Goal: Task Accomplishment & Management: Manage account settings

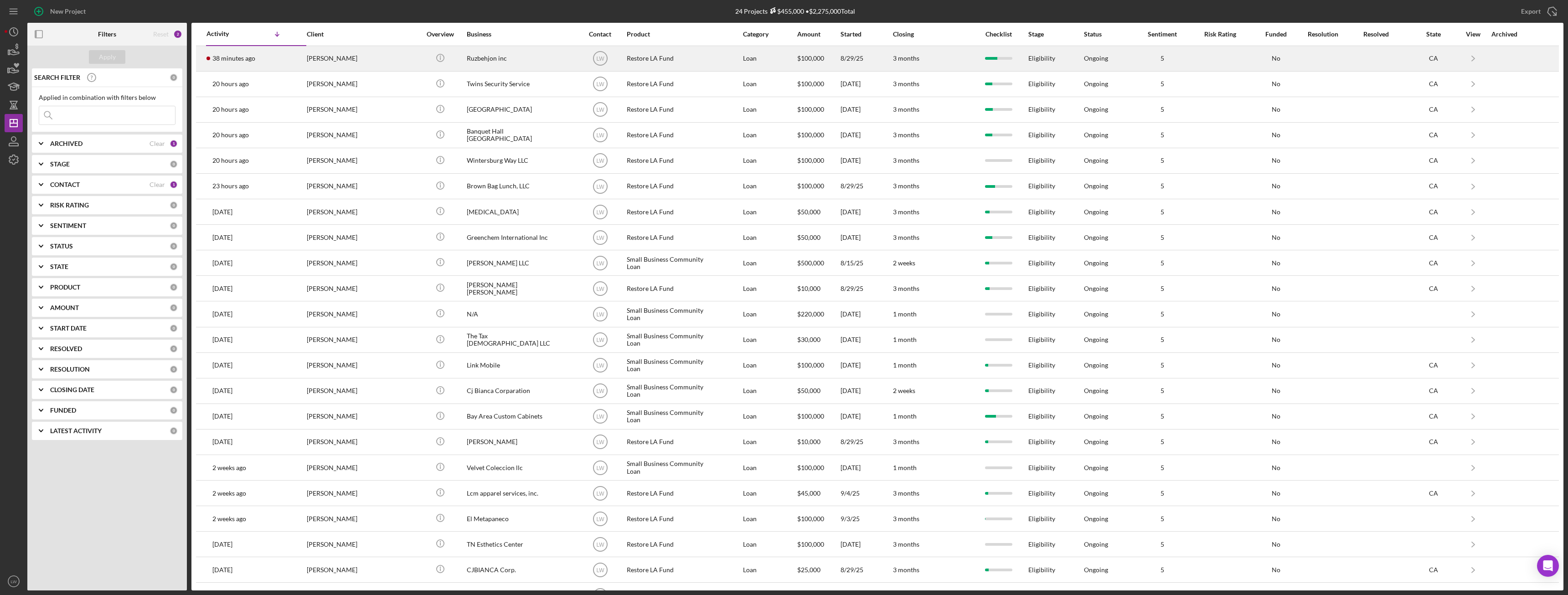
click at [247, 54] on div "38 minutes ago Roozbeh Farahanipour" at bounding box center [246, 58] width 80 height 24
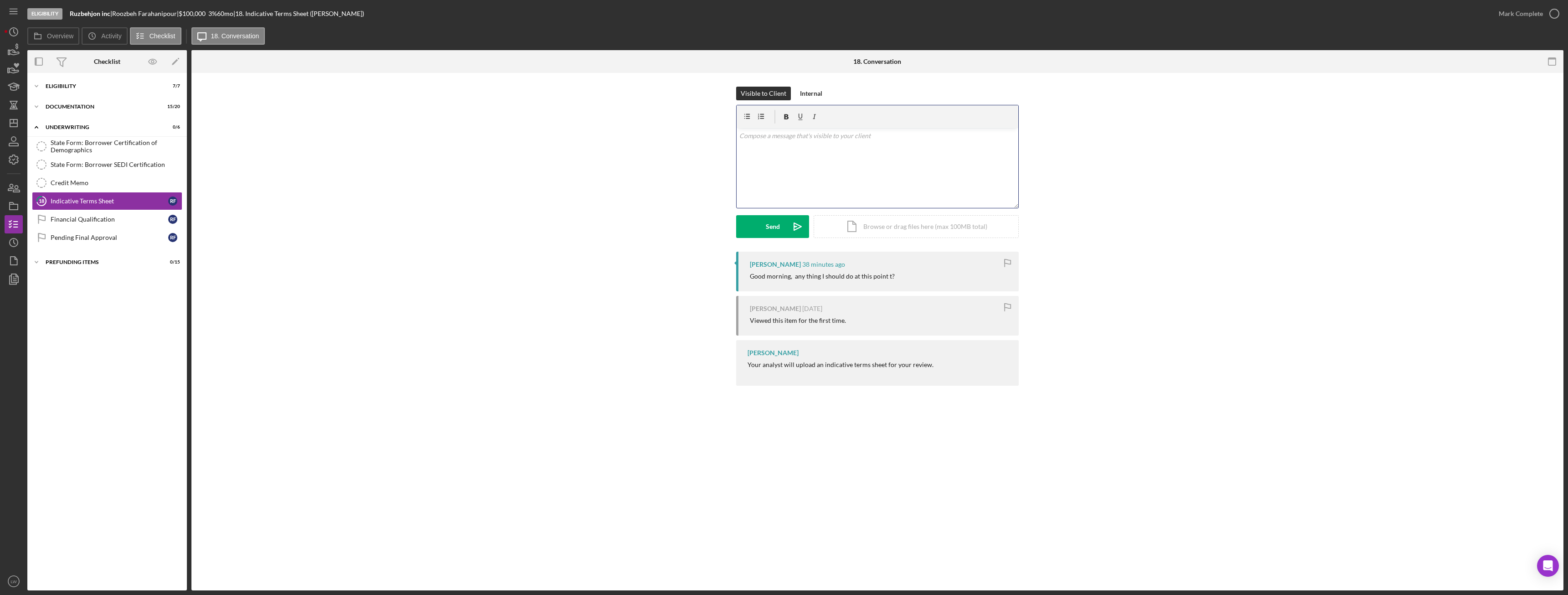
click at [797, 183] on div "v Color teal Color pink Remove color Add row above Add row below Add column bef…" at bounding box center [877, 167] width 282 height 80
click at [769, 225] on div "Send" at bounding box center [772, 226] width 14 height 23
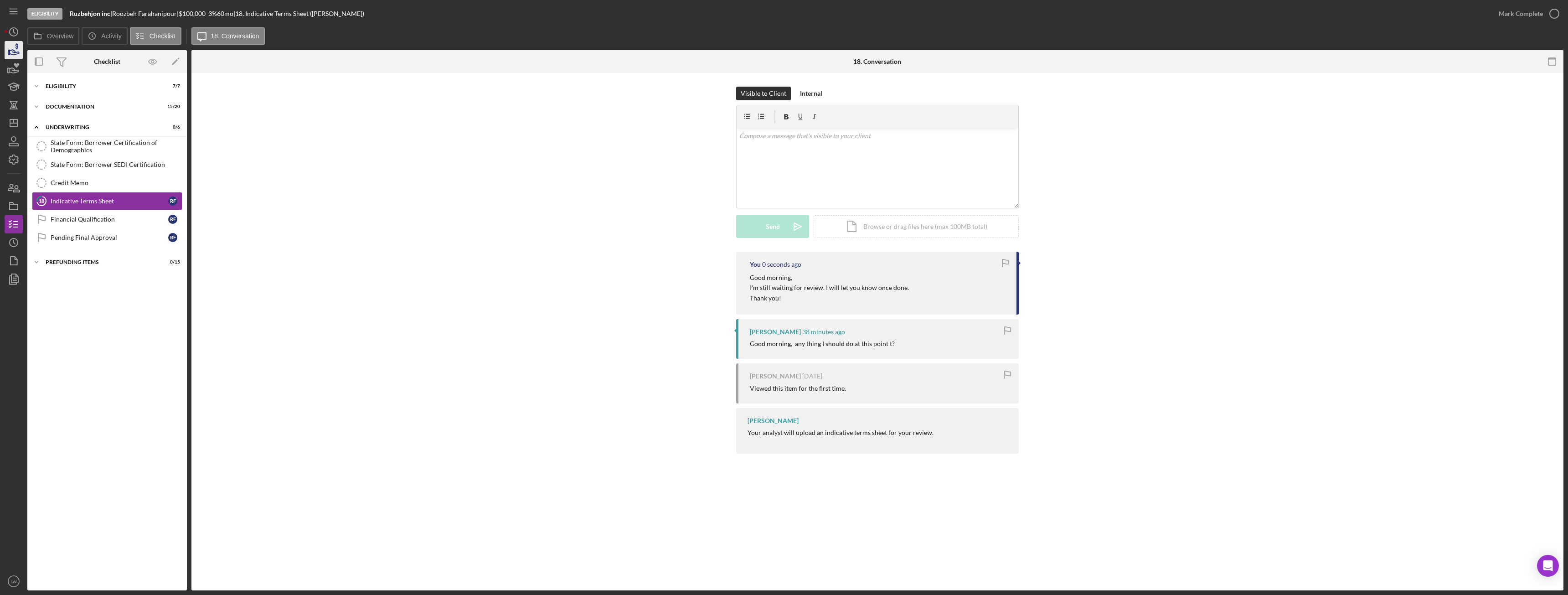
click at [21, 49] on icon "button" at bounding box center [13, 50] width 23 height 23
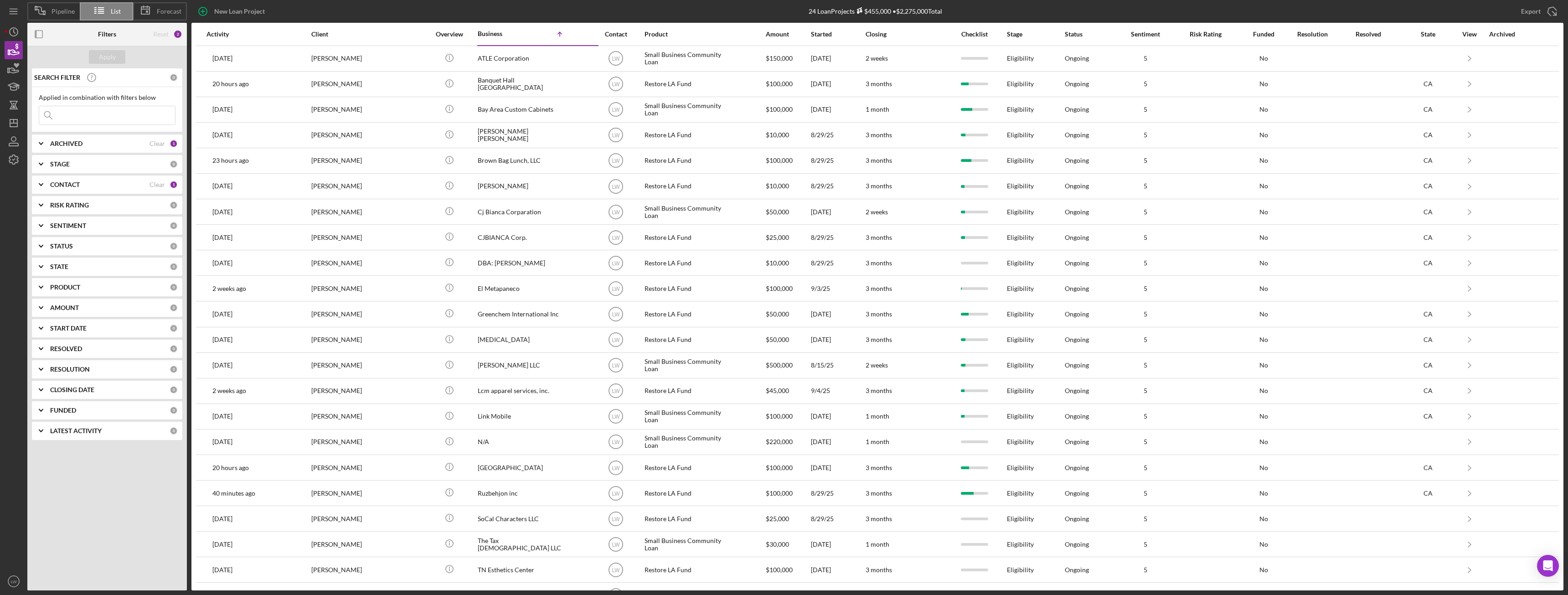
click at [25, 33] on nav "Icon/Menu Icon/Dashboard Dashboard Clients Product Templates LW Lameisha Willia…" at bounding box center [15, 295] width 23 height 591
click at [19, 32] on icon "Icon/History" at bounding box center [13, 32] width 23 height 23
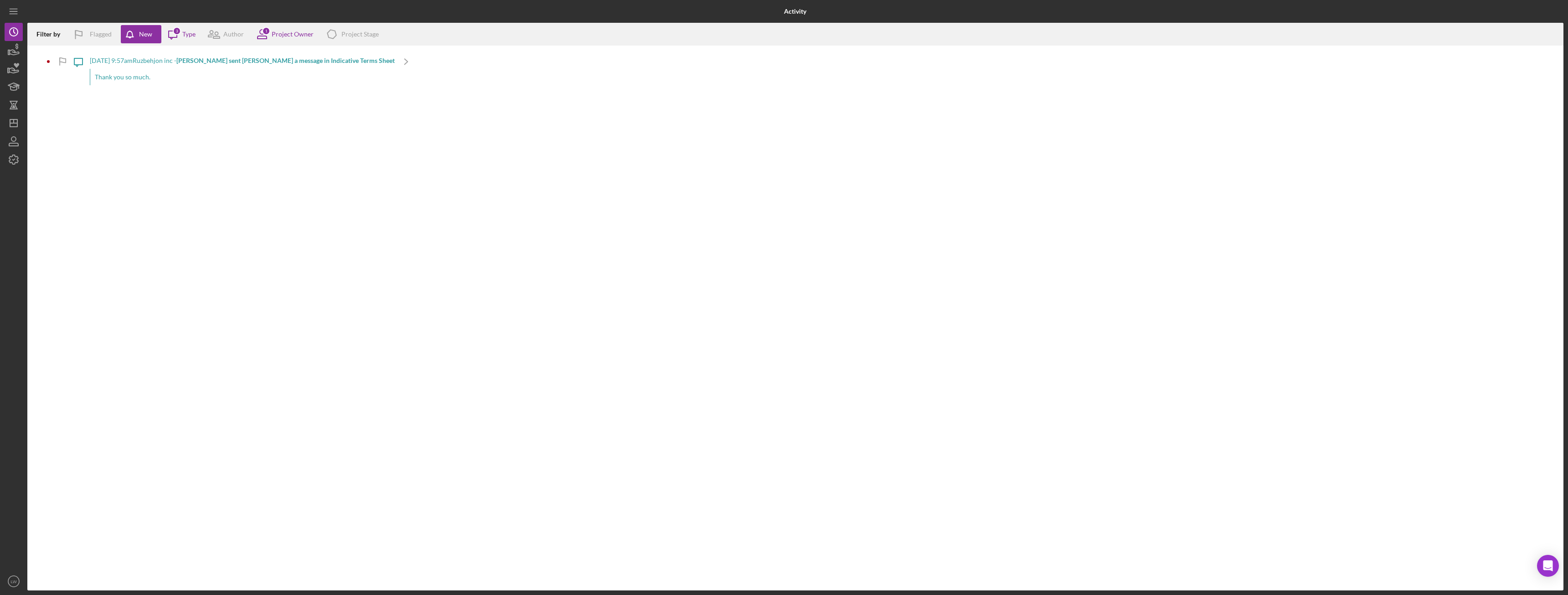
click at [124, 77] on div "Thank you so much." at bounding box center [242, 77] width 305 height 16
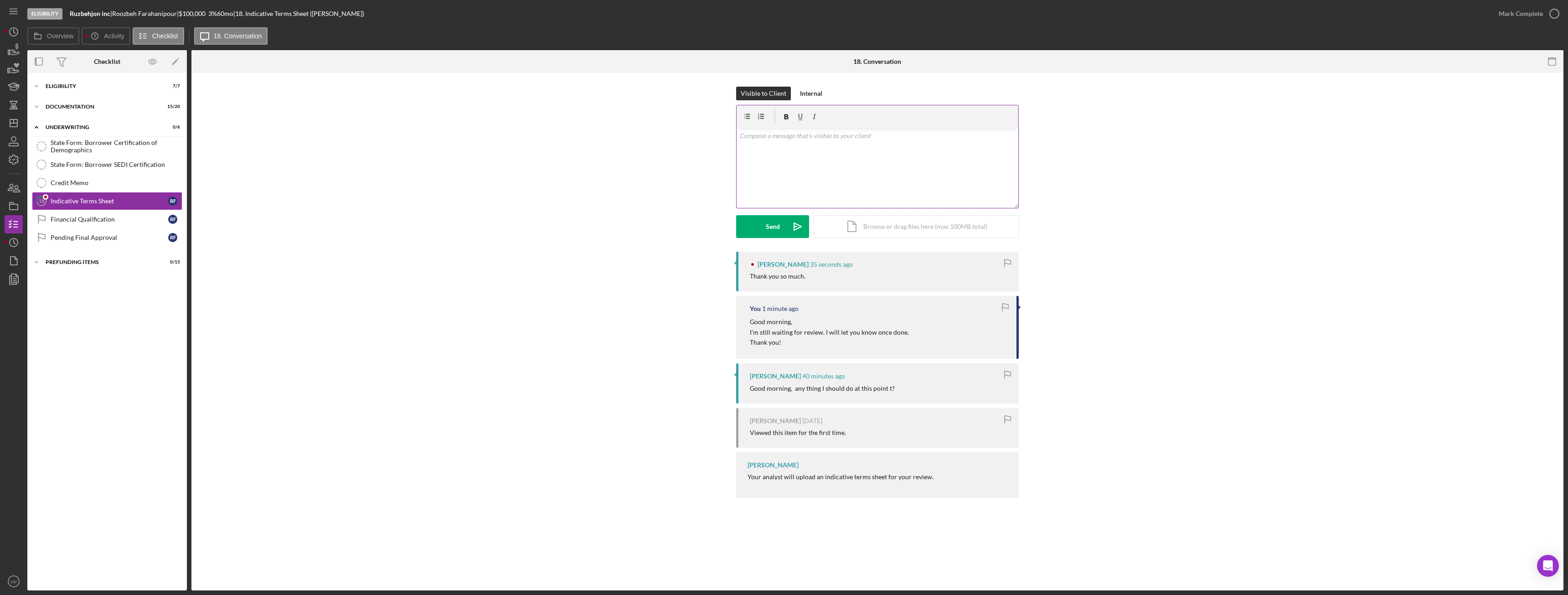
click at [801, 179] on div "v Color teal Color pink Remove color Add row above Add row below Add column bef…" at bounding box center [877, 167] width 282 height 80
click at [761, 231] on button "Send Icon/icon-invite-send" at bounding box center [772, 226] width 73 height 23
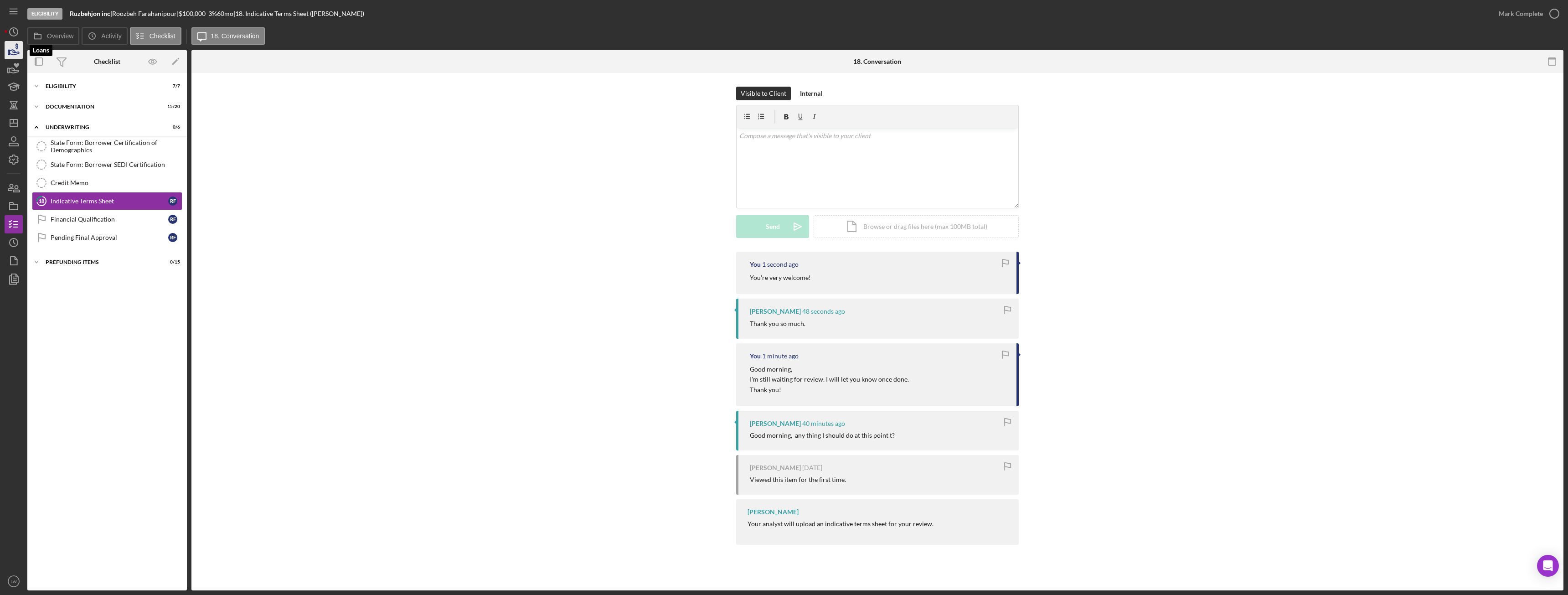
click at [14, 52] on icon "button" at bounding box center [13, 50] width 23 height 23
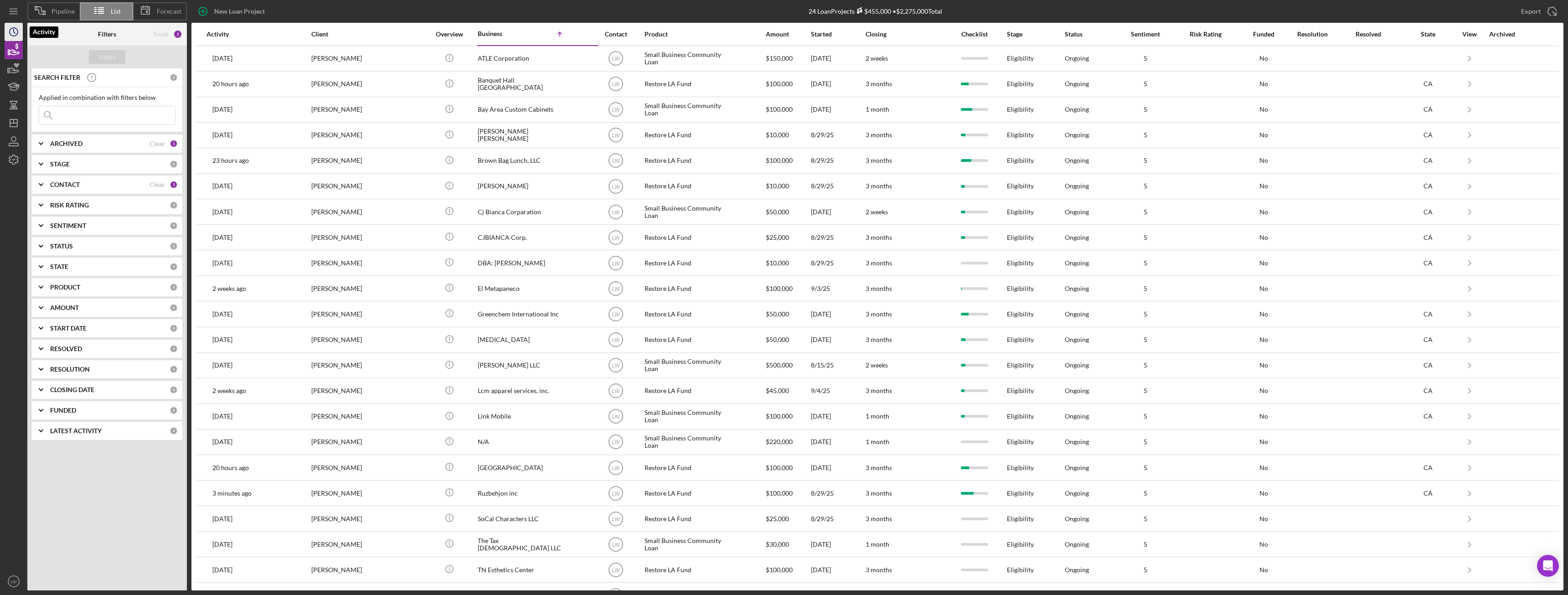
click at [12, 30] on icon "Icon/History" at bounding box center [13, 32] width 23 height 23
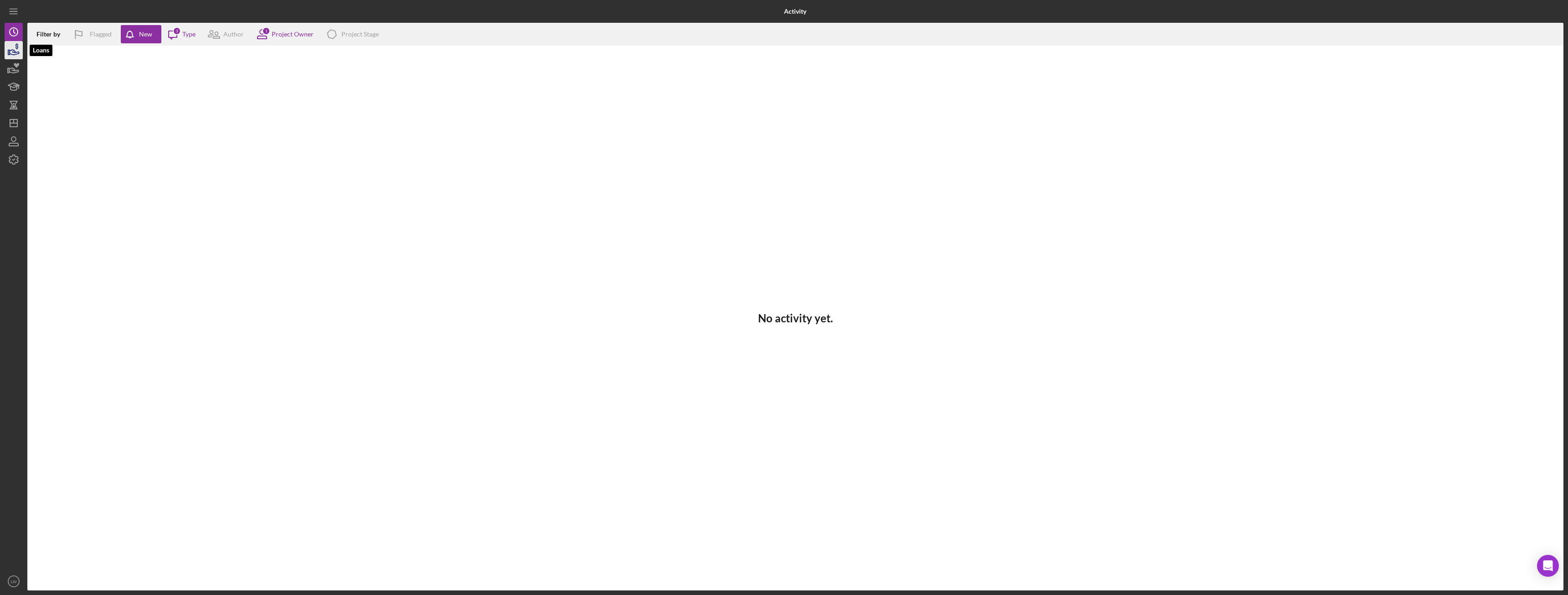
click at [9, 48] on icon "button" at bounding box center [13, 50] width 23 height 23
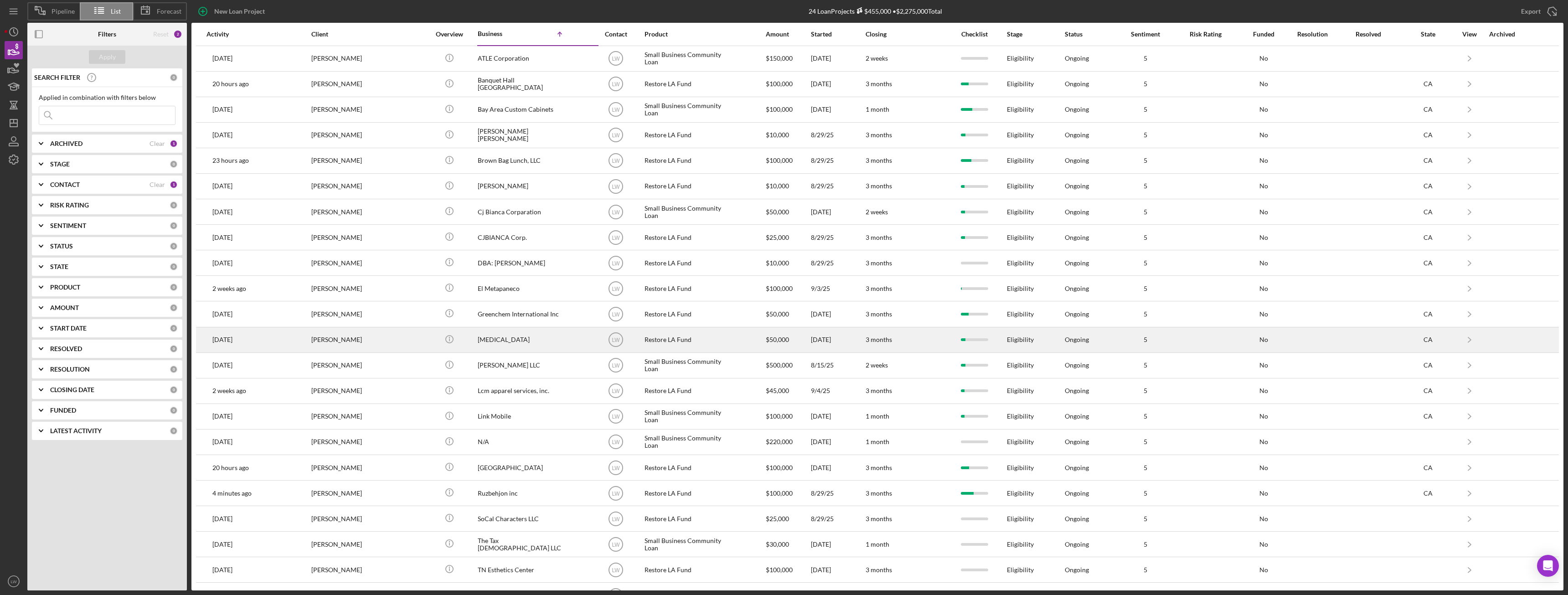
click at [349, 337] on div "[PERSON_NAME]" at bounding box center [357, 340] width 91 height 24
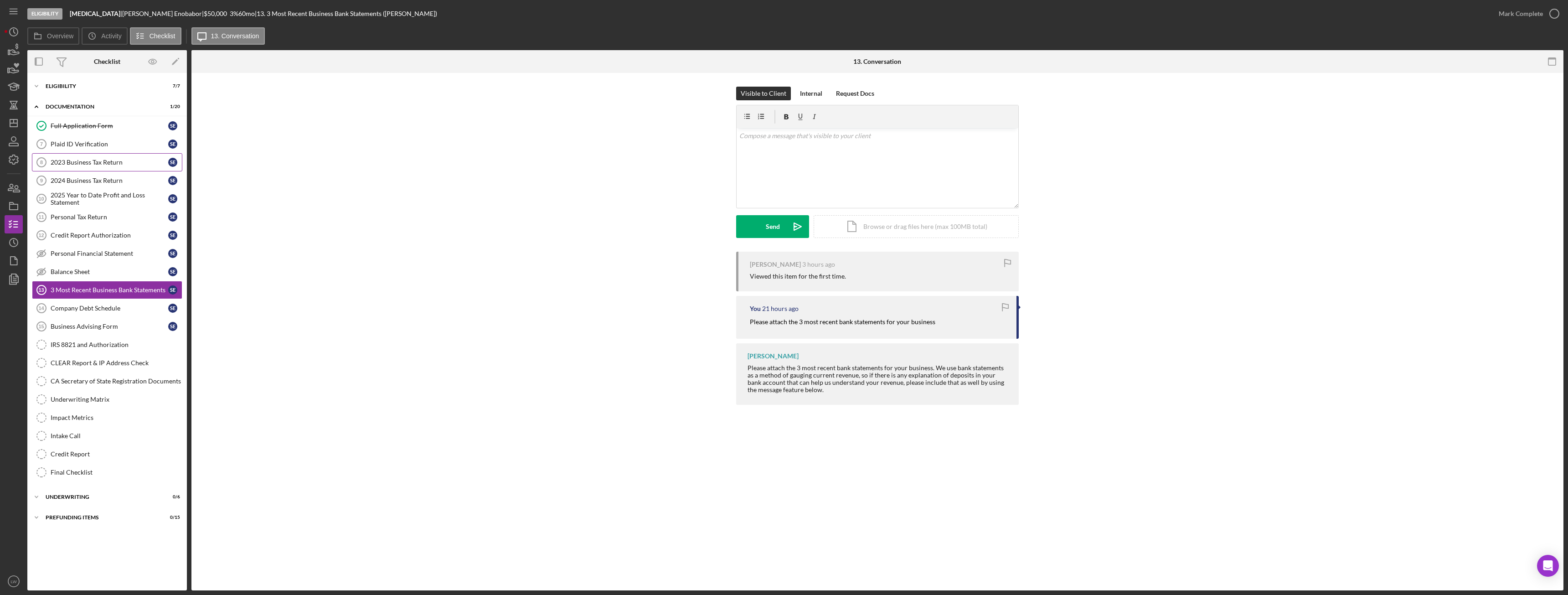
click at [92, 159] on div "2023 Business Tax Return" at bounding box center [109, 163] width 117 height 7
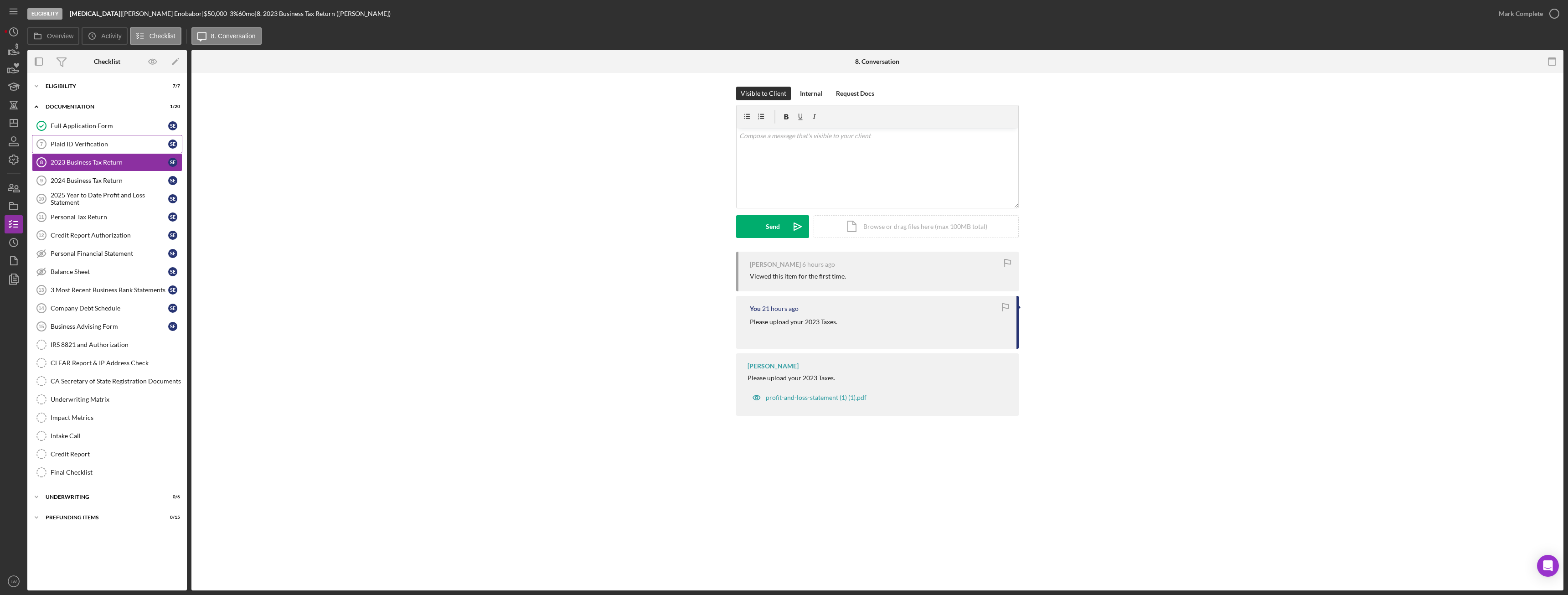
click at [94, 150] on link "Plaid ID Verification 7 Plaid ID Verification S E" at bounding box center [107, 144] width 150 height 18
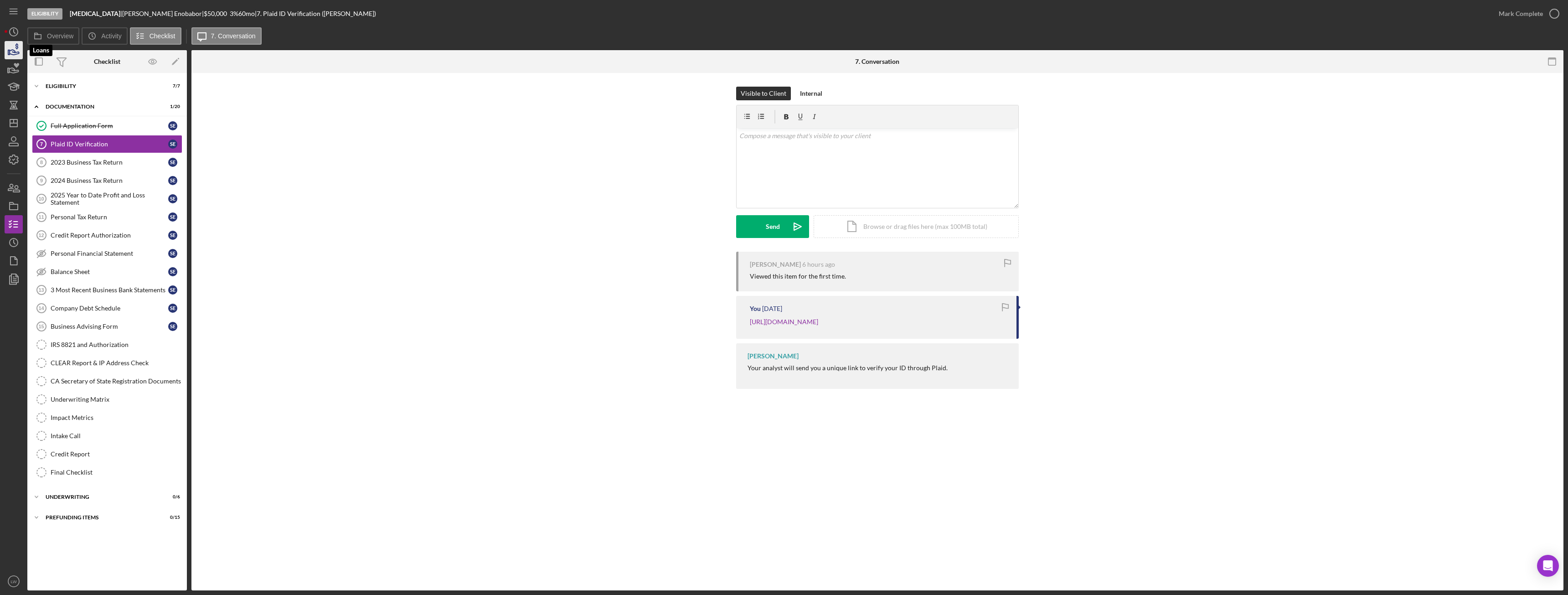
click at [12, 46] on icon "button" at bounding box center [13, 50] width 23 height 23
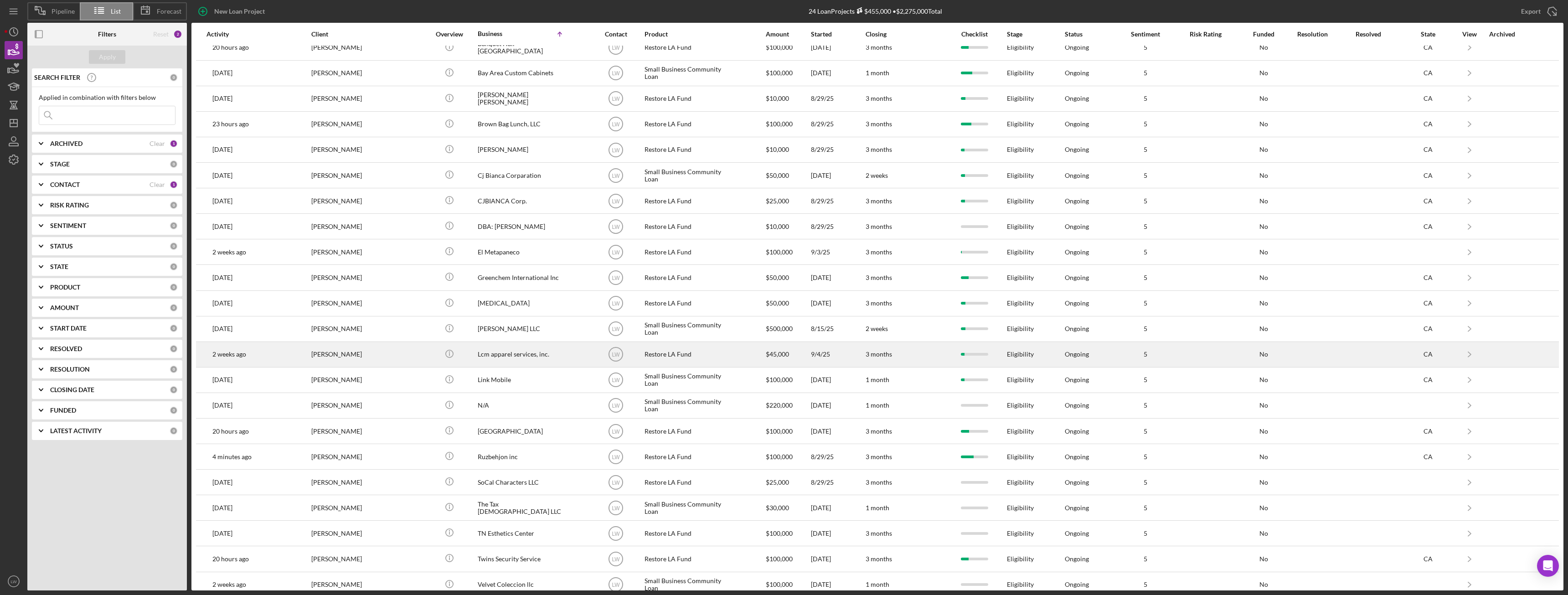
scroll to position [74, 0]
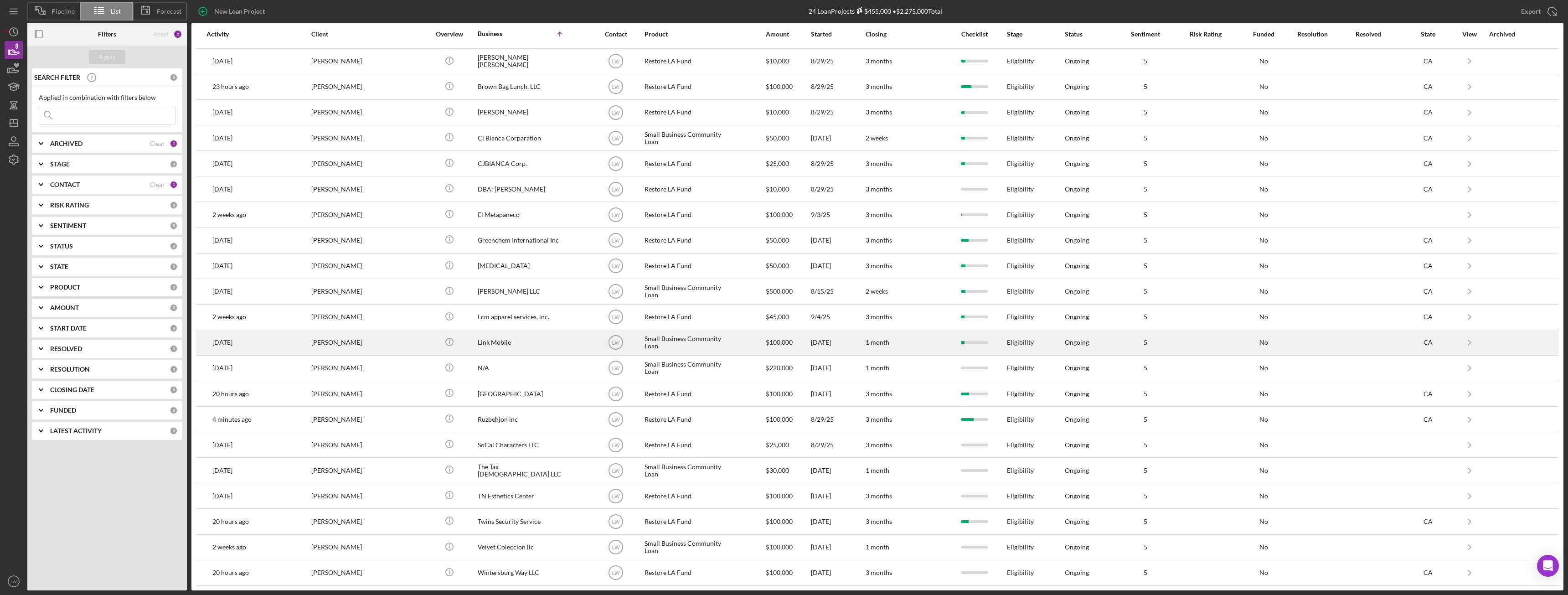
click at [324, 348] on div "[PERSON_NAME]" at bounding box center [357, 343] width 91 height 24
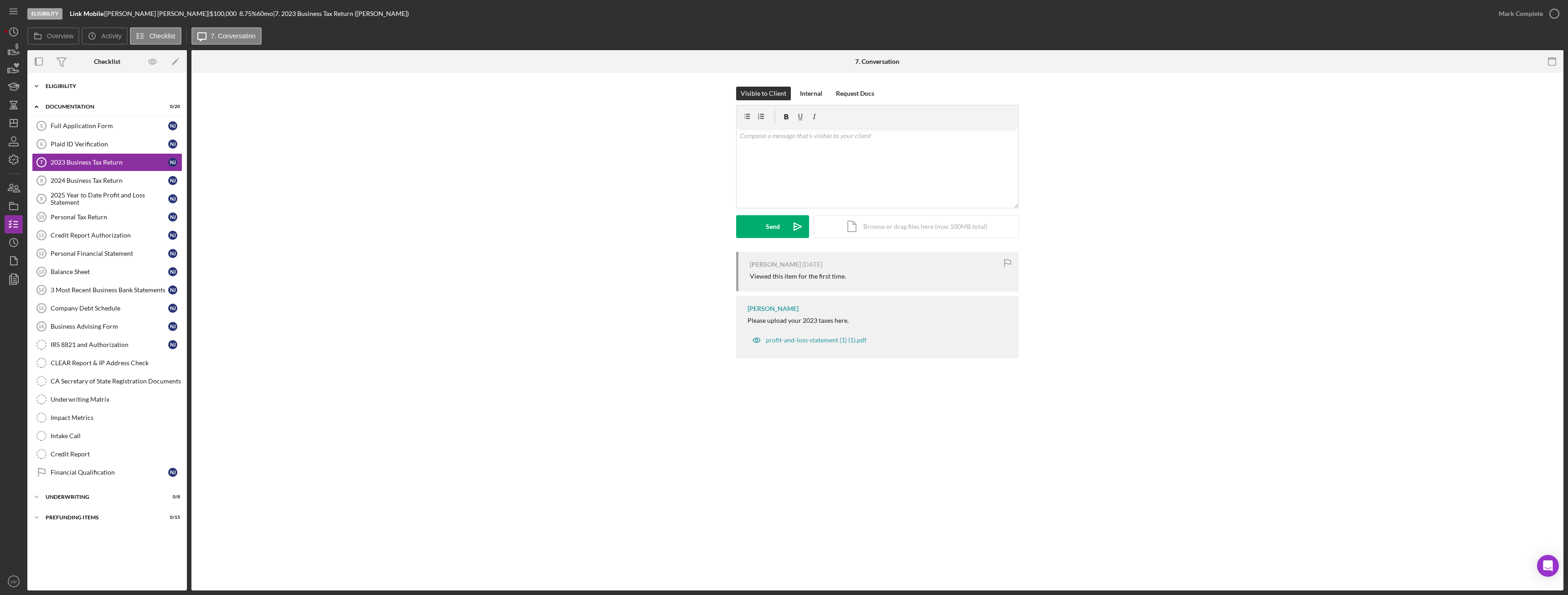
click at [88, 86] on div "Eligibility" at bounding box center [110, 86] width 130 height 5
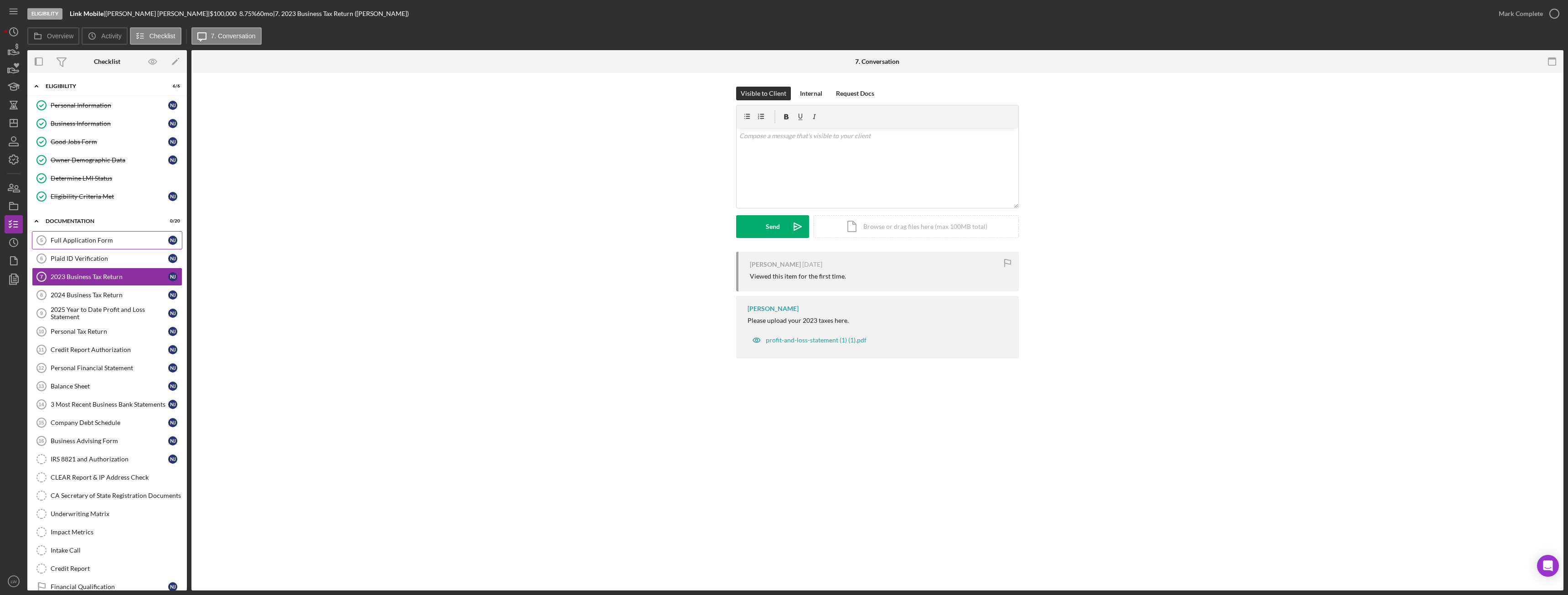
click at [117, 241] on div "Full Application Form" at bounding box center [109, 241] width 117 height 7
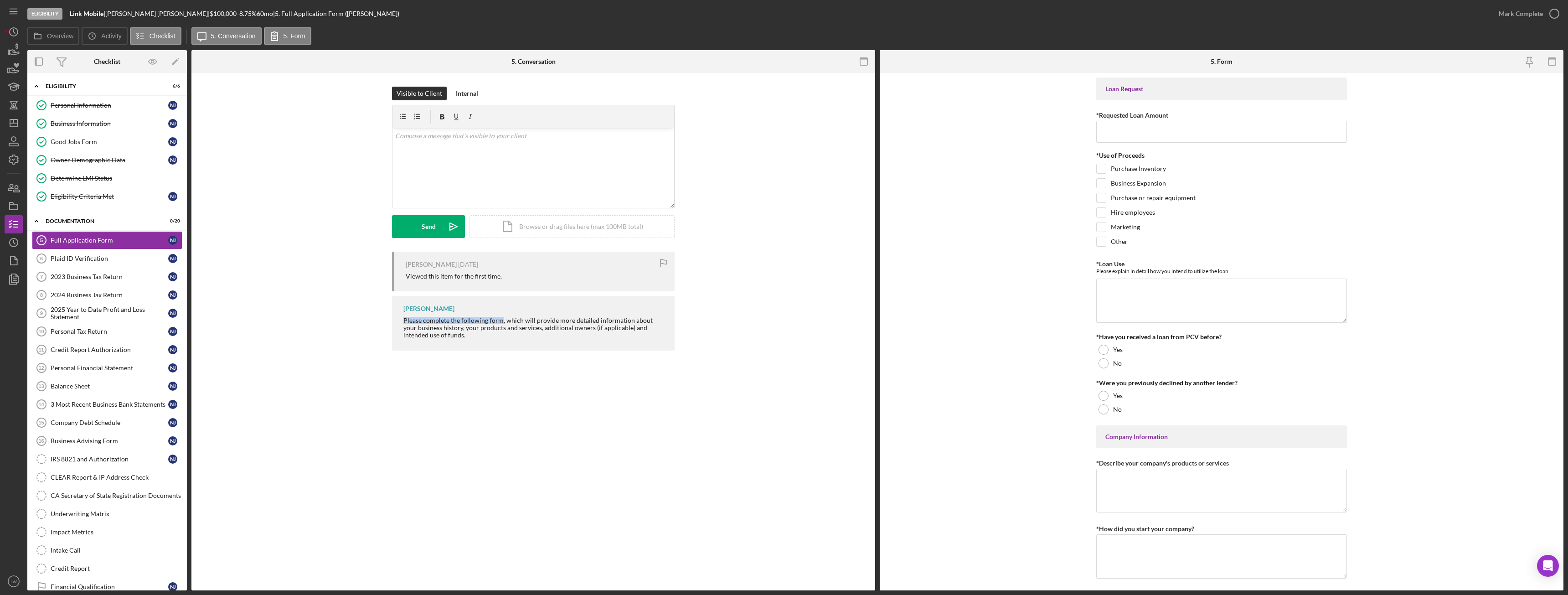
drag, startPoint x: 403, startPoint y: 320, endPoint x: 500, endPoint y: 322, distance: 97.0
click at [500, 322] on div "Lameisha Williams Please complete the following form, which will provide more d…" at bounding box center [533, 323] width 282 height 54
copy div "Please complete the following form"
click at [492, 161] on div "v Color teal Color pink Remove color Add row above Add row below Add column bef…" at bounding box center [533, 167] width 282 height 80
click at [415, 222] on button "Send Icon/icon-invite-send" at bounding box center [429, 226] width 73 height 23
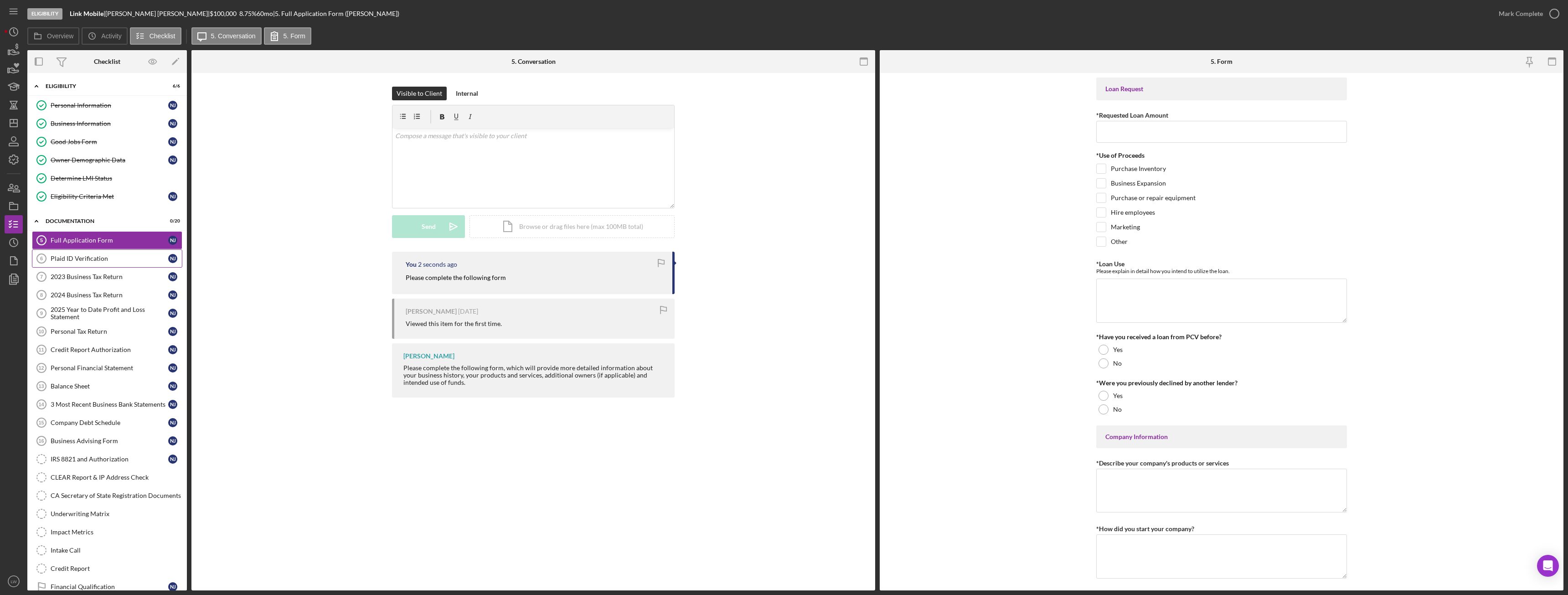
click at [85, 261] on div "Plaid ID Verification" at bounding box center [109, 259] width 117 height 7
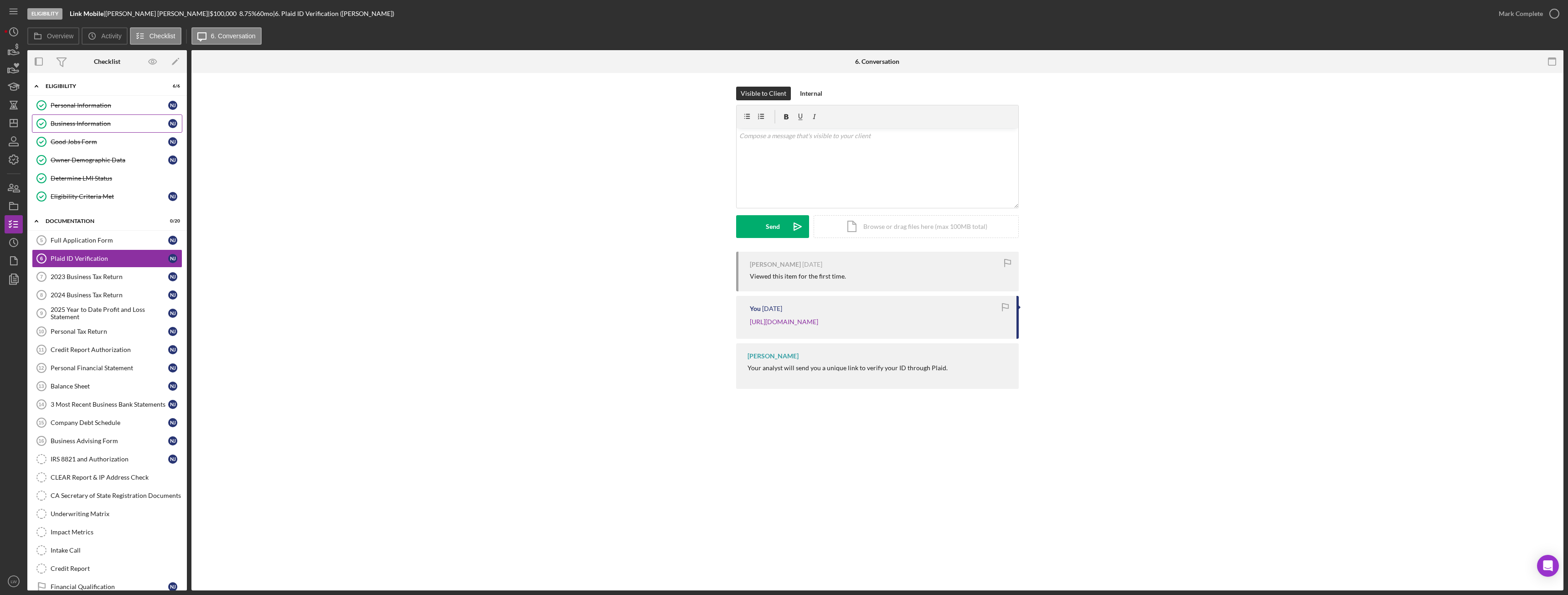
click at [95, 121] on div "Business Information" at bounding box center [109, 124] width 117 height 7
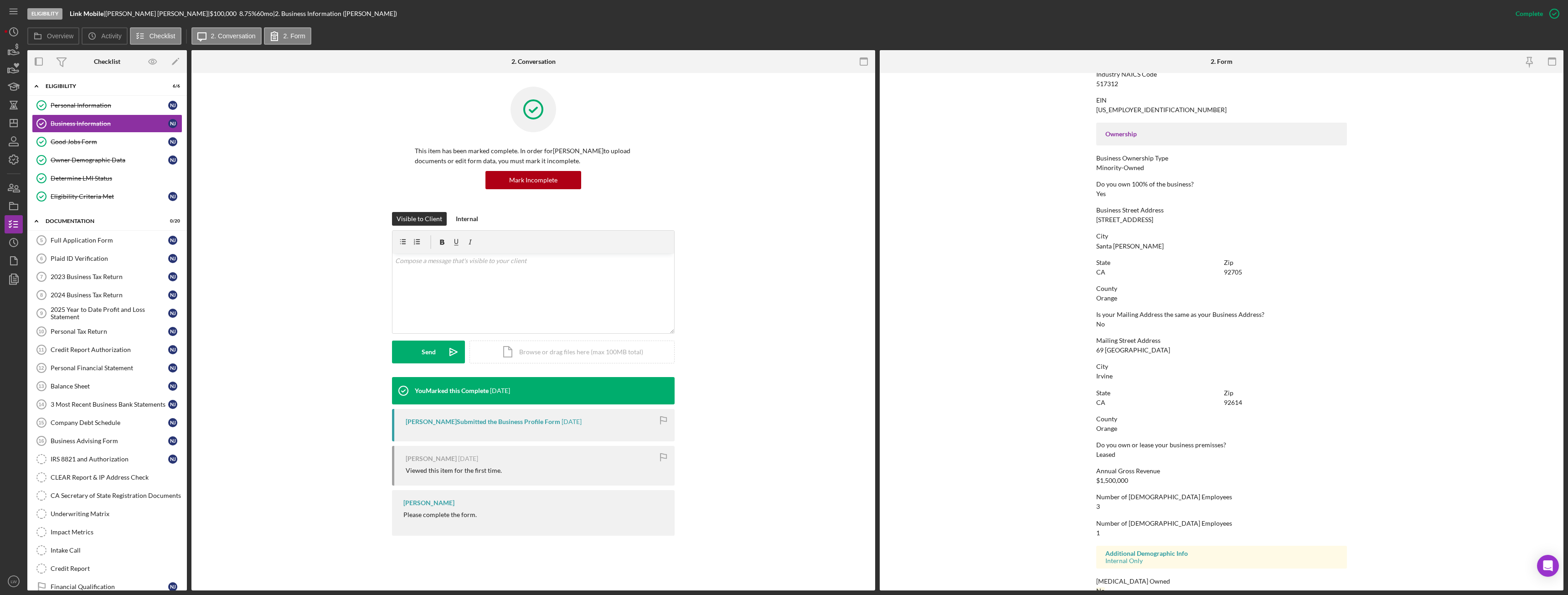
scroll to position [275, 0]
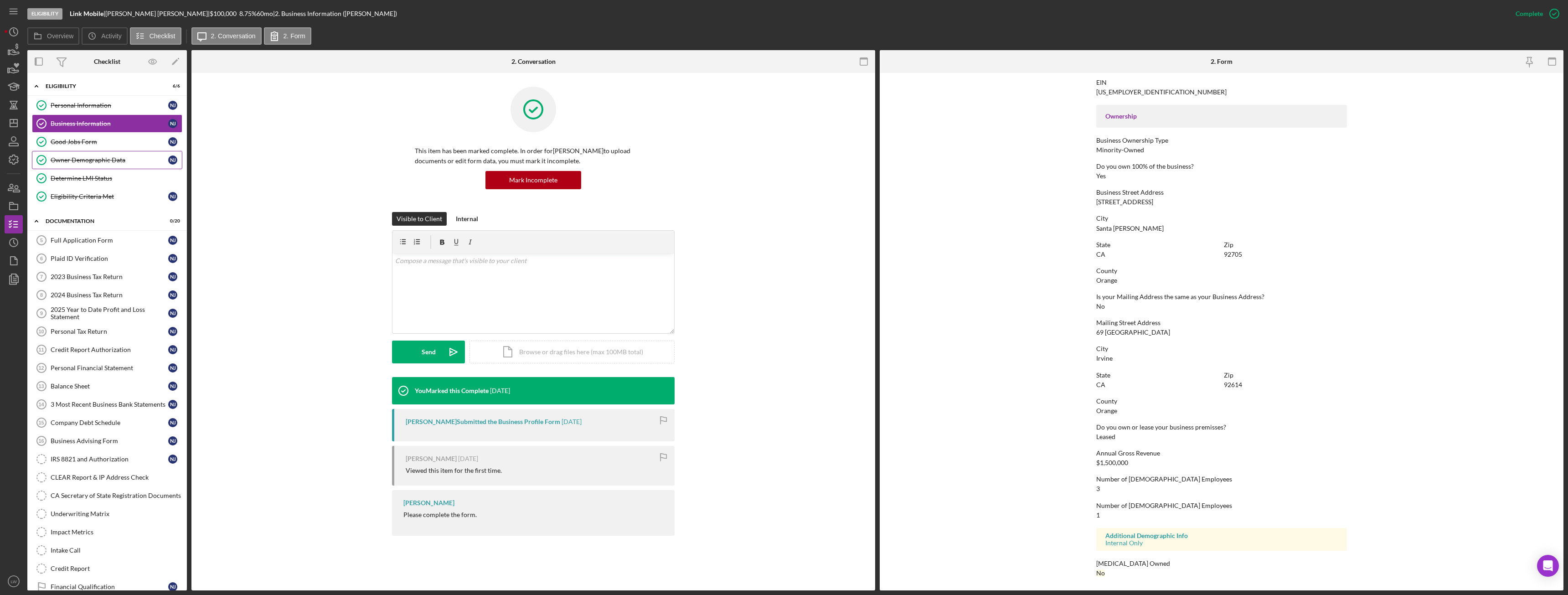
click at [85, 158] on div "Owner Demographic Data" at bounding box center [109, 160] width 117 height 7
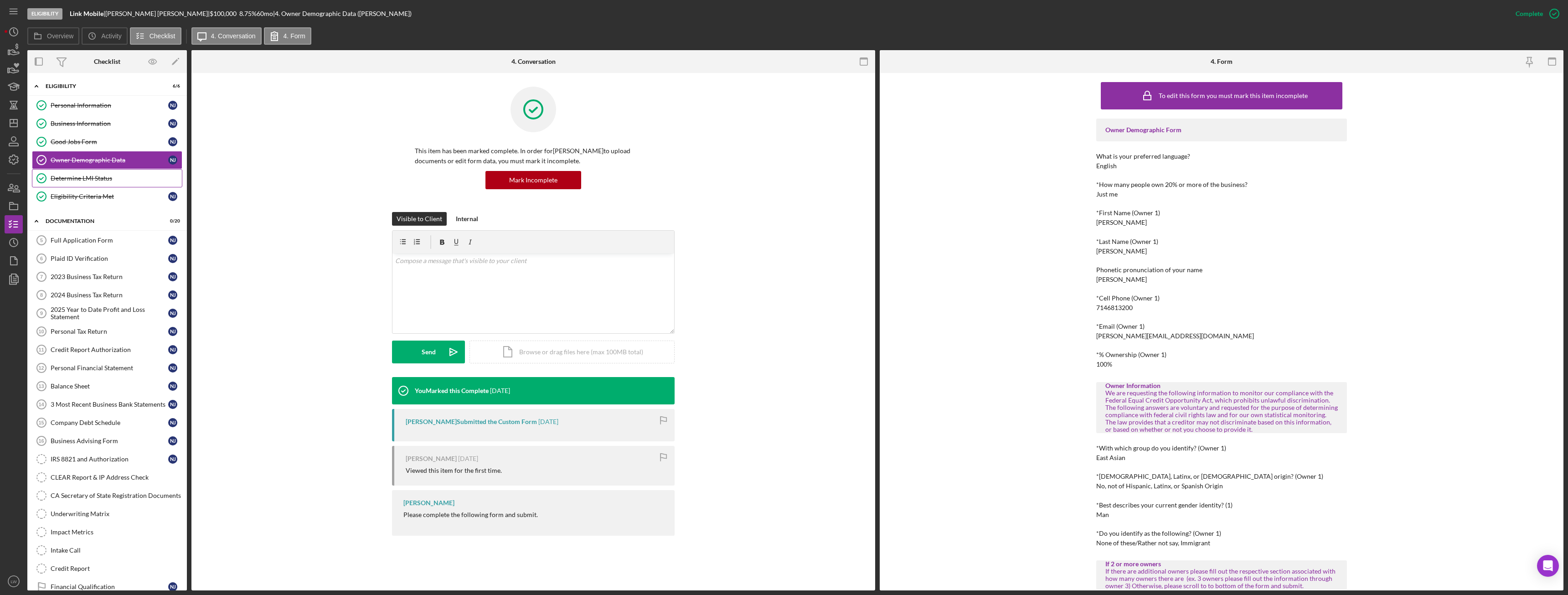
click at [75, 177] on div "Determine LMI Status" at bounding box center [116, 178] width 131 height 7
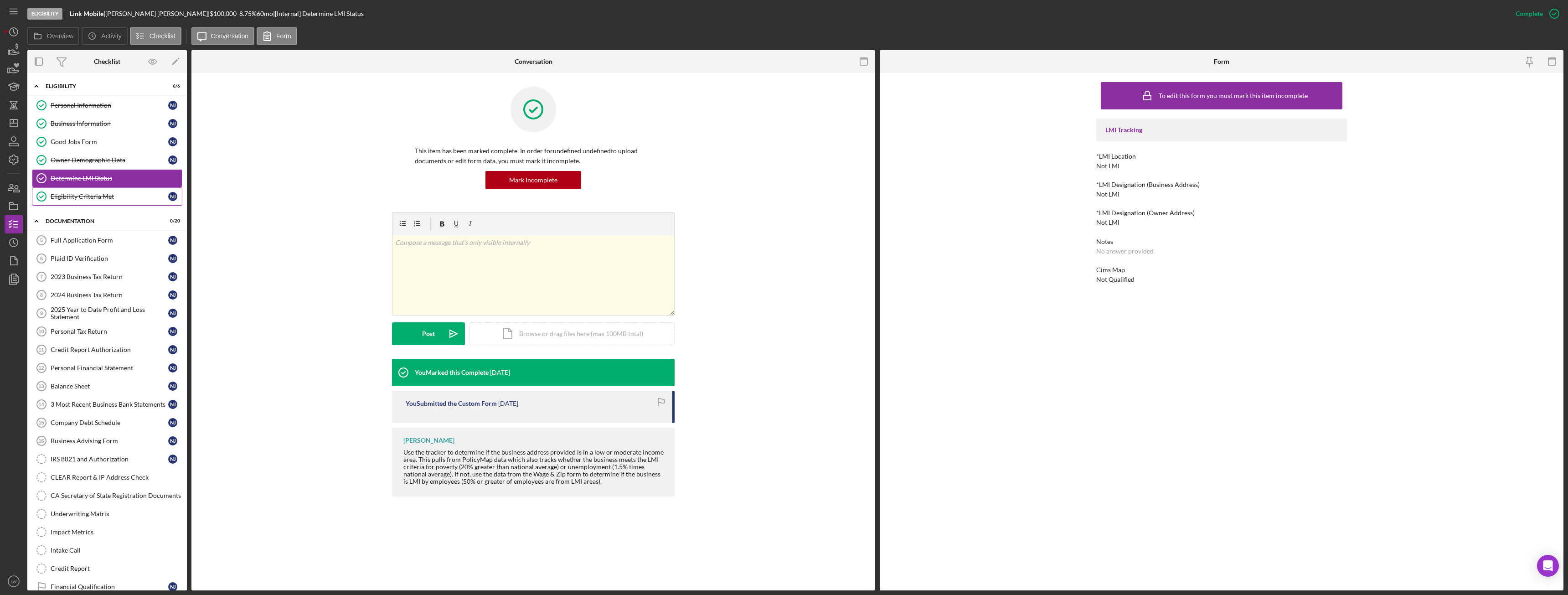
click at [87, 197] on div "Eligibility Criteria Met" at bounding box center [109, 197] width 117 height 7
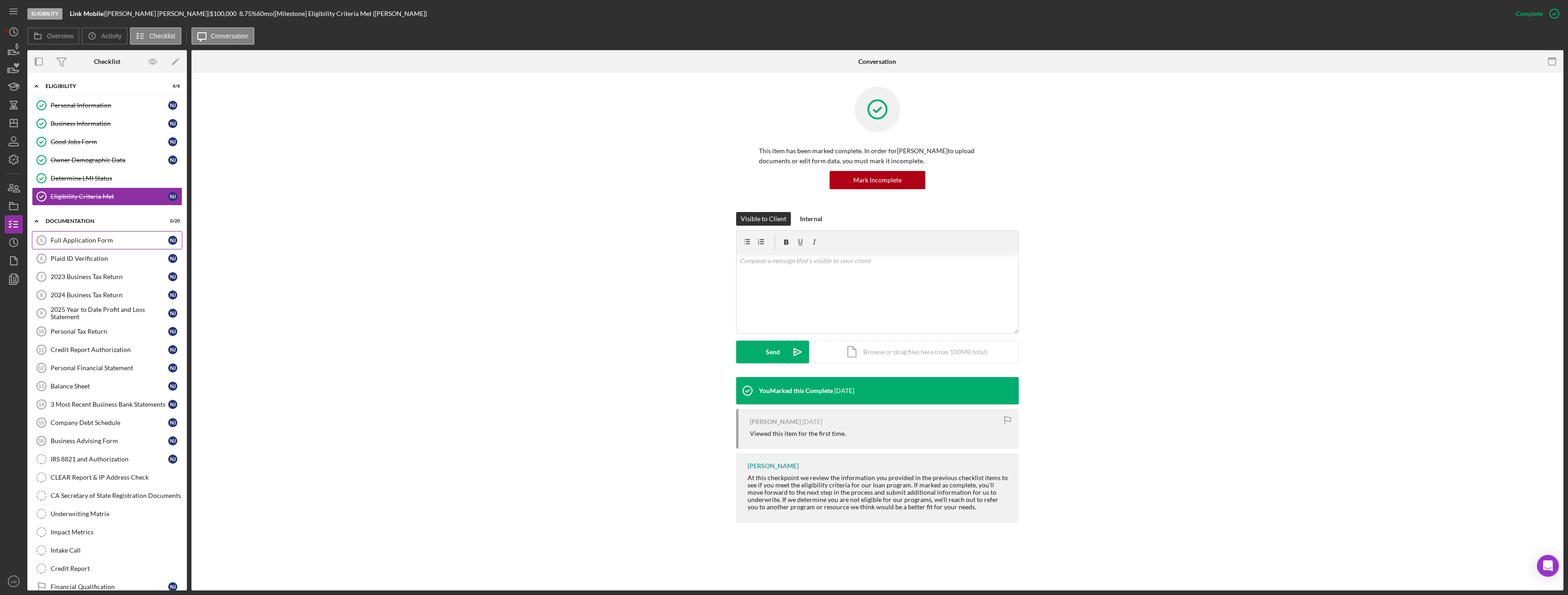
click at [75, 242] on div "Full Application Form" at bounding box center [109, 241] width 117 height 7
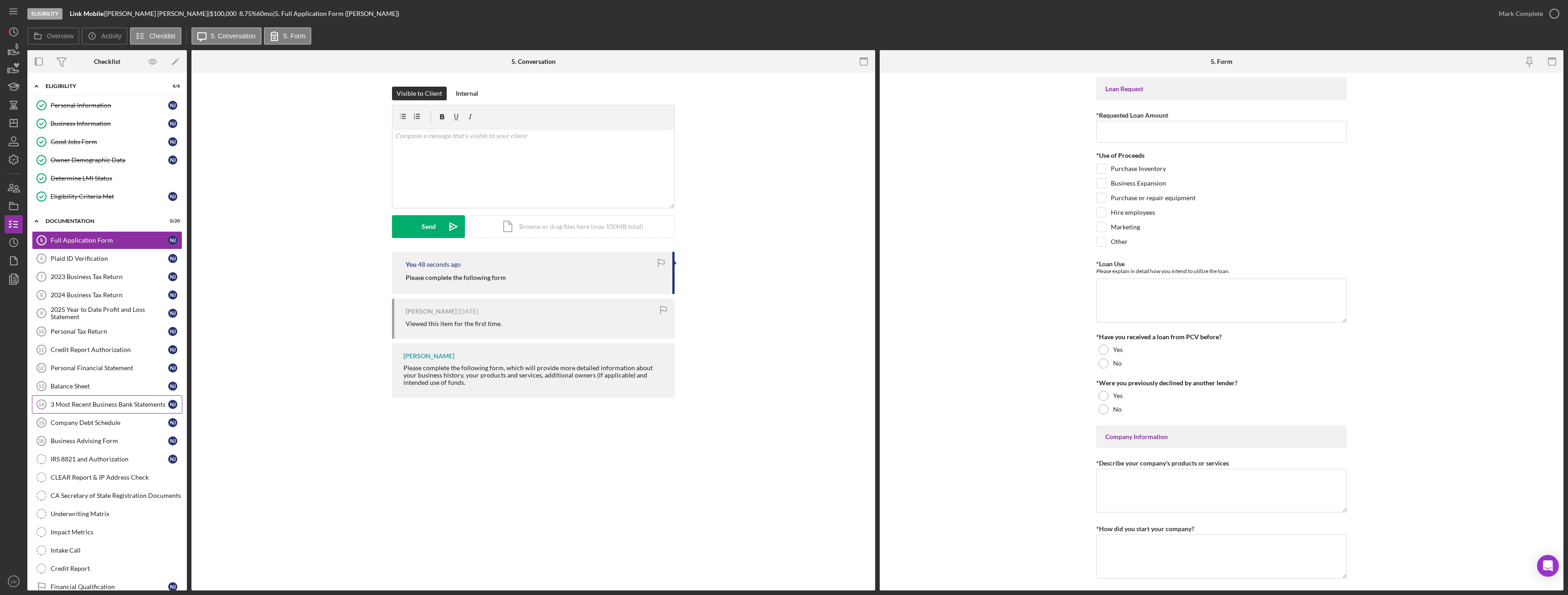
click at [80, 402] on div "3 Most Recent Business Bank Statements" at bounding box center [109, 404] width 117 height 7
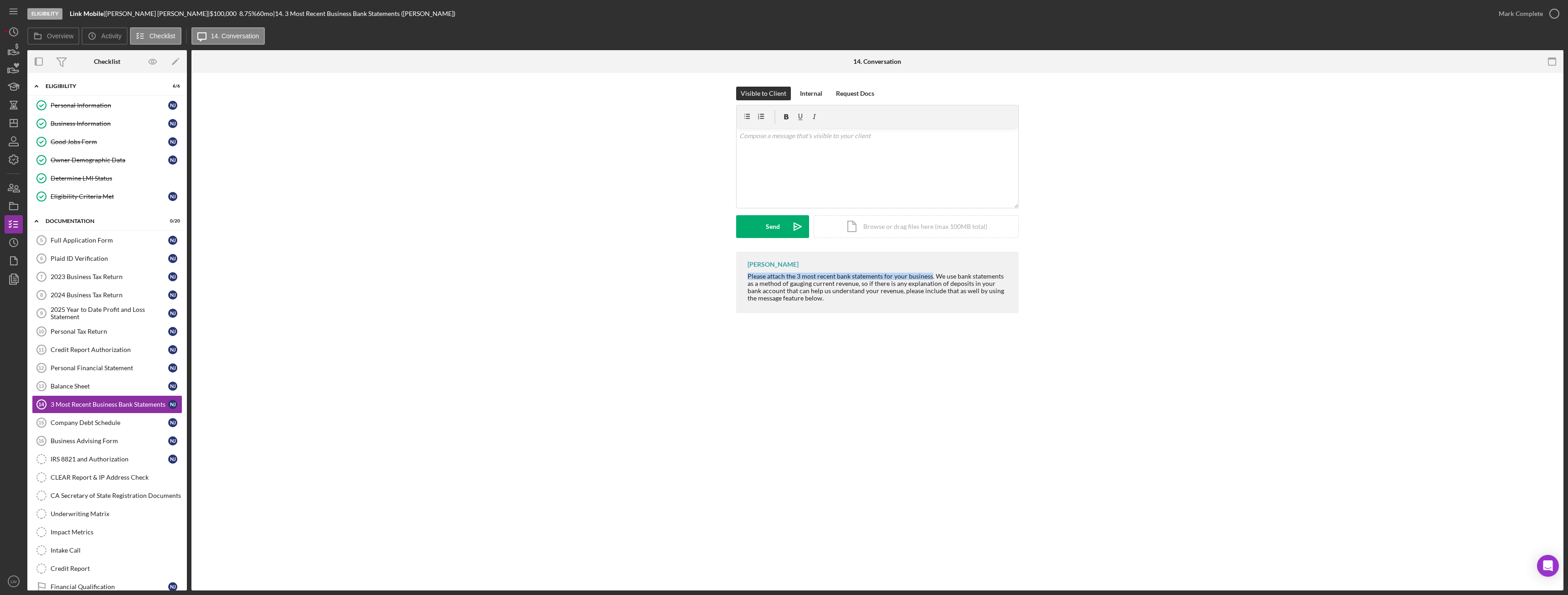
drag, startPoint x: 747, startPoint y: 274, endPoint x: 931, endPoint y: 275, distance: 184.0
click at [931, 275] on div "Lameisha Williams Please attach the 3 most recent bank statements for your busi…" at bounding box center [877, 282] width 282 height 62
copy div "Please attach the 3 most recent bank statements for your business"
click at [869, 192] on div "v Color teal Color pink Remove color Add row above Add row below Add column bef…" at bounding box center [877, 167] width 282 height 80
click at [770, 223] on div "Send" at bounding box center [772, 226] width 14 height 23
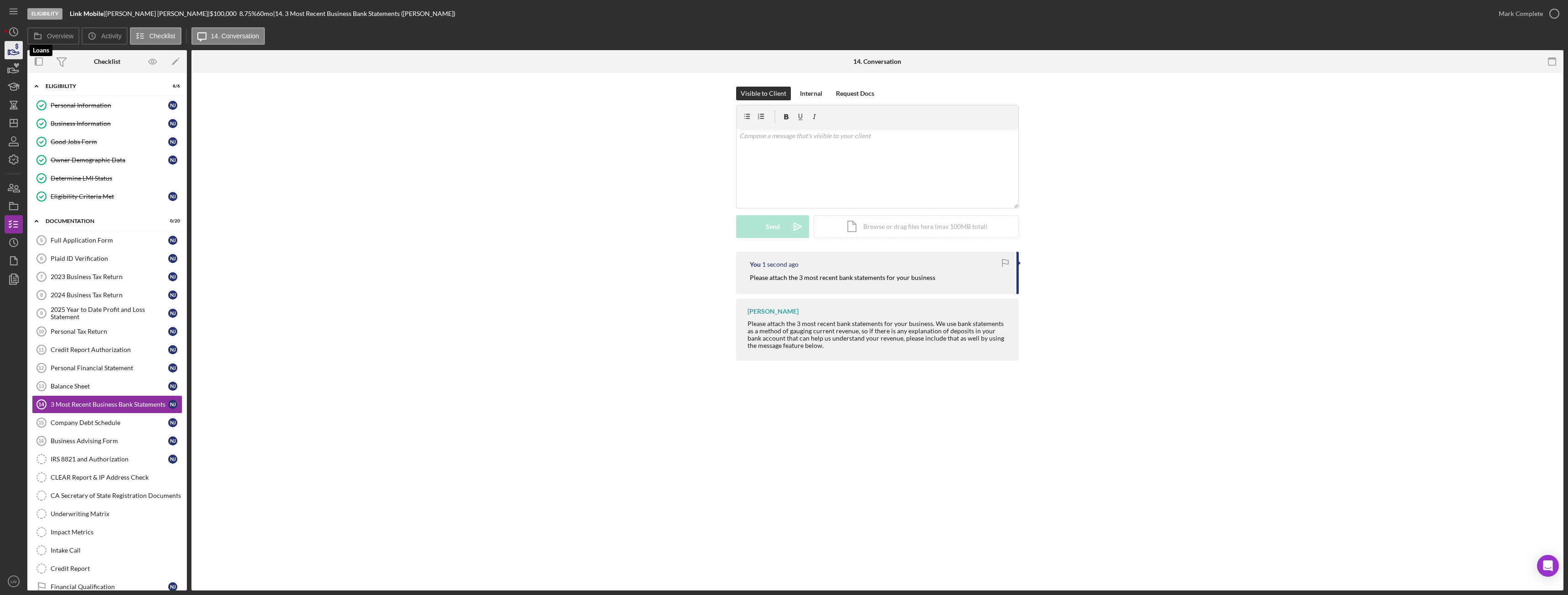
click at [12, 51] on icon "button" at bounding box center [13, 50] width 23 height 23
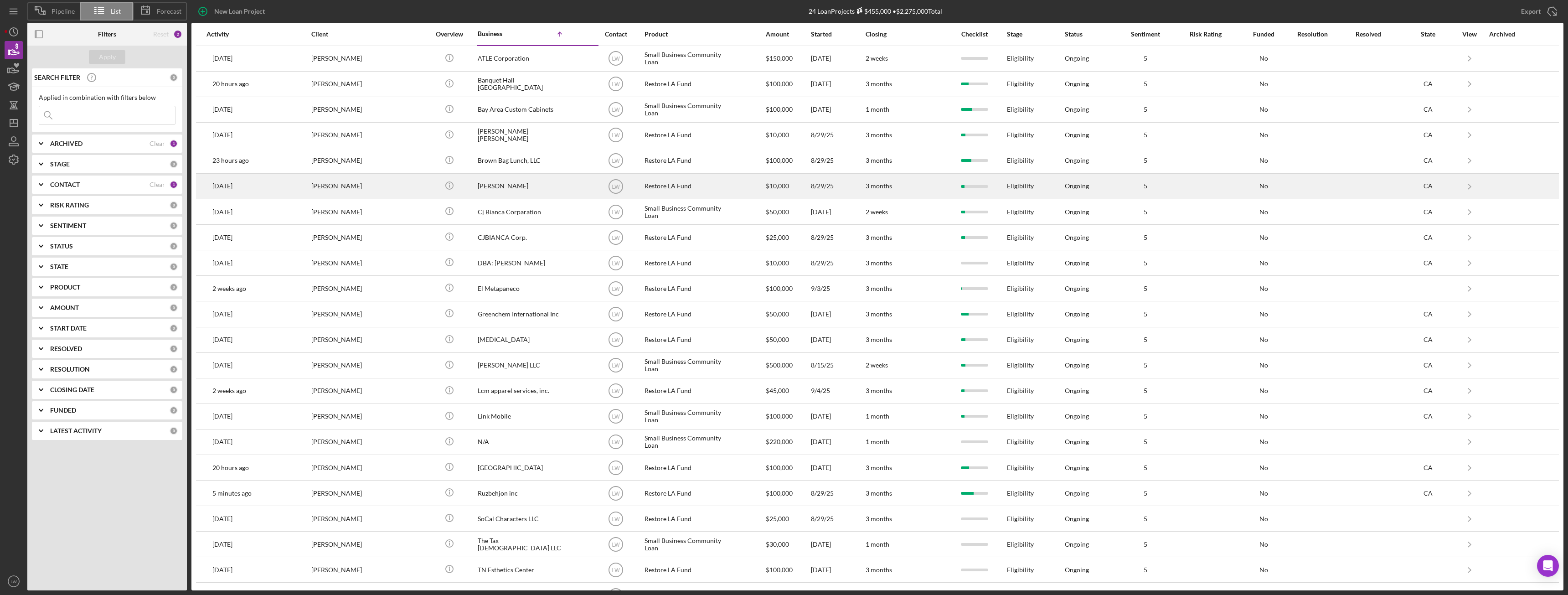
click at [339, 186] on div "[PERSON_NAME]" at bounding box center [357, 186] width 91 height 24
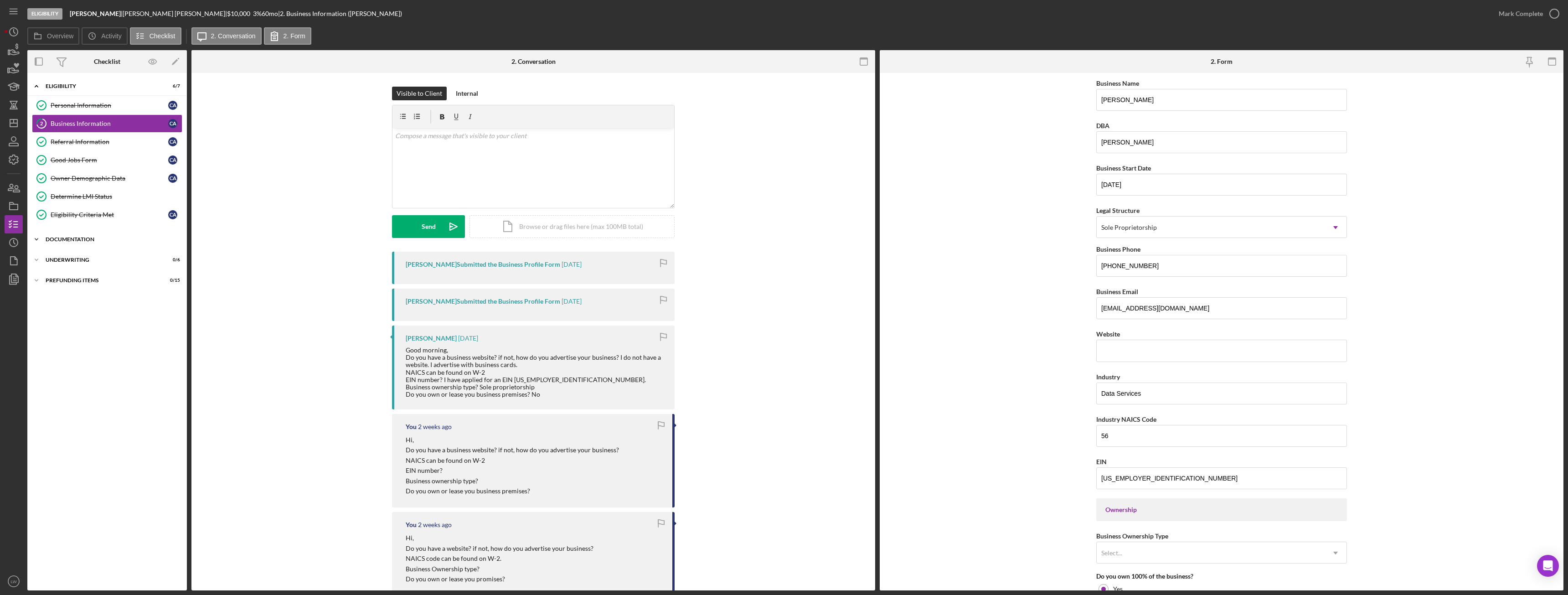
click at [79, 237] on div "Documentation" at bounding box center [110, 239] width 130 height 5
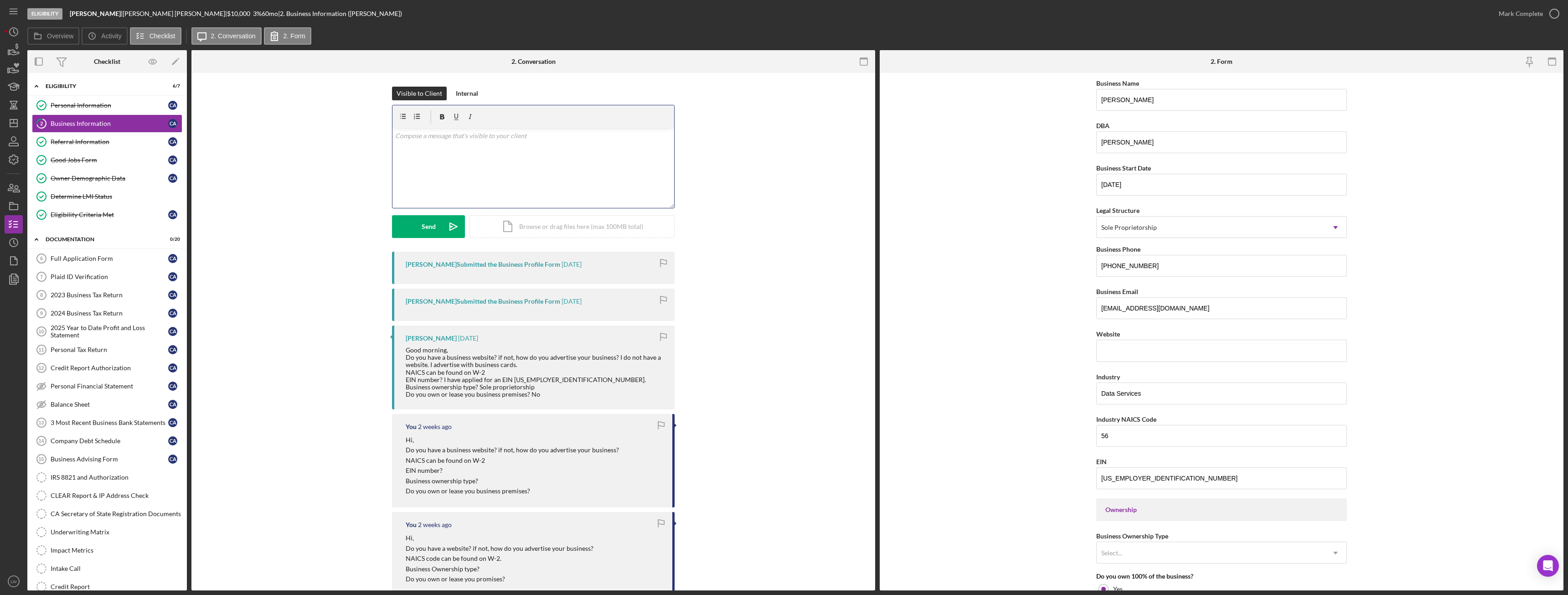
click at [488, 174] on div "v Color teal Color pink Remove color Add row above Add row below Add column bef…" at bounding box center [533, 167] width 282 height 80
click at [488, 175] on div "v Color teal Color pink Remove color Add row above Add row below Add column bef…" at bounding box center [533, 167] width 282 height 80
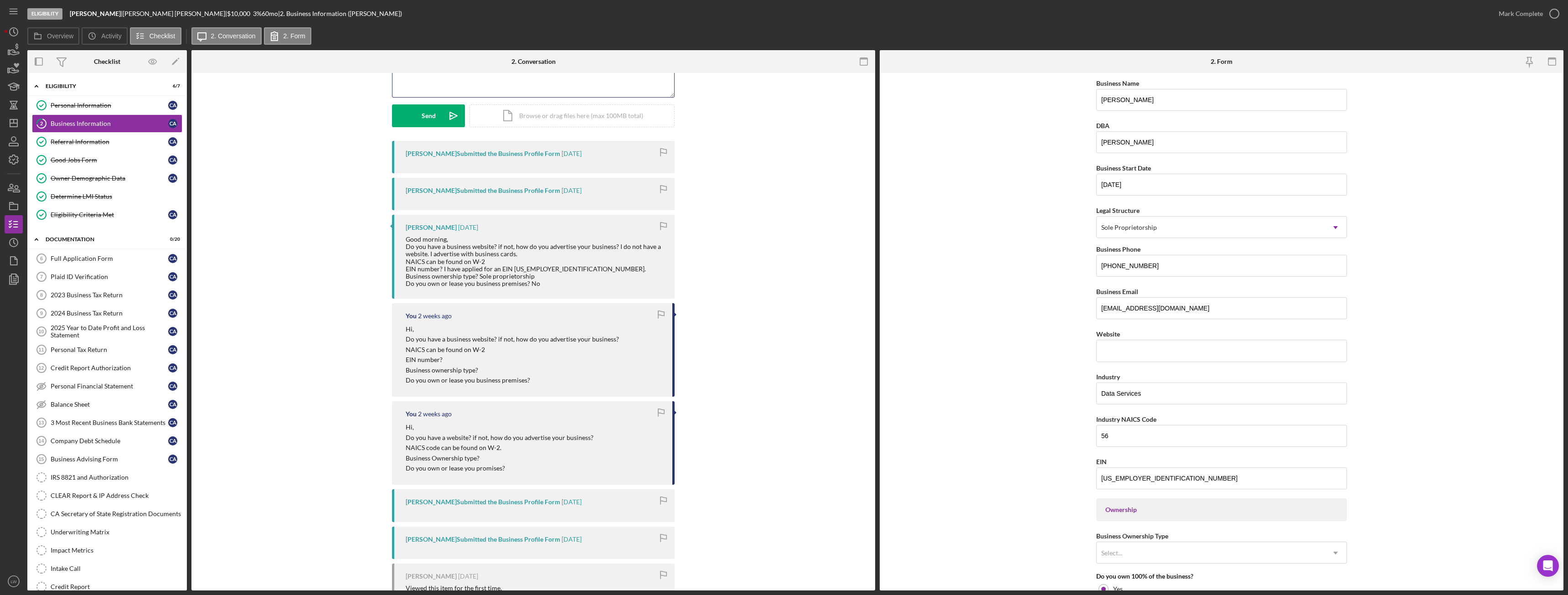
scroll to position [206, 0]
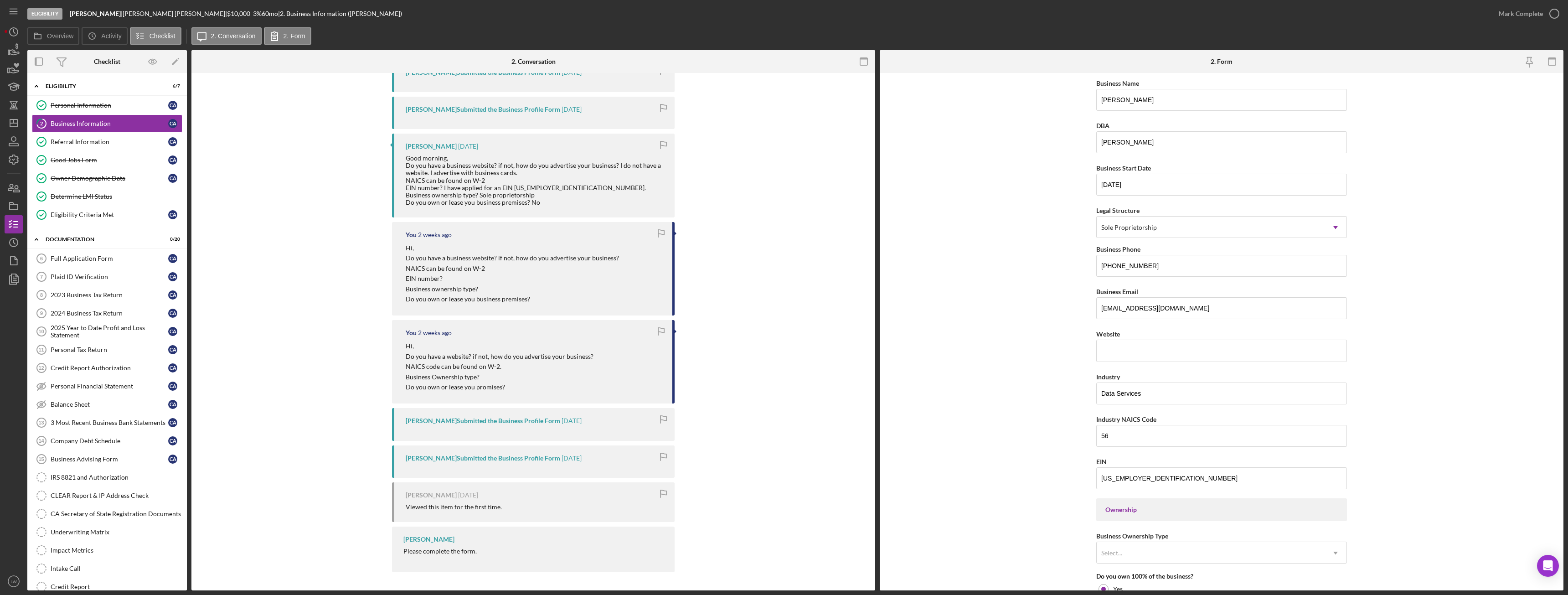
click at [1451, 448] on form "Business Name Cheryl Anderson DBA Cheryl Anderson Business Start Date 03/01/201…" at bounding box center [1221, 332] width 684 height 518
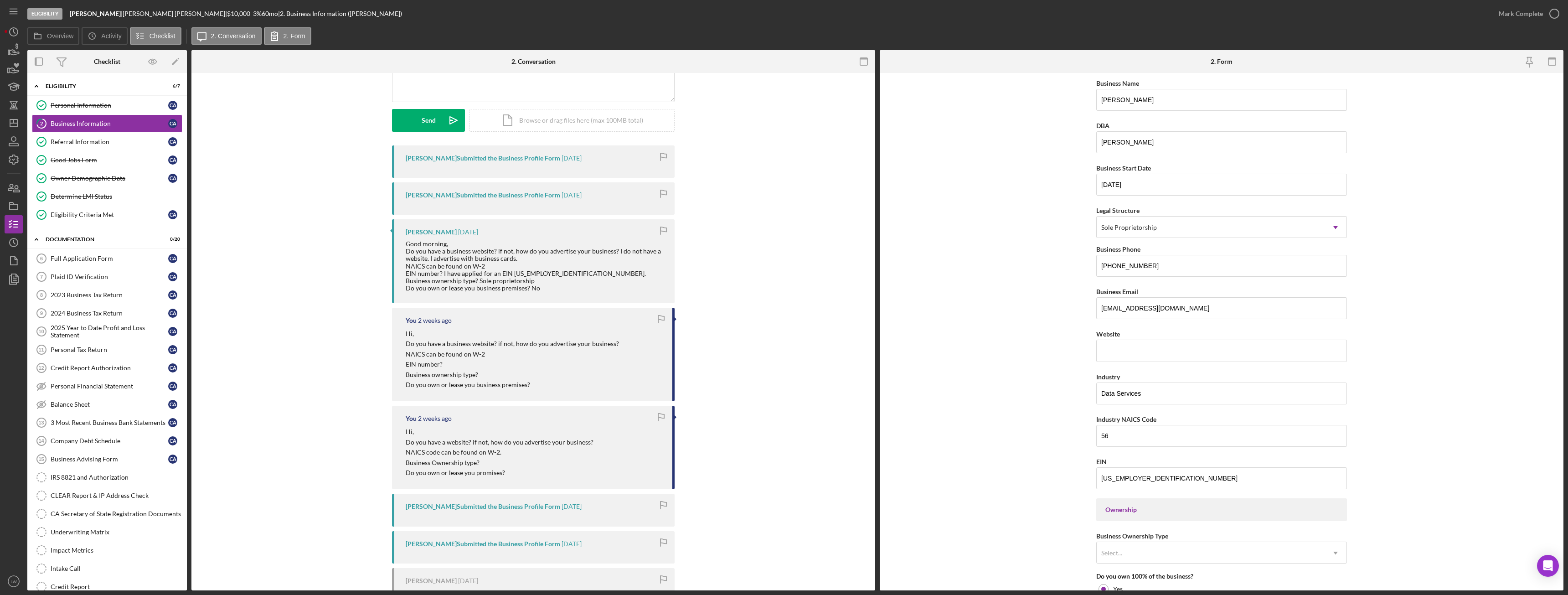
scroll to position [0, 0]
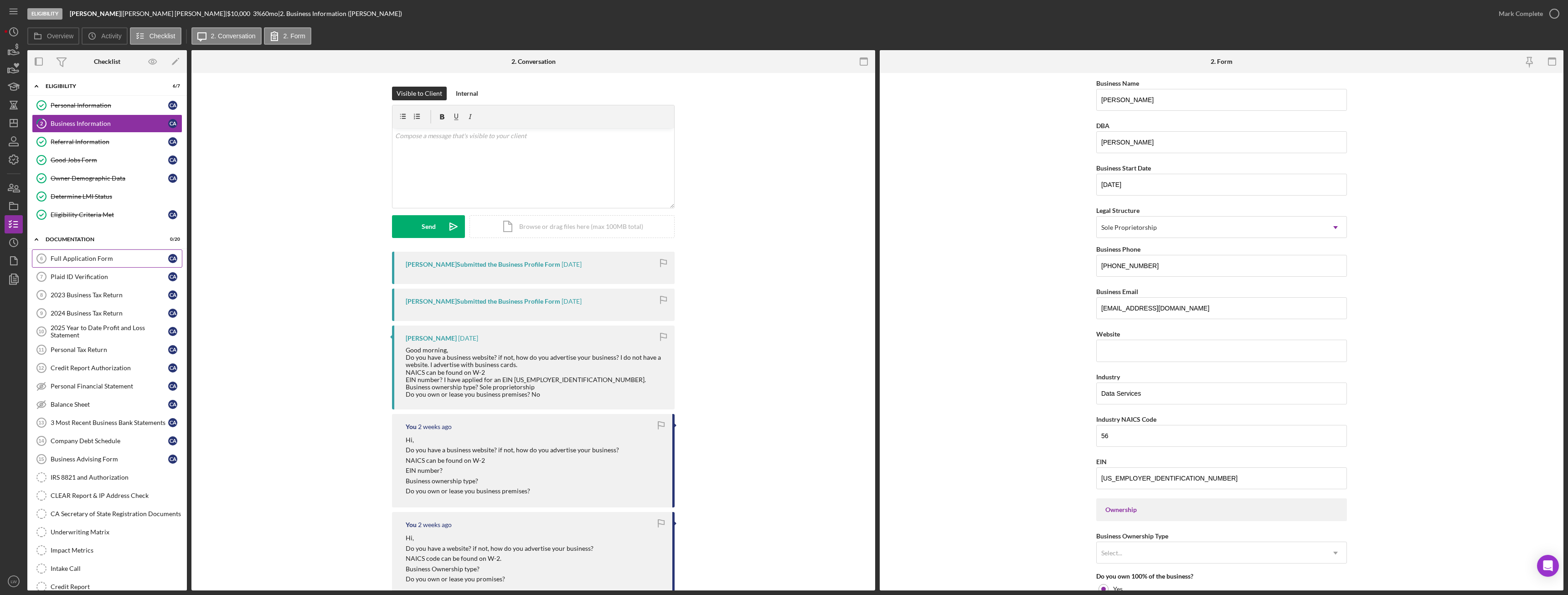
click at [90, 256] on div "Full Application Form" at bounding box center [109, 259] width 117 height 7
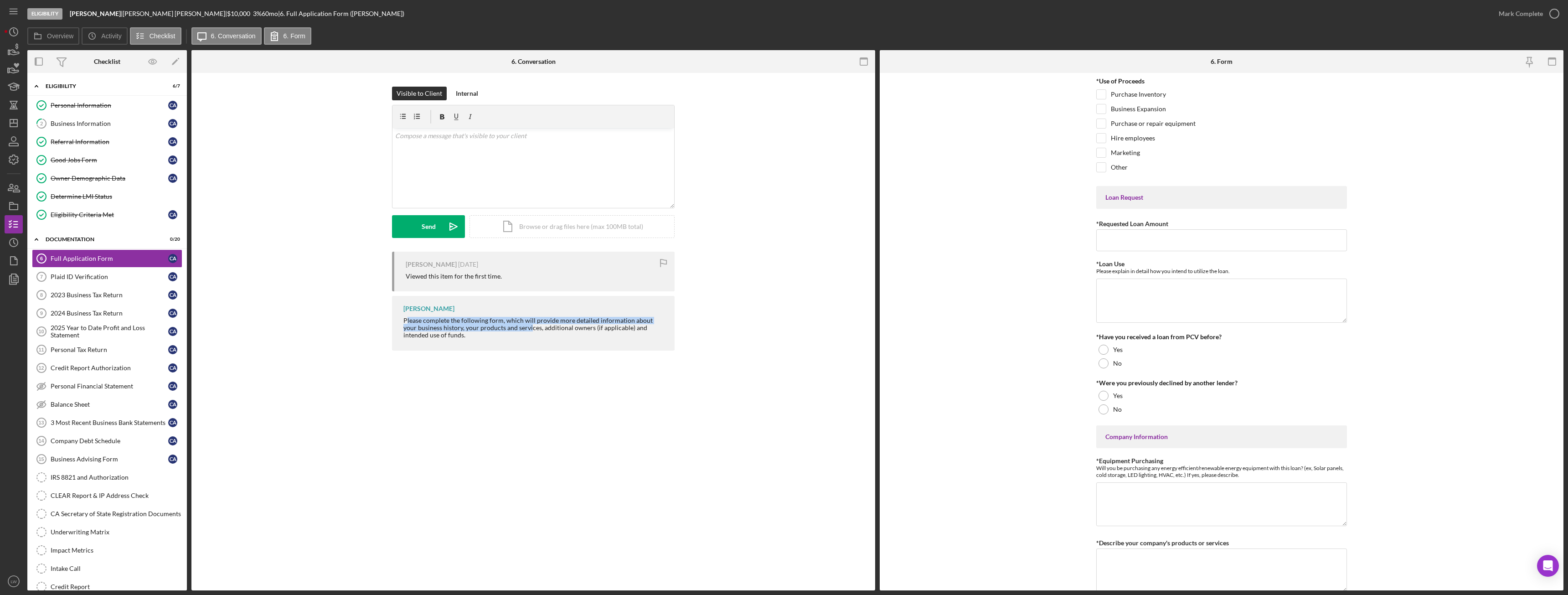
drag, startPoint x: 405, startPoint y: 322, endPoint x: 516, endPoint y: 329, distance: 111.2
click at [516, 329] on div "Please complete the following form, which will provide more detailed informatio…" at bounding box center [534, 328] width 262 height 22
click at [446, 326] on div "Please complete the following form, which will provide more detailed informatio…" at bounding box center [534, 328] width 262 height 22
click at [402, 317] on div "Lameisha Williams Please complete the following form, which will provide more d…" at bounding box center [533, 323] width 282 height 54
click at [407, 320] on div "Please complete the following form, which will provide more detailed informatio…" at bounding box center [534, 328] width 262 height 22
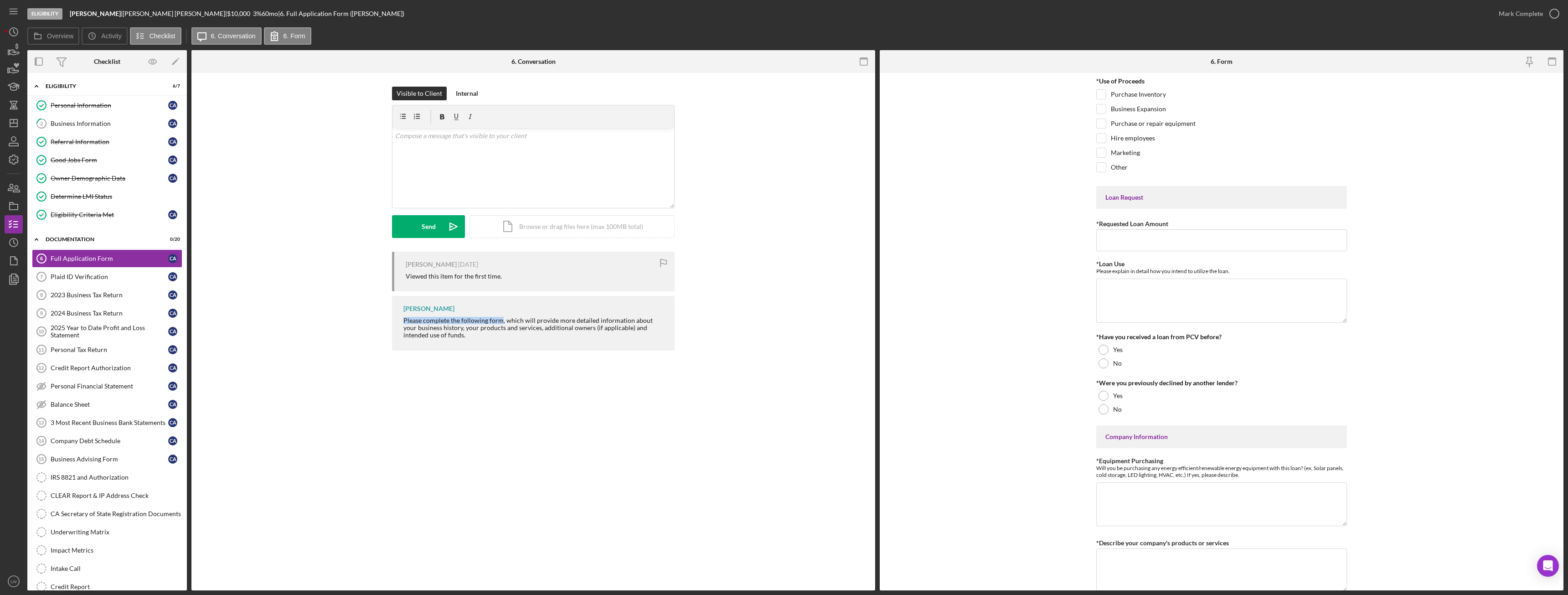
drag, startPoint x: 404, startPoint y: 319, endPoint x: 498, endPoint y: 319, distance: 94.0
click at [498, 319] on div "Please complete the following form, which will provide more detailed informatio…" at bounding box center [534, 328] width 262 height 22
drag, startPoint x: 498, startPoint y: 319, endPoint x: 472, endPoint y: 314, distance: 26.5
click at [473, 314] on div "Lameisha Williams Please complete the following form, which will provide more d…" at bounding box center [533, 323] width 282 height 54
click at [402, 318] on div "Lameisha Williams Please complete the following form, which will provide more d…" at bounding box center [533, 323] width 282 height 54
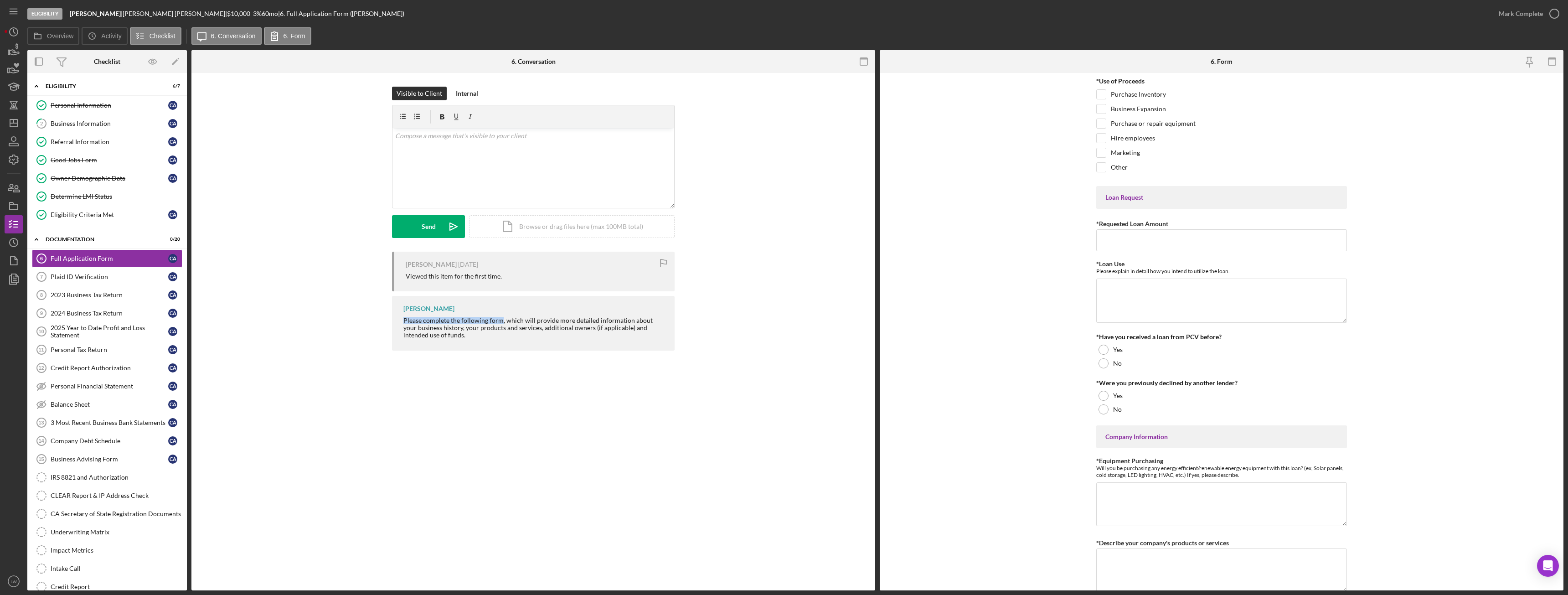
drag, startPoint x: 404, startPoint y: 320, endPoint x: 499, endPoint y: 320, distance: 95.0
click at [499, 320] on div "Please complete the following form, which will provide more detailed informatio…" at bounding box center [534, 328] width 262 height 22
copy div "Please complete the following form"
click at [522, 190] on div "v Color teal Color pink Remove color Add row above Add row below Add column bef…" at bounding box center [533, 167] width 282 height 80
click at [432, 218] on div "Send" at bounding box center [429, 226] width 14 height 23
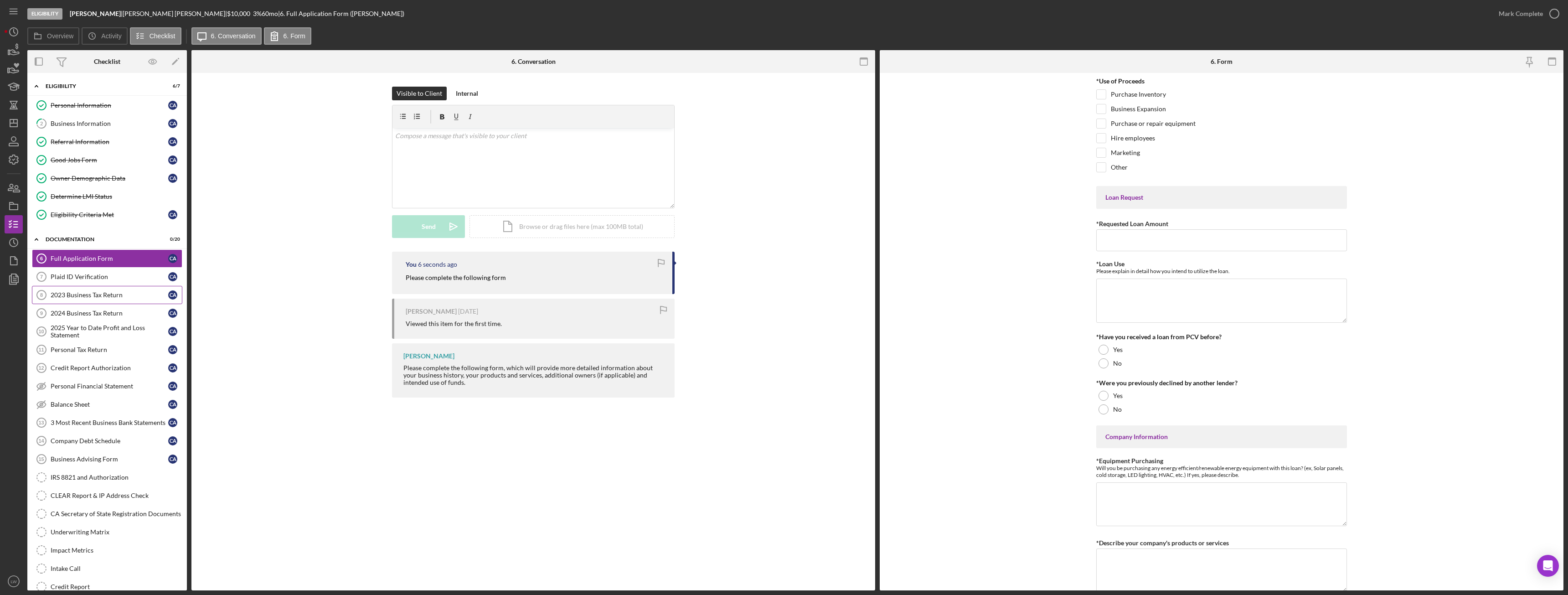
click at [80, 295] on div "2023 Business Tax Return" at bounding box center [109, 295] width 117 height 7
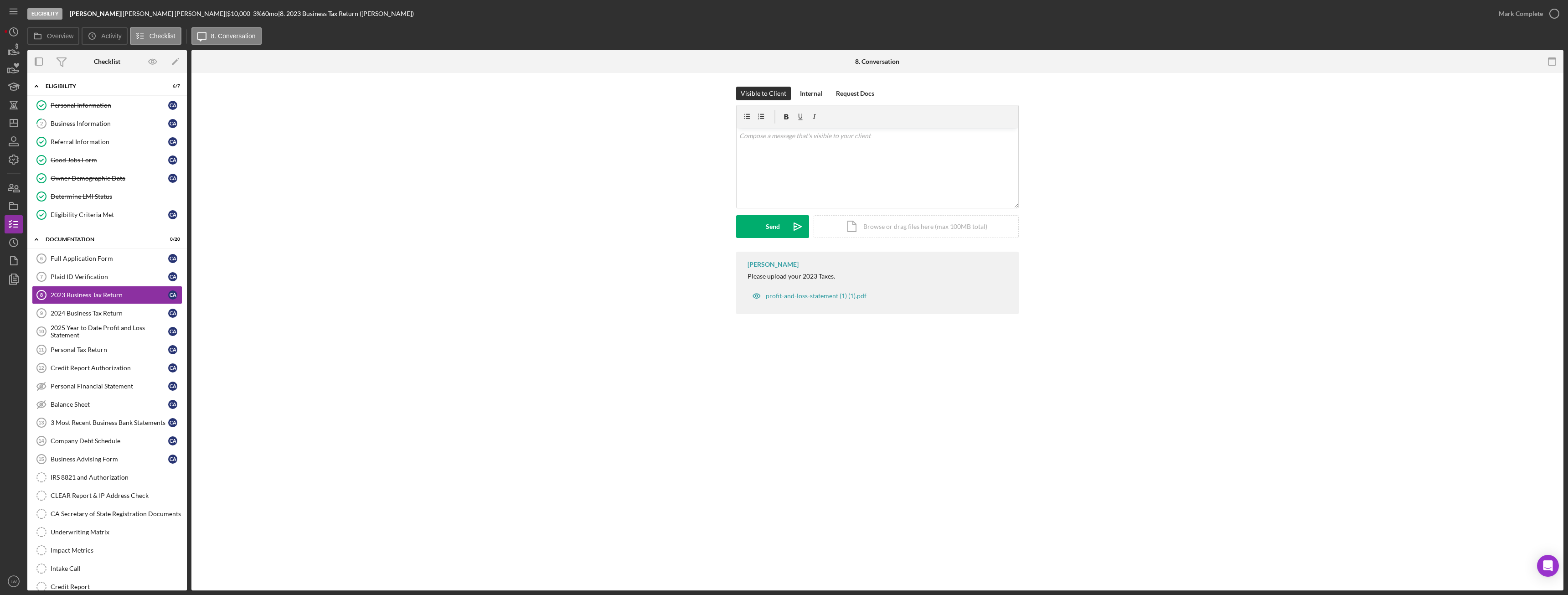
click at [782, 277] on div "Please upload your 2023 Taxes." at bounding box center [791, 276] width 88 height 7
copy div "Please upload your 2023 Taxes."
click at [872, 183] on div "v Color teal Color pink Remove color Add row above Add row below Add column bef…" at bounding box center [877, 167] width 282 height 80
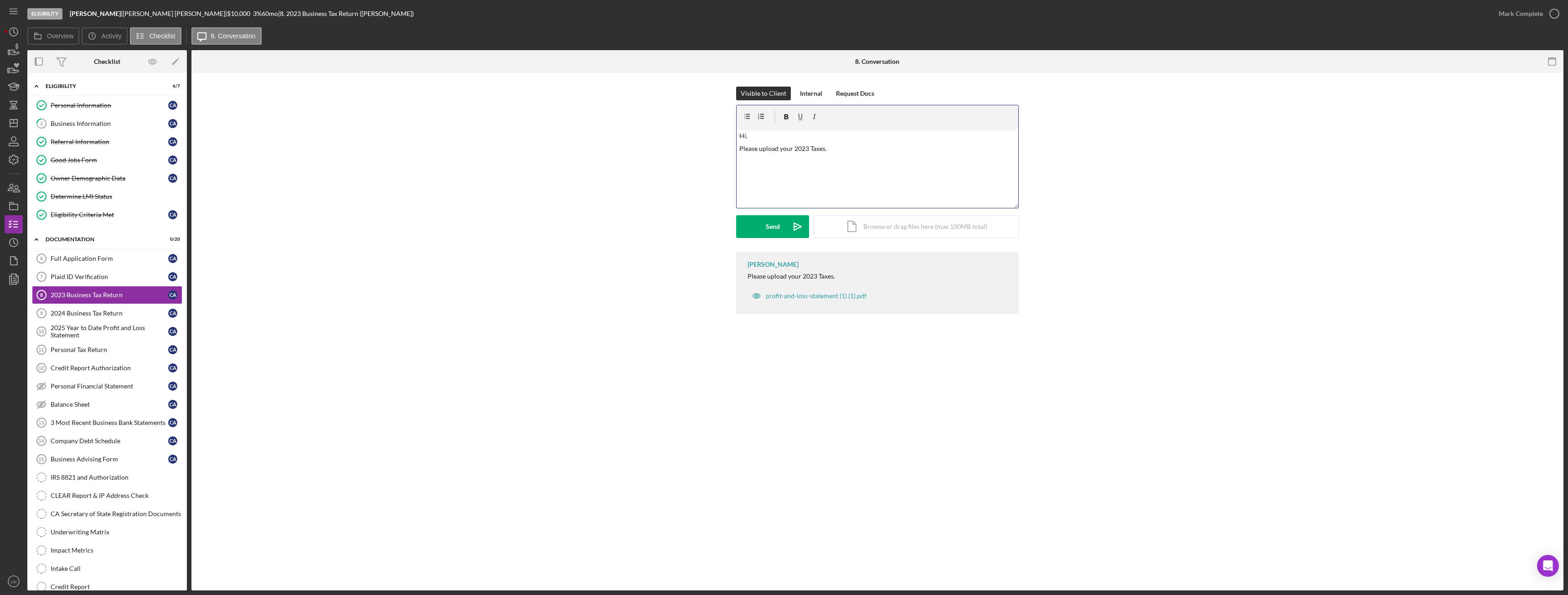
click at [859, 180] on div "v Color teal Color pink Remove color Add row above Add row below Add column bef…" at bounding box center [877, 167] width 282 height 80
click at [780, 225] on button "Send Icon/icon-invite-send" at bounding box center [772, 226] width 73 height 23
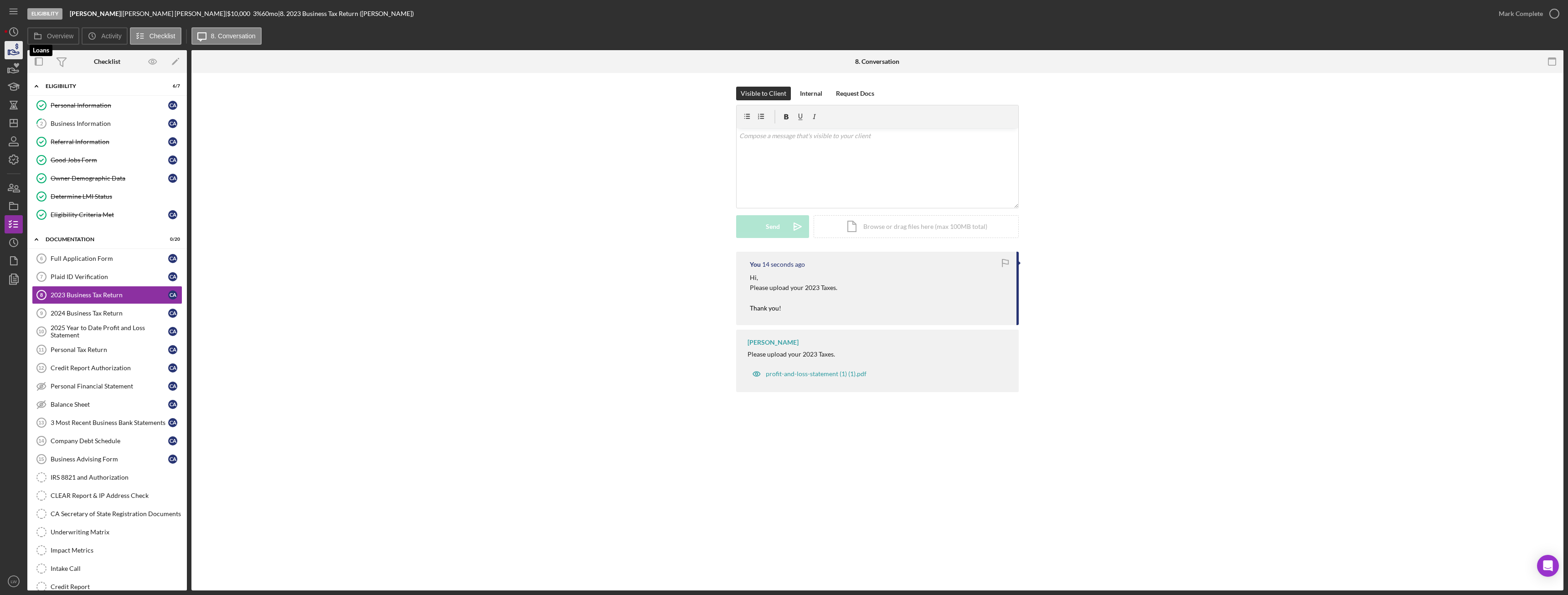
click at [11, 50] on icon "button" at bounding box center [15, 52] width 10 height 5
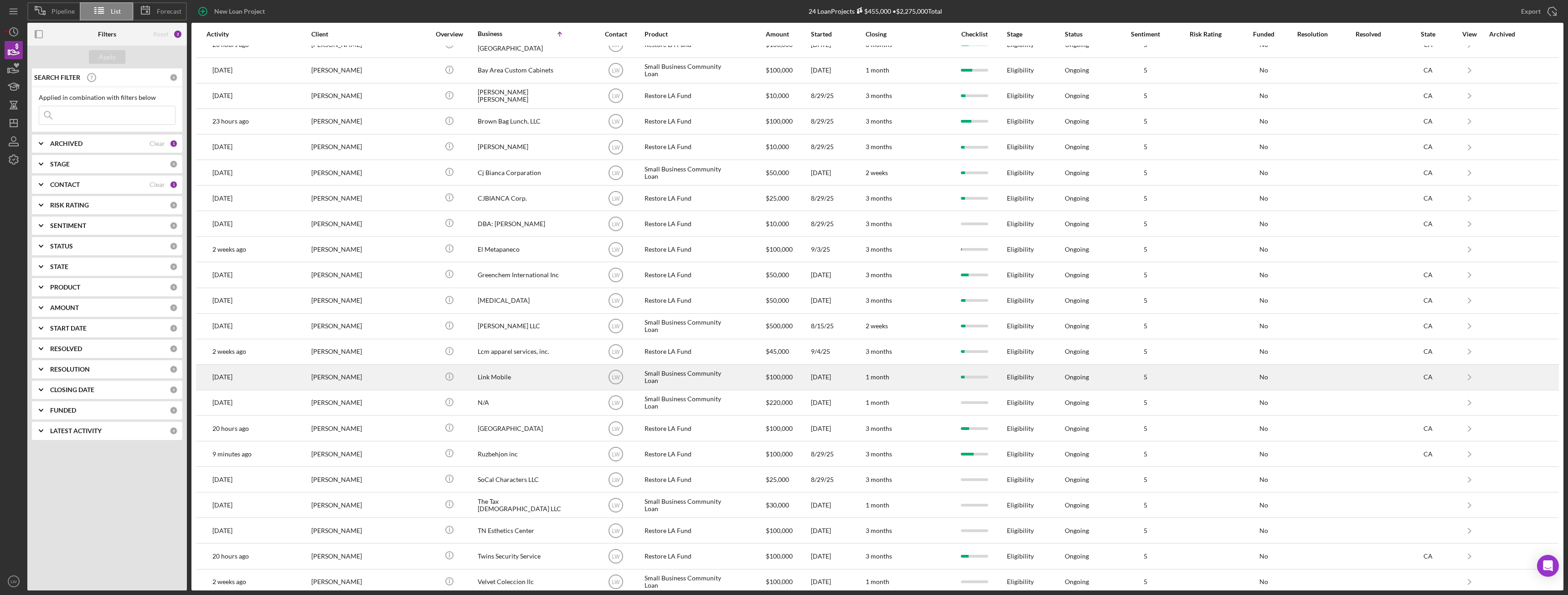
scroll to position [74, 0]
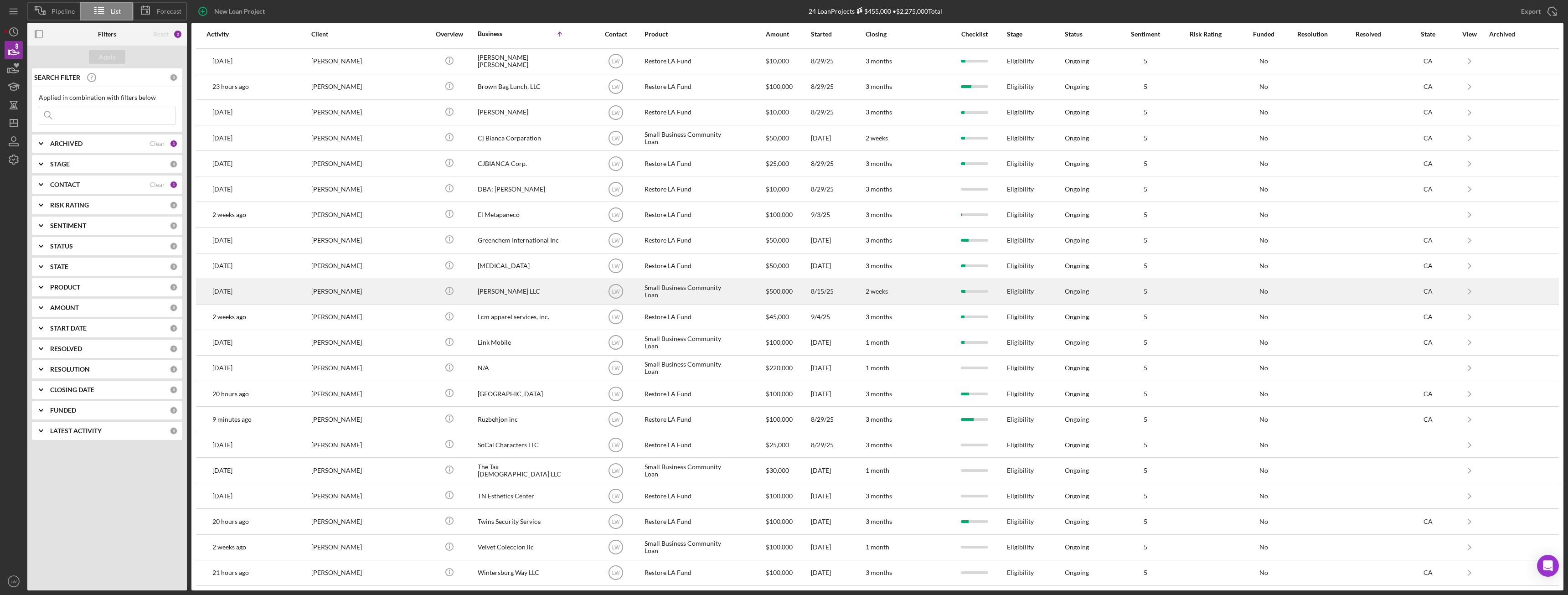
click at [326, 295] on div "[PERSON_NAME]" at bounding box center [357, 292] width 91 height 24
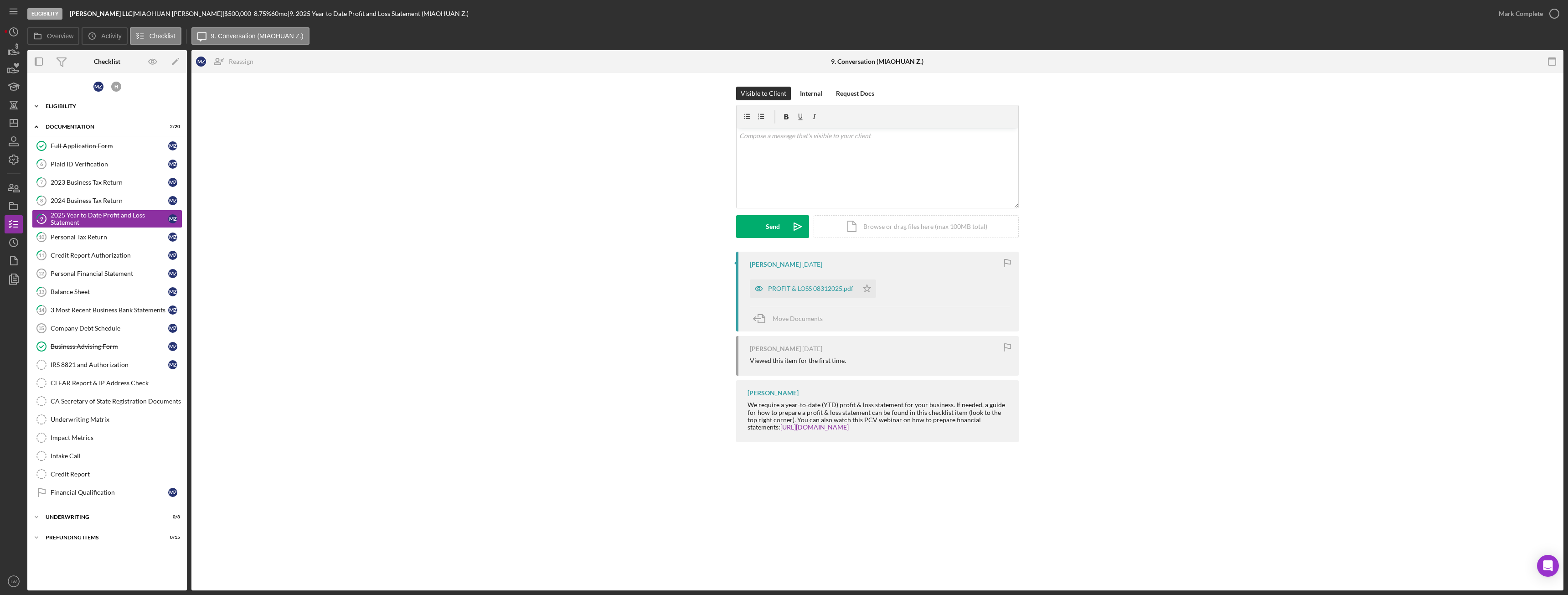
click at [64, 105] on div "Eligibility" at bounding box center [110, 106] width 130 height 5
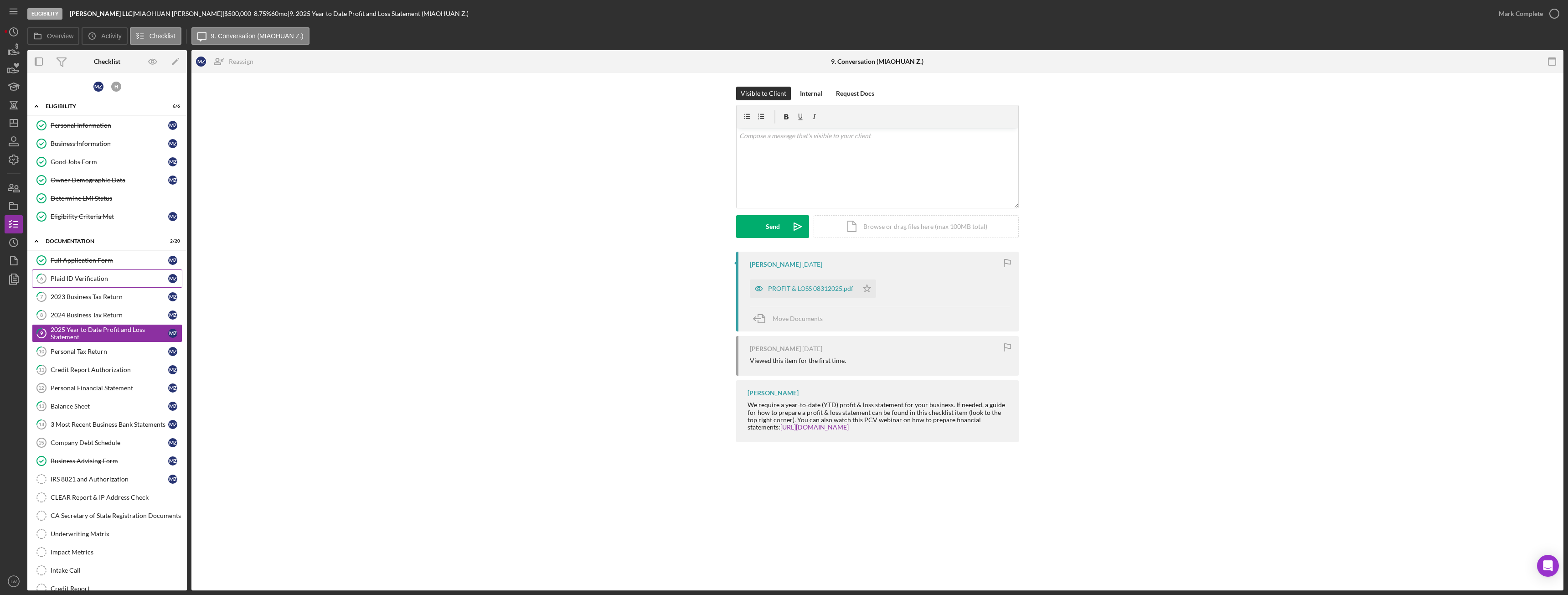
click at [97, 270] on link "6 Plaid ID Verification M Z" at bounding box center [107, 279] width 150 height 18
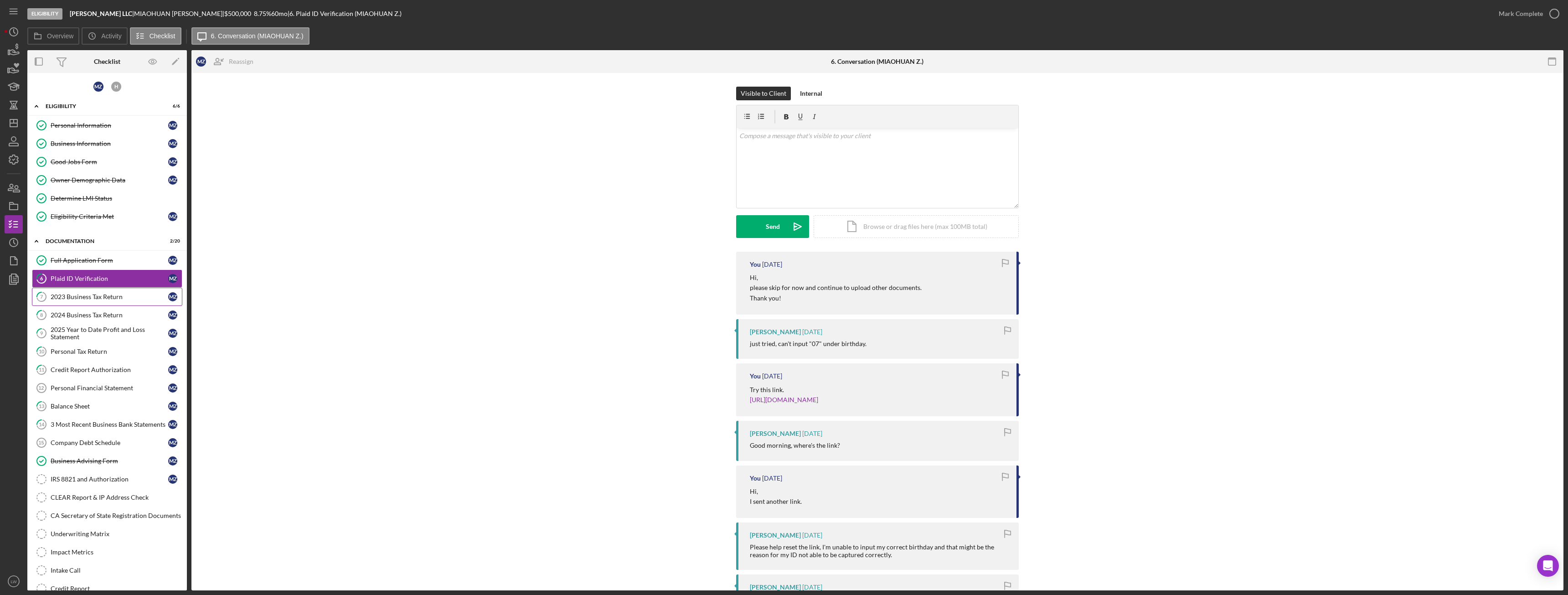
click at [104, 295] on div "2023 Business Tax Return" at bounding box center [109, 297] width 117 height 7
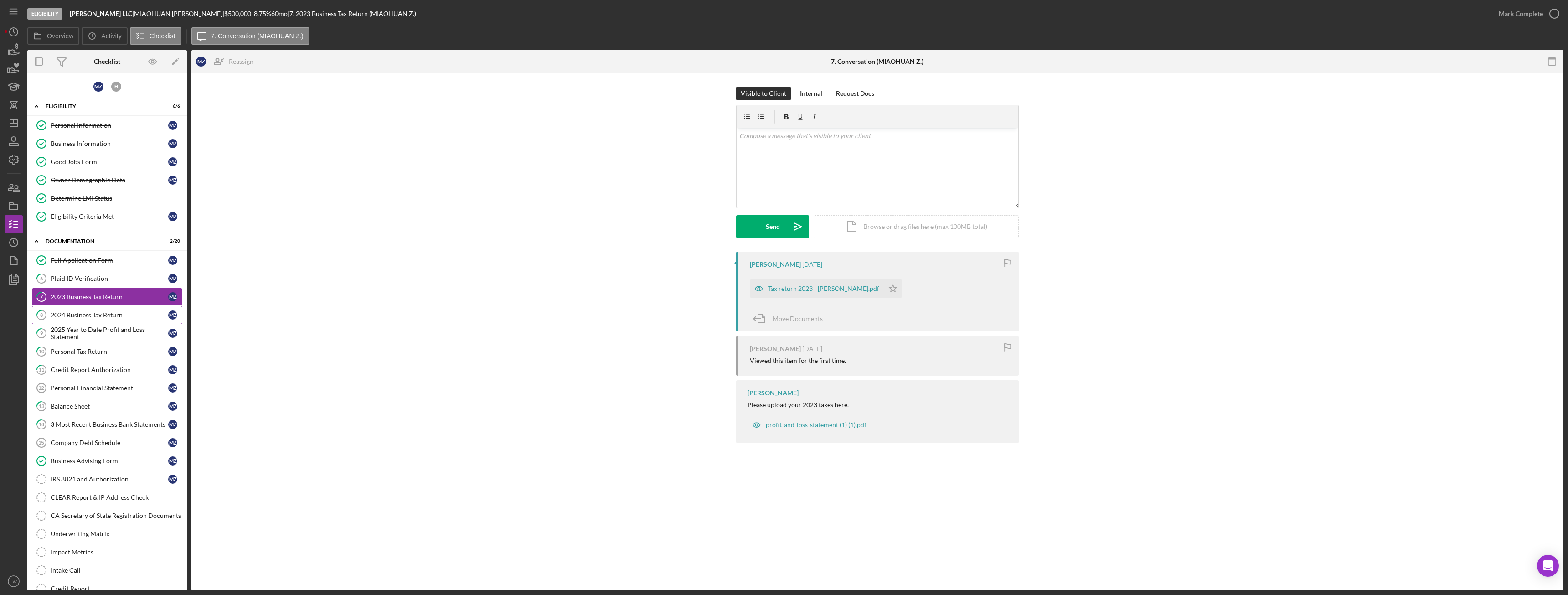
click at [103, 318] on div "2024 Business Tax Return" at bounding box center [109, 315] width 117 height 7
click at [97, 422] on div "3 Most Recent Business Bank Statements" at bounding box center [109, 424] width 117 height 7
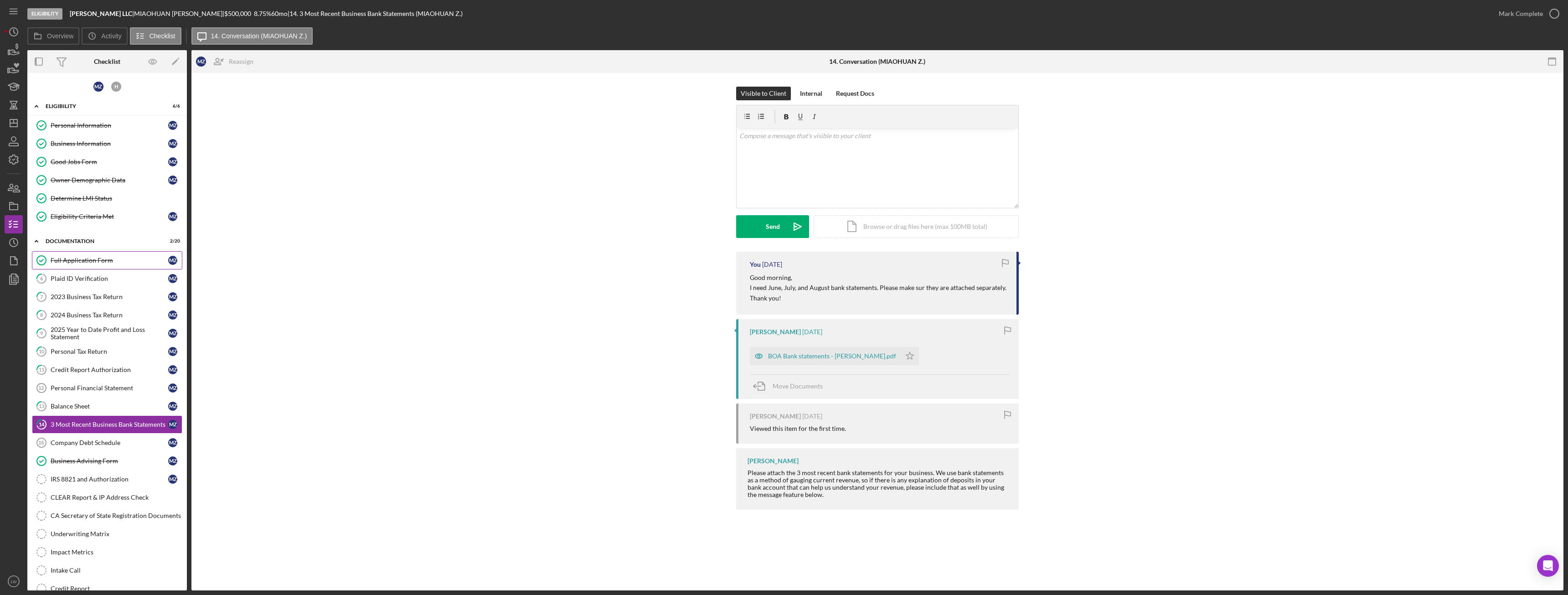
click at [88, 262] on div "Full Application Form" at bounding box center [109, 261] width 117 height 7
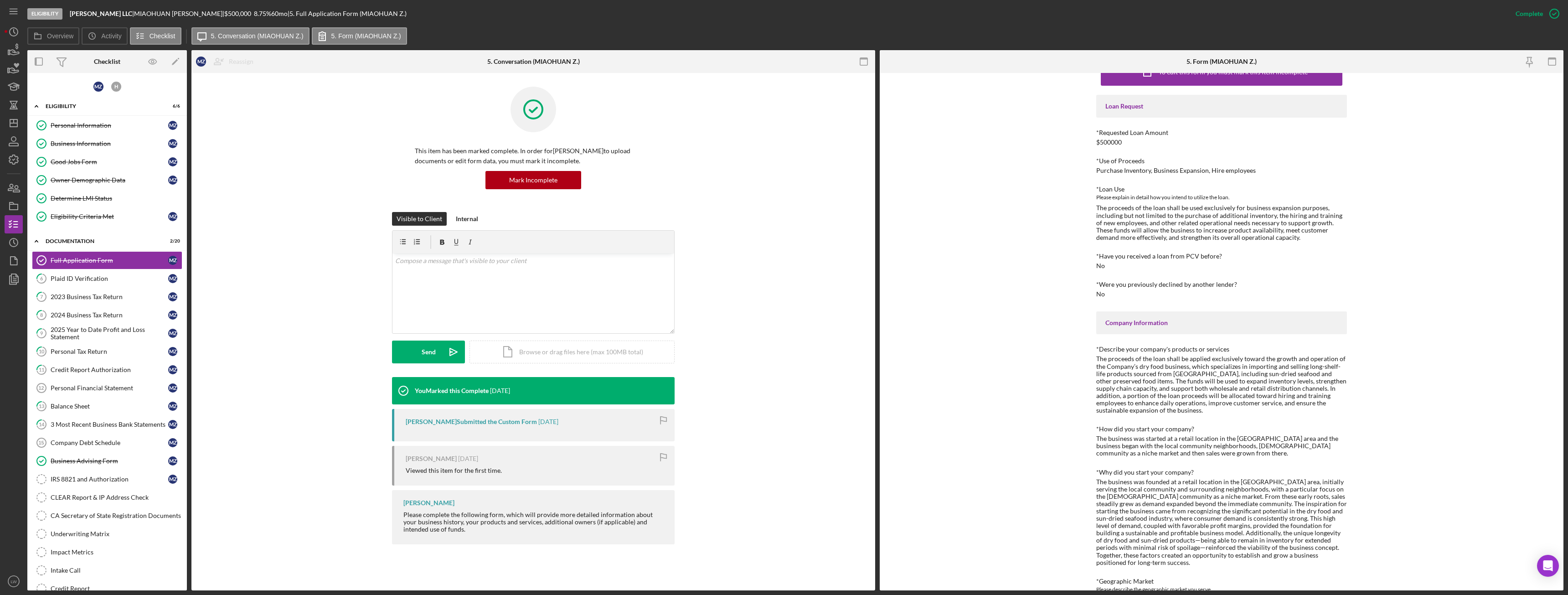
scroll to position [46, 0]
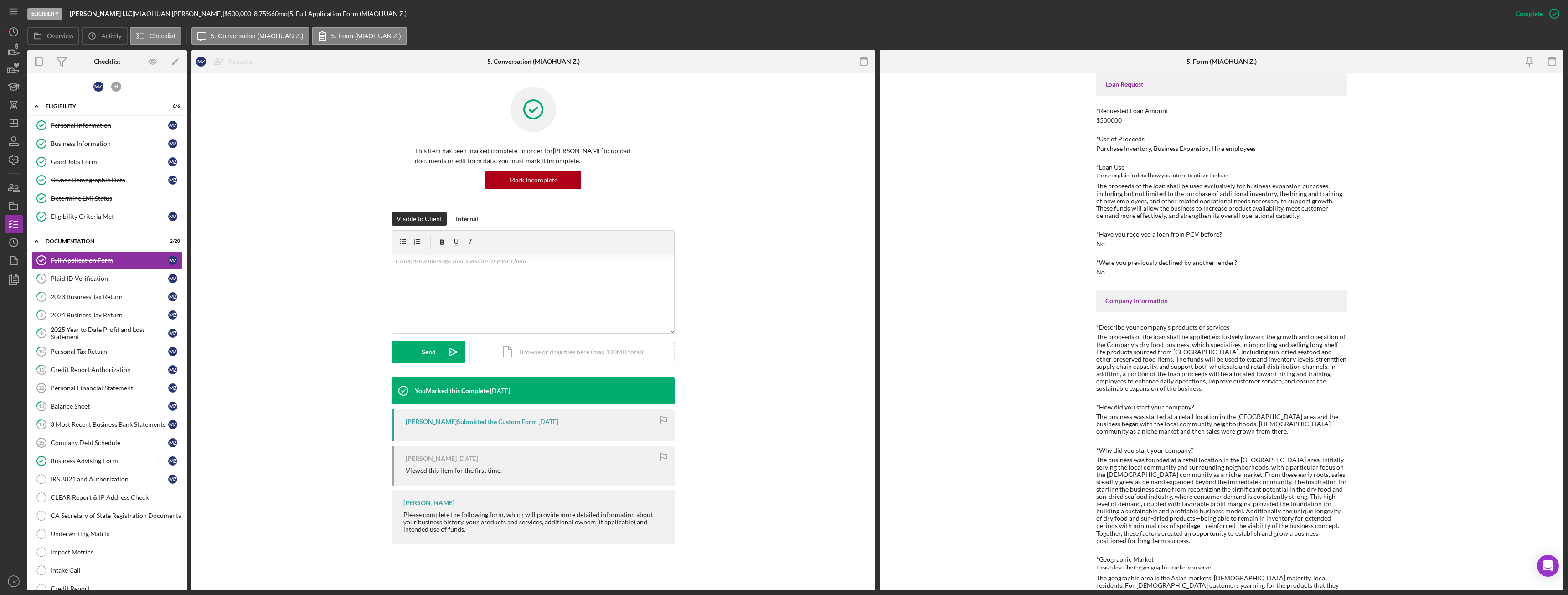
drag, startPoint x: 1014, startPoint y: 541, endPoint x: 981, endPoint y: 261, distance: 281.9
click at [981, 261] on div "To edit this form you must mark this item incomplete Loan Request *Requested Lo…" at bounding box center [1221, 332] width 684 height 518
click at [12, 53] on icon "button" at bounding box center [13, 50] width 23 height 23
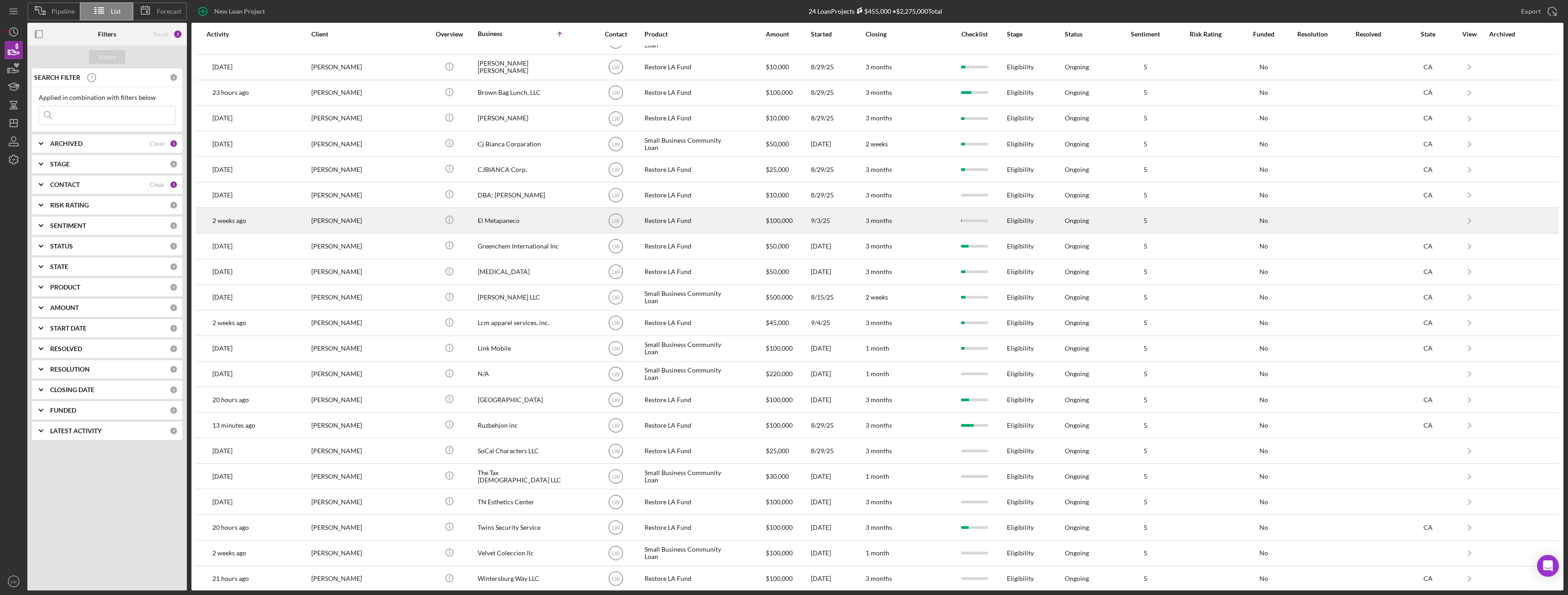
scroll to position [74, 0]
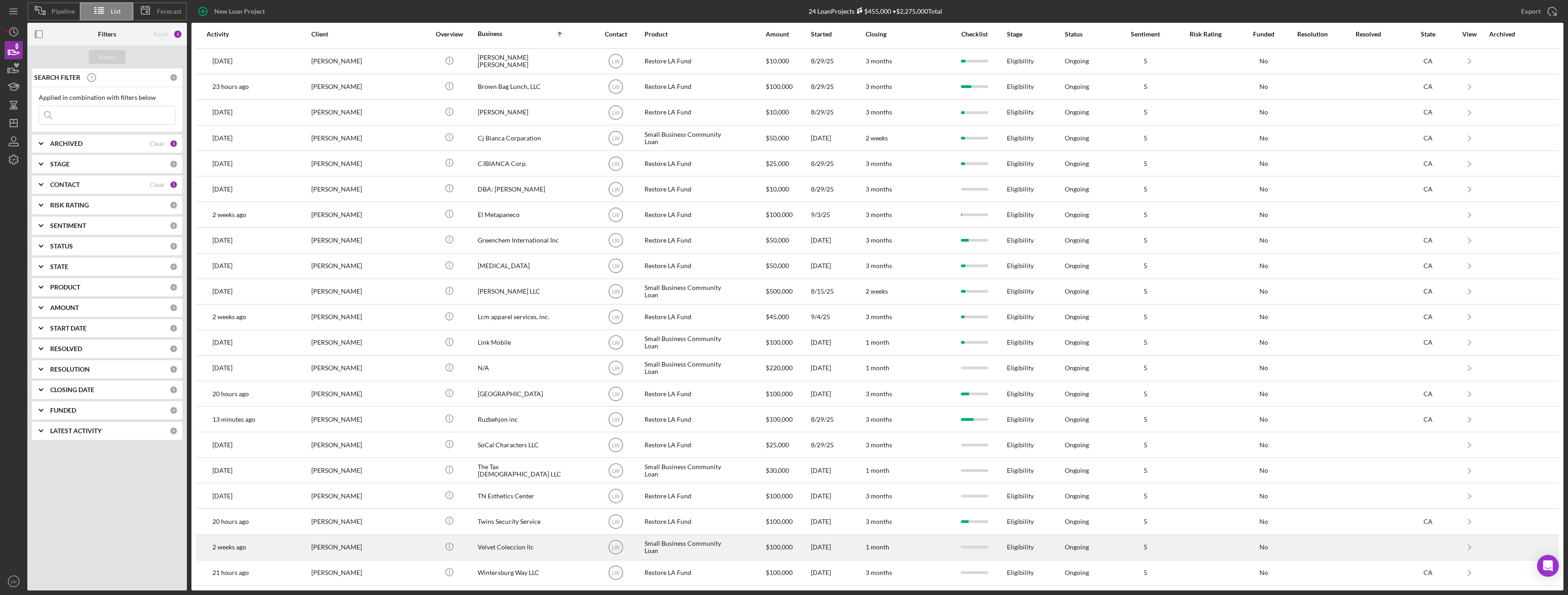
click at [363, 553] on div "[PERSON_NAME]" at bounding box center [357, 547] width 91 height 24
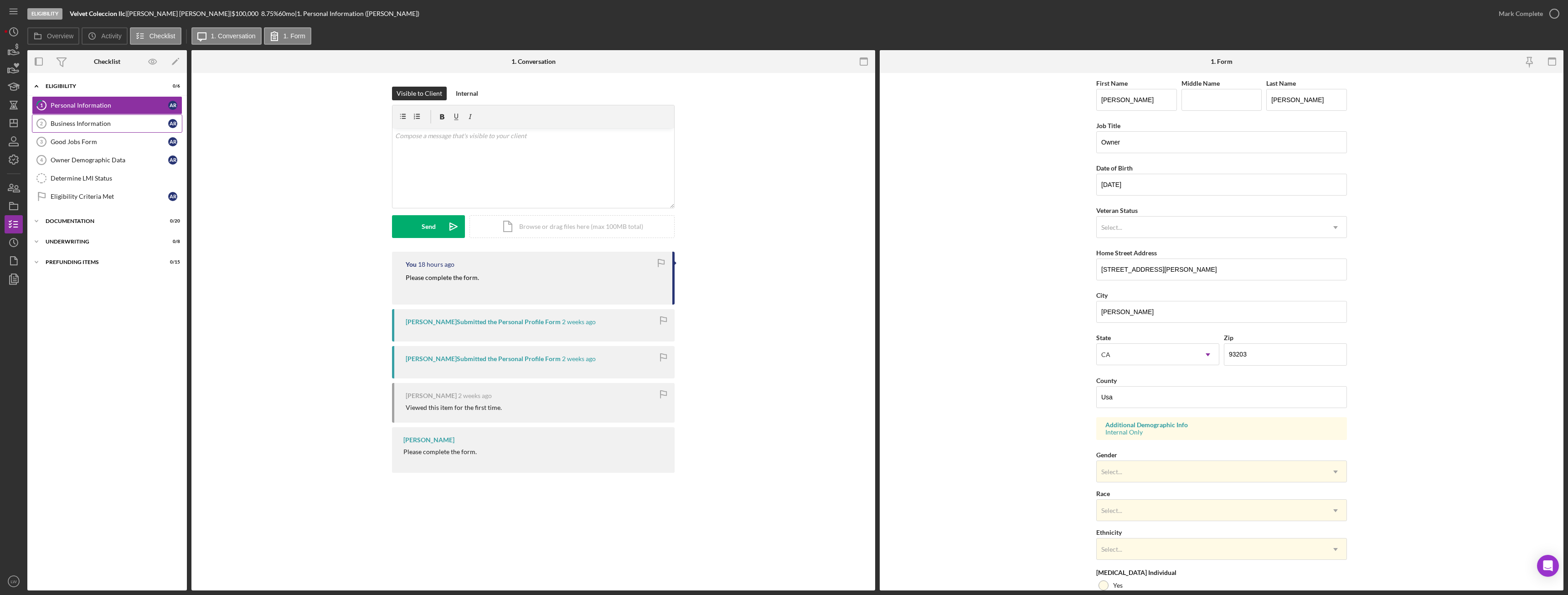
click at [54, 124] on div "Business Information" at bounding box center [109, 124] width 117 height 7
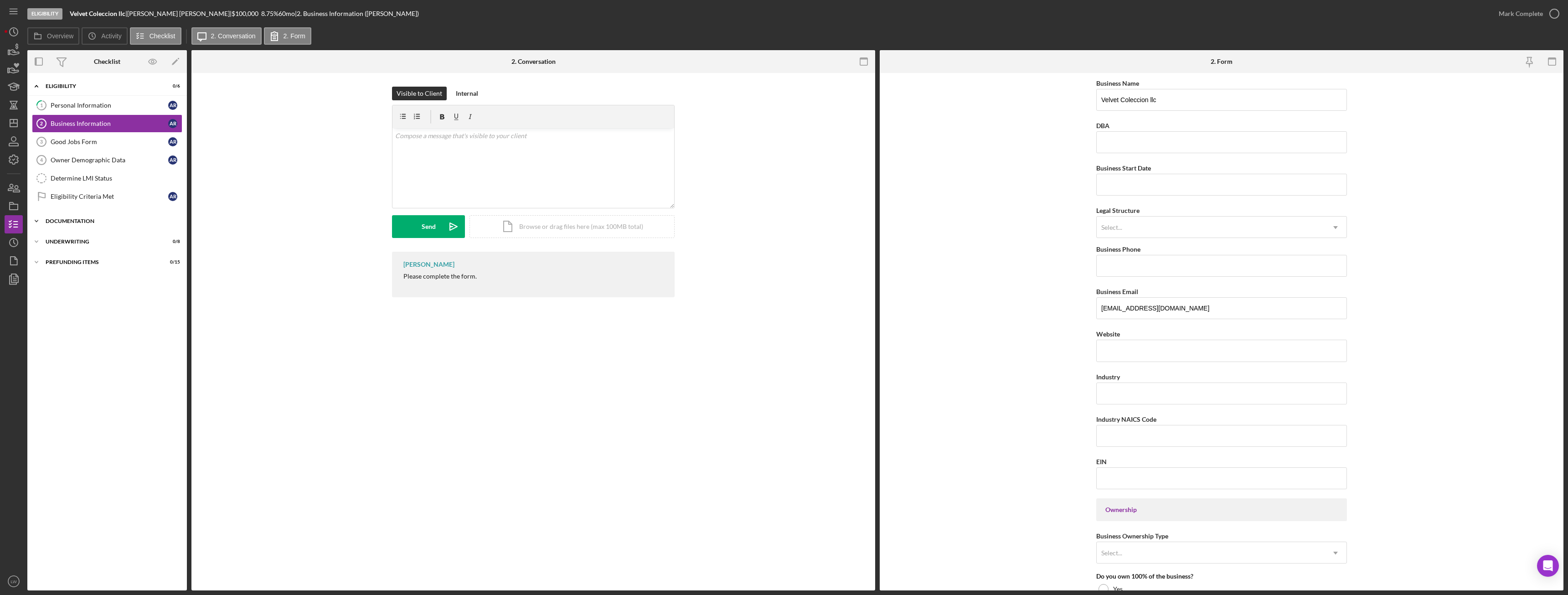
click at [59, 227] on div "Icon/Expander Documentation 0 / 20" at bounding box center [107, 221] width 159 height 18
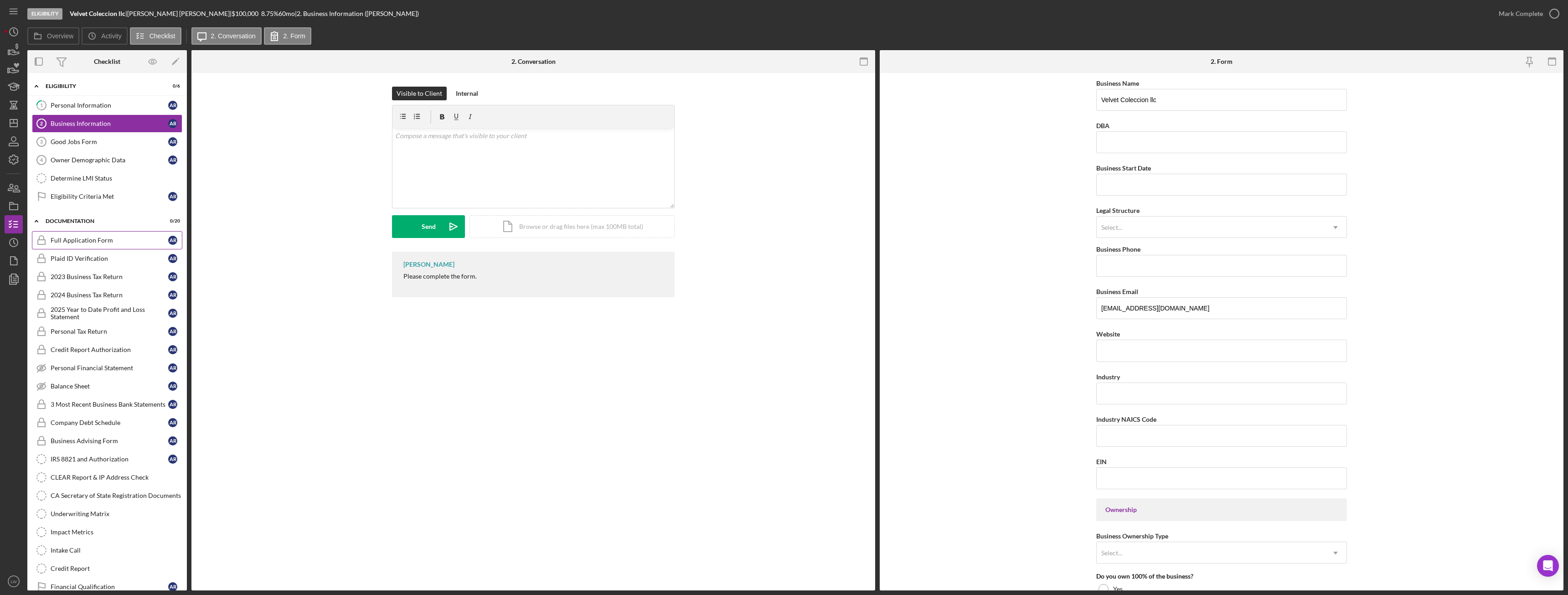
click at [72, 243] on div "Full Application Form" at bounding box center [109, 241] width 117 height 7
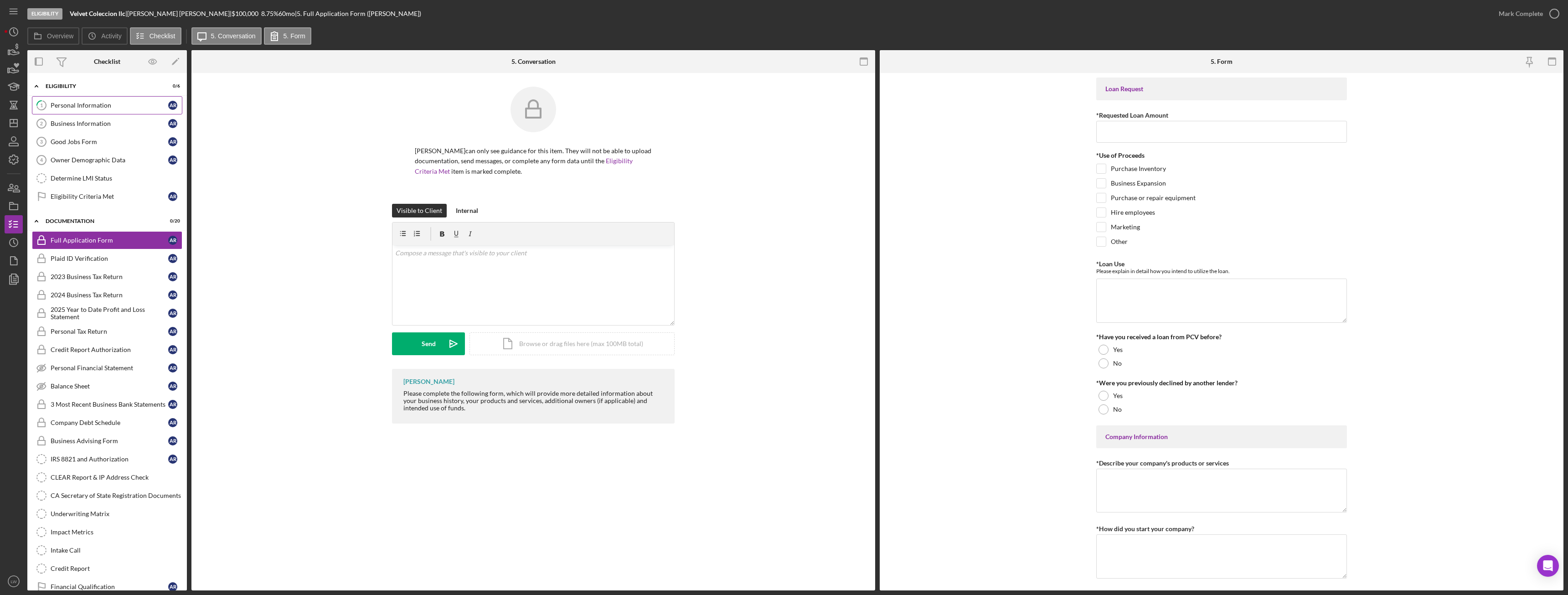
click at [105, 102] on div "Personal Information" at bounding box center [109, 105] width 117 height 7
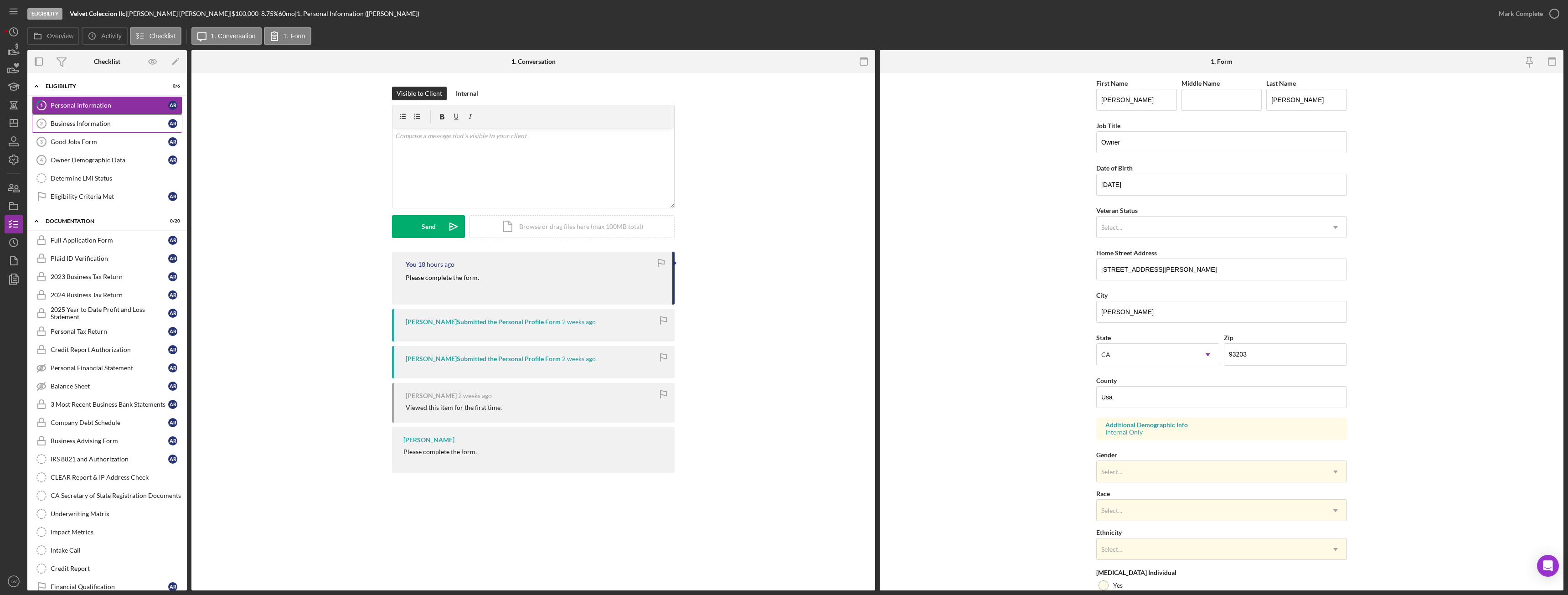
click at [111, 121] on div "Business Information" at bounding box center [109, 124] width 117 height 7
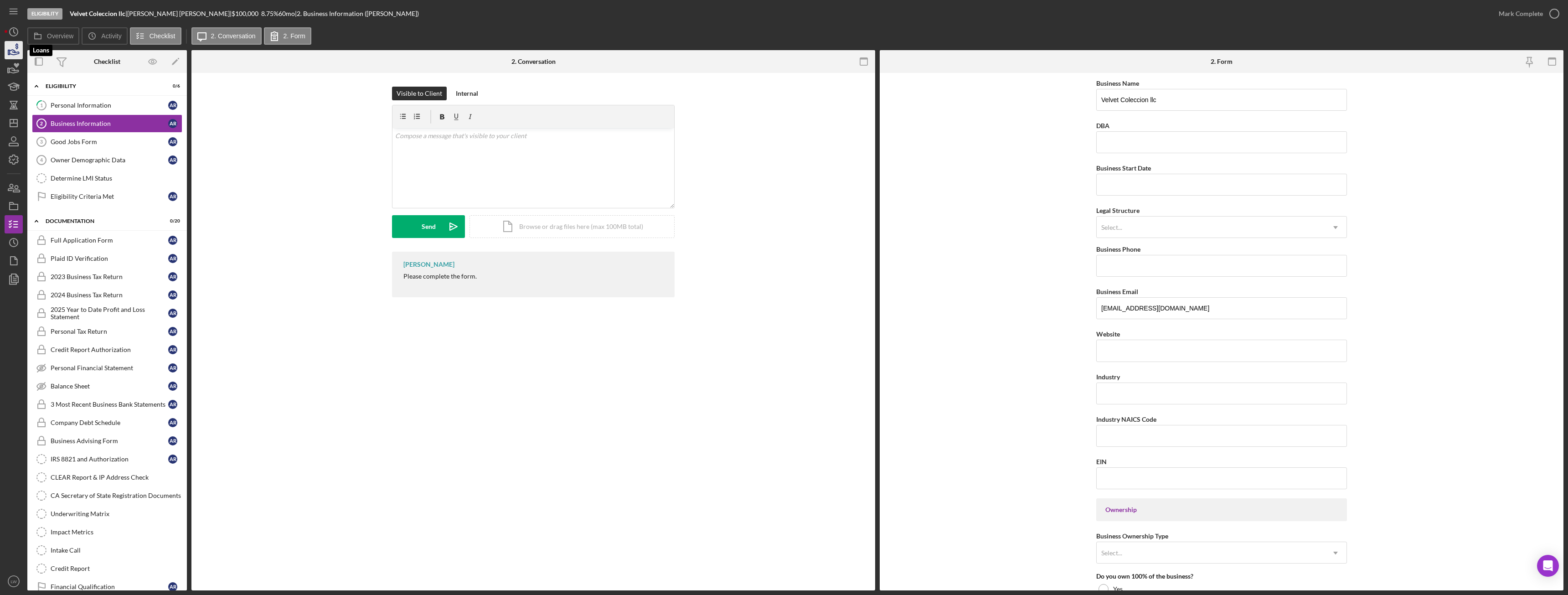
click at [15, 54] on icon "button" at bounding box center [15, 52] width 10 height 5
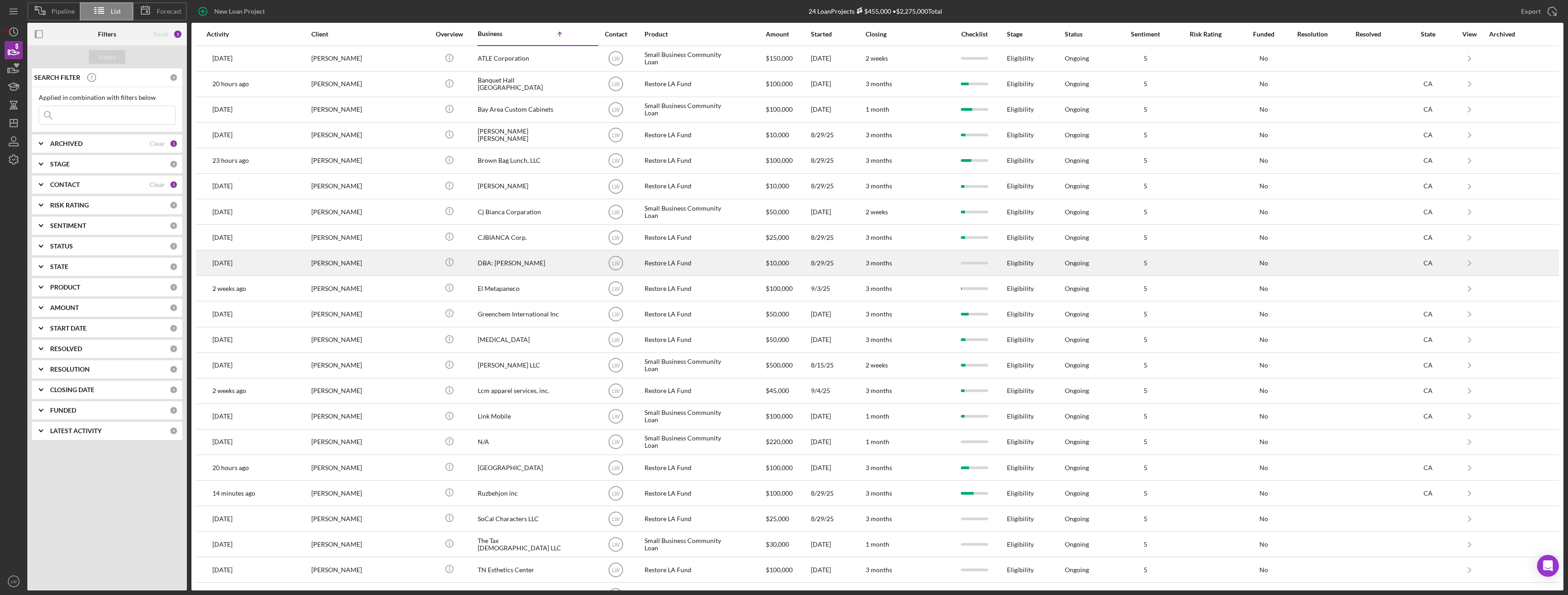
click at [433, 264] on div "Icon/Info" at bounding box center [449, 263] width 34 height 24
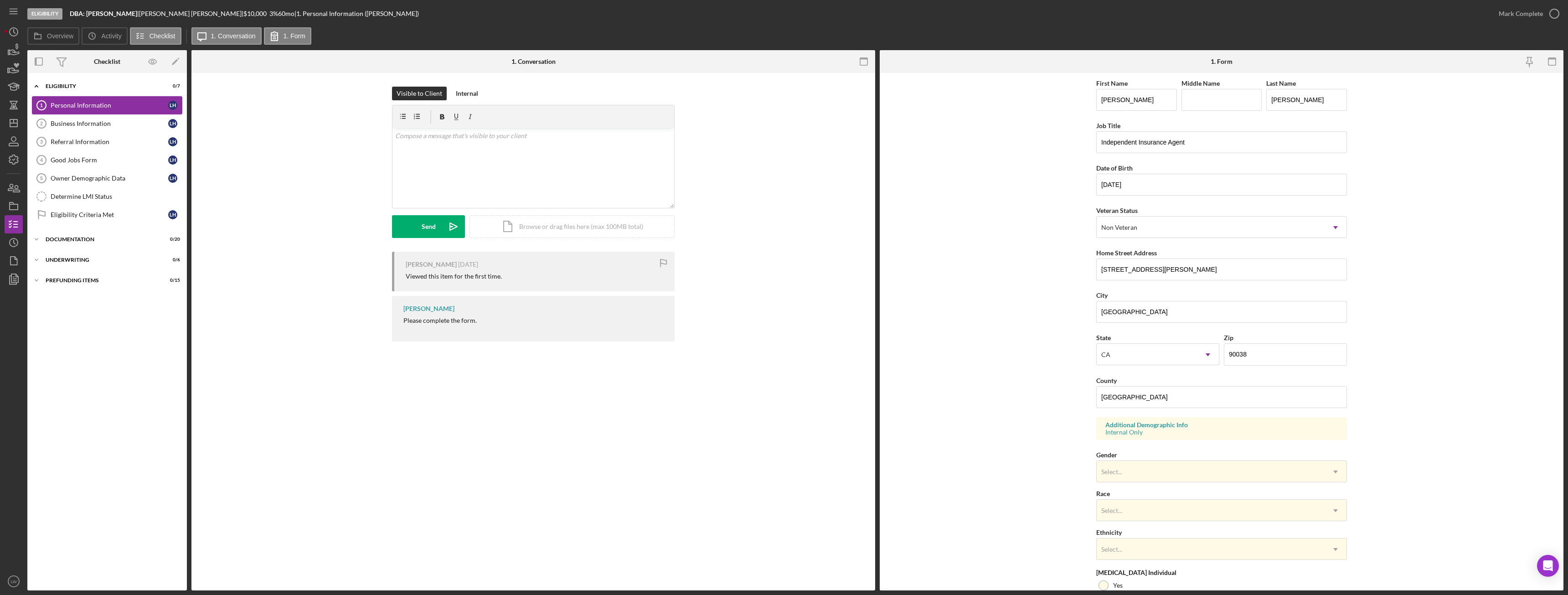
click at [79, 114] on div "Personal Information 1 Personal Information L H Business Information 2 Business…" at bounding box center [107, 162] width 159 height 132
click at [76, 125] on div "Business Information" at bounding box center [109, 124] width 117 height 7
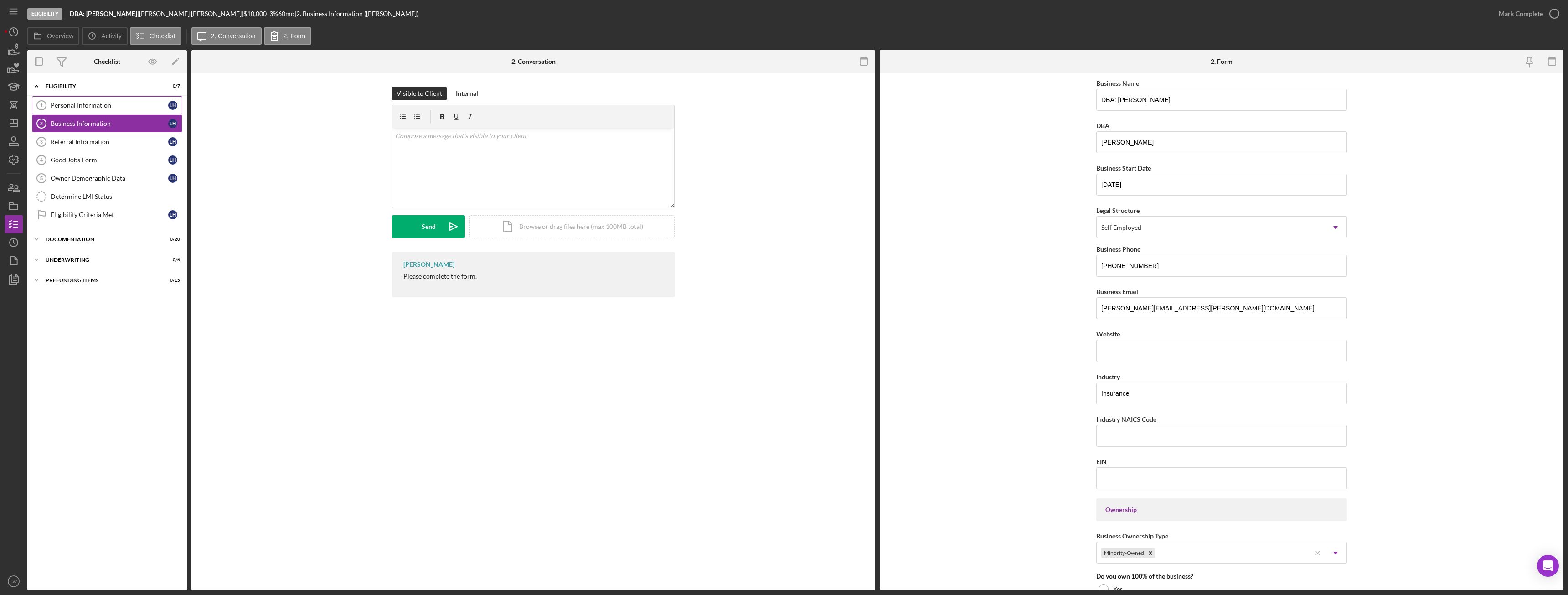
click at [86, 106] on div "Personal Information" at bounding box center [109, 105] width 117 height 7
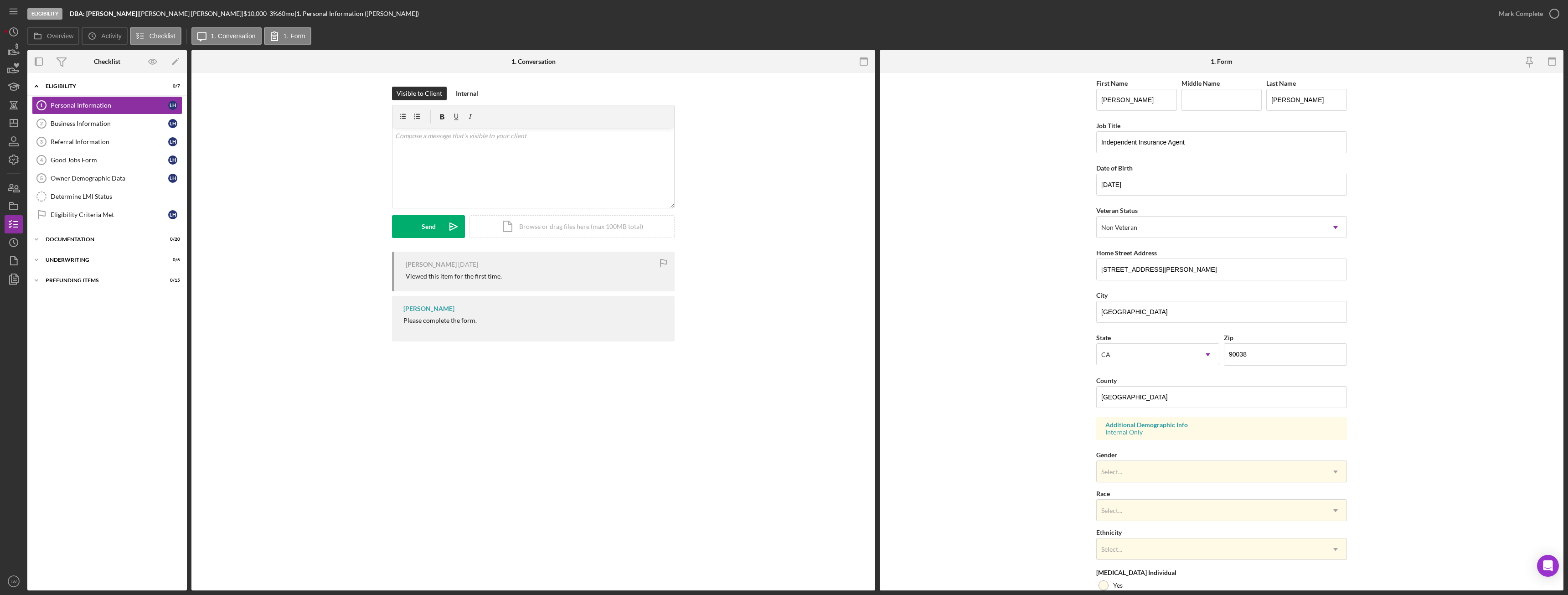
click at [439, 319] on div "Please complete the form." at bounding box center [440, 320] width 74 height 7
copy div "Please complete the form."
click at [510, 160] on div "v Color teal Color pink Remove color Add row above Add row below Add column bef…" at bounding box center [533, 167] width 282 height 80
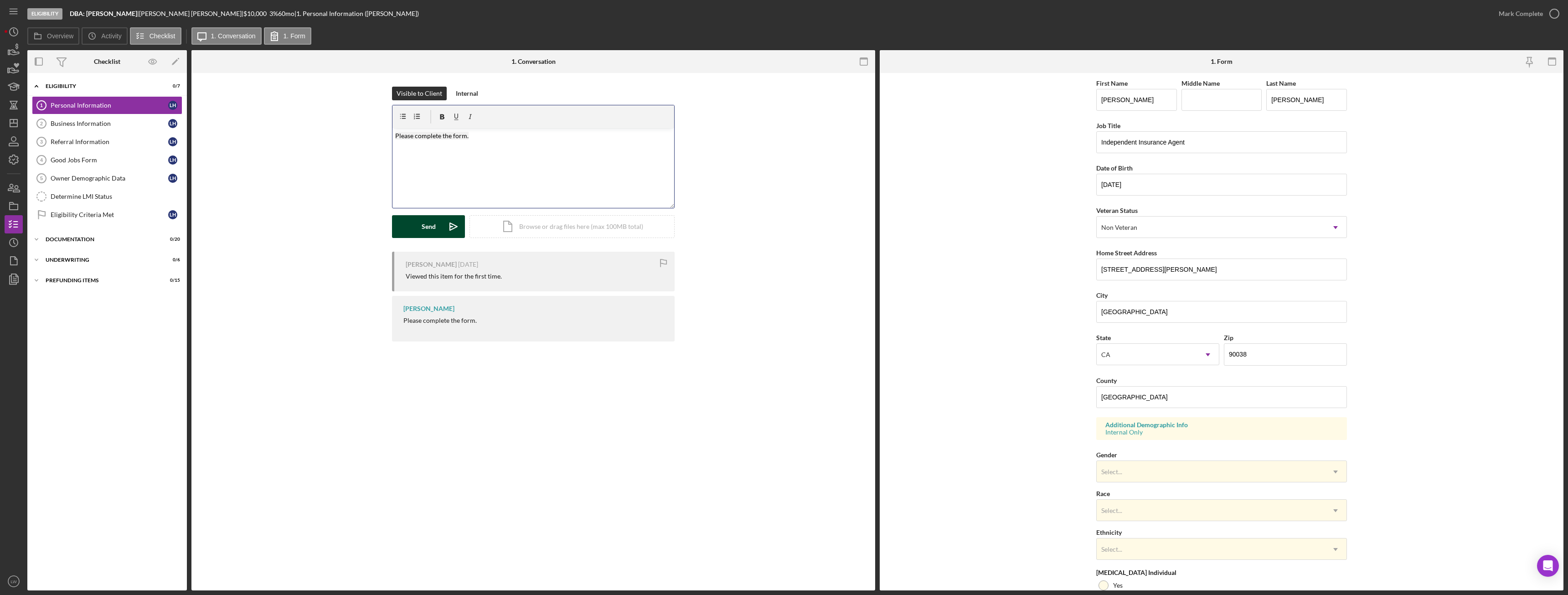
click at [433, 226] on div "Send" at bounding box center [429, 226] width 14 height 23
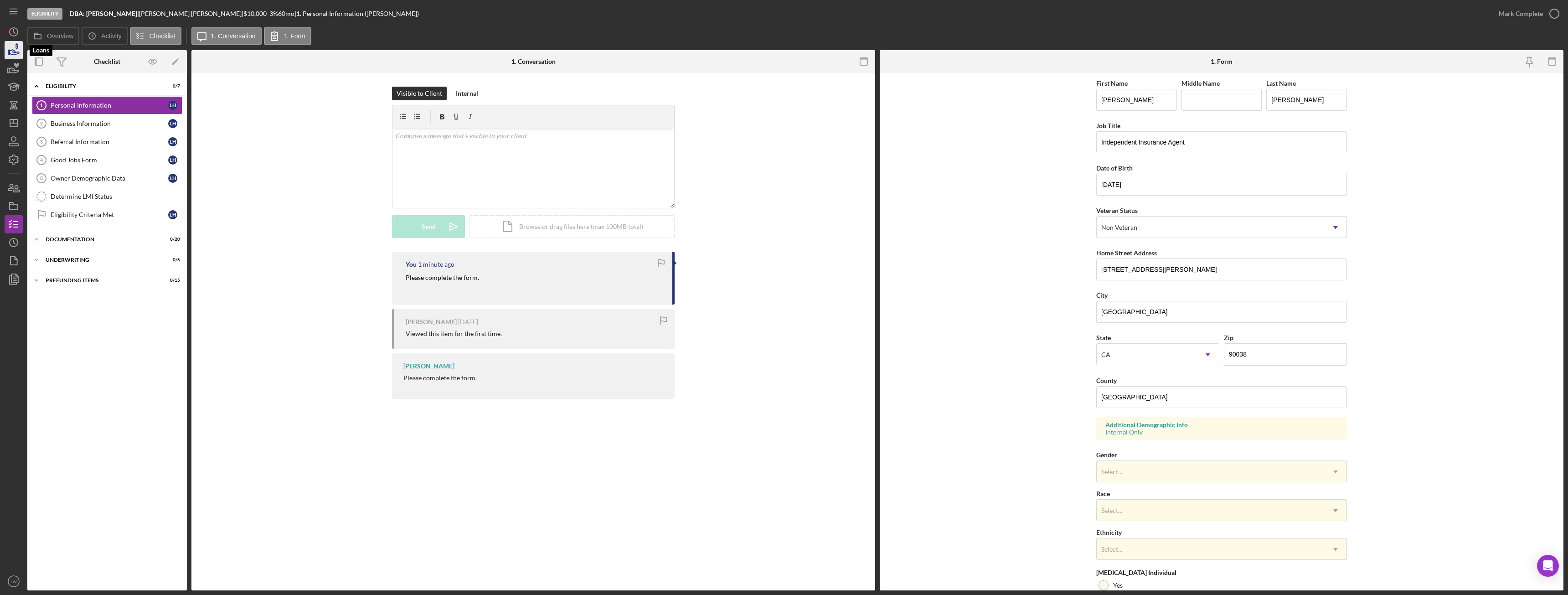
click at [12, 52] on icon "button" at bounding box center [15, 52] width 10 height 5
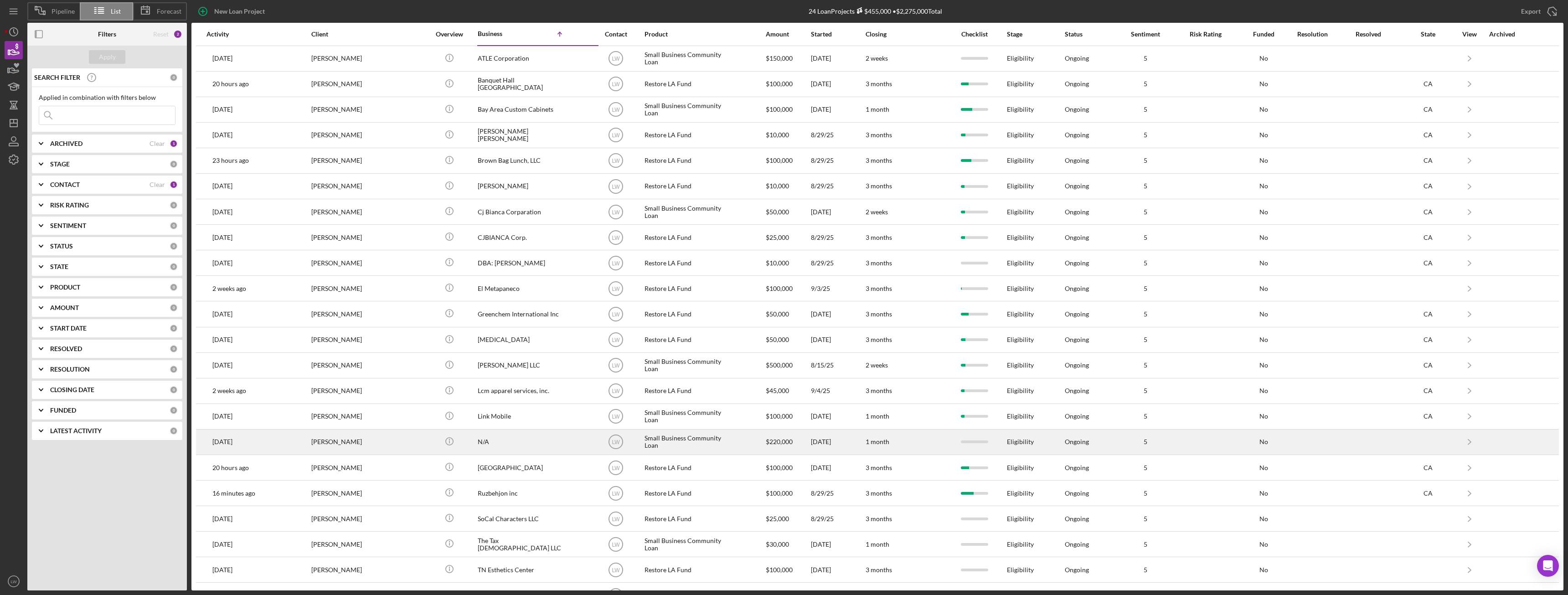
scroll to position [74, 0]
click at [371, 448] on div "[PERSON_NAME]" at bounding box center [357, 445] width 91 height 24
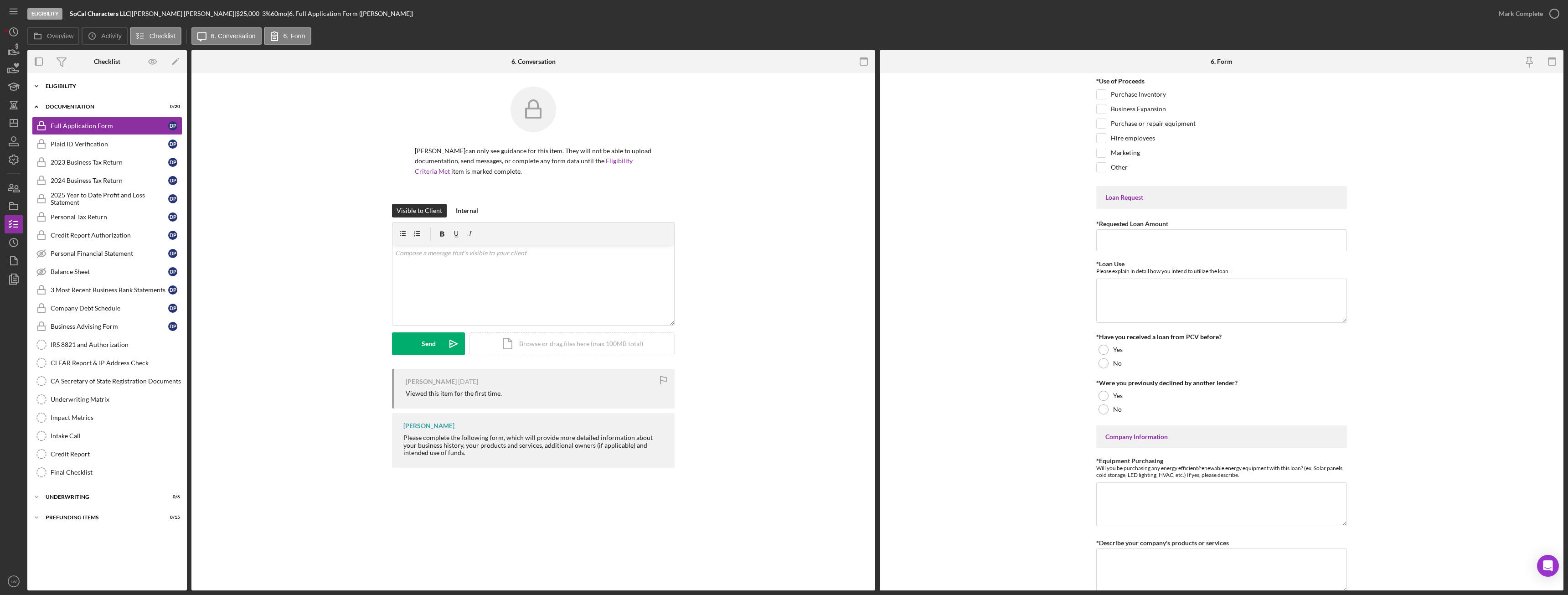
click at [57, 90] on div "Icon/Expander Eligibility 0 / 7" at bounding box center [107, 86] width 159 height 18
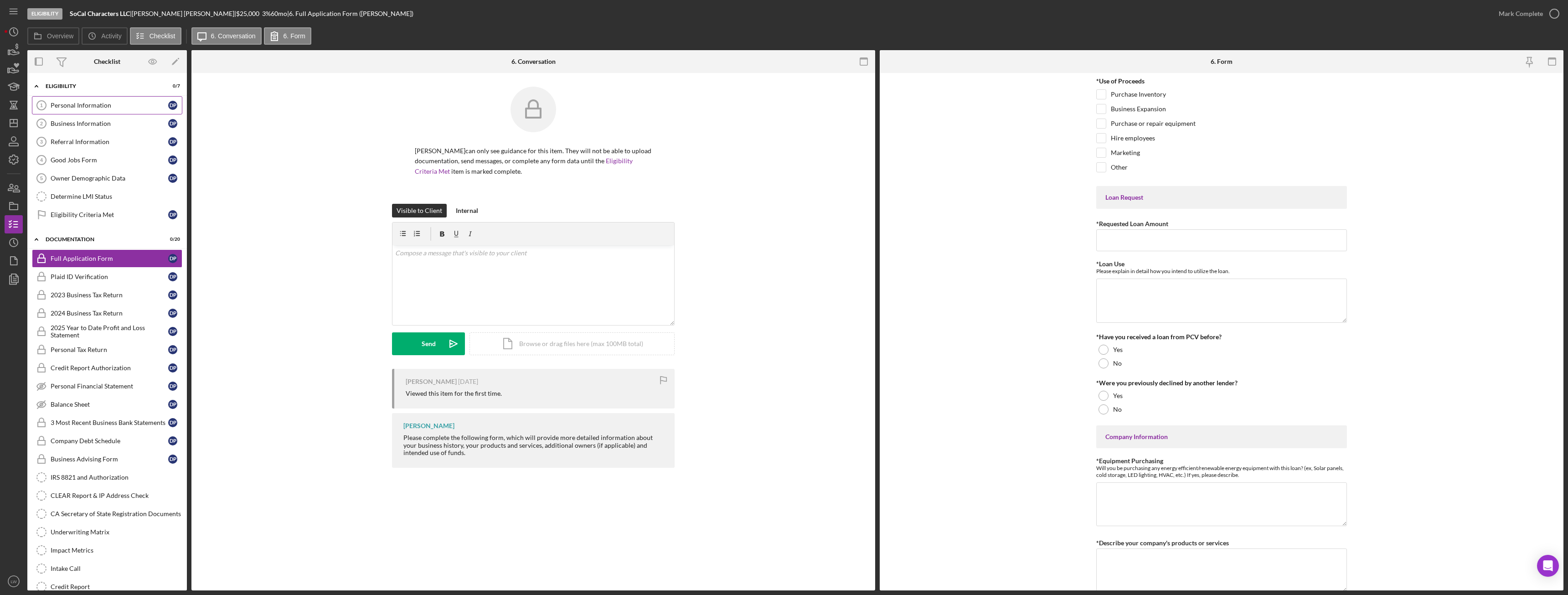
click at [75, 108] on div "Personal Information" at bounding box center [109, 105] width 117 height 7
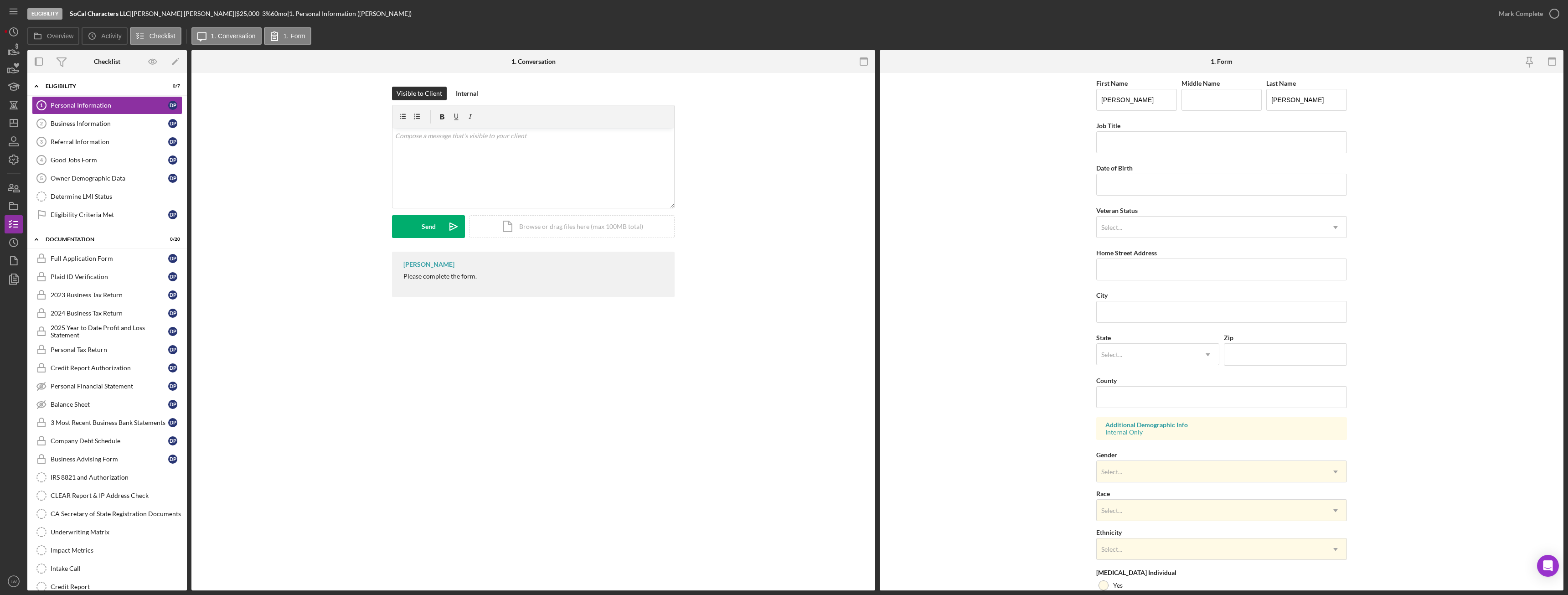
click at [435, 278] on div "Please complete the form." at bounding box center [440, 276] width 74 height 7
copy div "Please complete the form."
click at [464, 152] on div "v Color teal Color pink Remove color Add row above Add row below Add column bef…" at bounding box center [533, 167] width 282 height 80
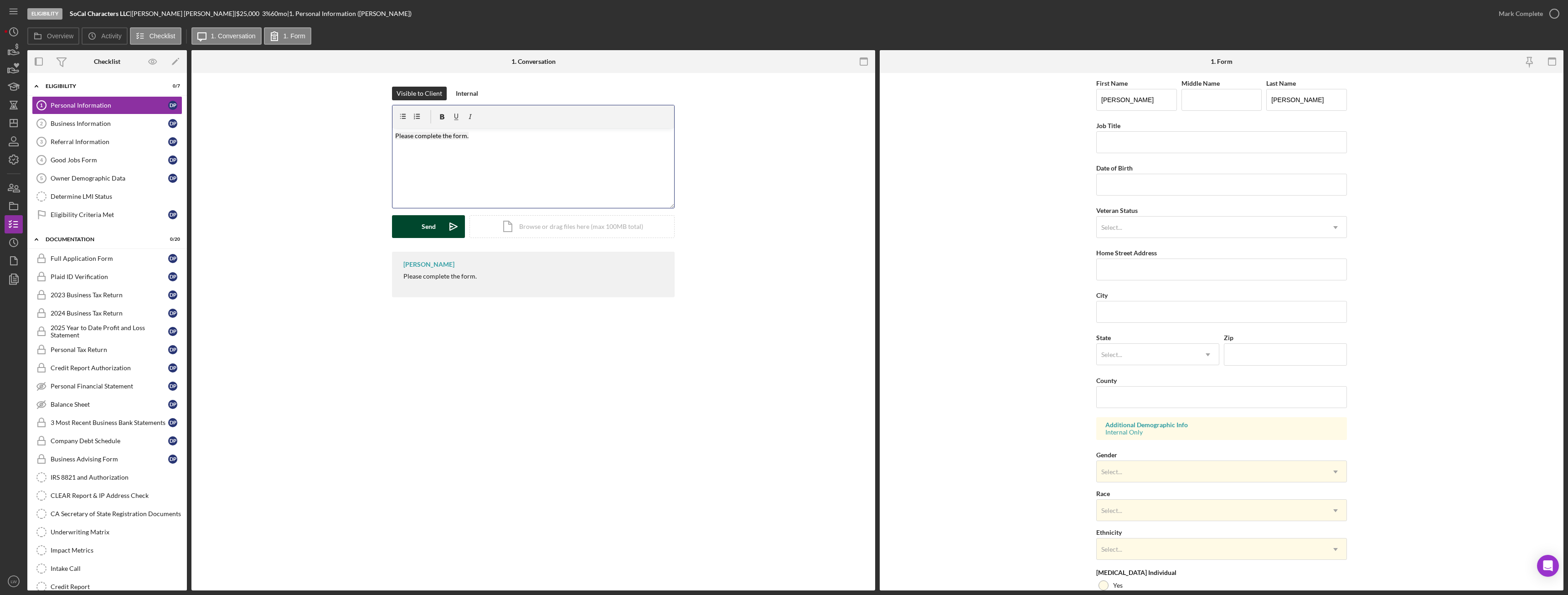
click at [431, 227] on div "Send" at bounding box center [429, 226] width 14 height 23
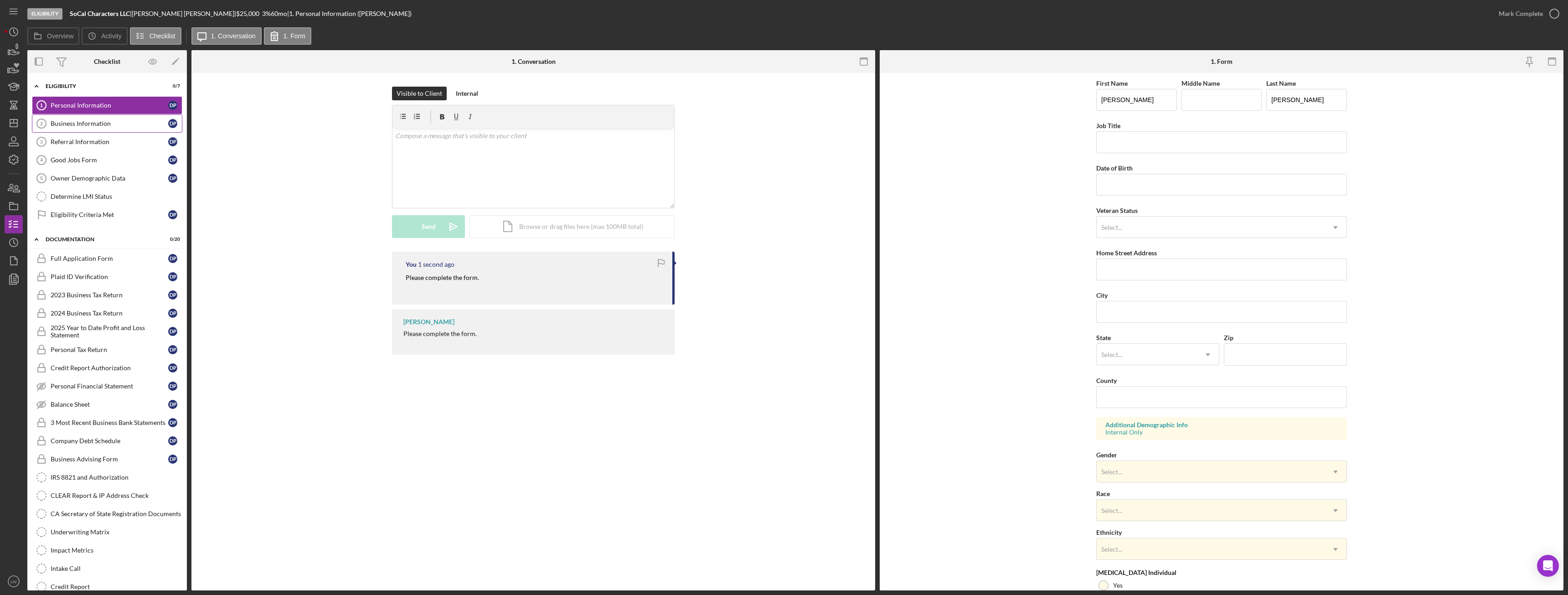
click at [100, 122] on div "Business Information" at bounding box center [109, 124] width 117 height 7
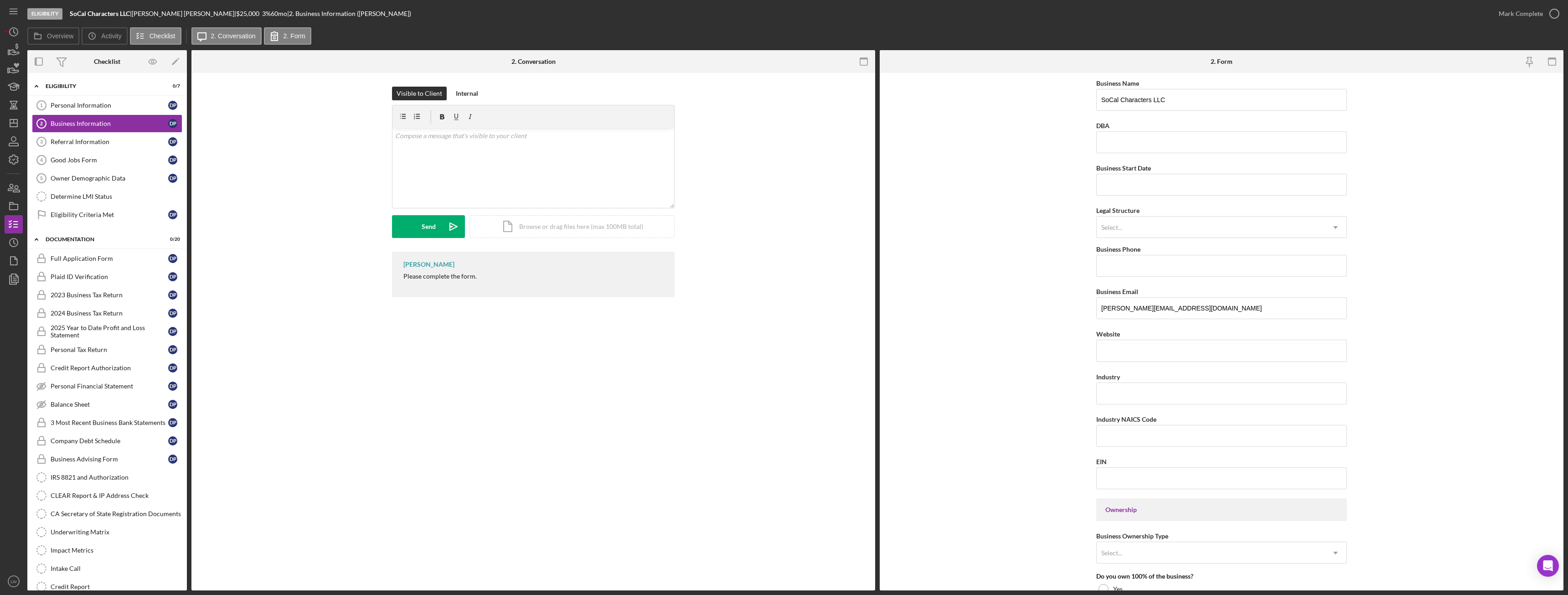
click at [432, 278] on div "Please complete the form." at bounding box center [440, 276] width 74 height 7
copy div "Please complete the form."
click at [467, 177] on div "v Color teal Color pink Remove color Add row above Add row below Add column bef…" at bounding box center [533, 167] width 282 height 80
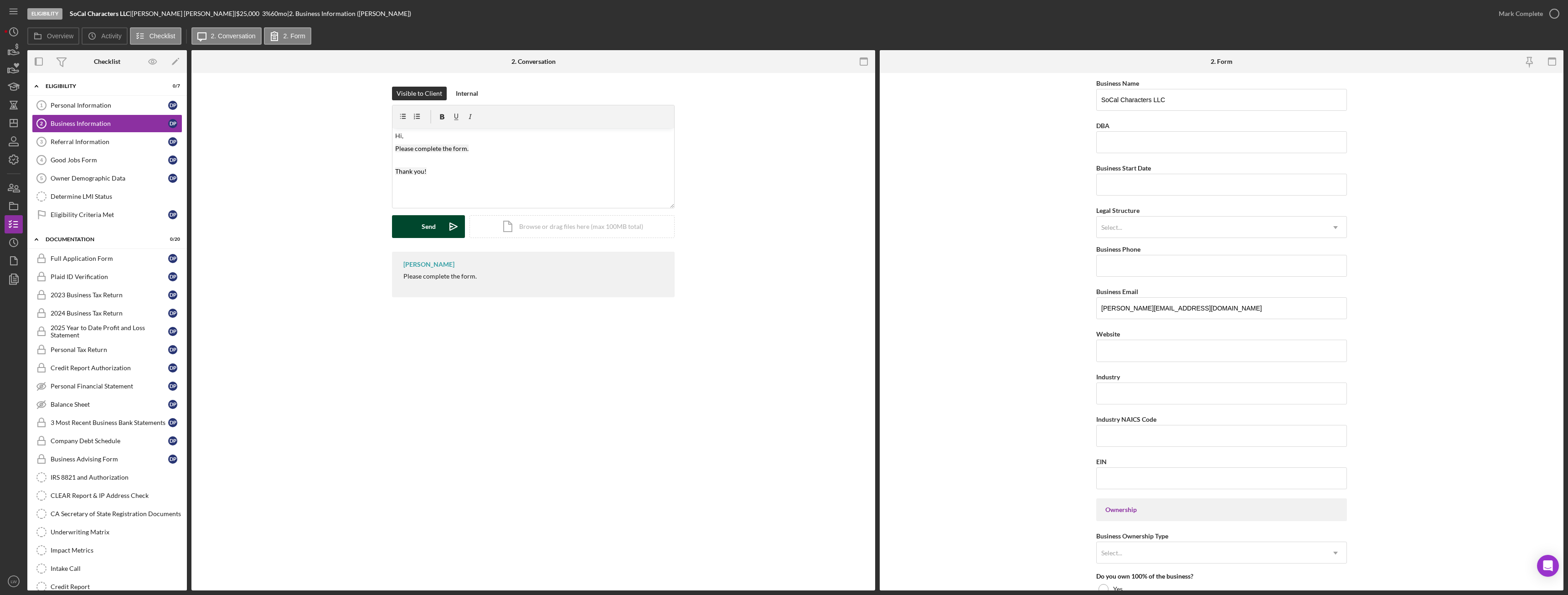
click at [427, 225] on div "Send" at bounding box center [429, 226] width 14 height 23
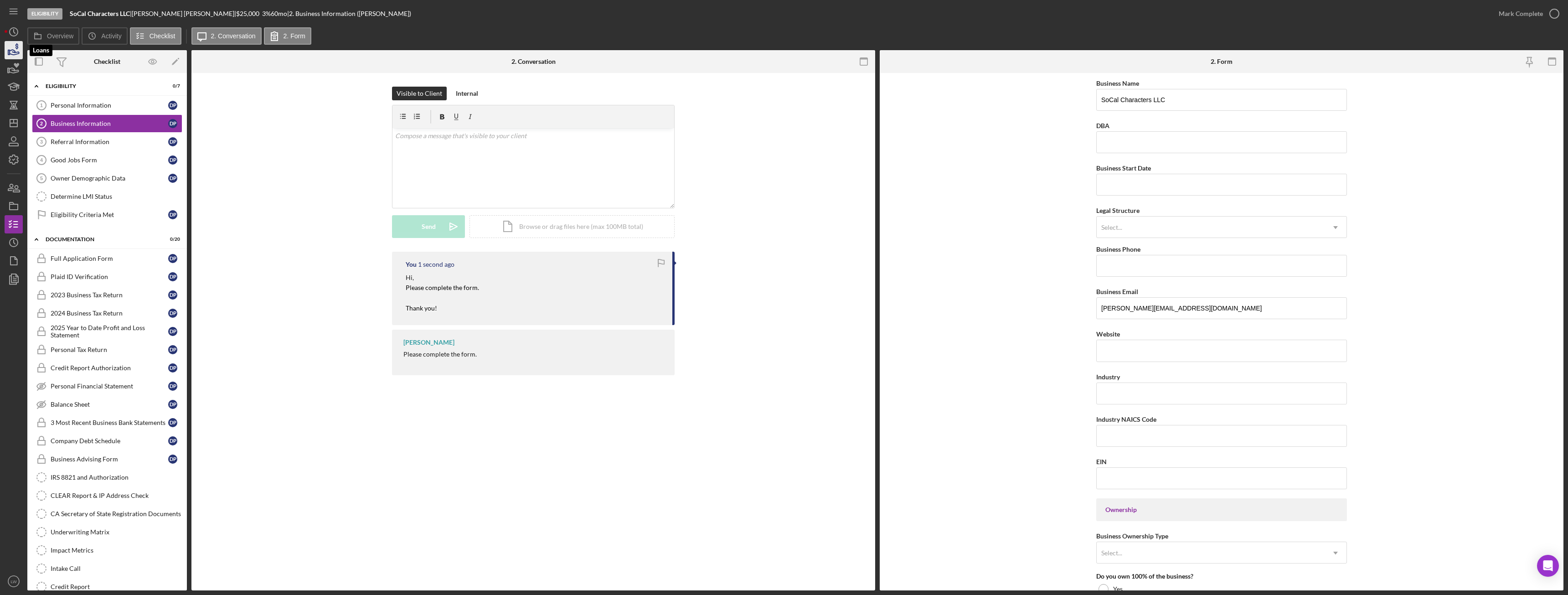
click at [13, 54] on icon "button" at bounding box center [13, 50] width 23 height 23
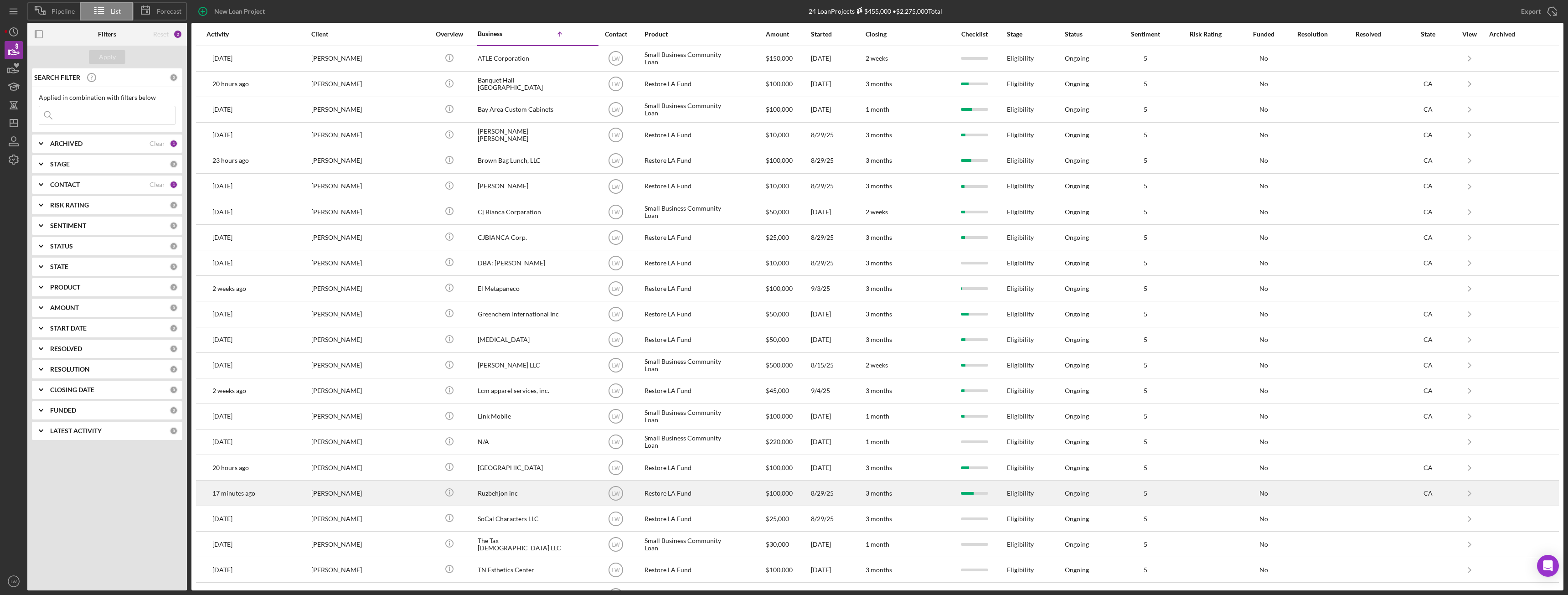
scroll to position [74, 0]
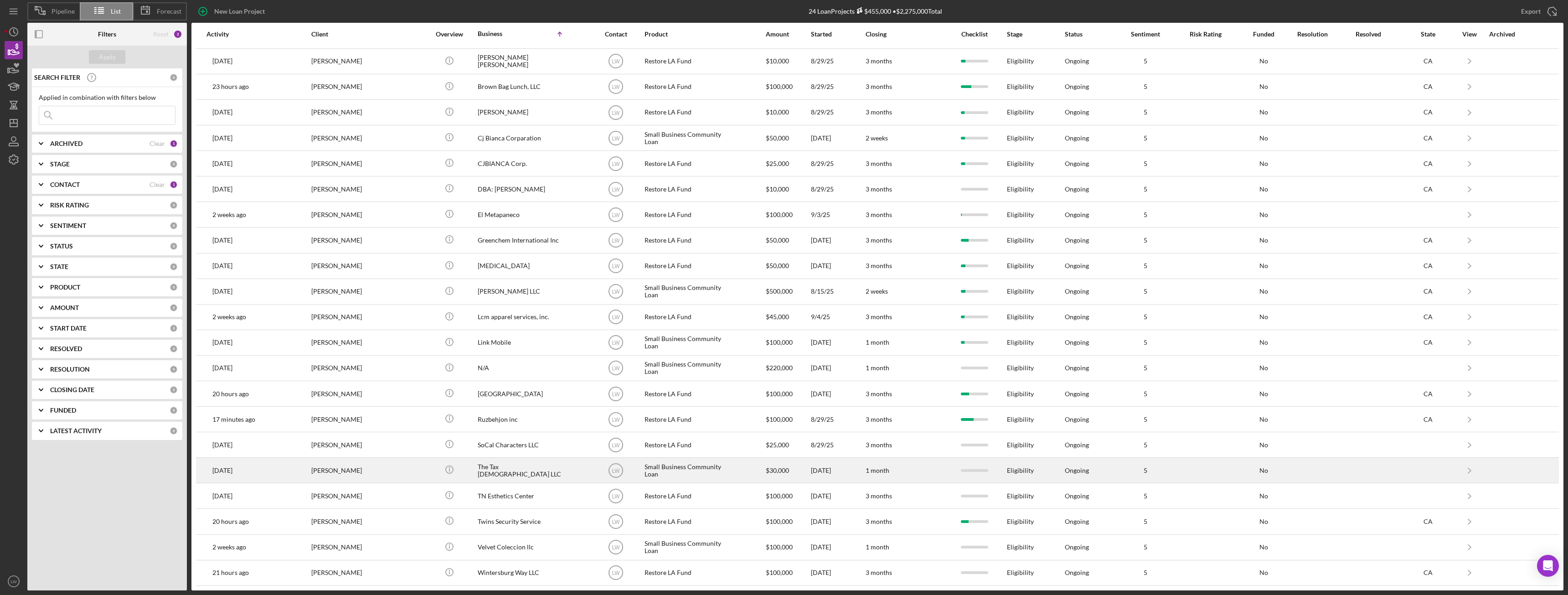
click at [400, 474] on div "[PERSON_NAME]" at bounding box center [357, 471] width 91 height 24
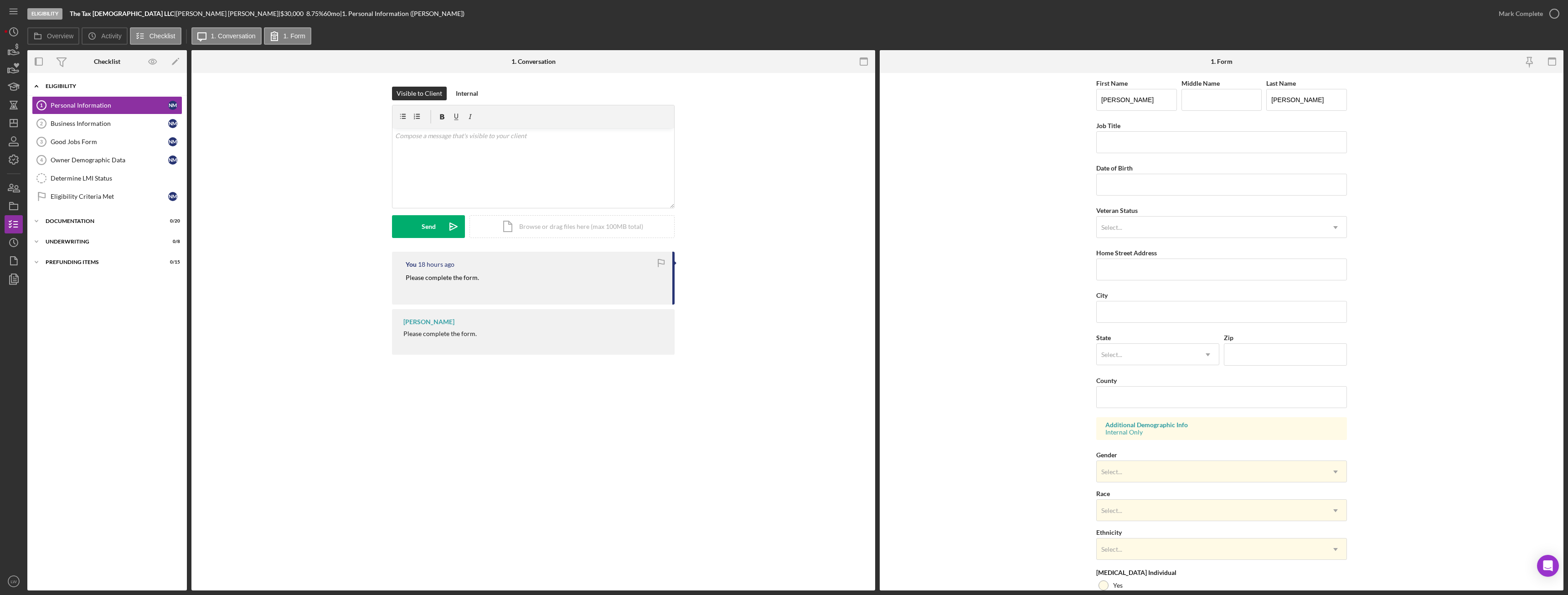
click at [71, 83] on div "Icon/Expander Eligibility 0 / 6" at bounding box center [107, 86] width 159 height 19
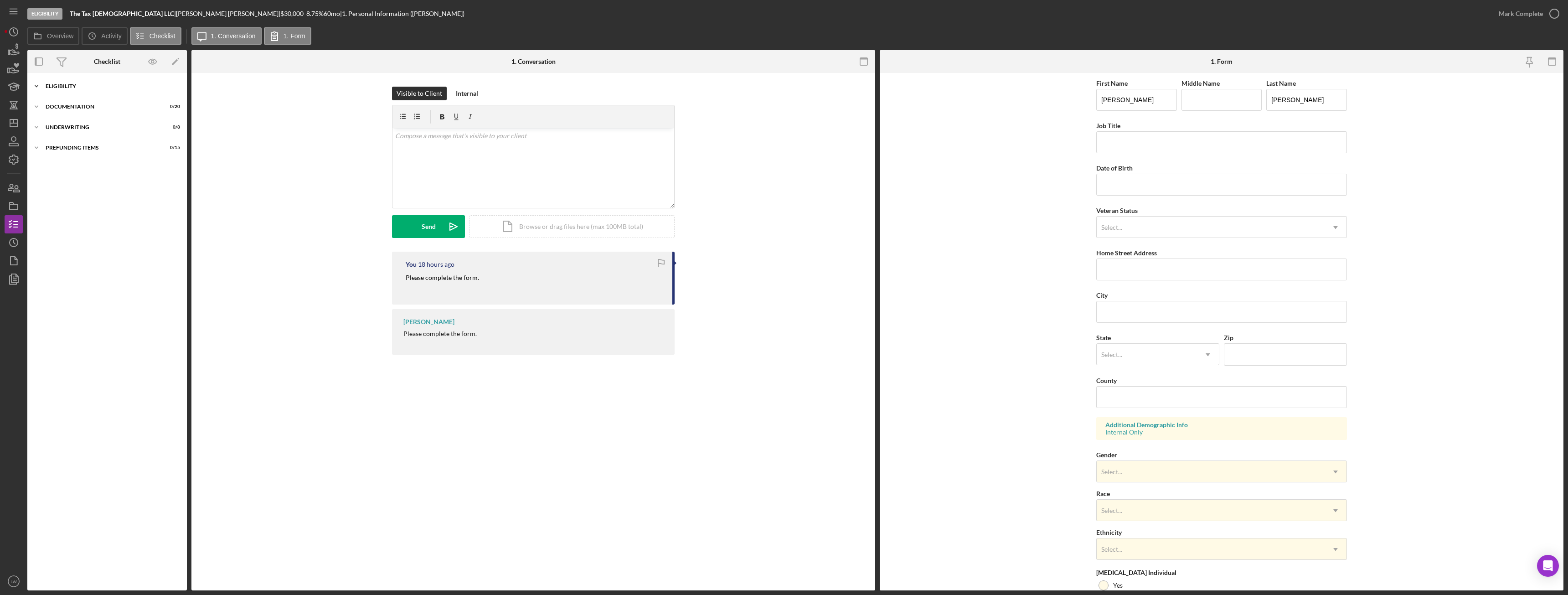
click at [78, 89] on div "Icon/Expander Eligibility 0 / 6" at bounding box center [107, 86] width 159 height 18
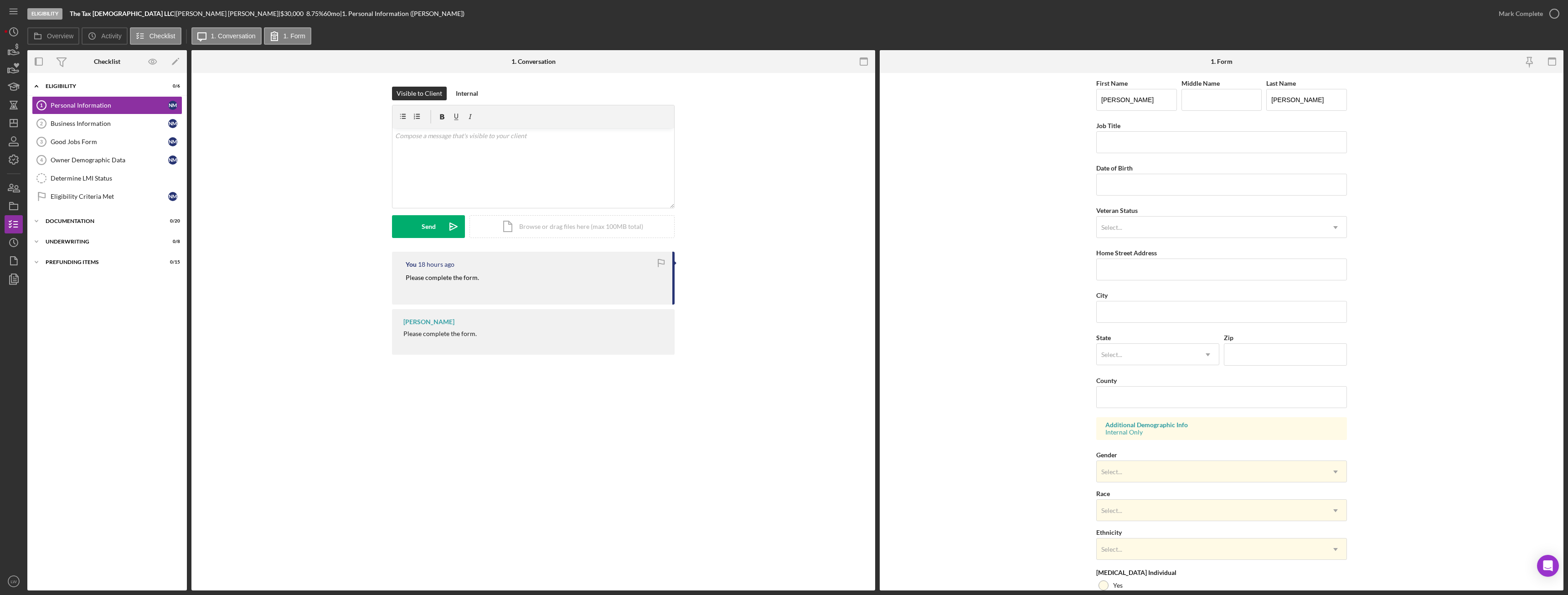
click at [447, 280] on mark "Please complete the form." at bounding box center [442, 277] width 74 height 8
click at [100, 126] on div "Business Information" at bounding box center [109, 124] width 117 height 7
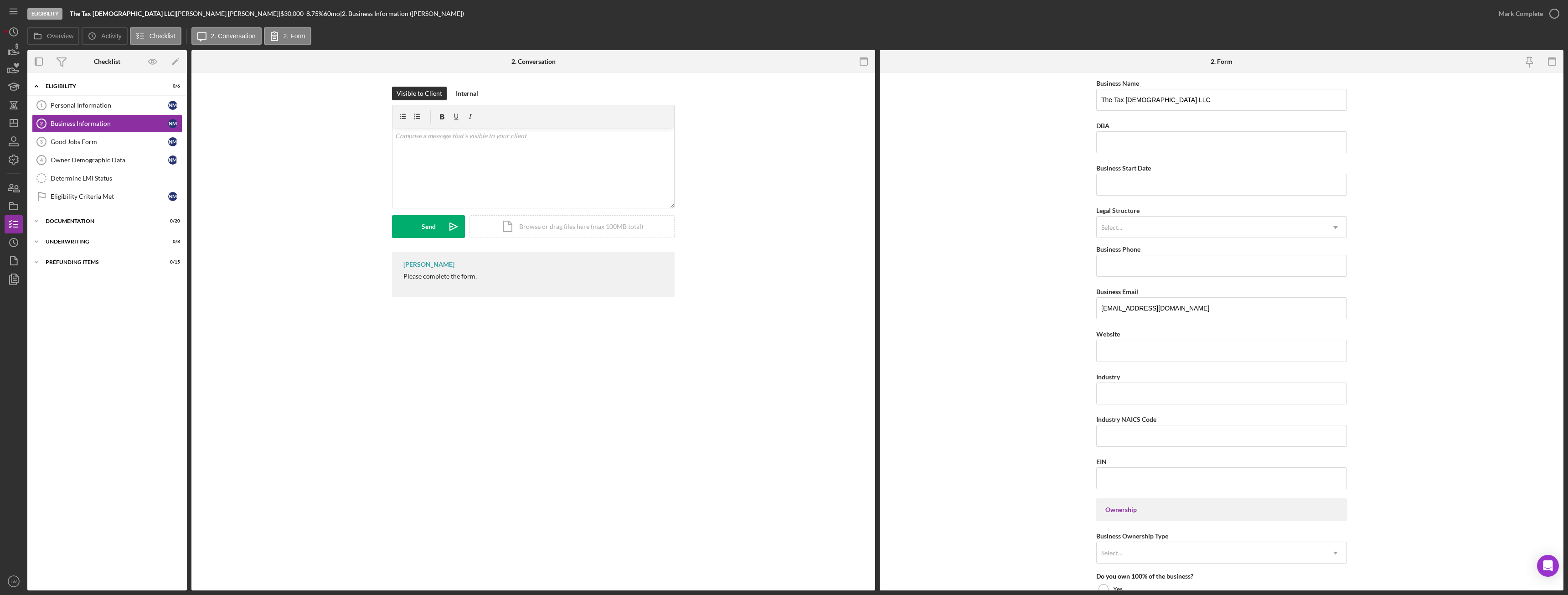
click at [443, 278] on div "Please complete the form." at bounding box center [440, 276] width 74 height 7
click at [63, 102] on div "Personal Information" at bounding box center [109, 105] width 117 height 7
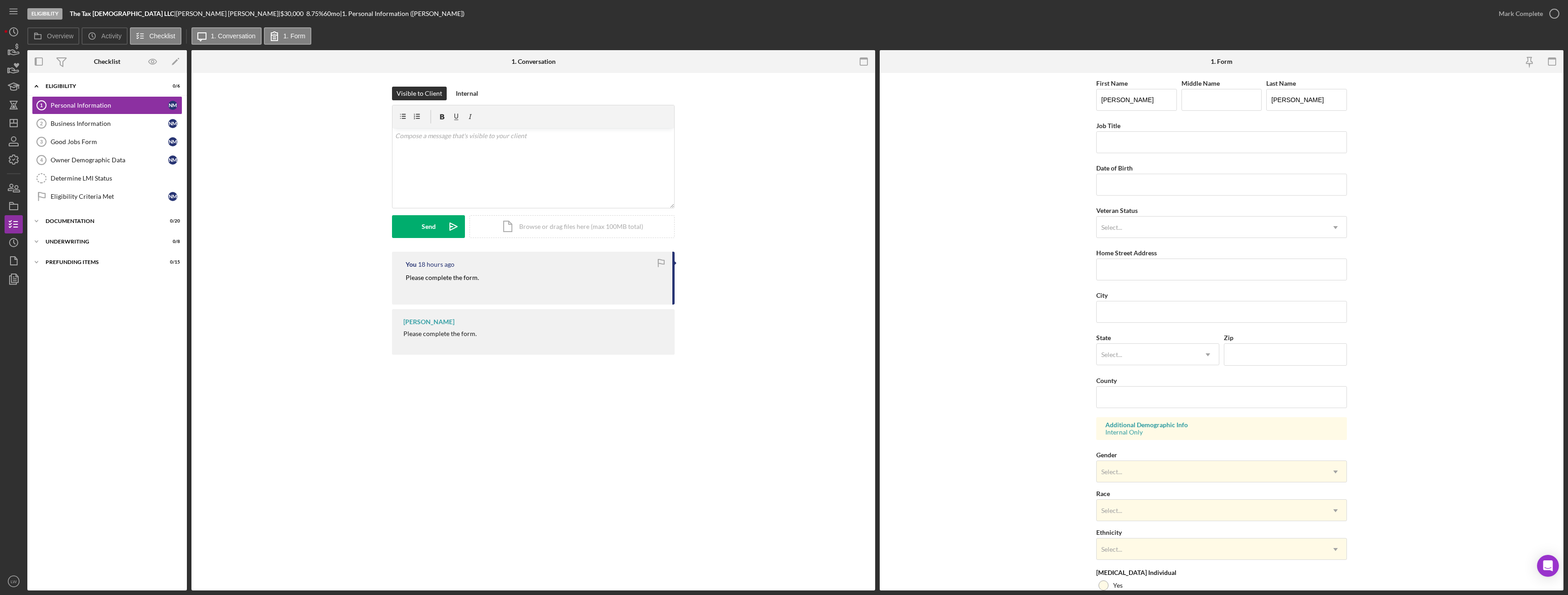
click at [459, 273] on p "Please complete the form." at bounding box center [442, 278] width 74 height 10
click at [461, 276] on mark "Please complete the form." at bounding box center [442, 277] width 74 height 8
click at [461, 276] on mark "Please complete the form." at bounding box center [442, 277] width 74 height 8
drag, startPoint x: 461, startPoint y: 276, endPoint x: 376, endPoint y: 277, distance: 85.0
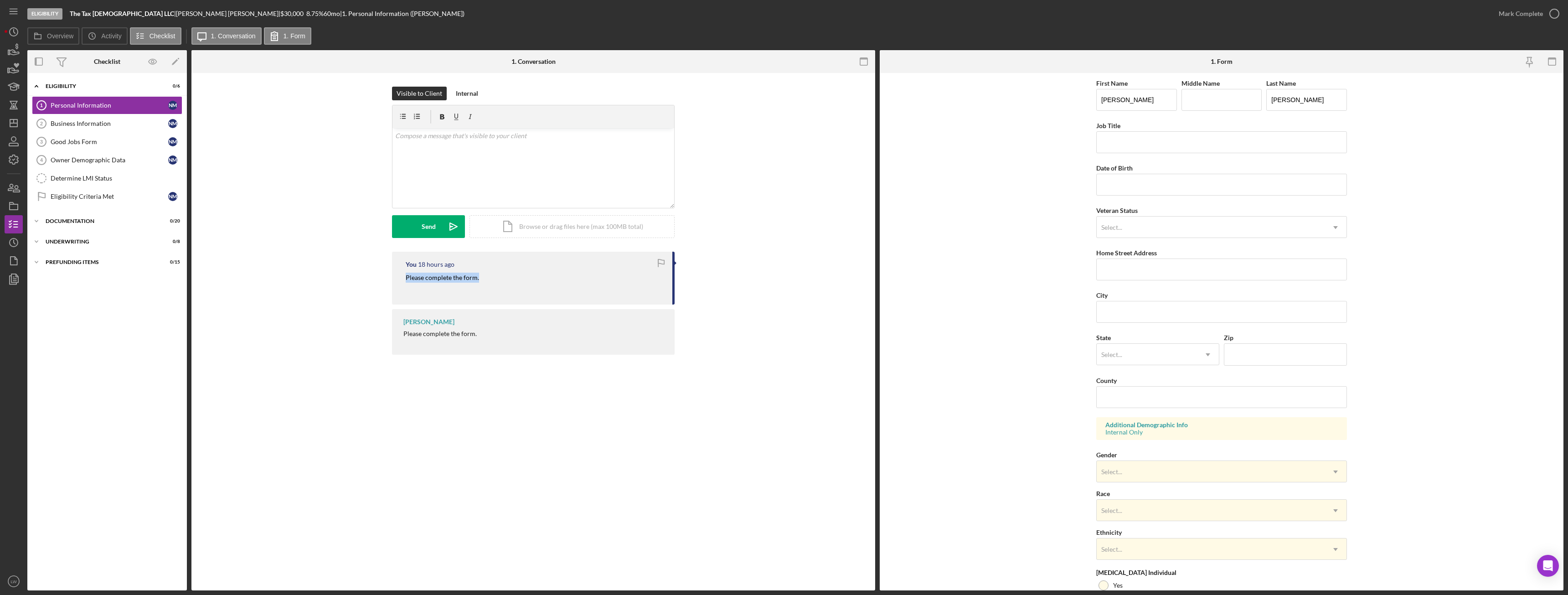
click at [376, 277] on div "You 18 hours ago Please complete the form. Lameisha Williams Please complete th…" at bounding box center [533, 305] width 656 height 108
click at [110, 124] on div "Business Information" at bounding box center [109, 124] width 117 height 7
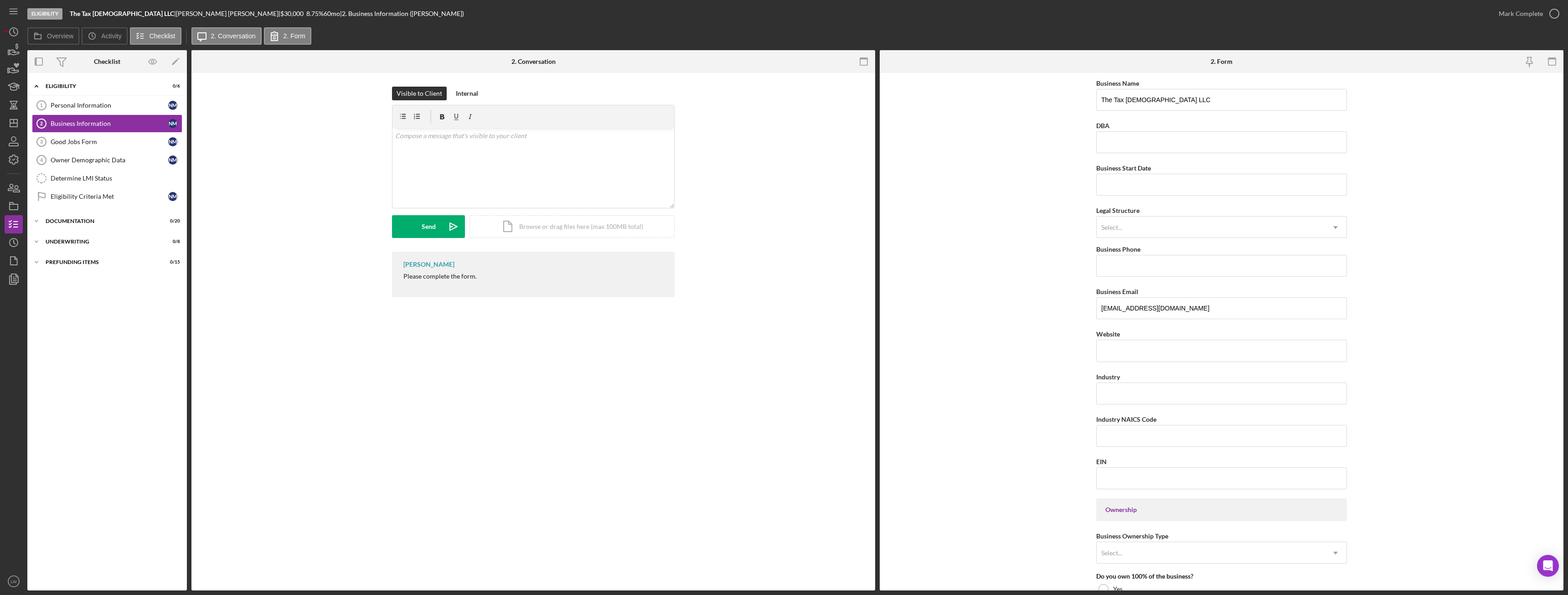
click at [446, 275] on div "Please complete the form." at bounding box center [440, 276] width 74 height 7
copy div "Please complete the form."
click at [468, 145] on div "v Color teal Color pink Remove color Add row above Add row below Add column bef…" at bounding box center [533, 167] width 282 height 80
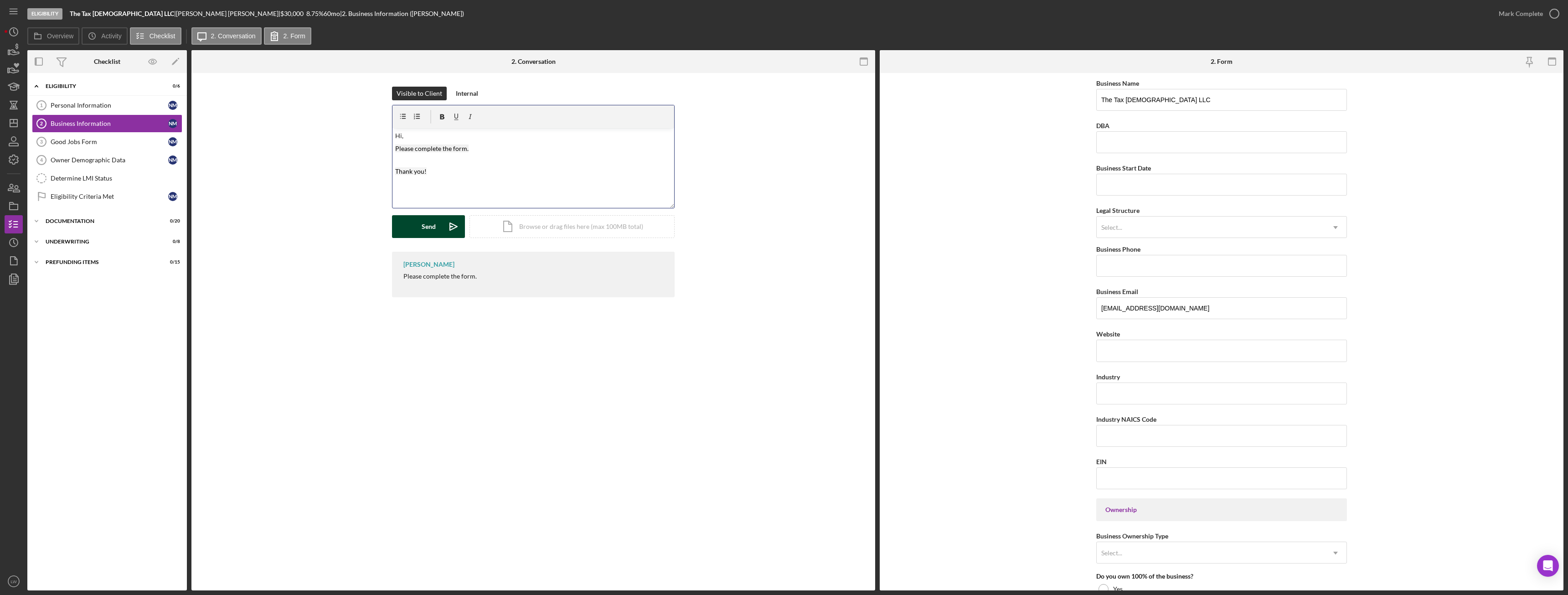
click at [431, 229] on div "Send" at bounding box center [429, 226] width 14 height 23
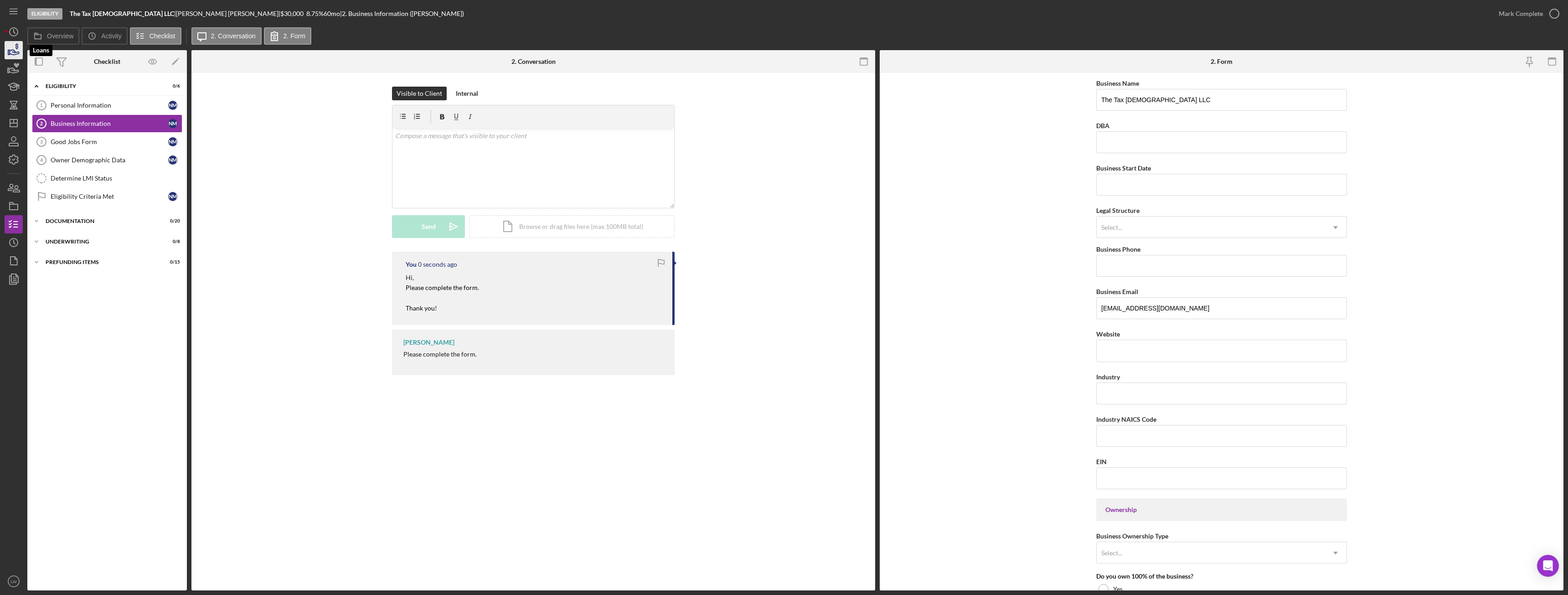
click at [18, 48] on icon "button" at bounding box center [13, 50] width 23 height 23
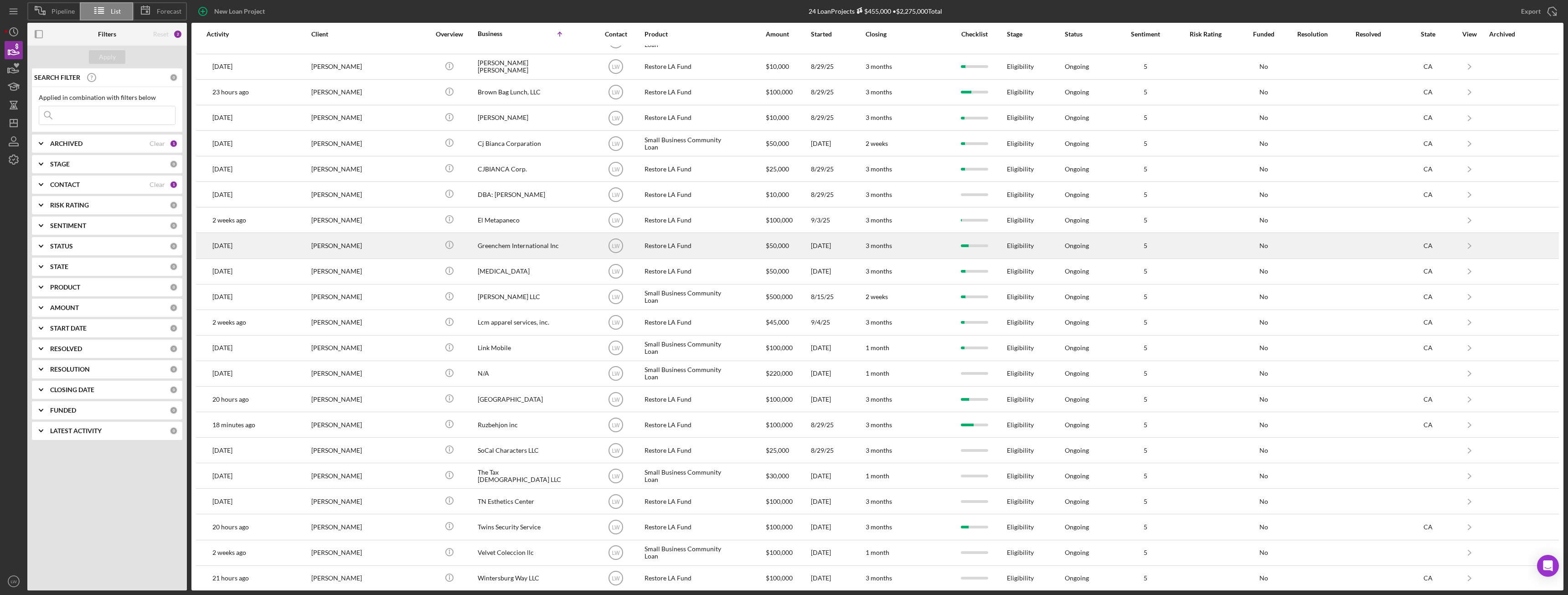
scroll to position [74, 0]
click at [359, 246] on div "[PERSON_NAME]" at bounding box center [357, 240] width 91 height 24
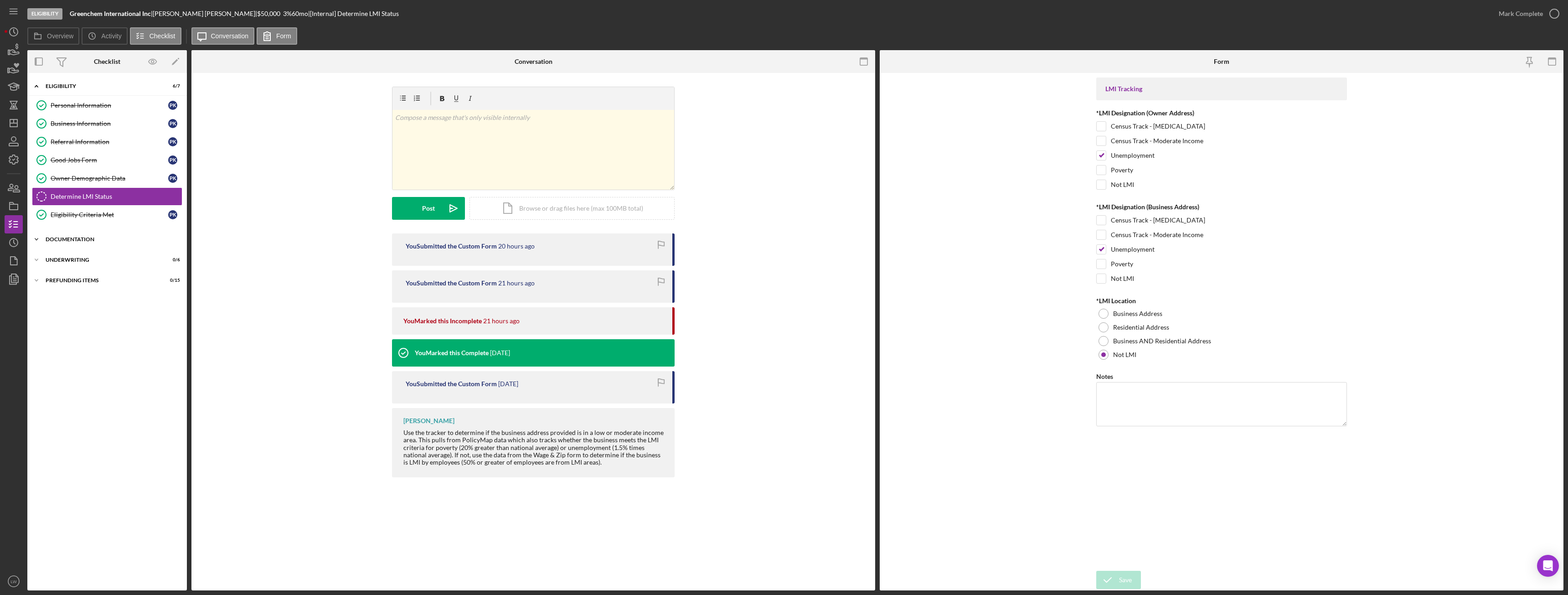
click at [93, 239] on div "Documentation" at bounding box center [110, 239] width 130 height 5
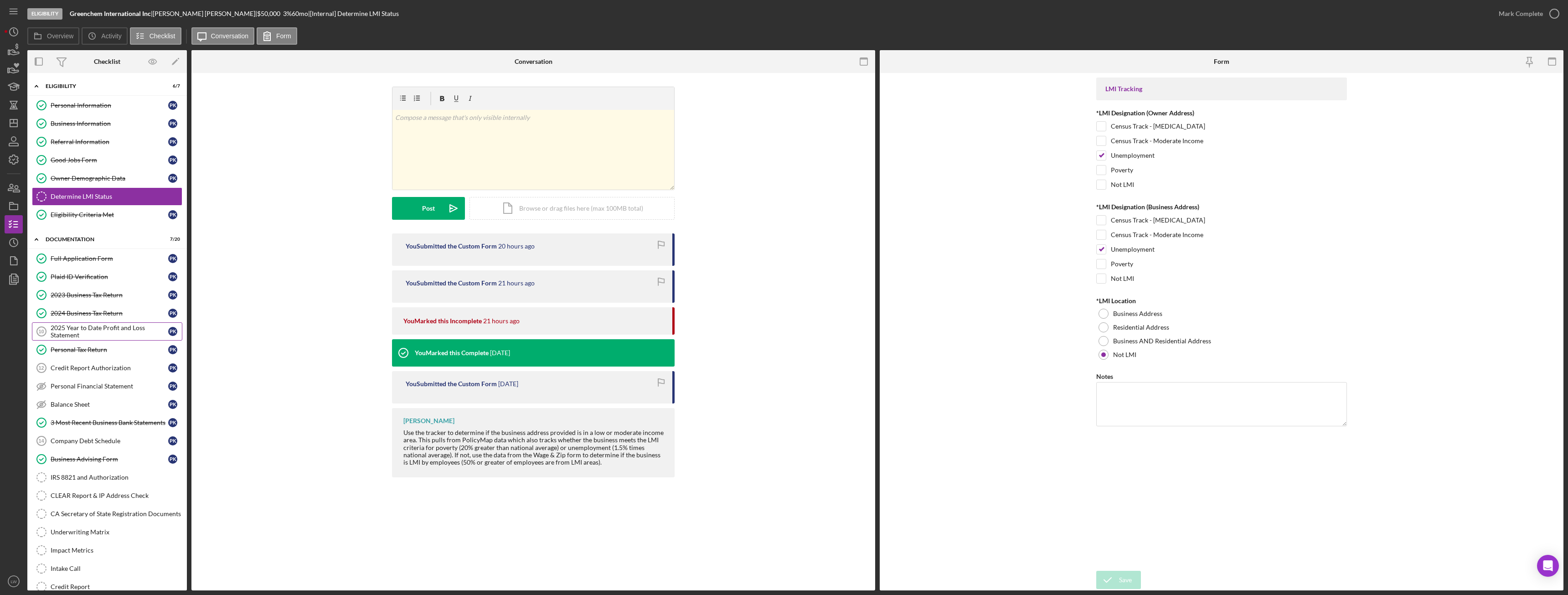
click at [105, 336] on div "2025 Year to Date Profit and Loss Statement" at bounding box center [109, 331] width 117 height 15
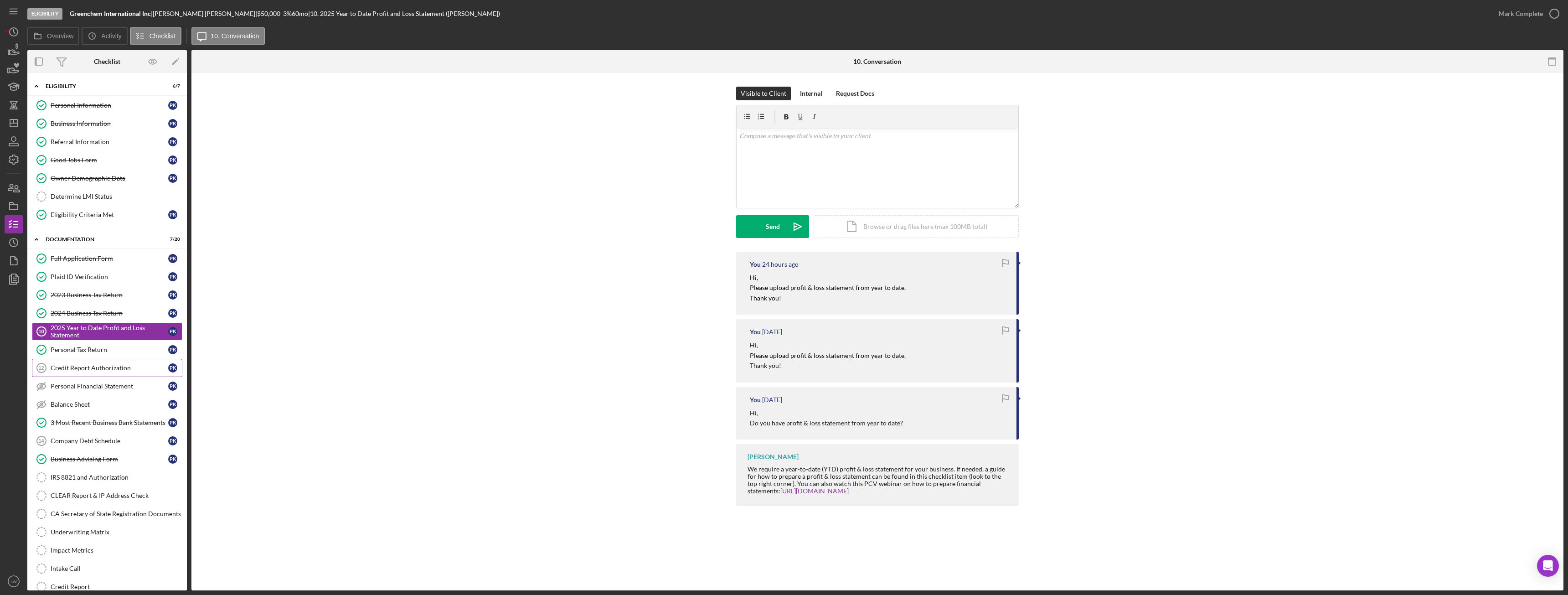
click at [102, 370] on div "Credit Report Authorization" at bounding box center [109, 368] width 117 height 7
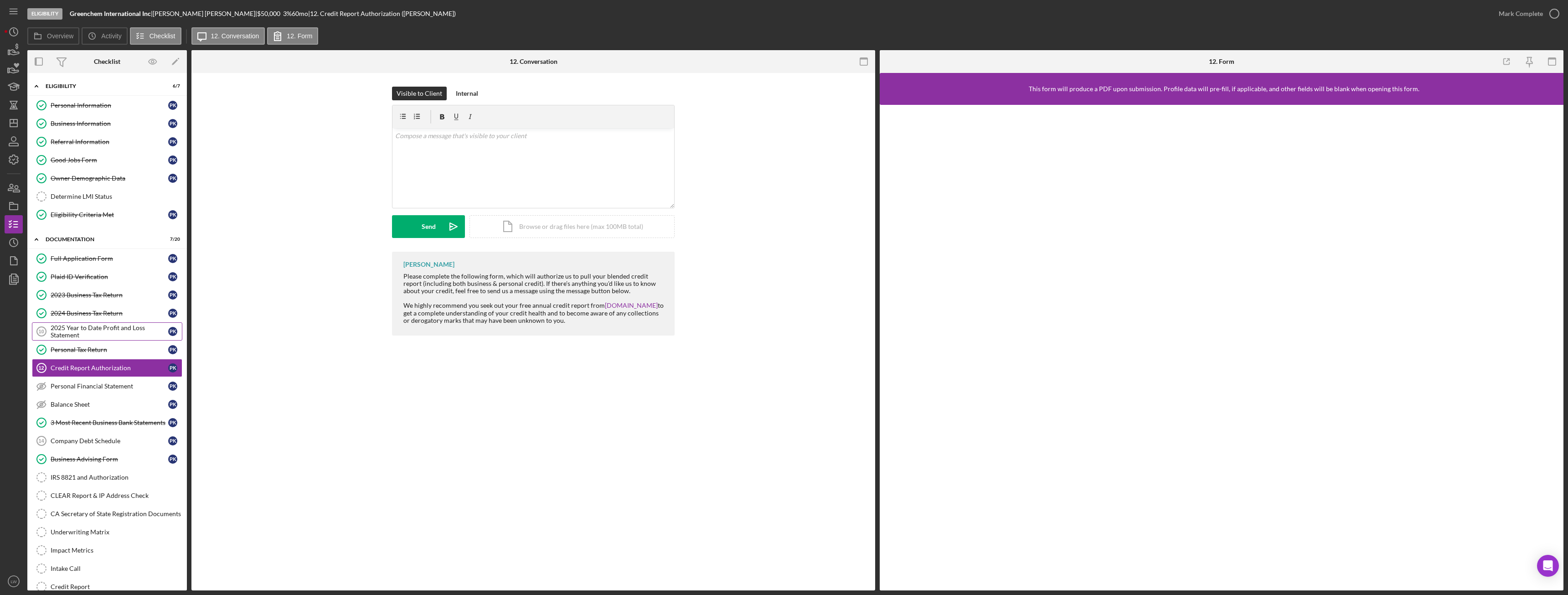
click at [98, 333] on div "2025 Year to Date Profit and Loss Statement" at bounding box center [109, 331] width 117 height 15
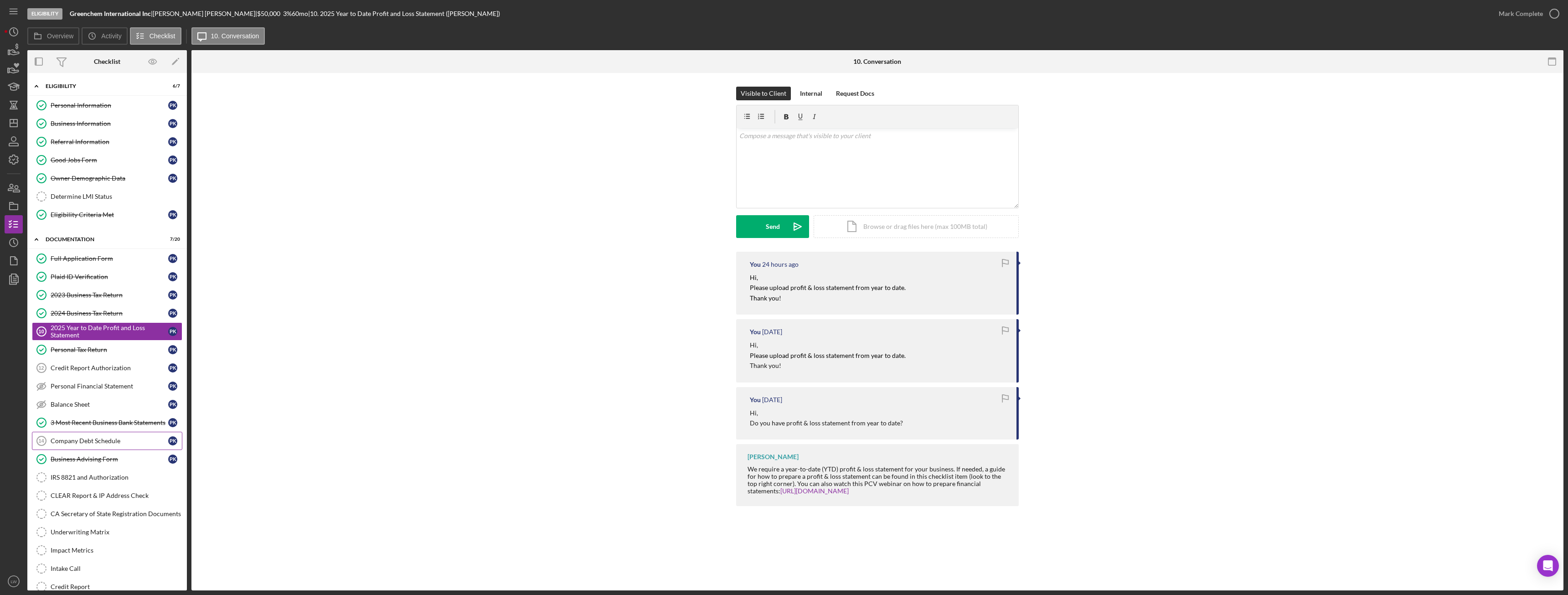
click at [102, 446] on link "Company Debt Schedule 14 Company Debt Schedule P K" at bounding box center [107, 441] width 150 height 18
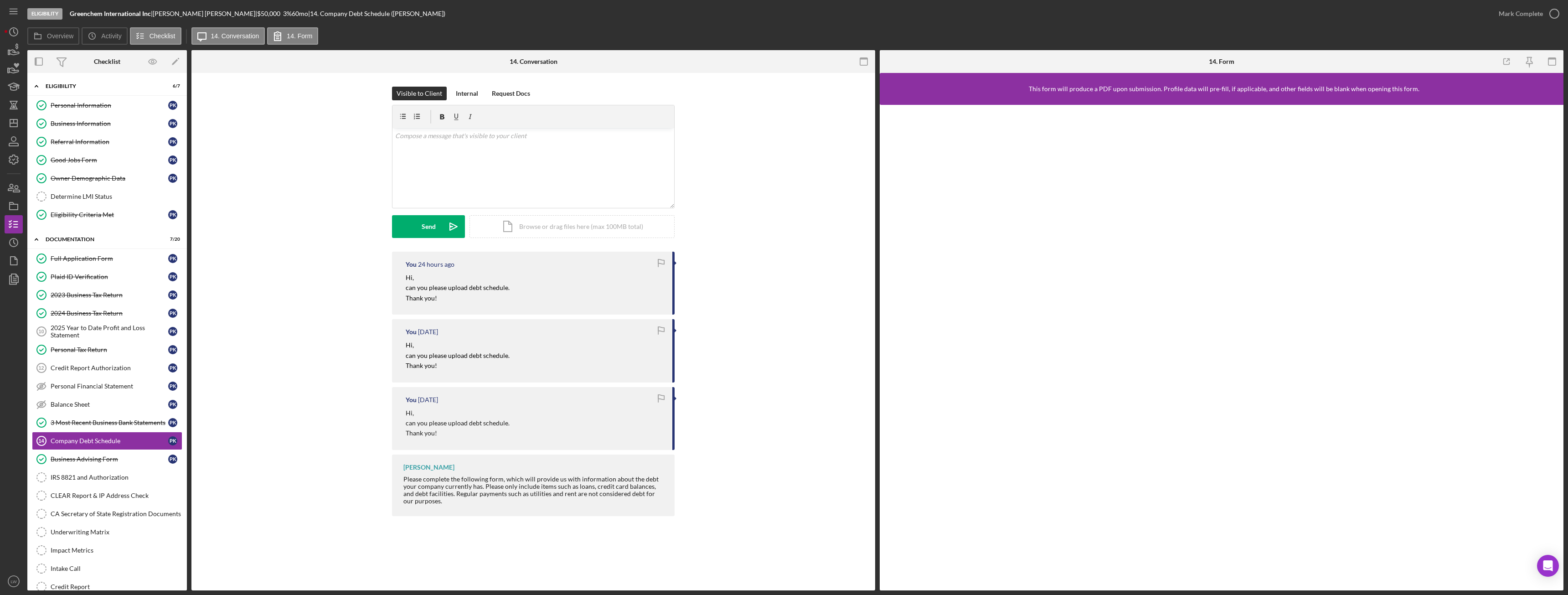
click at [436, 299] on mark "Thank you!" at bounding box center [421, 298] width 32 height 8
drag, startPoint x: 444, startPoint y: 300, endPoint x: 402, endPoint y: 281, distance: 46.1
click at [402, 281] on div "You 24 hours ago Hi, can you please upload debt schedule. Thank you!" at bounding box center [533, 283] width 282 height 63
copy div "Hi, can you please upload debt schedule. Thank you!"
click at [482, 135] on p at bounding box center [533, 136] width 277 height 10
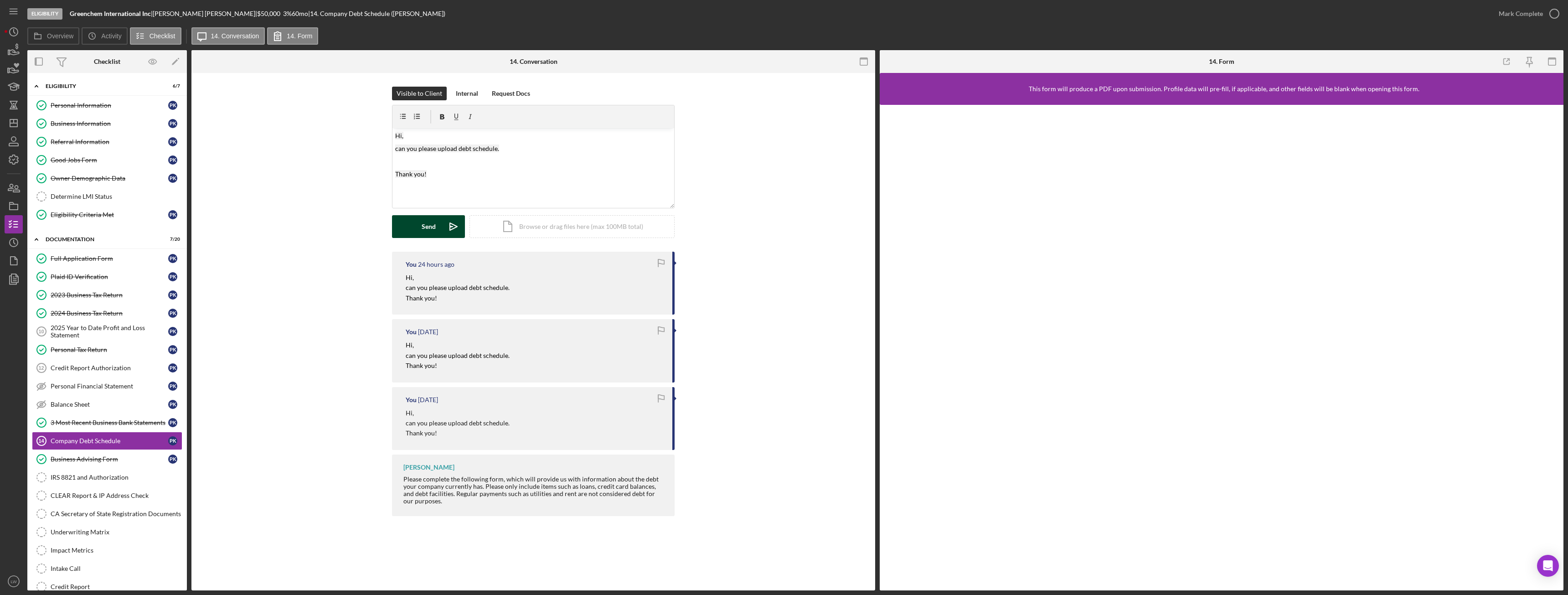
click at [435, 228] on button "Send Icon/icon-invite-send" at bounding box center [429, 226] width 73 height 23
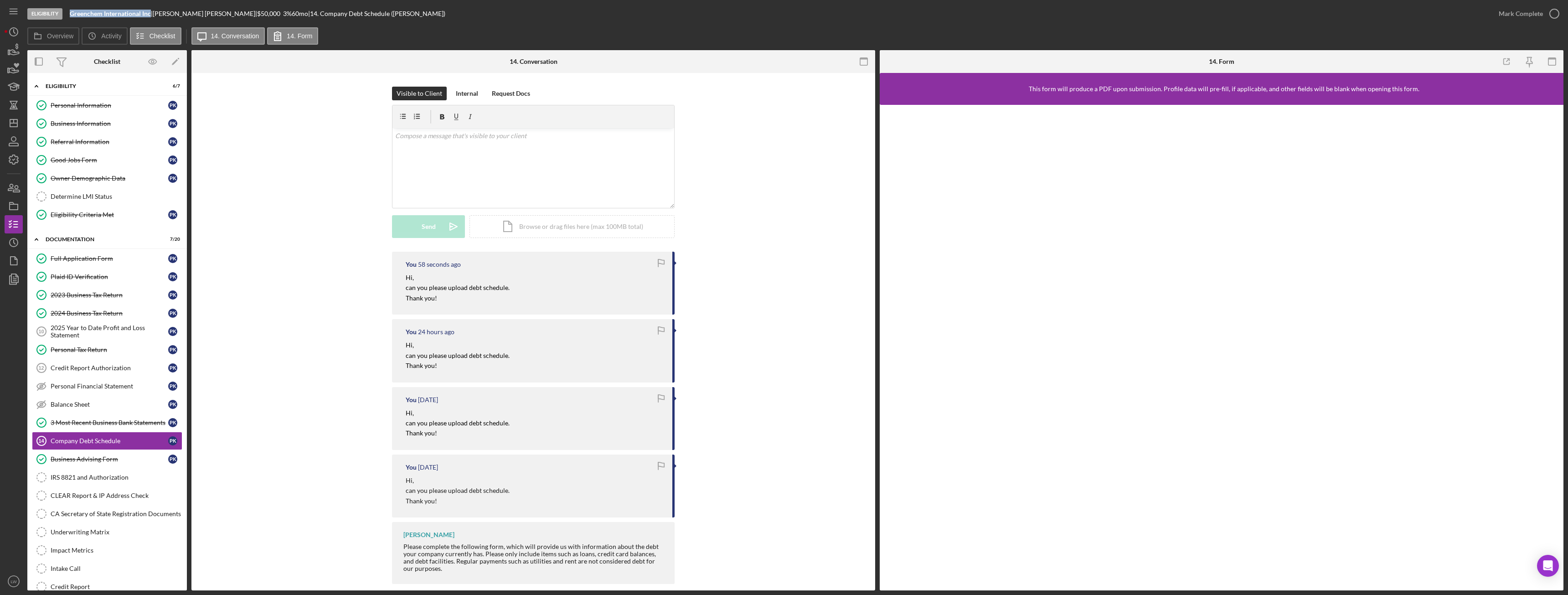
drag, startPoint x: 70, startPoint y: 13, endPoint x: 152, endPoint y: 15, distance: 82.0
click at [151, 15] on b "Greenchem International Inc" at bounding box center [110, 13] width 81 height 8
copy b "Greenchem International Inc"
click at [100, 289] on link "2023 Business Tax Return 2023 Business Tax Return P K" at bounding box center [107, 295] width 150 height 18
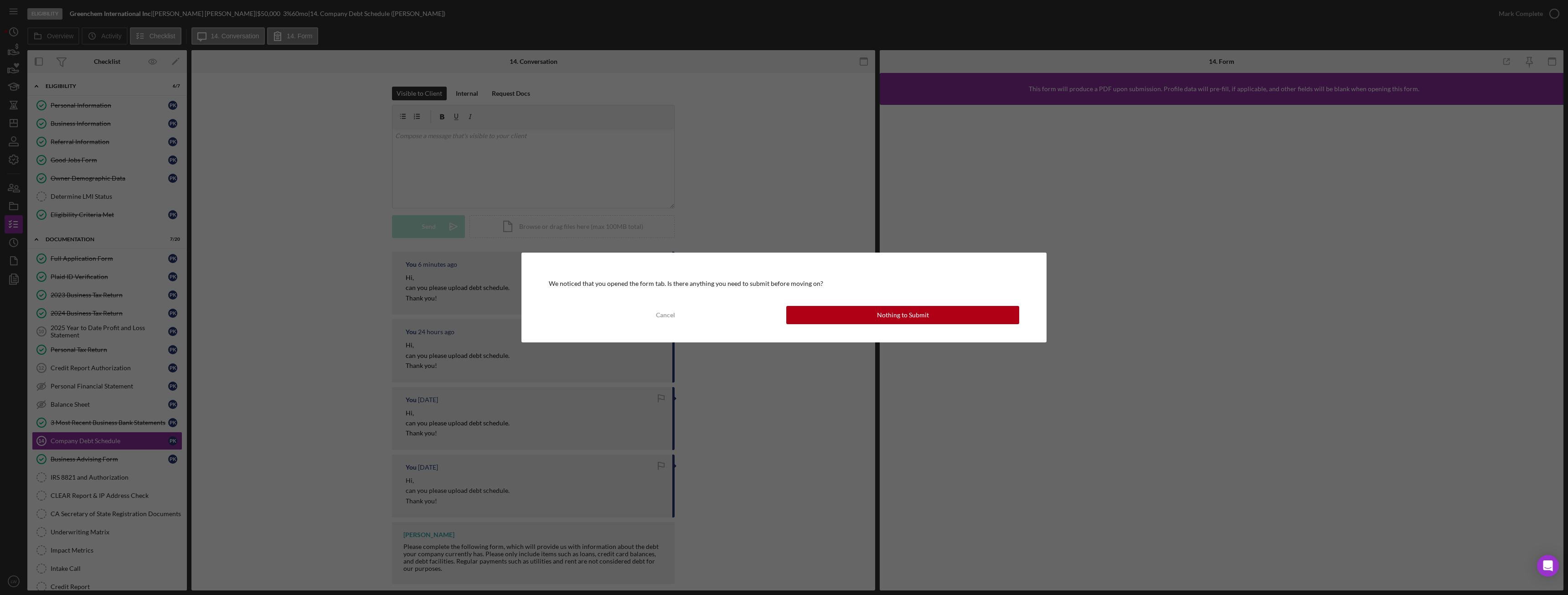
click at [987, 324] on div "We noticed that you opened the form tab. Is there anything you need to submit b…" at bounding box center [784, 297] width 525 height 90
click at [968, 322] on button "Nothing to Submit" at bounding box center [903, 315] width 233 height 18
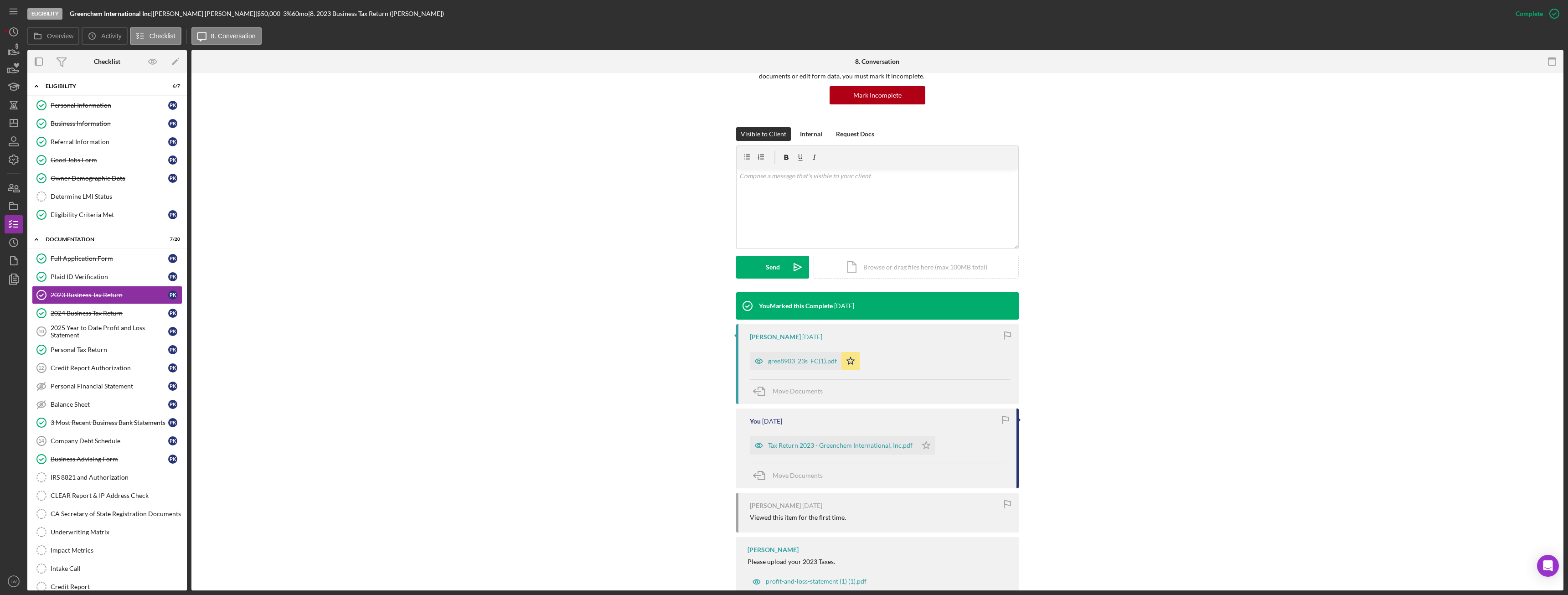
scroll to position [91, 0]
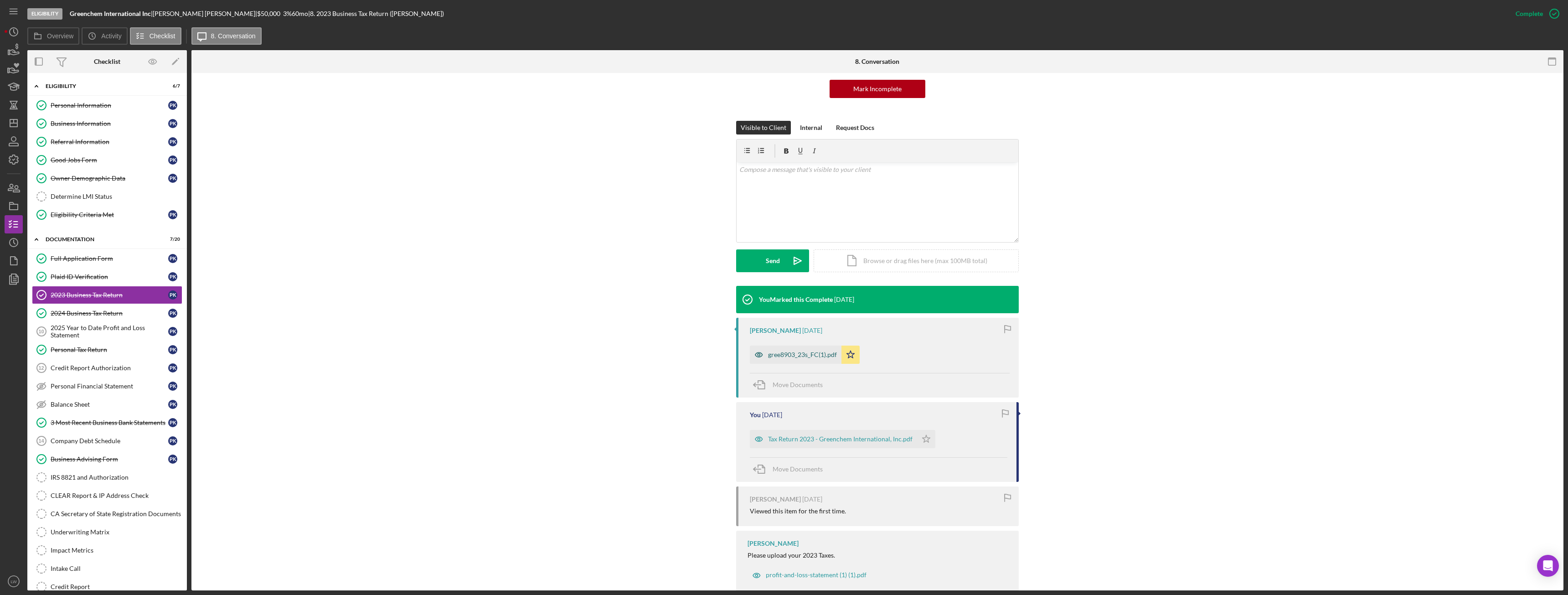
click at [816, 360] on div "gree8903_23s_FC(1).pdf" at bounding box center [796, 355] width 92 height 18
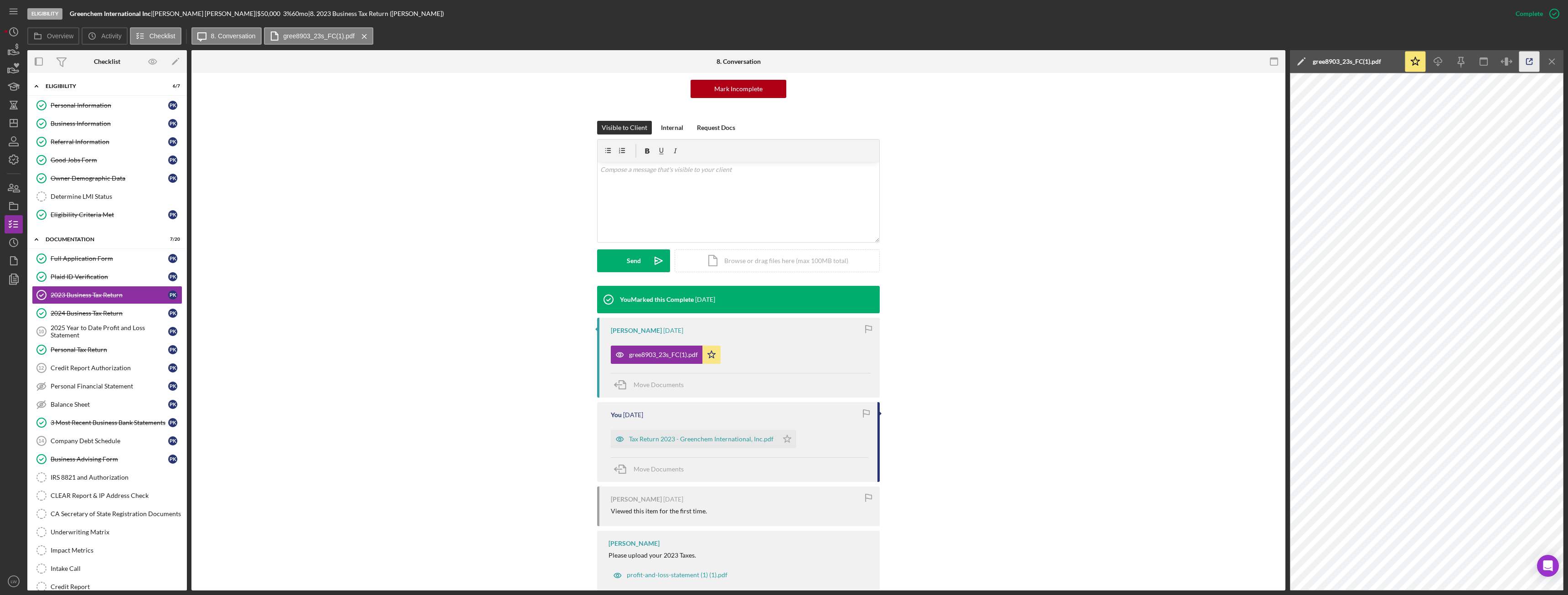
click at [1529, 60] on icon "button" at bounding box center [1530, 62] width 21 height 21
click at [91, 314] on div "2024 Business Tax Return" at bounding box center [109, 313] width 117 height 7
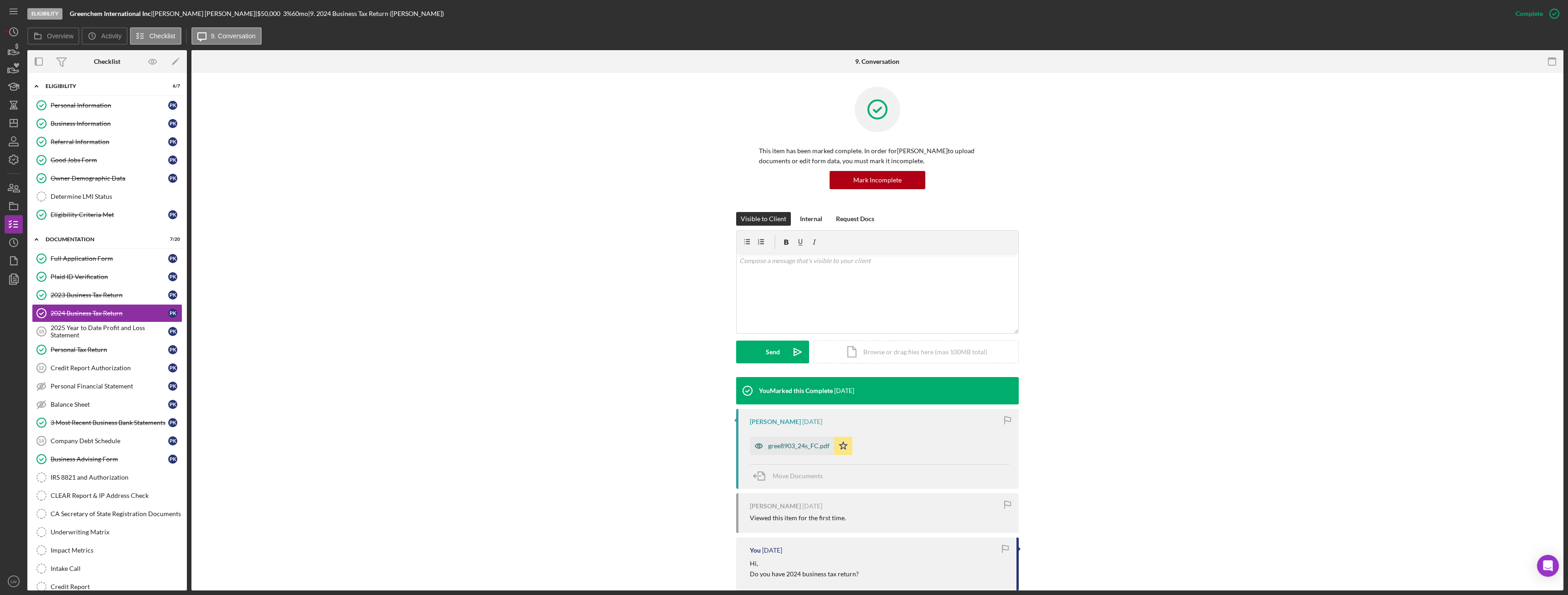
click at [780, 445] on div "gree8903_24s_FC.pdf" at bounding box center [799, 446] width 61 height 7
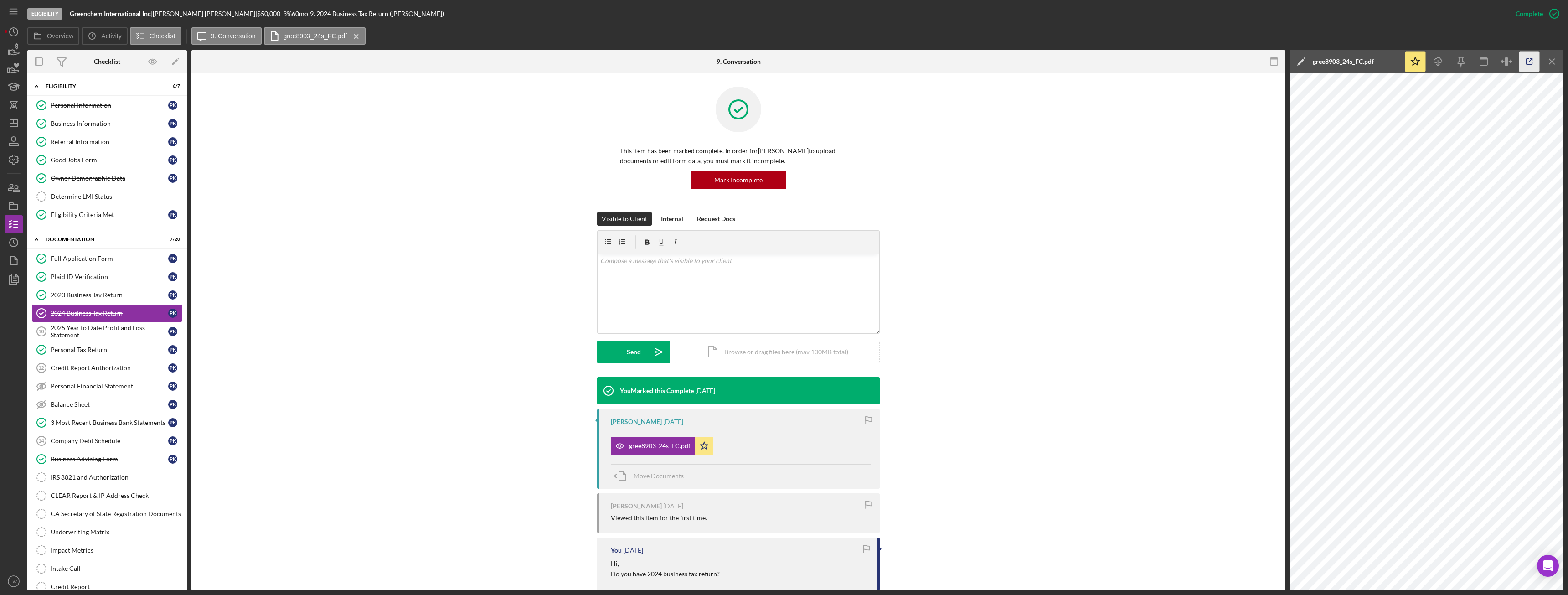
click at [1533, 62] on icon "button" at bounding box center [1530, 62] width 21 height 21
click at [86, 106] on div "Personal Information" at bounding box center [109, 105] width 117 height 7
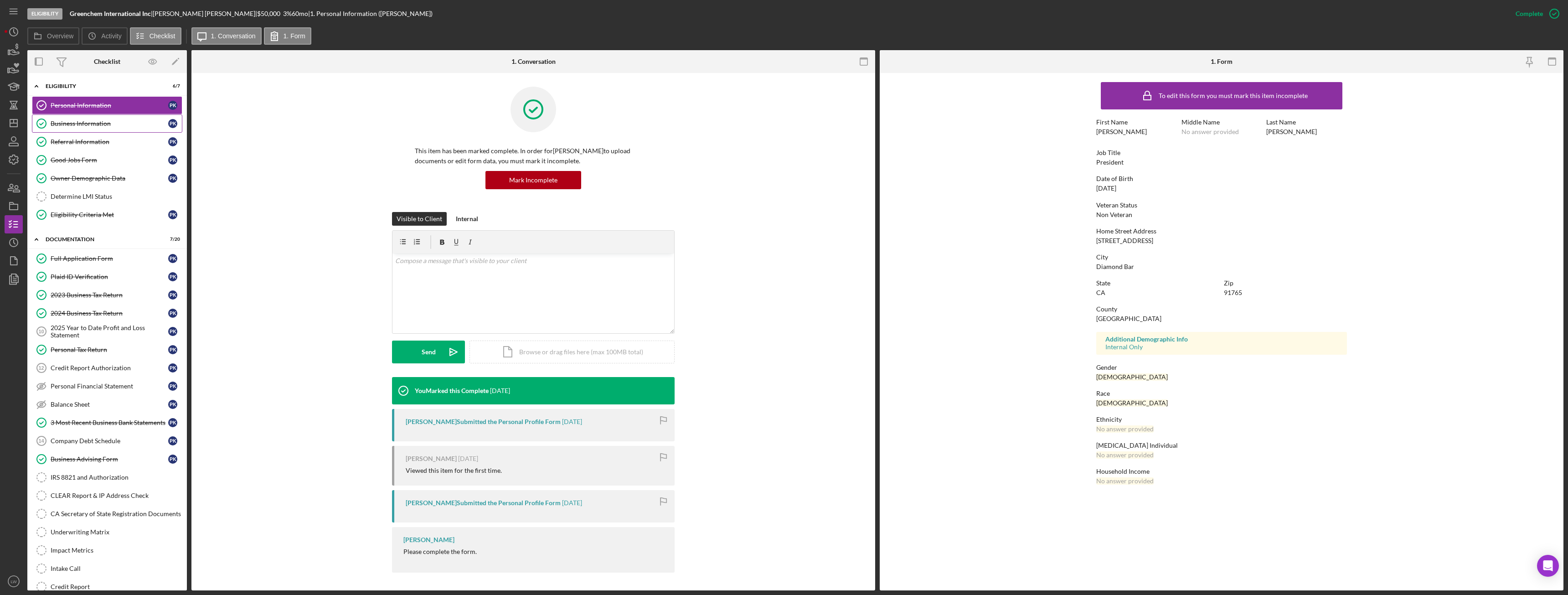
click at [86, 121] on div "Business Information" at bounding box center [109, 124] width 117 height 7
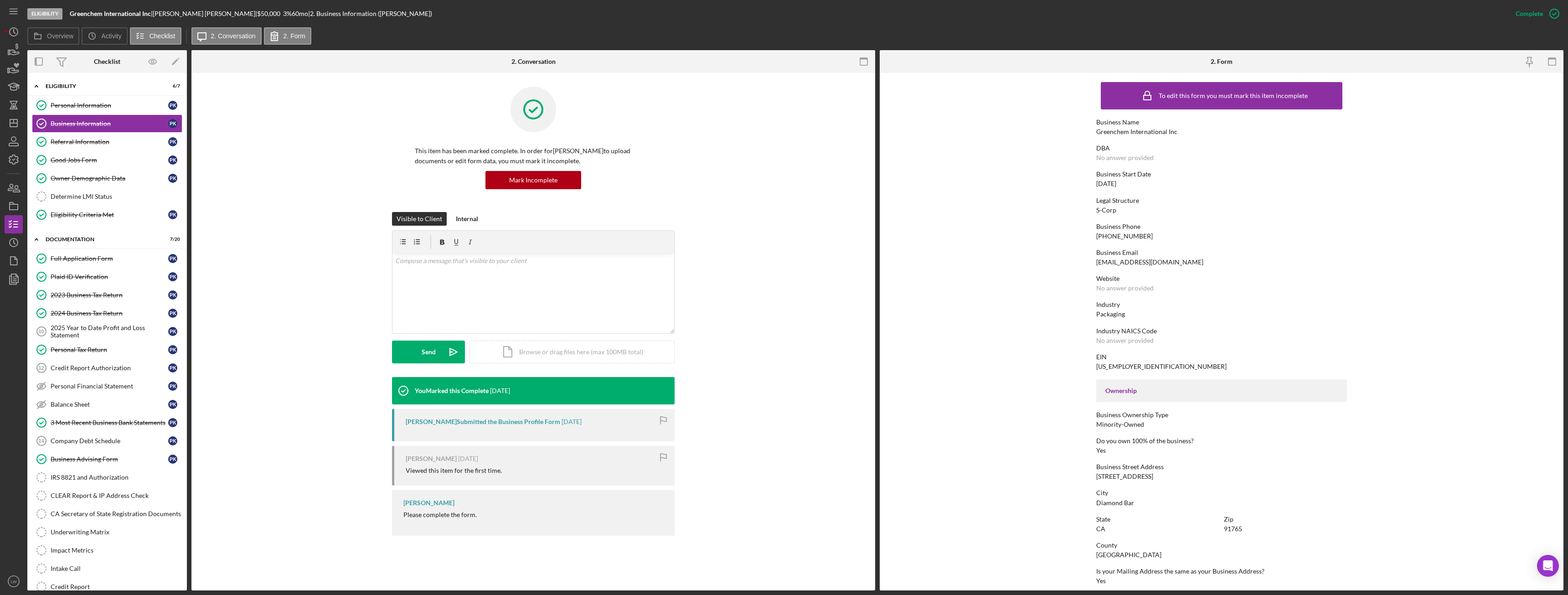
scroll to position [170, 0]
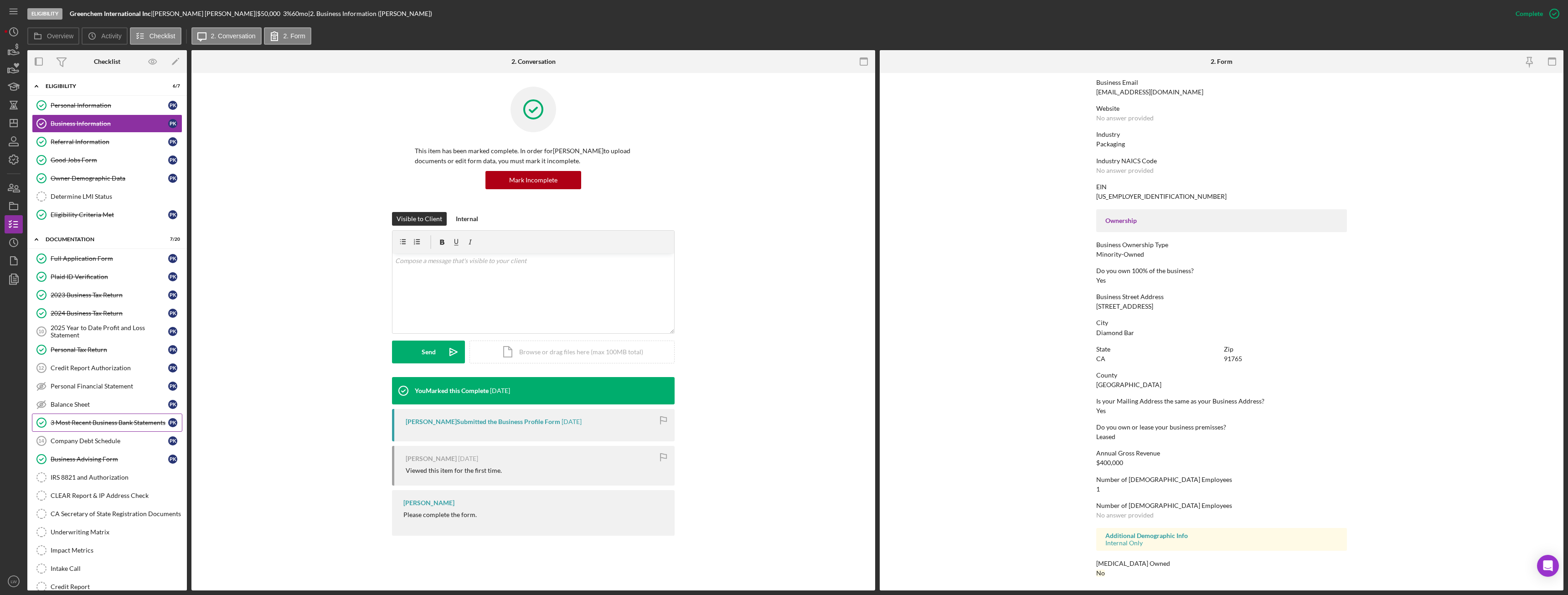
click at [89, 421] on div "3 Most Recent Business Bank Statements" at bounding box center [109, 423] width 117 height 7
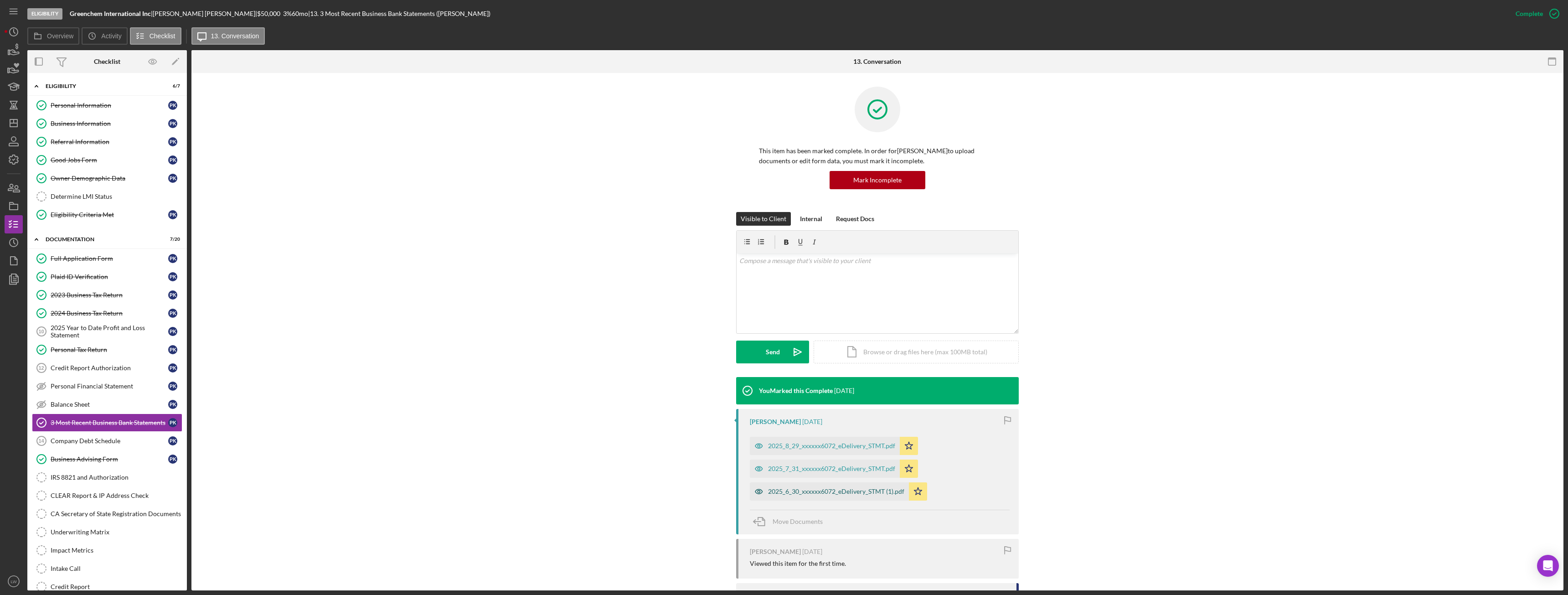
click at [832, 493] on div "2025_6_30_xxxxxx6072_eDelivery_STMT (1).pdf" at bounding box center [836, 491] width 136 height 7
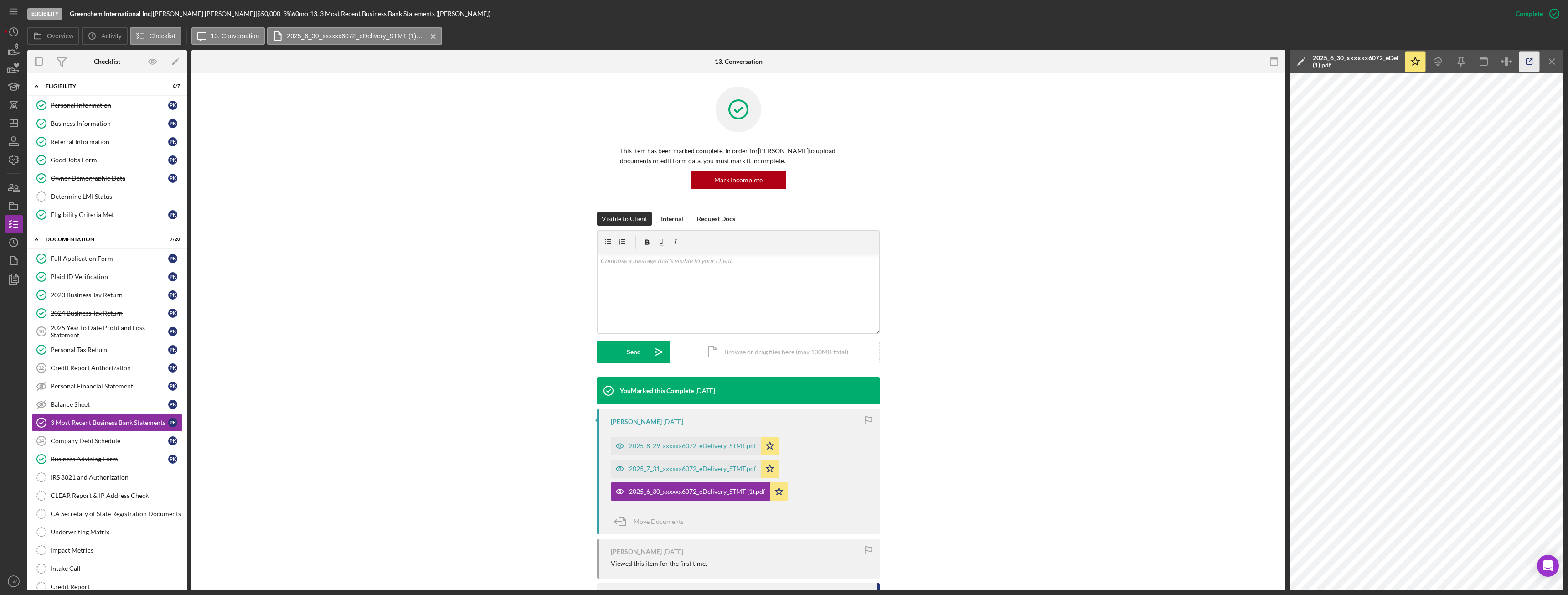
click at [1522, 63] on icon "button" at bounding box center [1530, 62] width 21 height 21
click at [1280, 65] on icon "button" at bounding box center [1275, 62] width 21 height 21
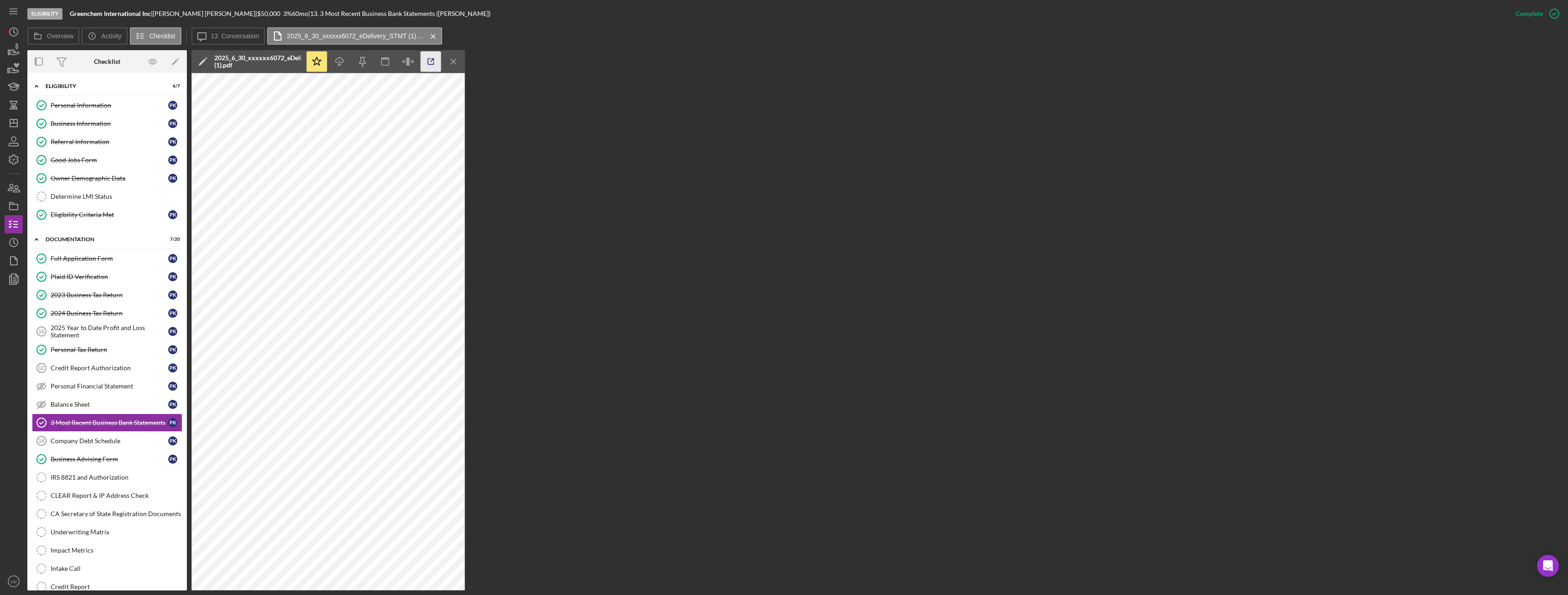
click at [428, 60] on icon "button" at bounding box center [431, 62] width 6 height 6
click at [453, 64] on icon "Icon/Menu Close" at bounding box center [454, 62] width 21 height 21
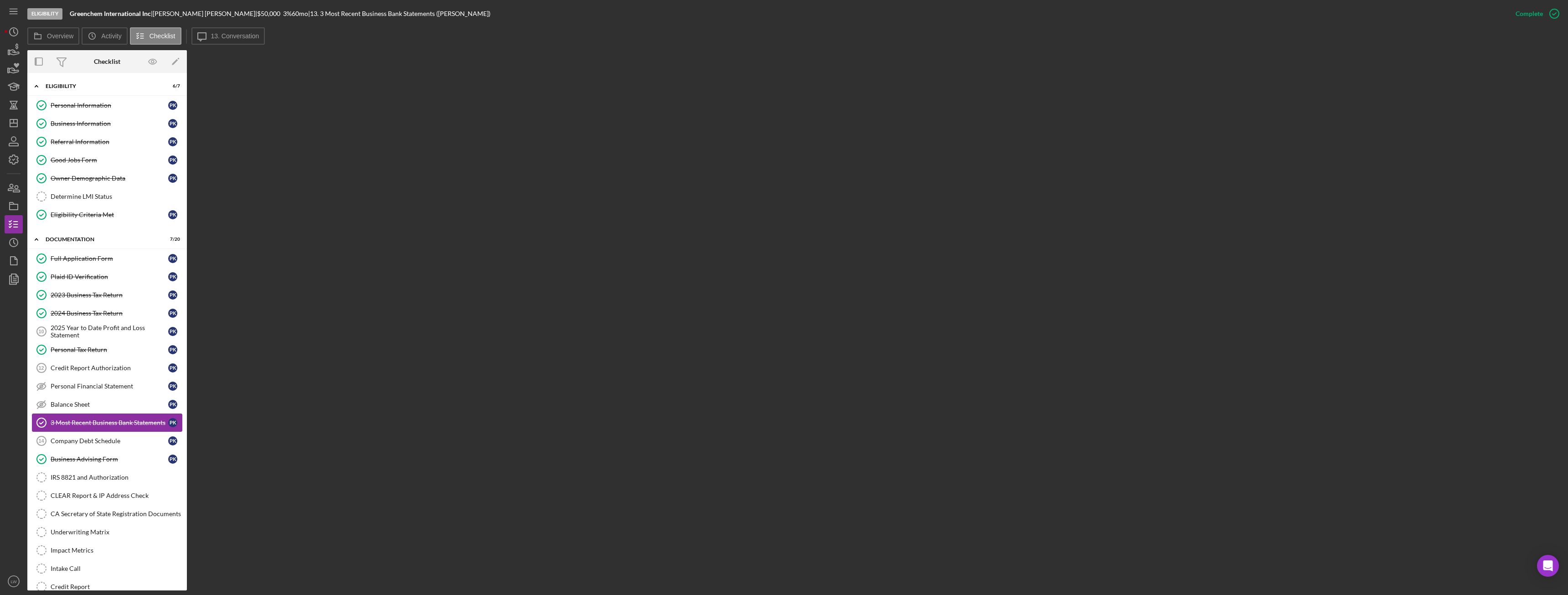
click at [112, 422] on div "3 Most Recent Business Bank Statements" at bounding box center [109, 423] width 117 height 7
click at [225, 40] on button "Icon/Message 13. Conversation" at bounding box center [228, 36] width 74 height 17
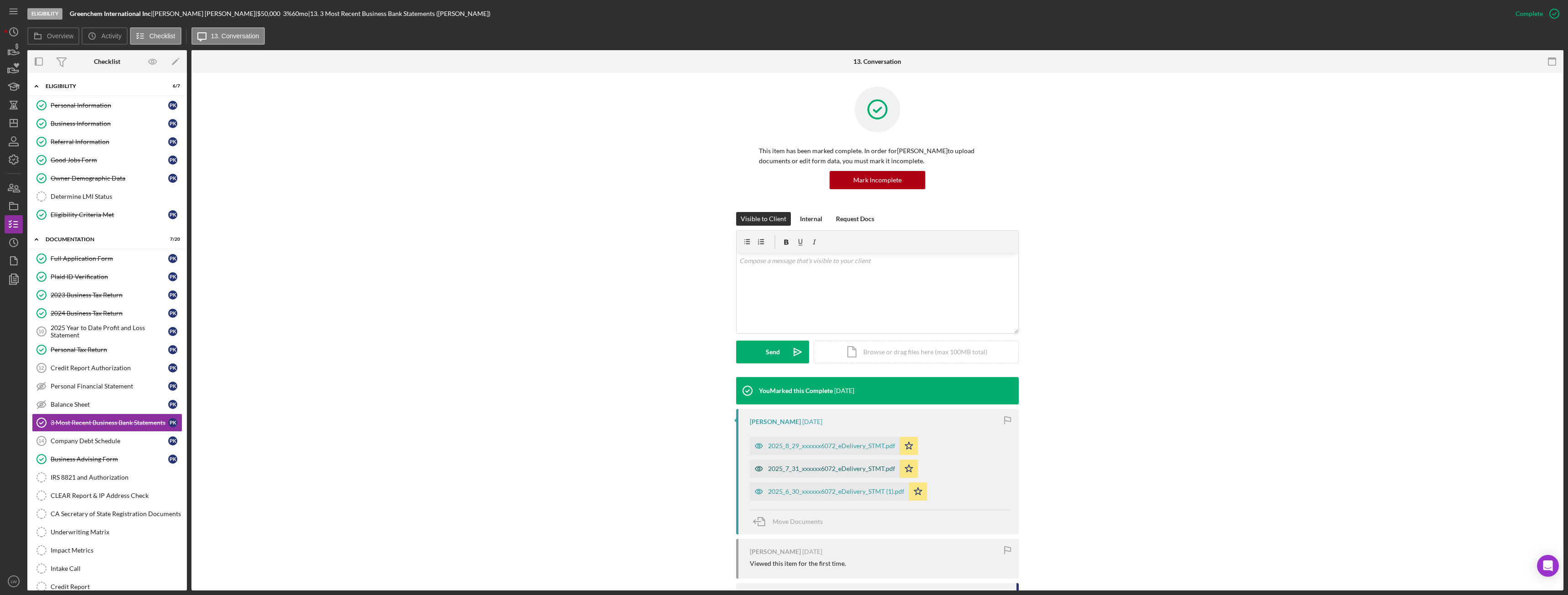
click at [830, 472] on div "2025_7_31_xxxxxx6072_eDelivery_STMT.pdf" at bounding box center [831, 469] width 127 height 7
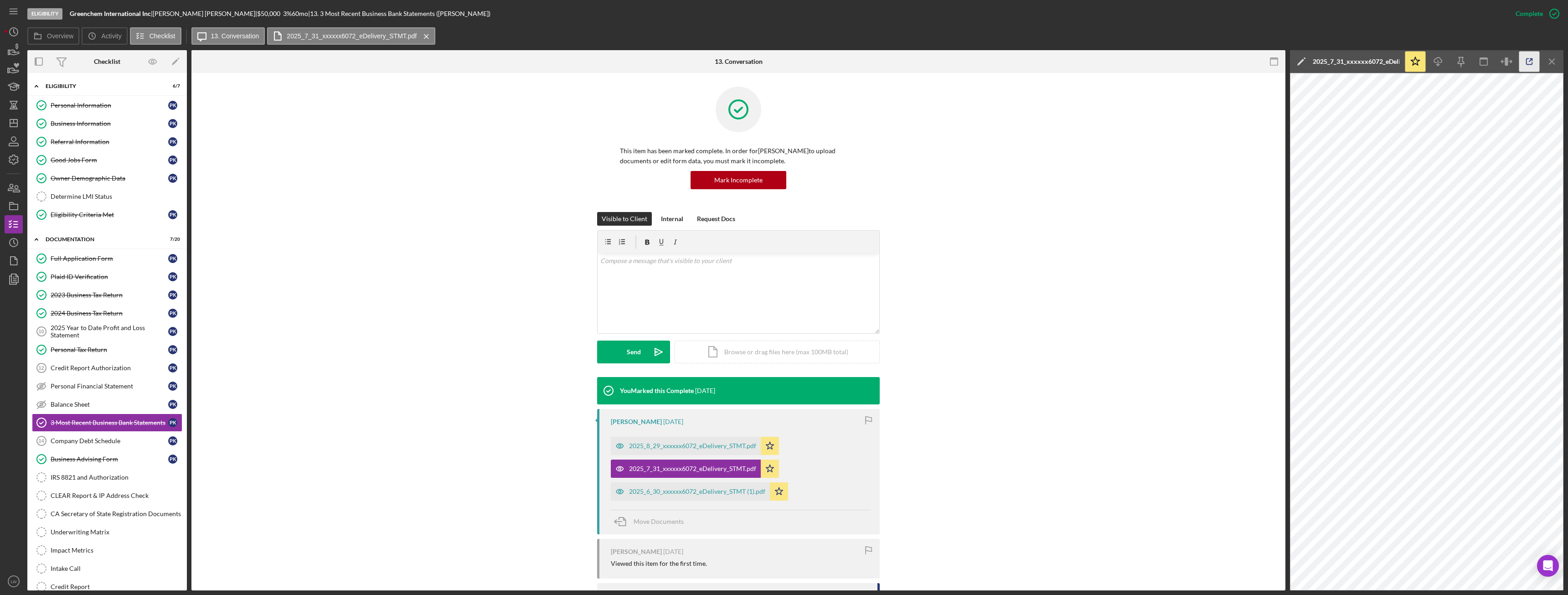
click at [1528, 65] on icon "button" at bounding box center [1530, 62] width 6 height 6
click at [682, 443] on div "2025_8_29_xxxxxx6072_eDelivery_STMT.pdf" at bounding box center [692, 446] width 127 height 7
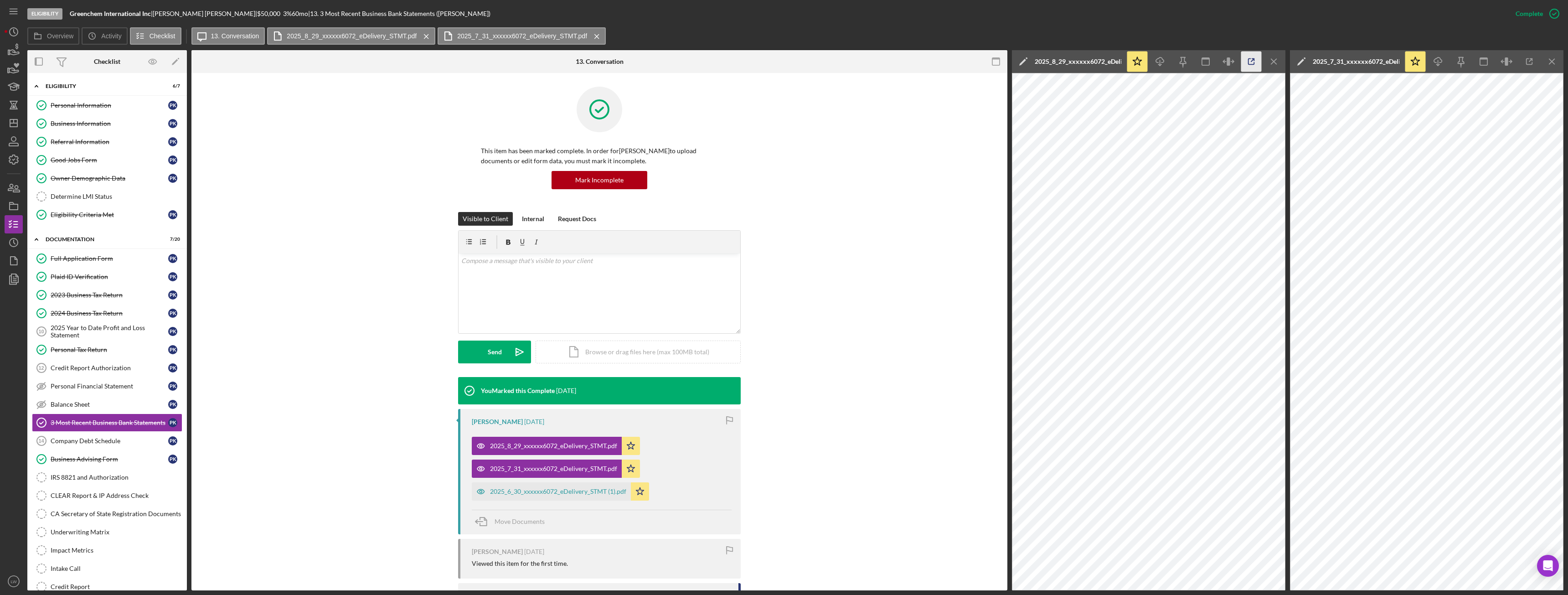
click at [1250, 61] on icon "button" at bounding box center [1251, 62] width 21 height 21
click at [1277, 64] on icon "Icon/Menu Close" at bounding box center [1275, 62] width 21 height 21
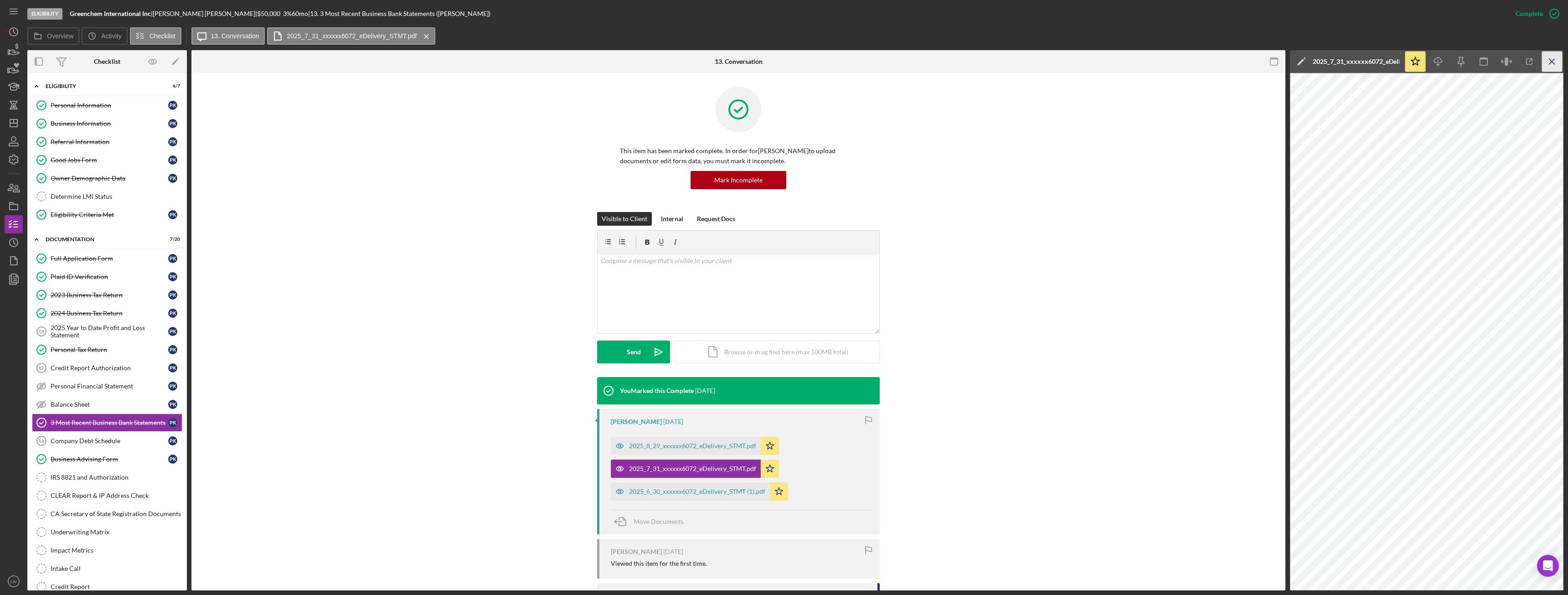
click at [1549, 57] on icon "Icon/Menu Close" at bounding box center [1552, 62] width 21 height 21
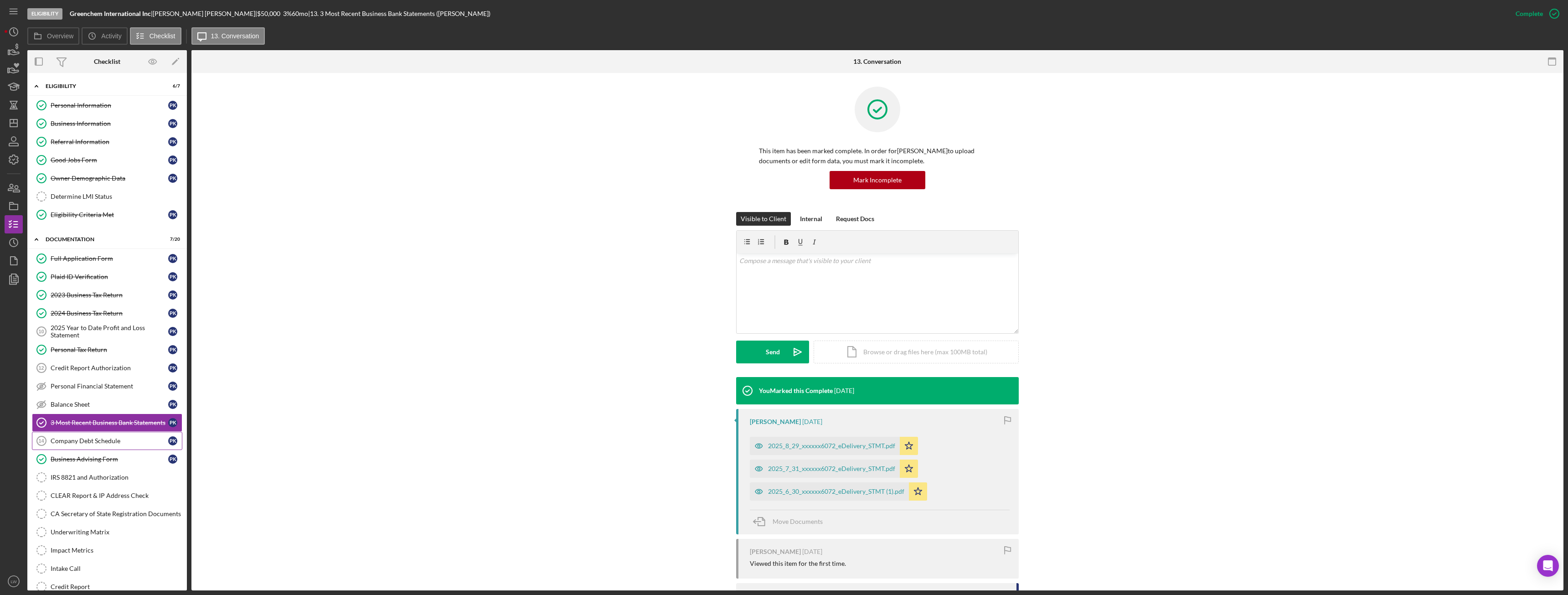
click at [112, 438] on div "Company Debt Schedule" at bounding box center [109, 441] width 117 height 7
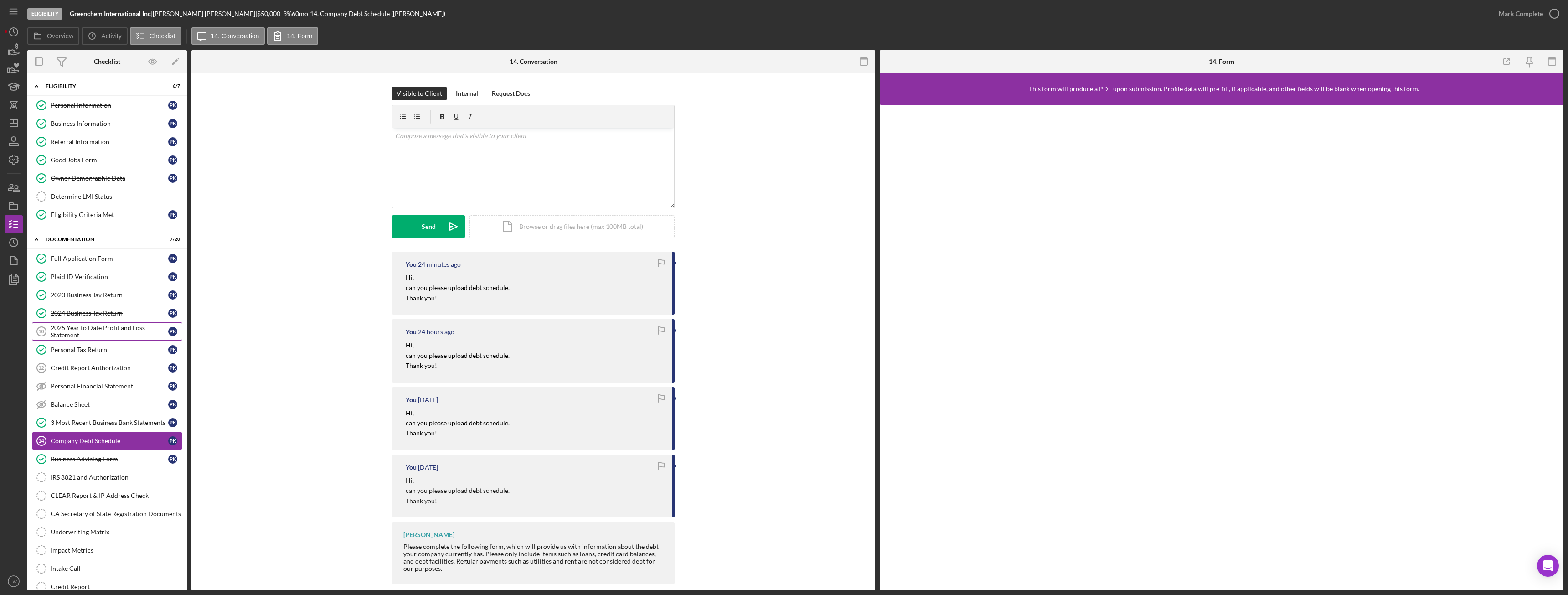
click at [91, 334] on div "2025 Year to Date Profit and Loss Statement" at bounding box center [109, 331] width 117 height 15
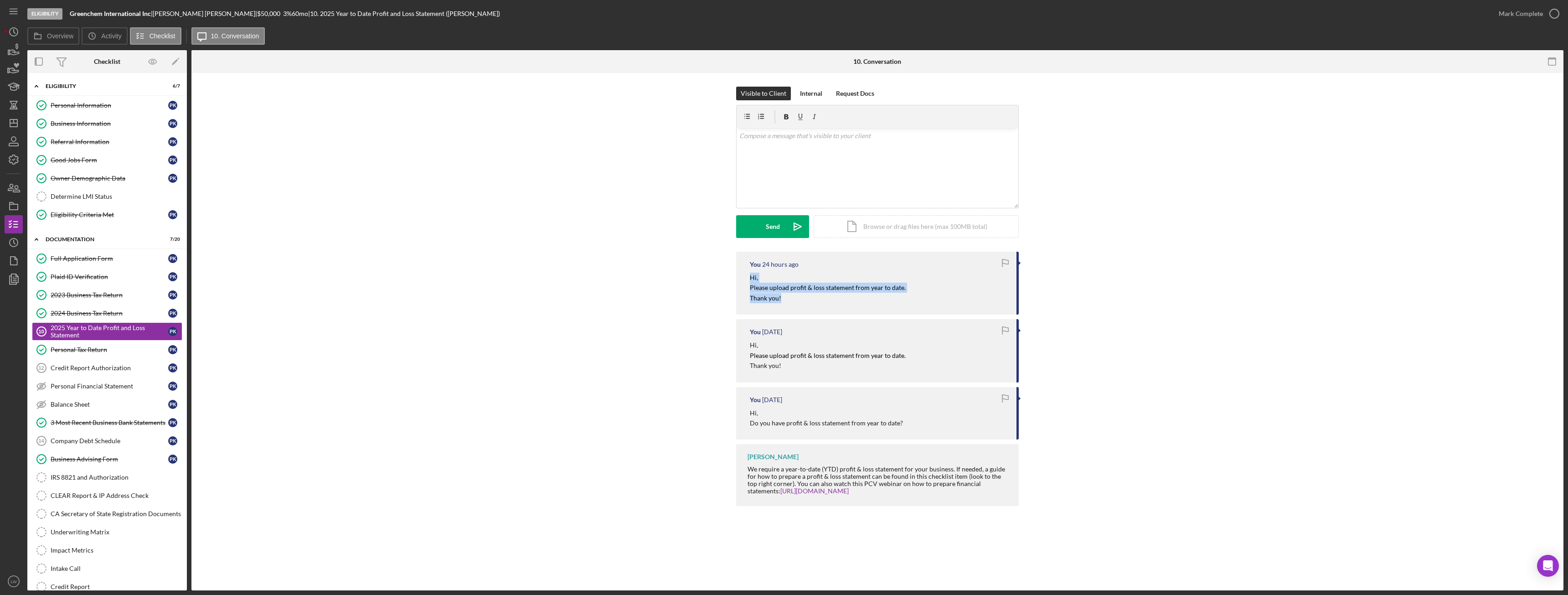
drag, startPoint x: 750, startPoint y: 276, endPoint x: 774, endPoint y: 295, distance: 30.6
click at [785, 300] on div "Hi, Please upload profit & loss statement from year to date. Thank you!" at bounding box center [828, 288] width 156 height 30
click at [795, 170] on div "v Color teal Color pink Remove color Add row above Add row below Add column bef…" at bounding box center [877, 167] width 282 height 80
click at [765, 214] on form "v Color teal Color pink Remove color Add row above Add row below Add column bef…" at bounding box center [877, 171] width 282 height 133
click at [765, 222] on button "Send Icon/icon-invite-send" at bounding box center [772, 226] width 73 height 23
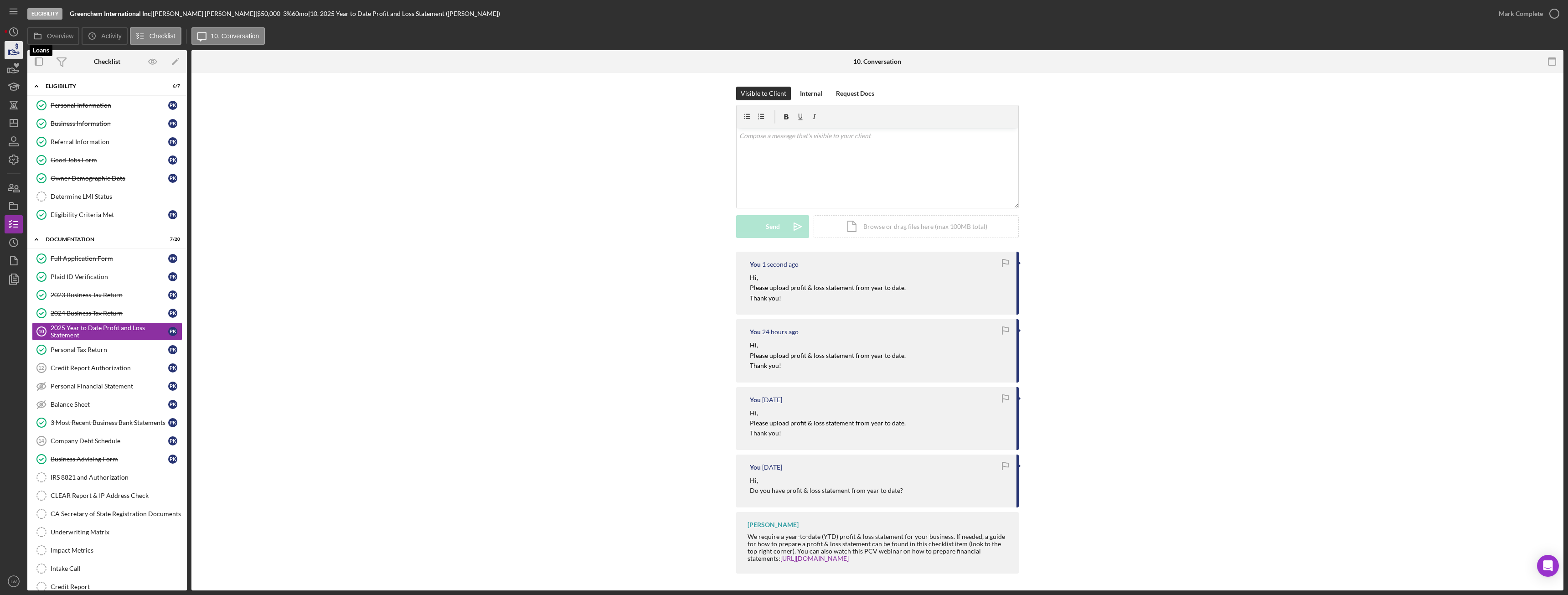
click at [23, 51] on icon "button" at bounding box center [13, 50] width 23 height 23
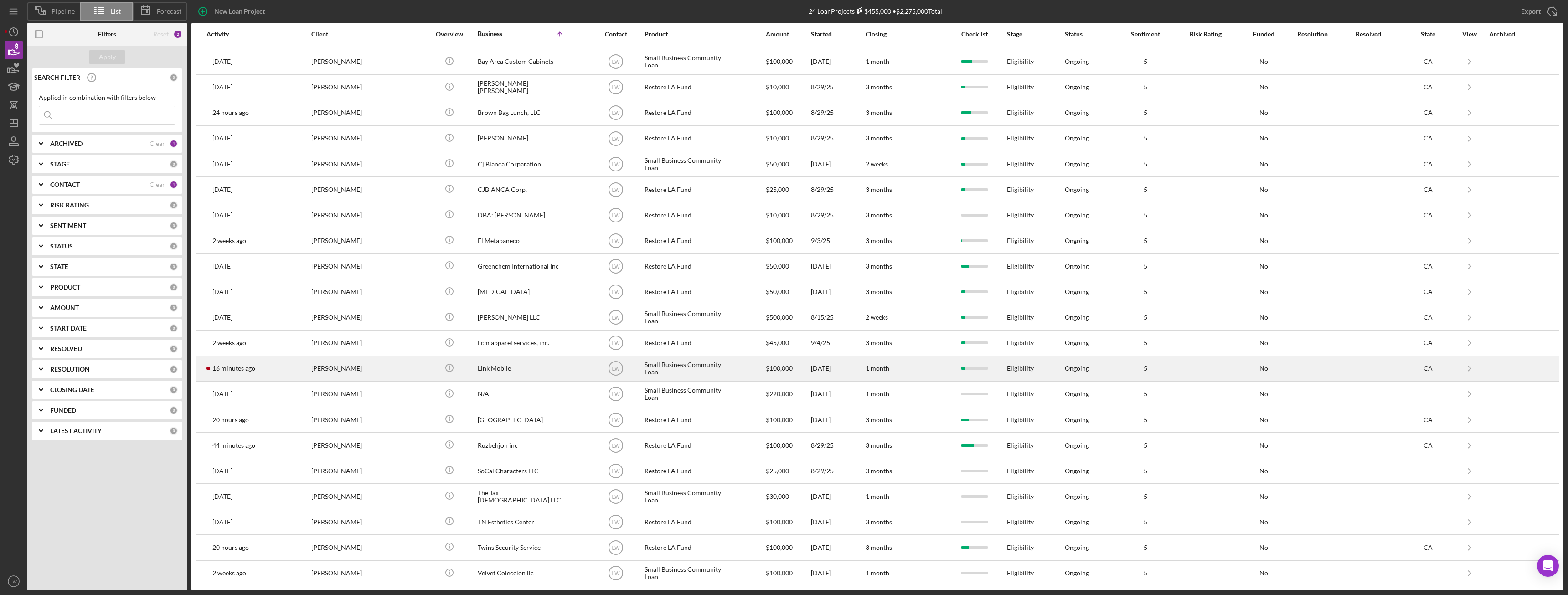
scroll to position [74, 0]
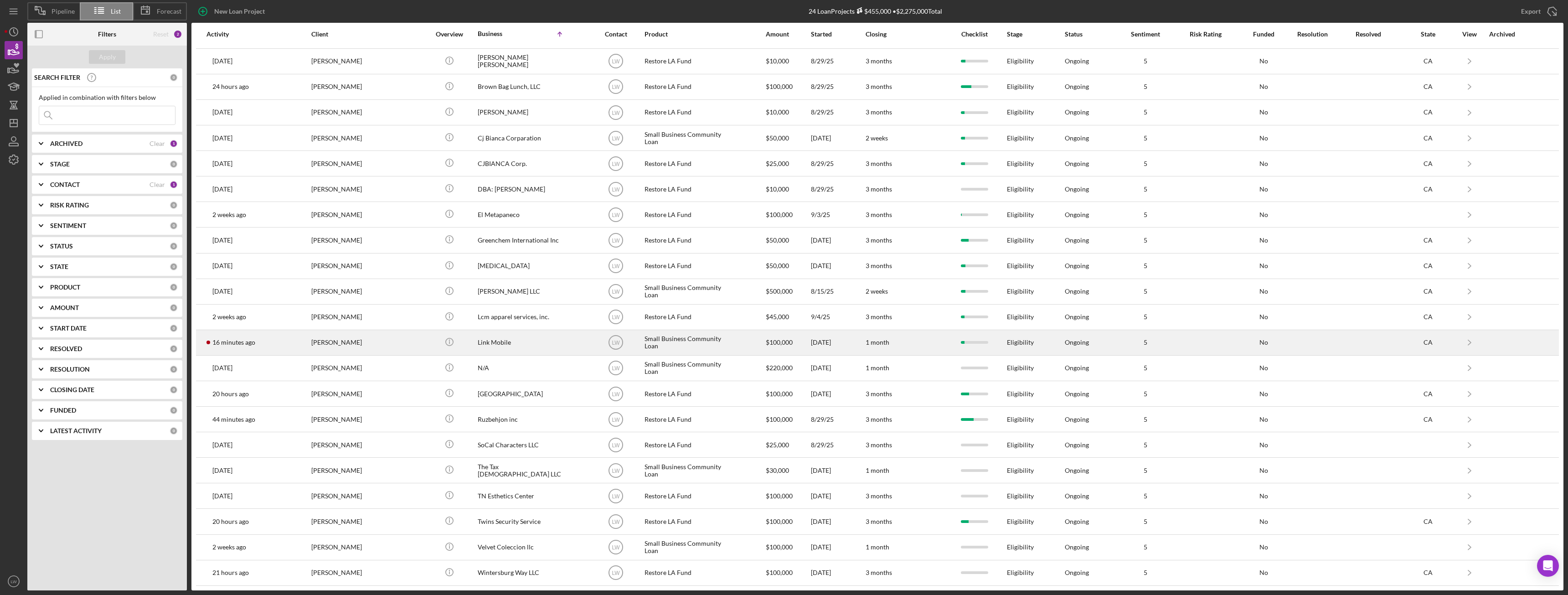
click at [309, 343] on td "16 minutes ago Nigel Jay" at bounding box center [258, 342] width 105 height 26
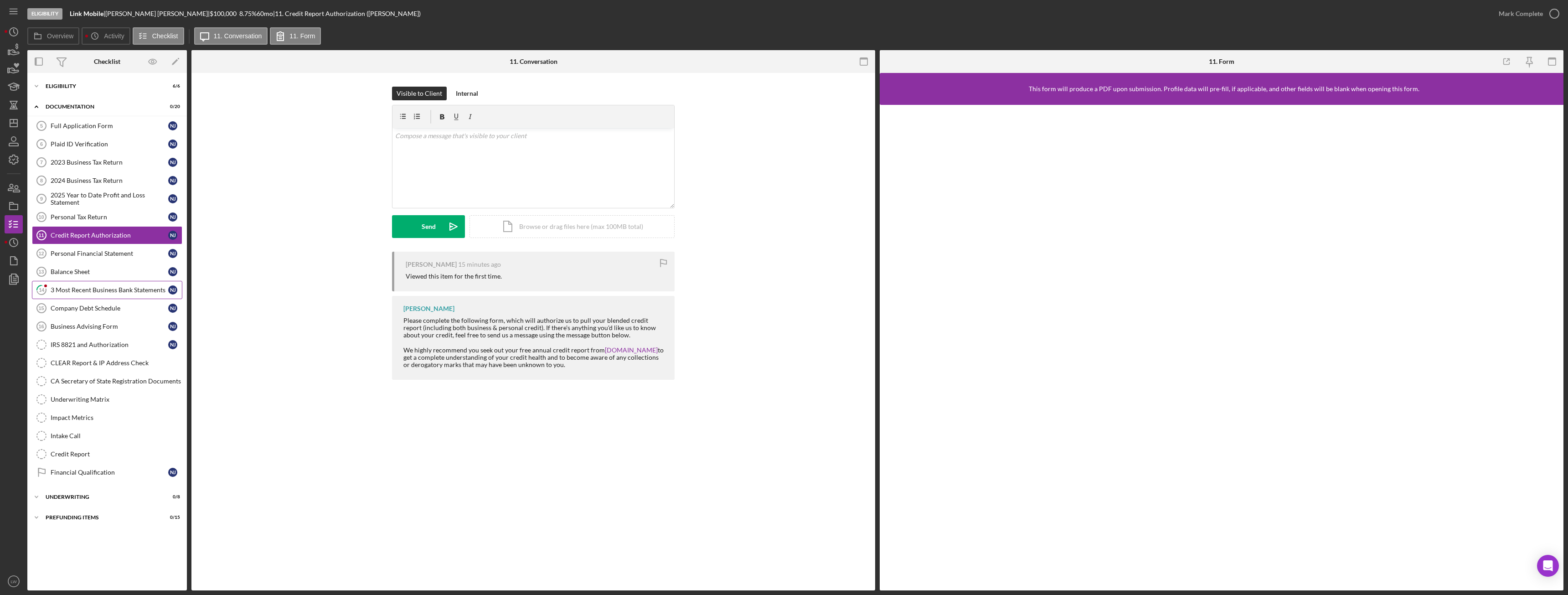
click at [92, 282] on link "14 3 Most Recent Business Bank Statements N J" at bounding box center [107, 290] width 150 height 18
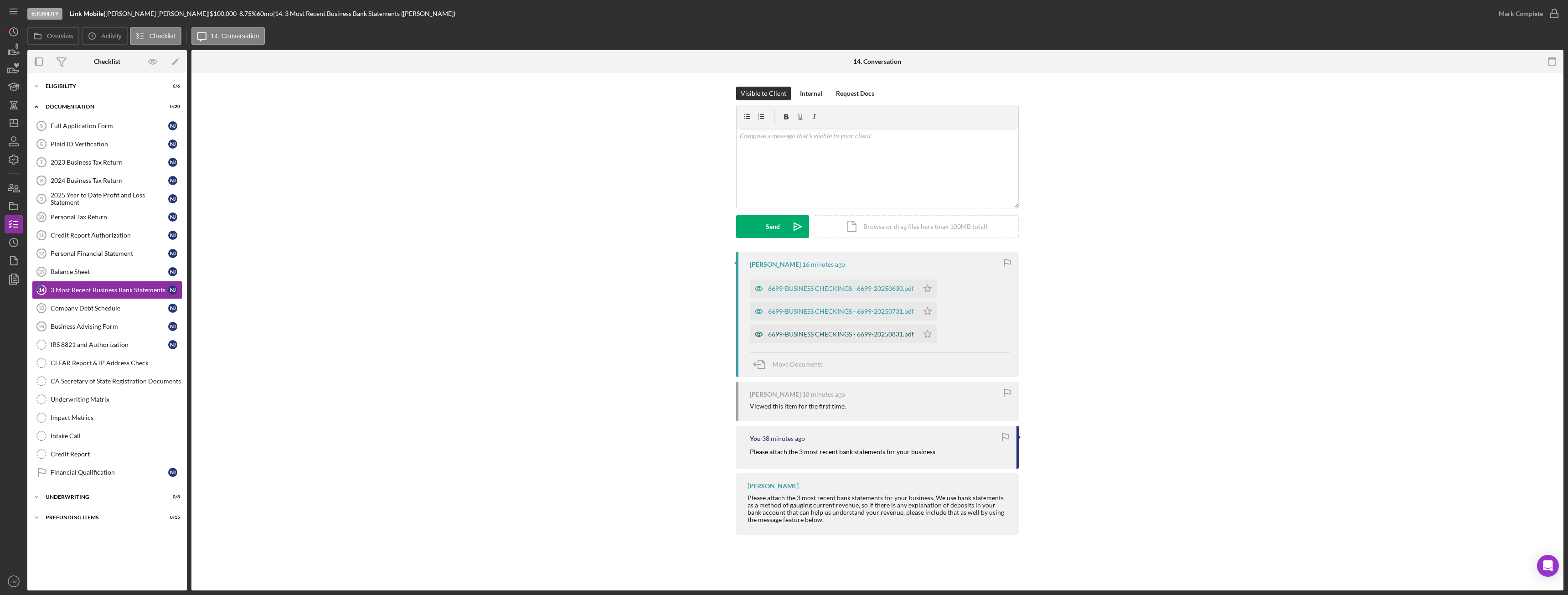
click at [844, 338] on div "6699-BUSINESS CHECKINGS - 6699-20250831.pdf" at bounding box center [834, 334] width 169 height 18
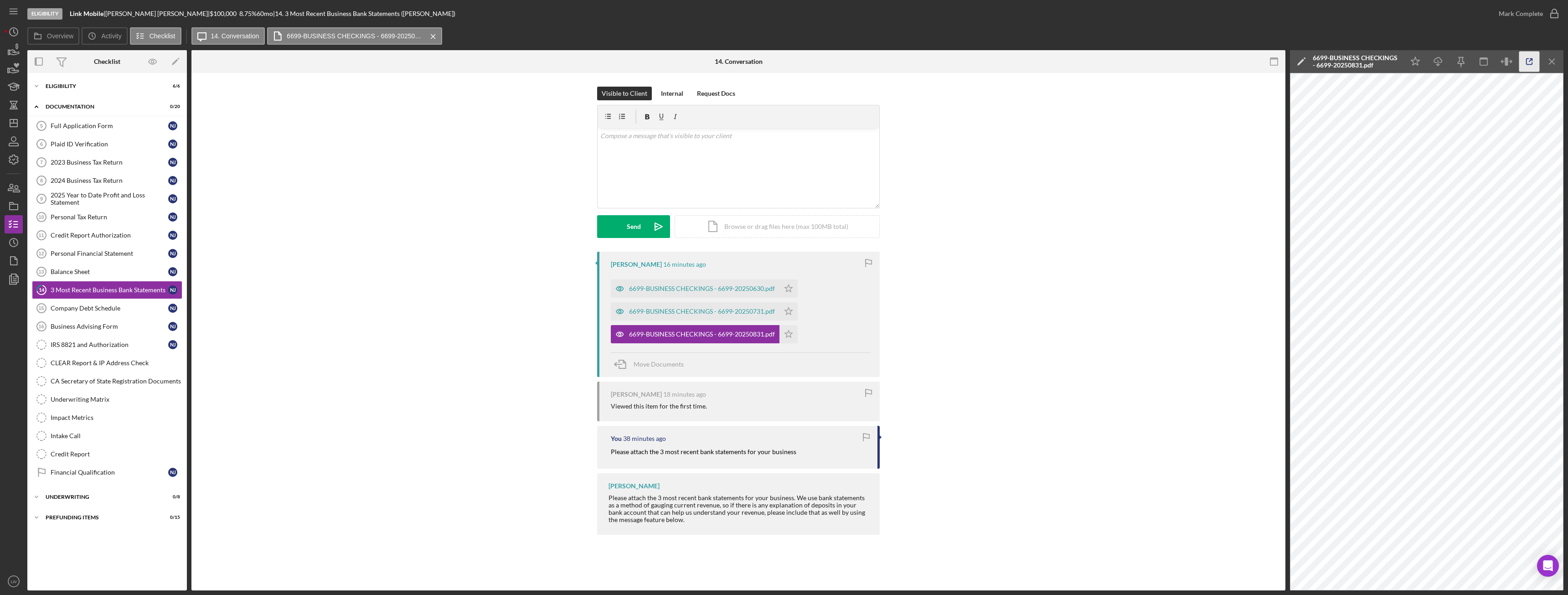
click at [1527, 61] on icon "button" at bounding box center [1530, 62] width 21 height 21
click at [700, 313] on div "6699-BUSINESS CHECKINGS - 6699-20250731.pdf" at bounding box center [702, 311] width 146 height 7
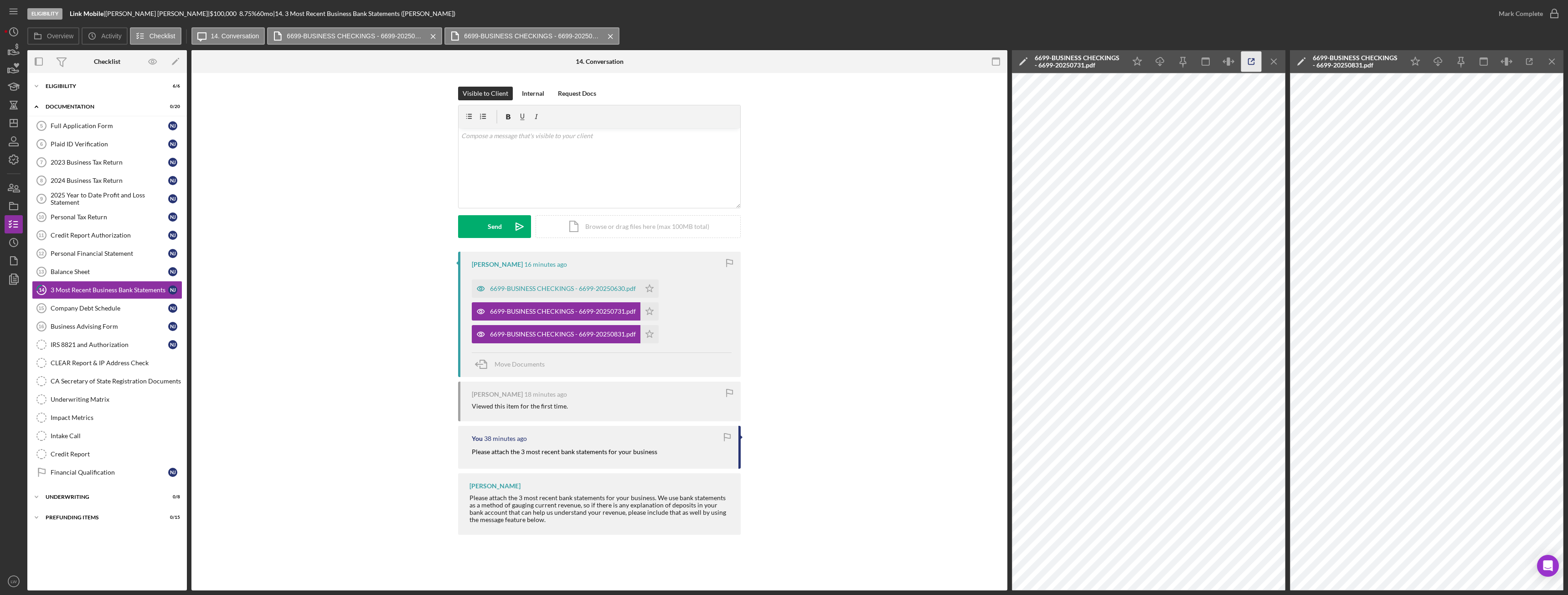
click at [1253, 68] on icon "button" at bounding box center [1251, 62] width 21 height 21
click at [567, 287] on div "6699-BUSINESS CHECKINGS - 6699-20250630.pdf" at bounding box center [563, 289] width 146 height 7
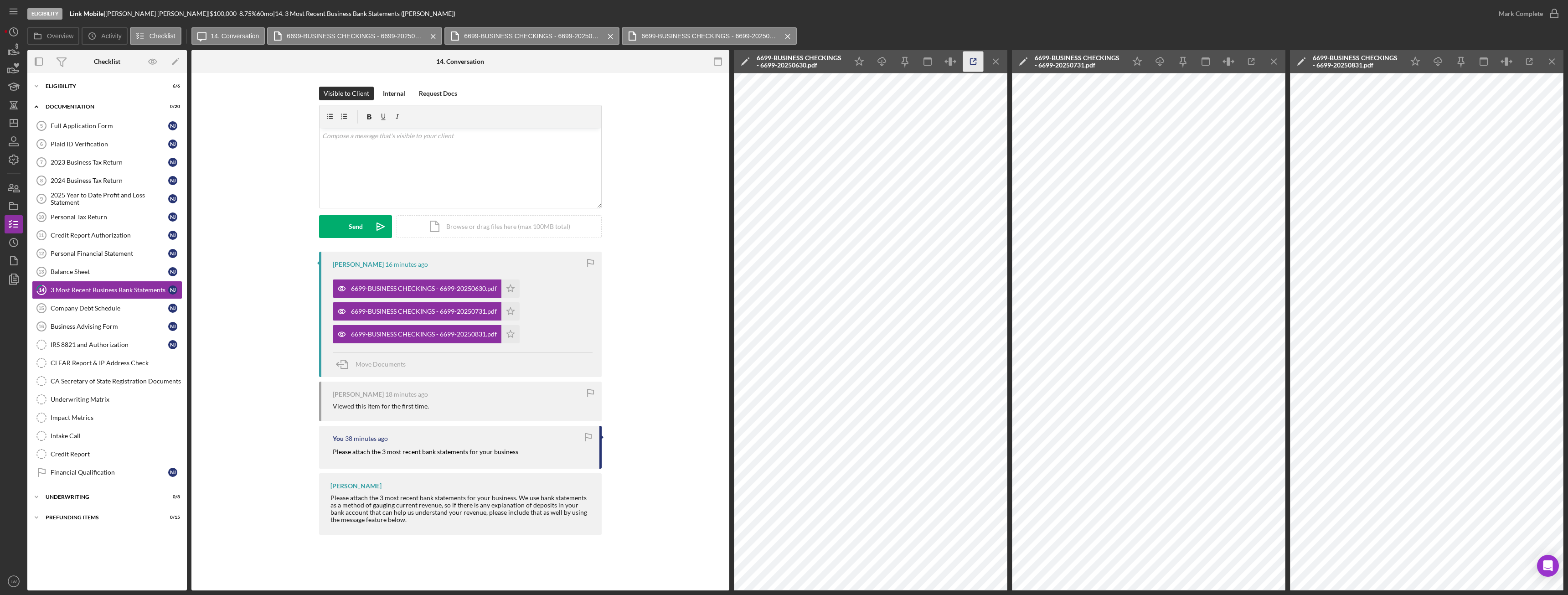
click at [976, 65] on icon "button" at bounding box center [973, 62] width 21 height 21
click at [1001, 60] on icon "Icon/Menu Close" at bounding box center [996, 62] width 21 height 21
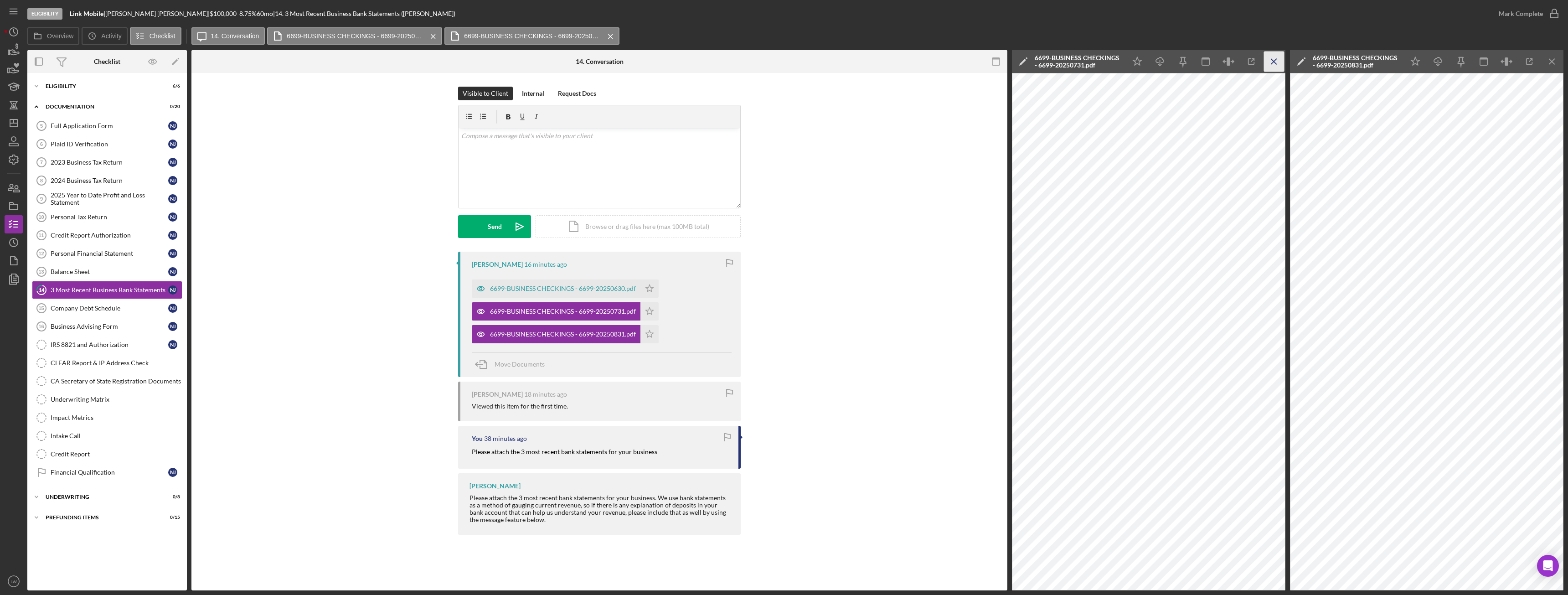
click at [1282, 61] on icon "Icon/Menu Close" at bounding box center [1275, 62] width 21 height 21
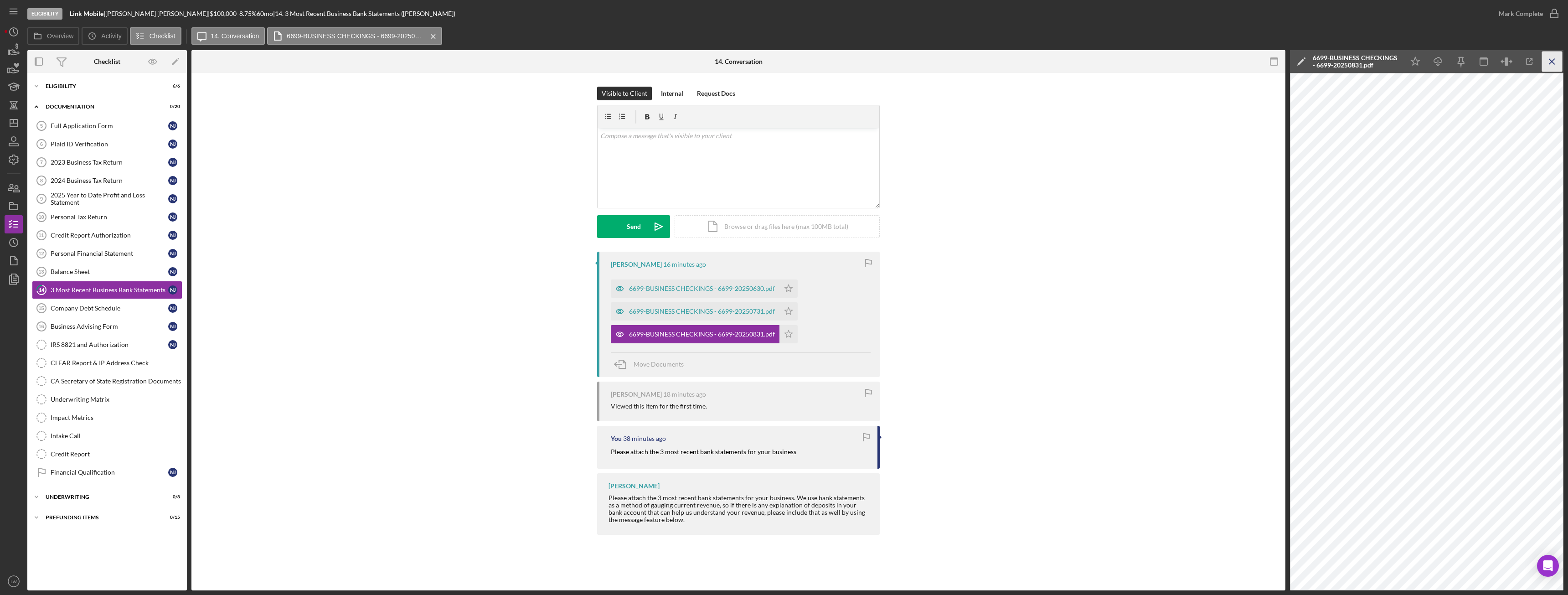
click at [1556, 57] on icon "Icon/Menu Close" at bounding box center [1552, 62] width 21 height 21
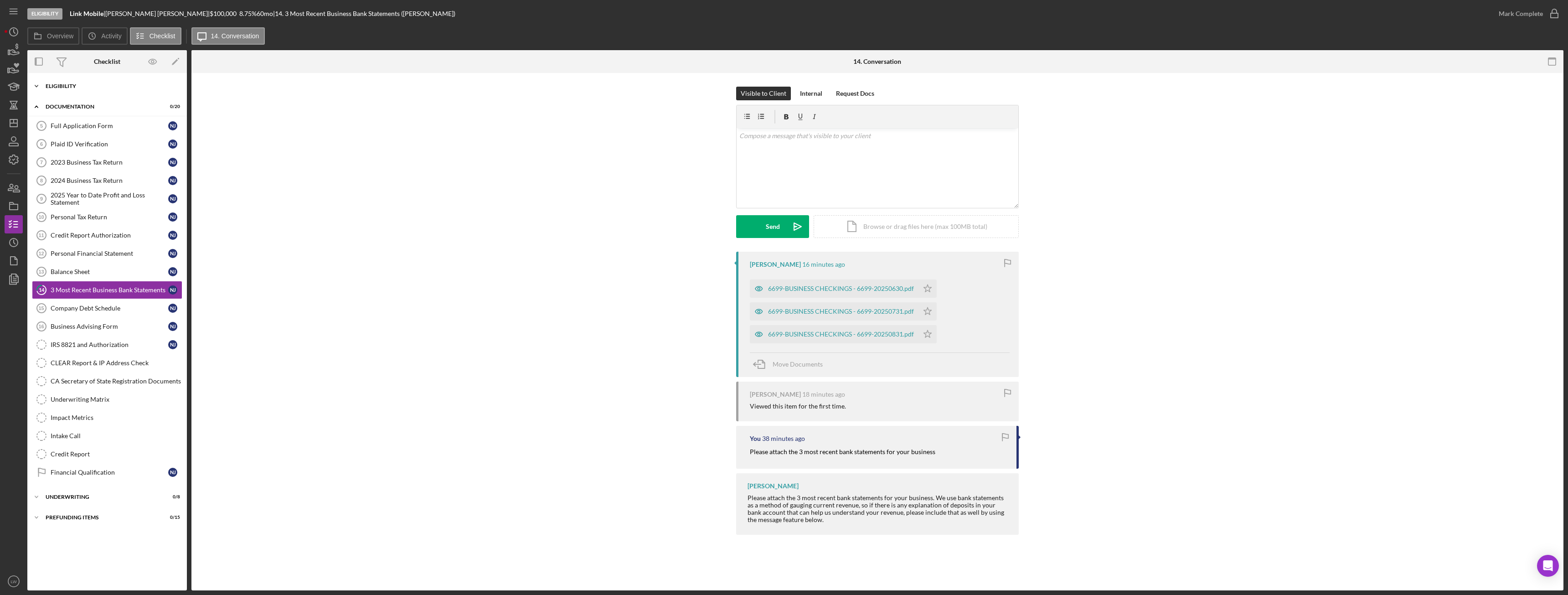
click at [70, 85] on div "Eligibility" at bounding box center [110, 86] width 130 height 5
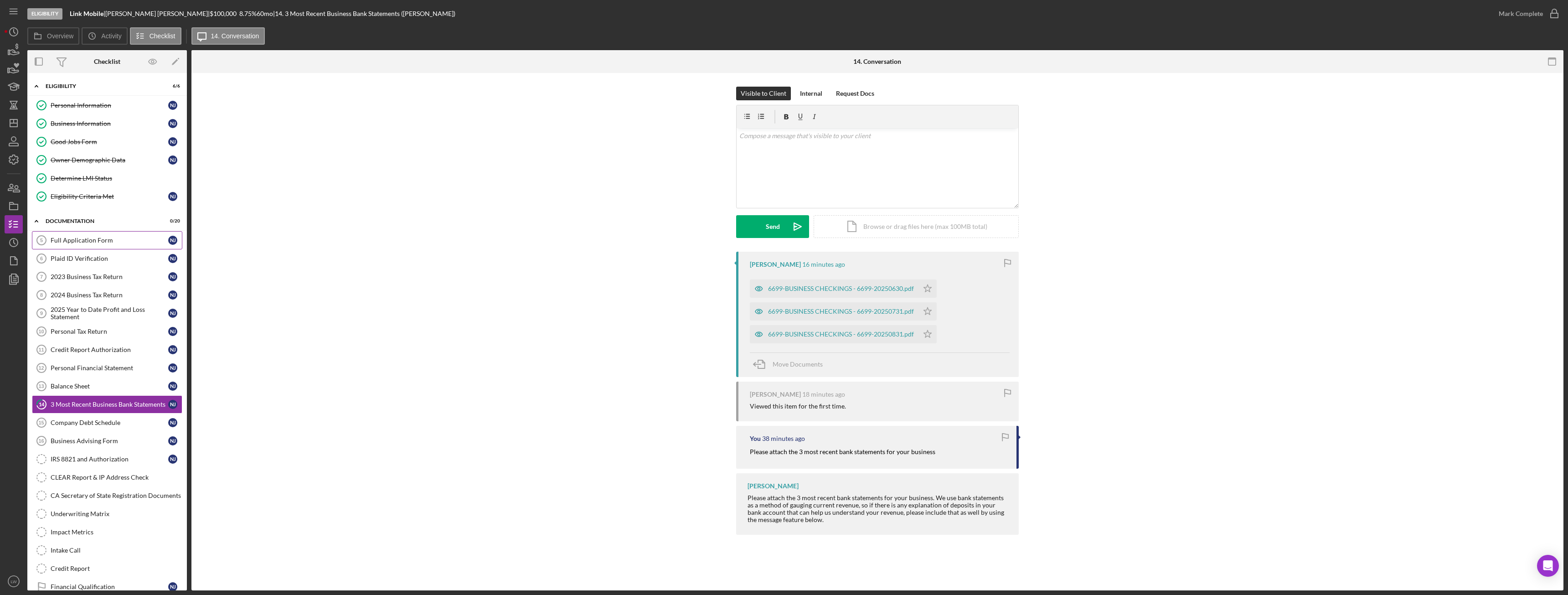
click at [92, 240] on div "Full Application Form" at bounding box center [109, 241] width 117 height 7
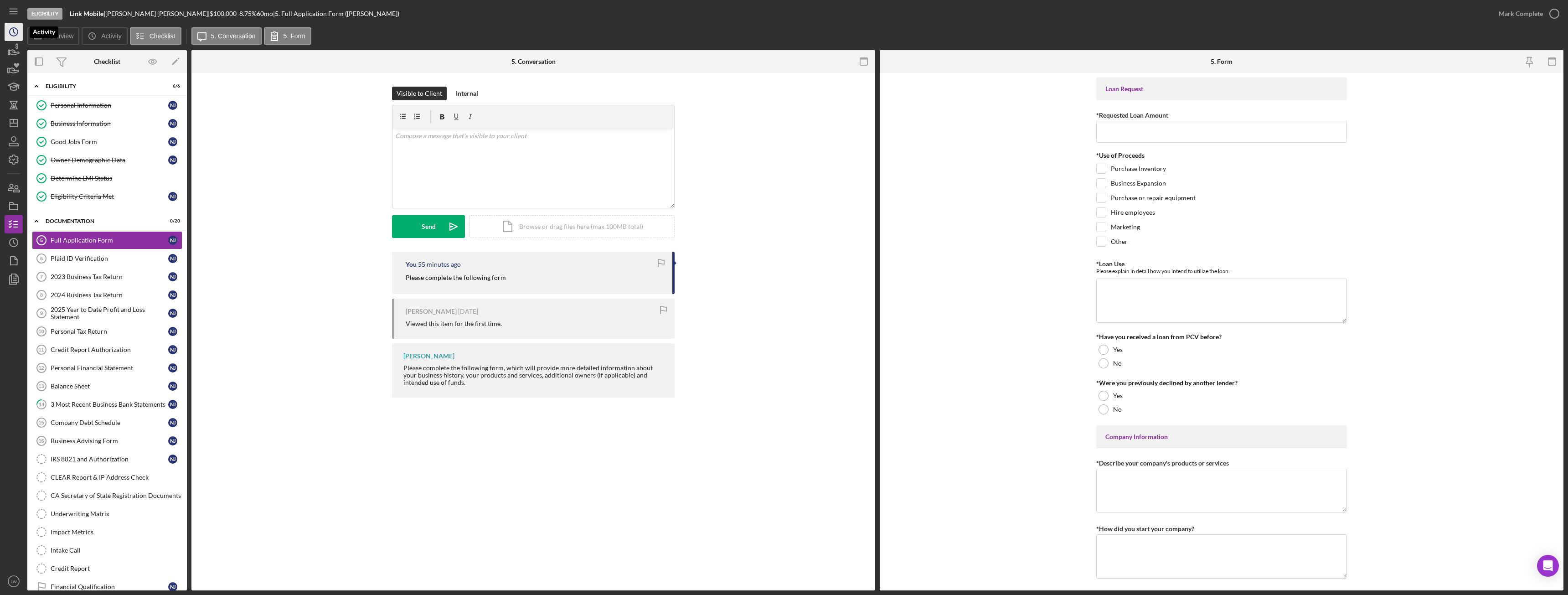
click at [12, 34] on icon "Icon/History" at bounding box center [13, 32] width 23 height 23
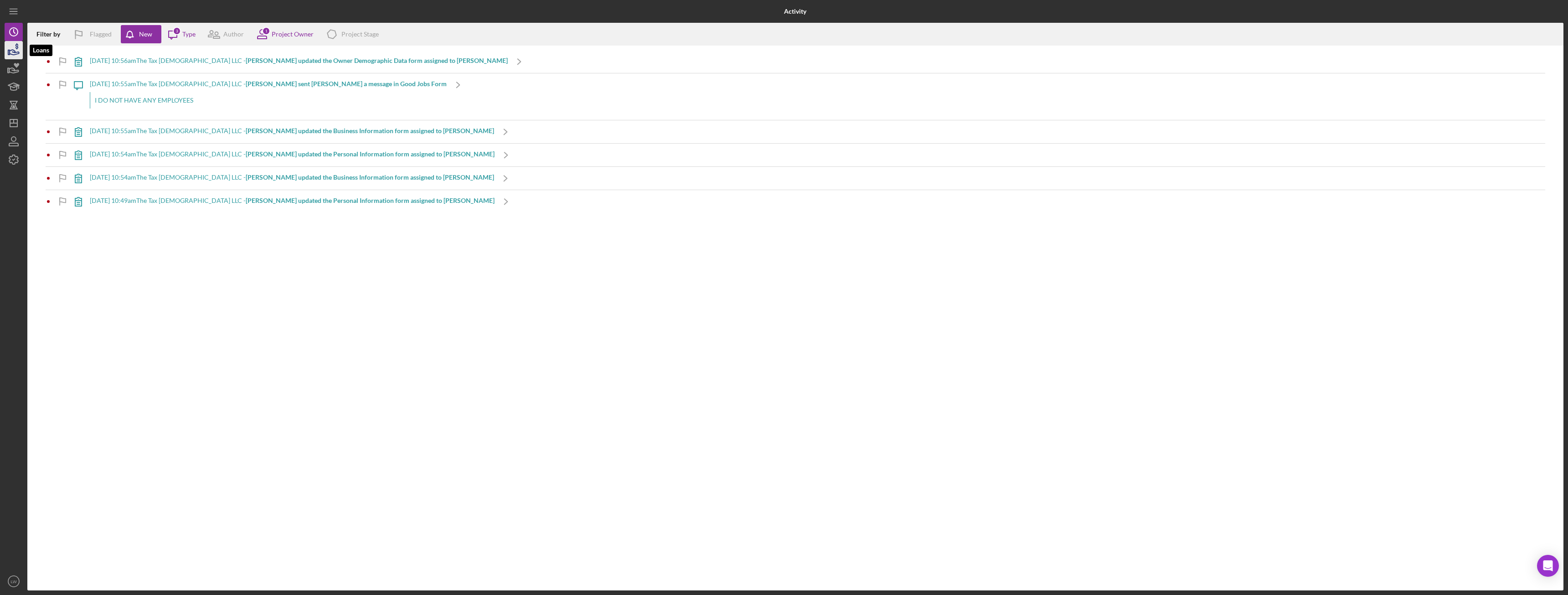
click at [11, 52] on icon "button" at bounding box center [13, 50] width 23 height 23
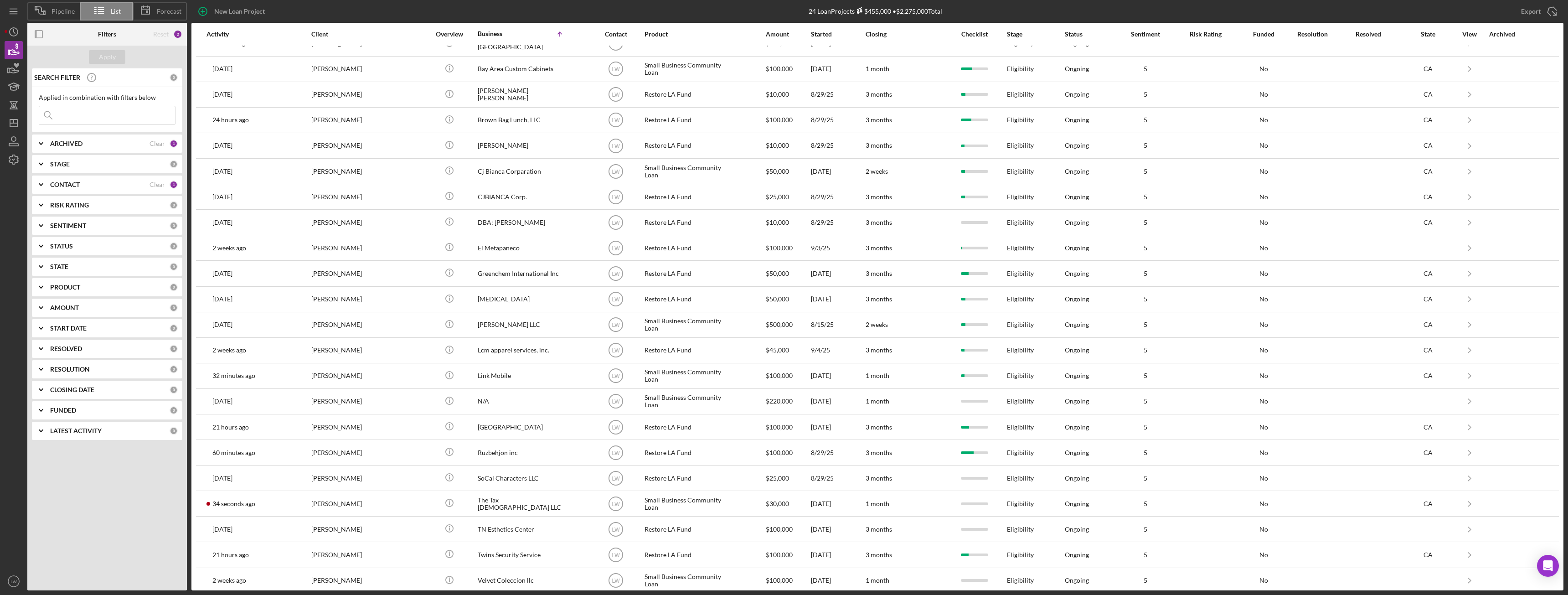
scroll to position [74, 0]
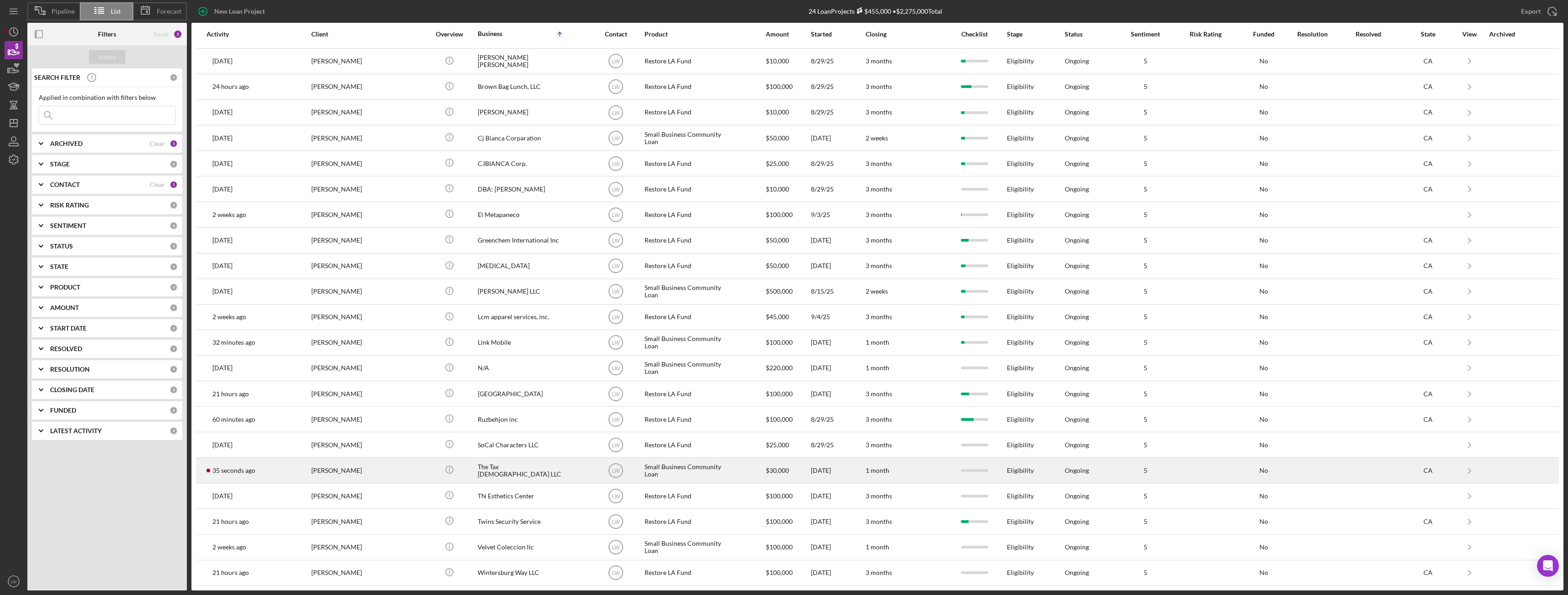
click at [372, 467] on div "[PERSON_NAME]" at bounding box center [357, 471] width 91 height 24
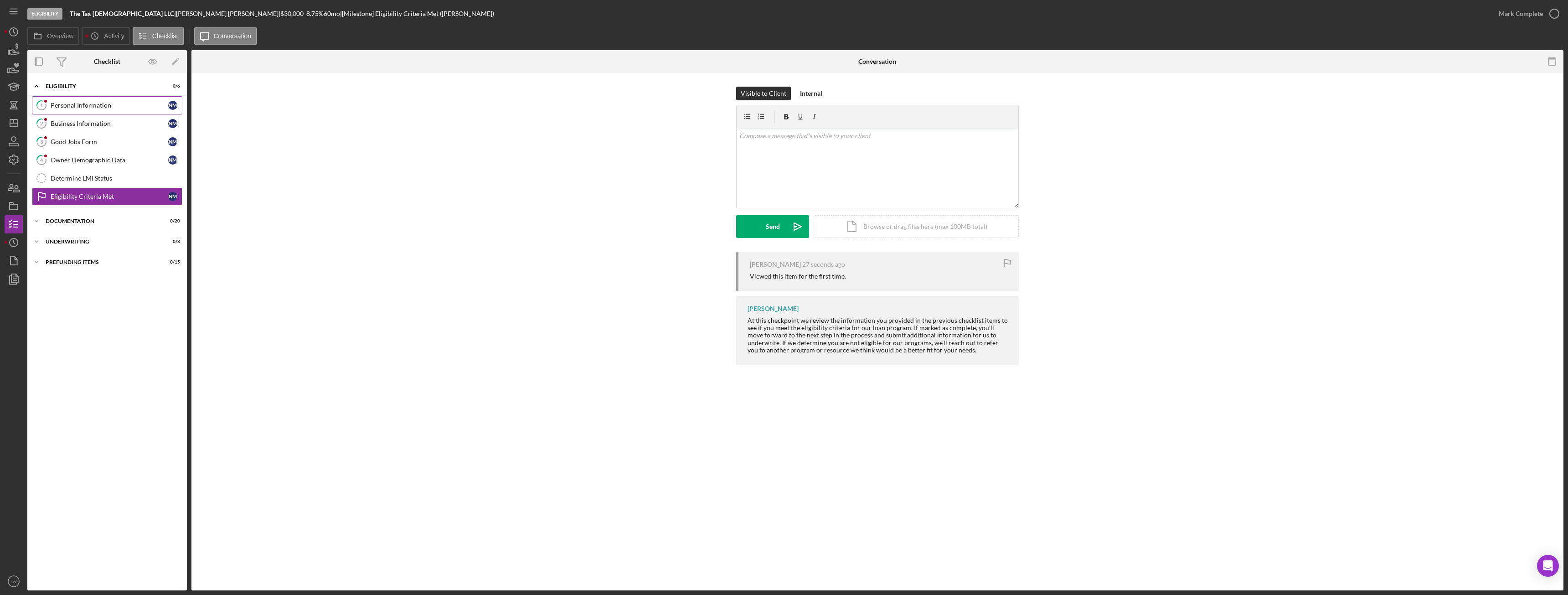
click at [69, 98] on link "1 Personal Information N M" at bounding box center [107, 105] width 150 height 18
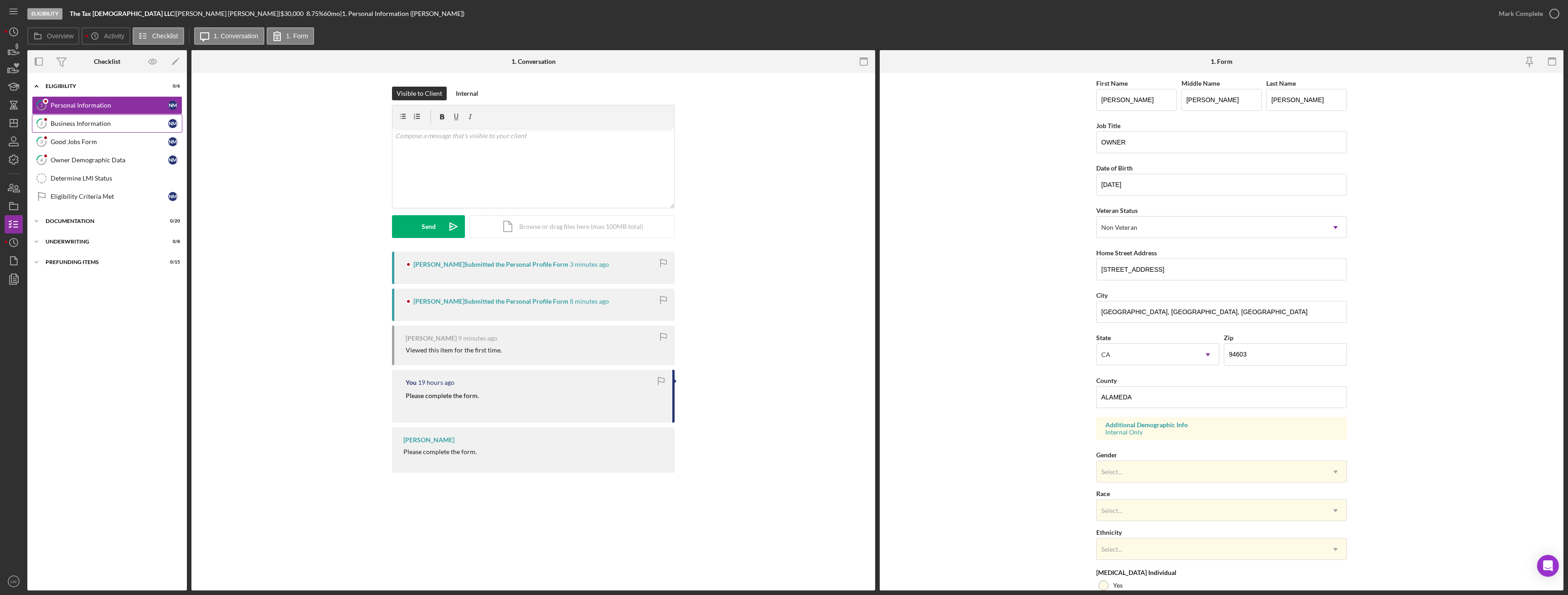
click at [89, 121] on div "Business Information" at bounding box center [109, 124] width 117 height 7
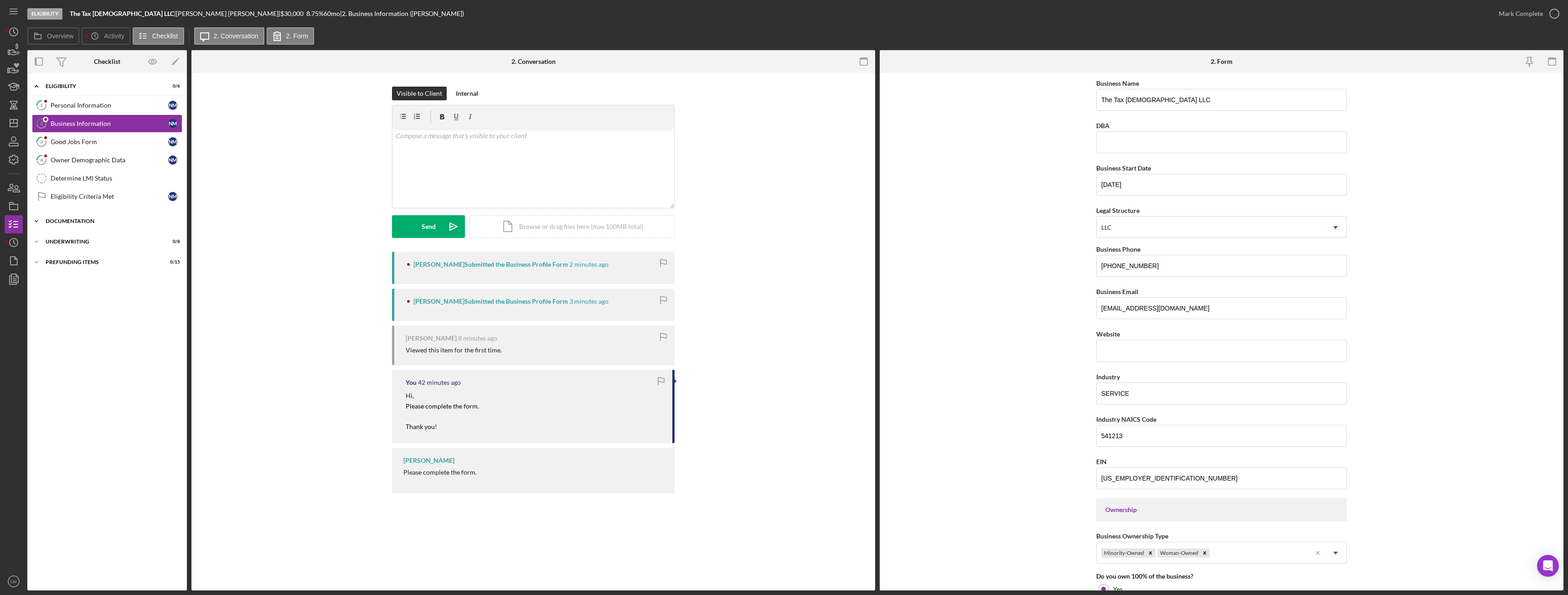
drag, startPoint x: 77, startPoint y: 212, endPoint x: 75, endPoint y: 222, distance: 10.2
click at [75, 219] on div "Icon/Expander Eligibility 0 / 6 1 Personal Information N M 2 Business Informati…" at bounding box center [107, 331] width 159 height 509
click at [75, 222] on div "Documentation" at bounding box center [110, 221] width 130 height 5
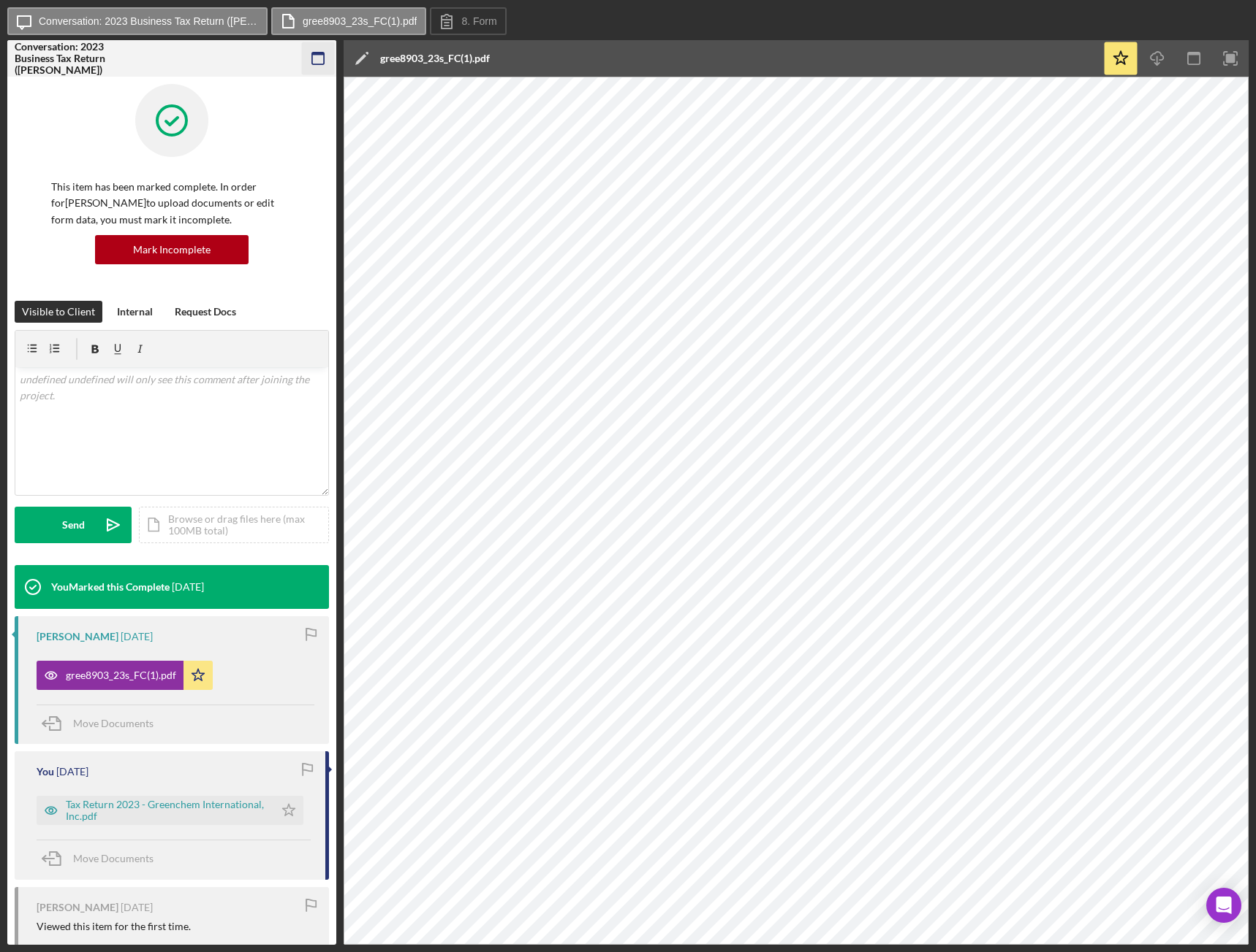
click at [326, 53] on icon "button" at bounding box center [318, 59] width 33 height 33
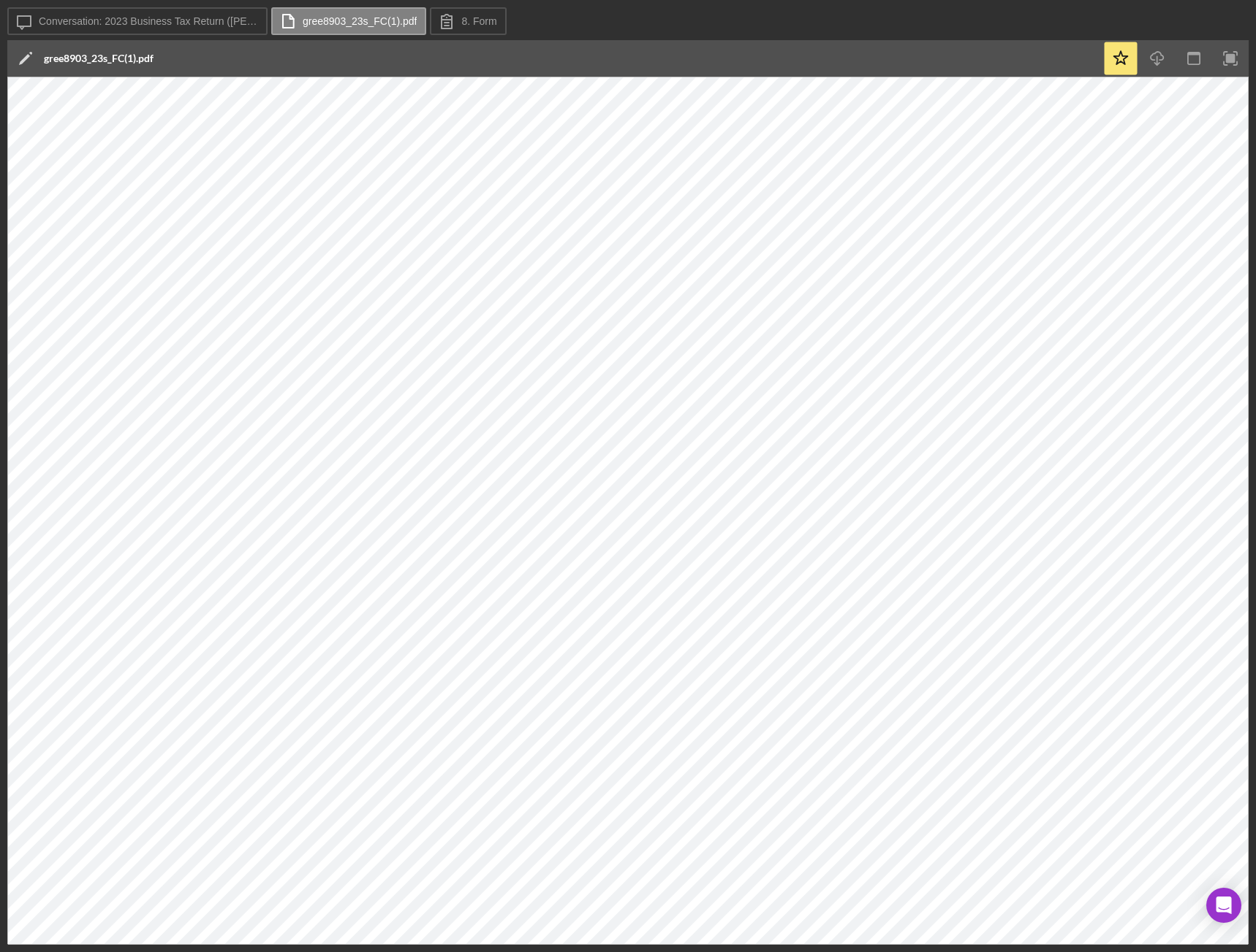
drag, startPoint x: 472, startPoint y: 945, endPoint x: 548, endPoint y: 946, distance: 76.0
click at [549, 946] on div "Icon/Message Conversation: 2023 Business Tax Return (Paul K.) gree8903_23s_FC(1…" at bounding box center [628, 476] width 1256 height 952
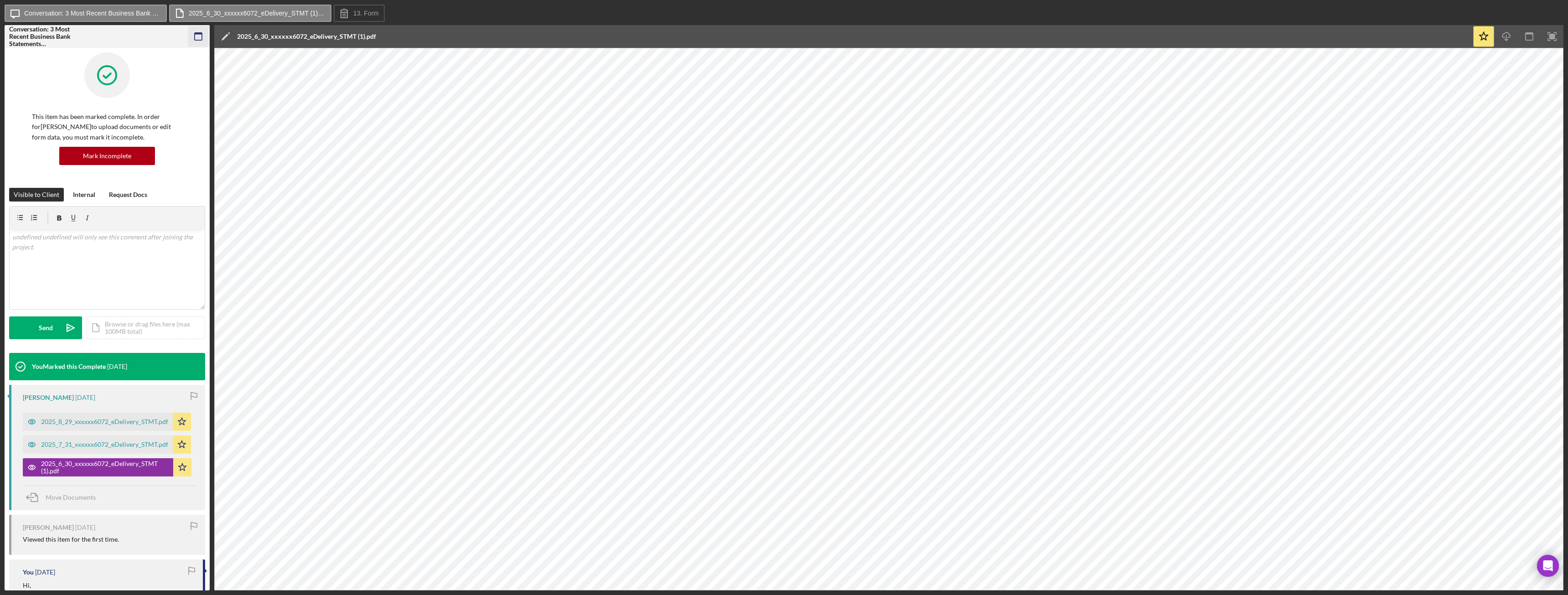
click at [196, 35] on icon "button" at bounding box center [198, 37] width 21 height 21
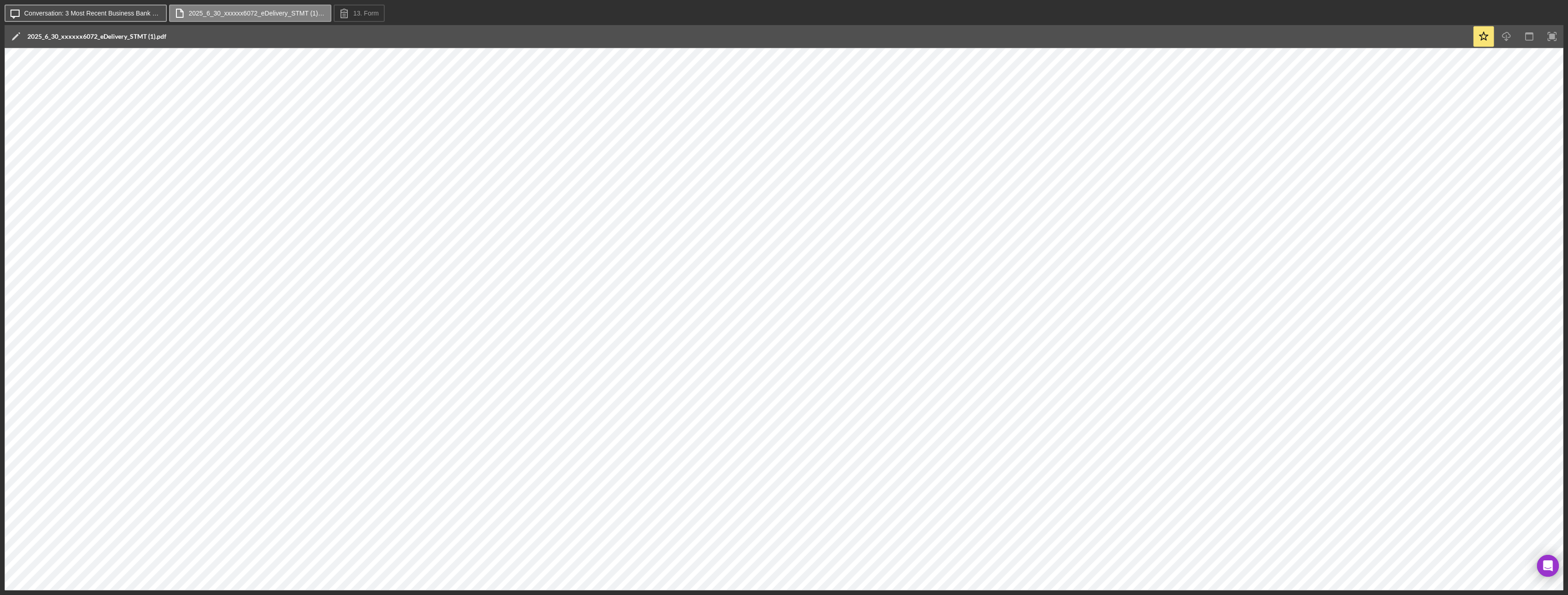
click at [128, 17] on button "Icon/Message Conversation: 3 Most Recent Business Bank Statements (Paul K.)" at bounding box center [85, 13] width 163 height 17
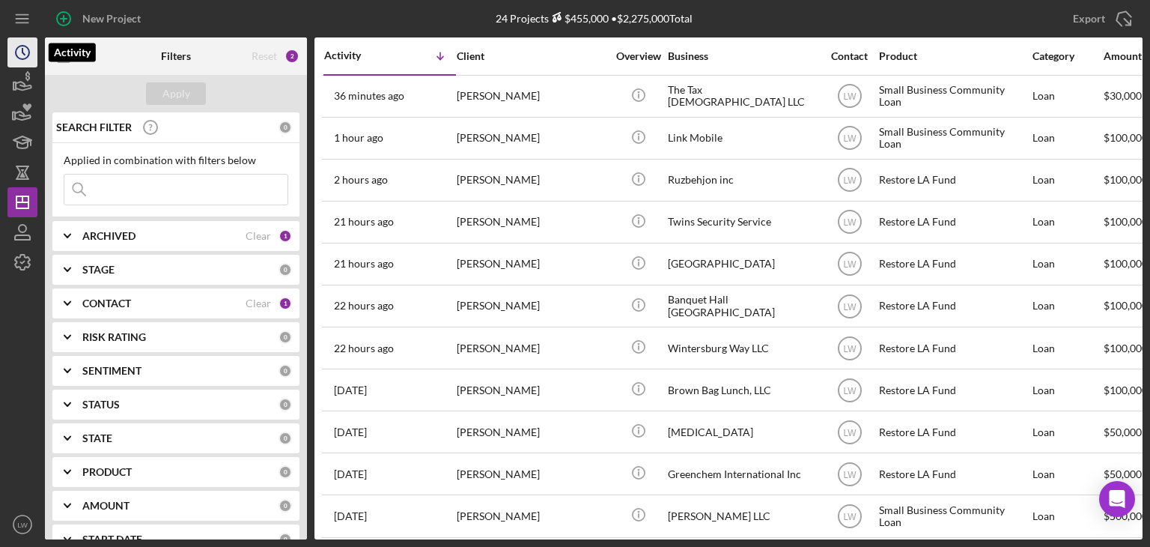
click at [24, 51] on icon "Icon/History" at bounding box center [22, 52] width 37 height 37
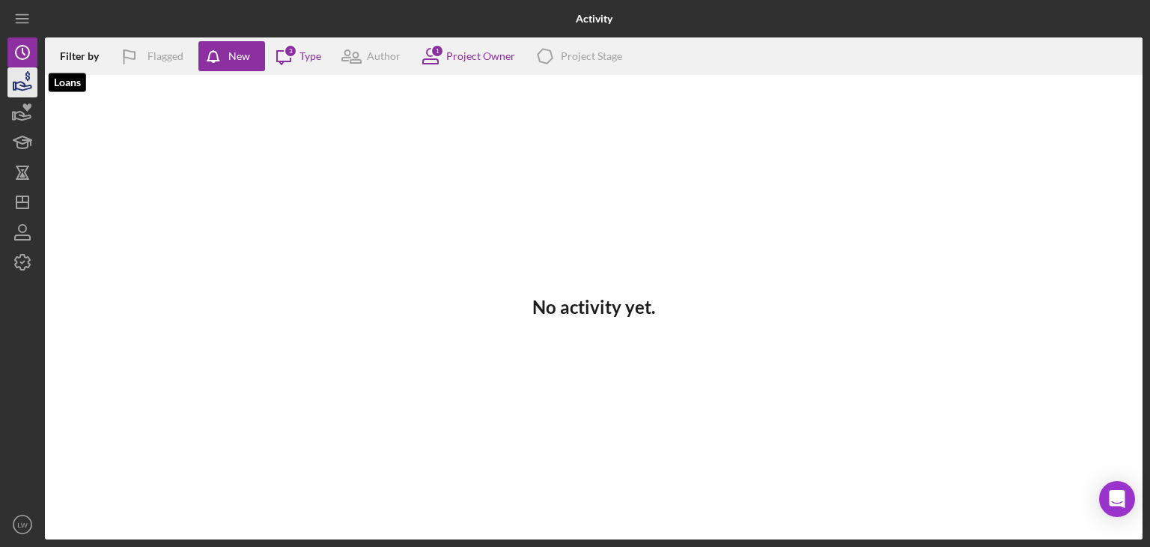
click at [24, 82] on icon "button" at bounding box center [22, 82] width 37 height 37
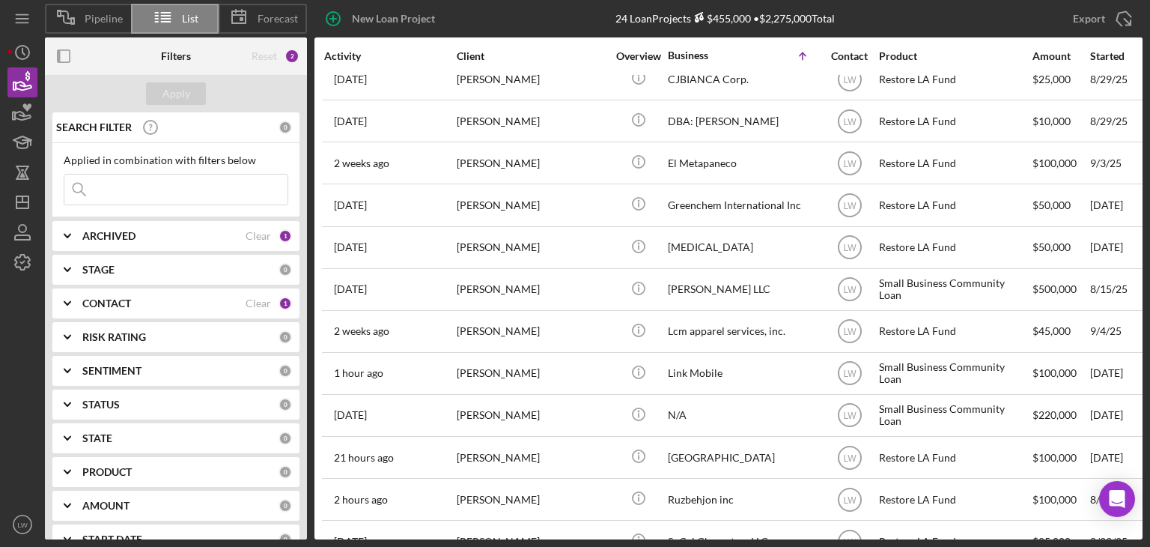
scroll to position [563, 0]
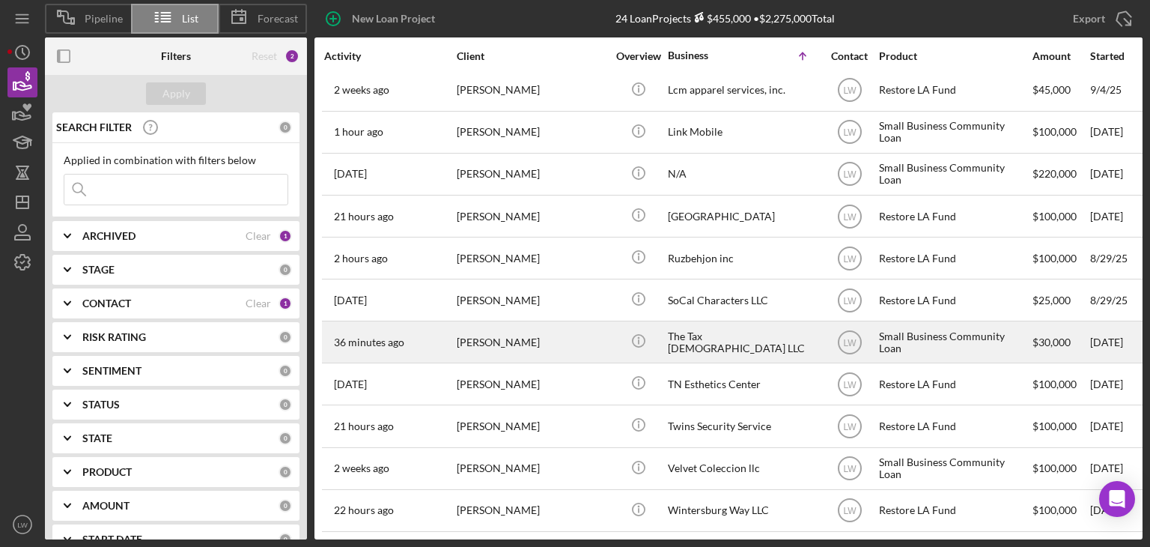
click at [506, 328] on div "[PERSON_NAME]" at bounding box center [532, 342] width 150 height 40
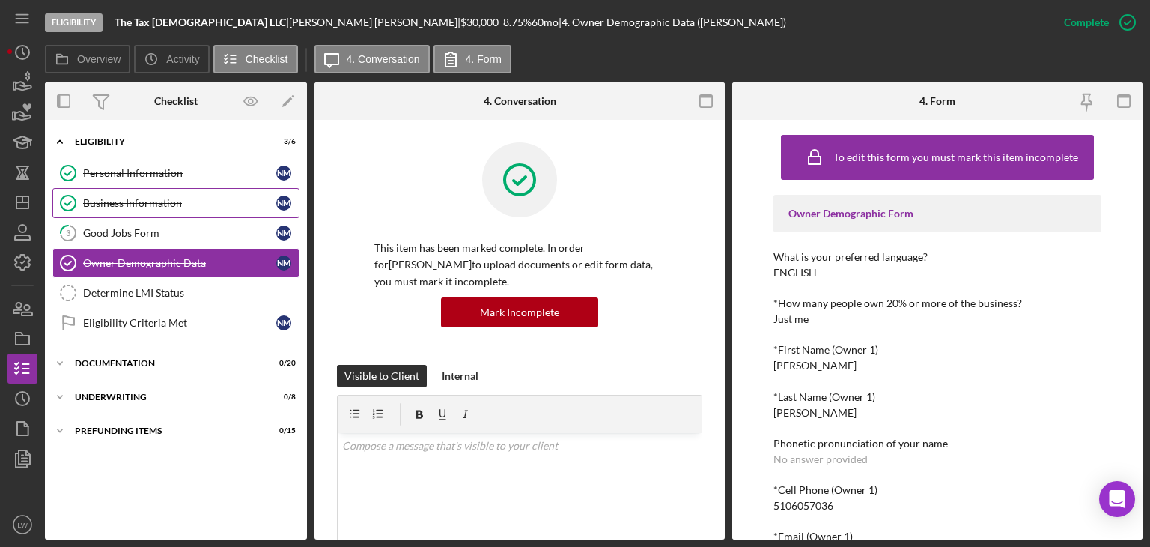
click at [156, 204] on div "Business Information" at bounding box center [179, 203] width 193 height 12
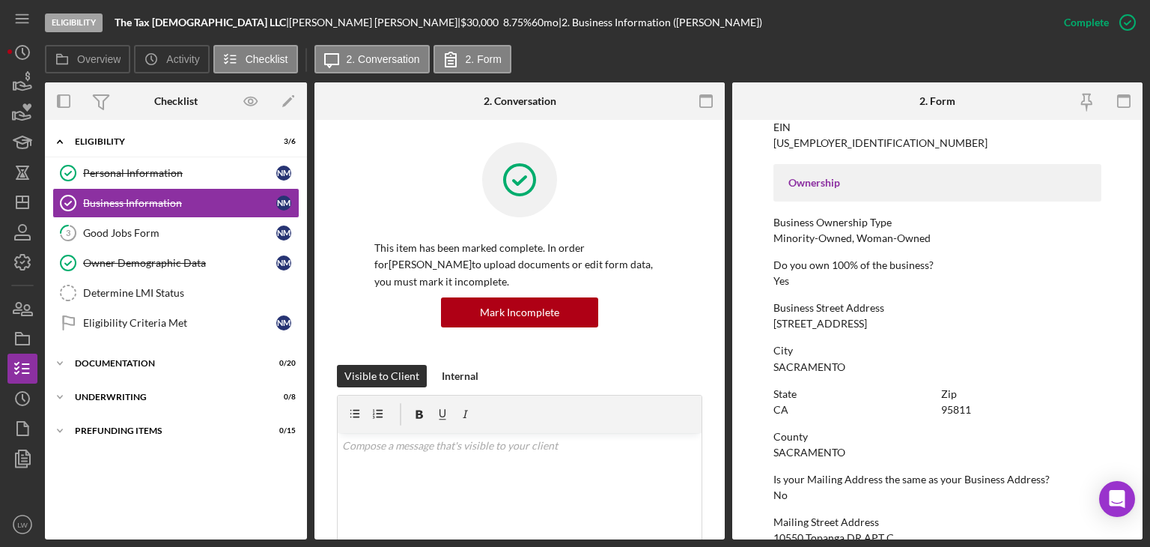
scroll to position [449, 0]
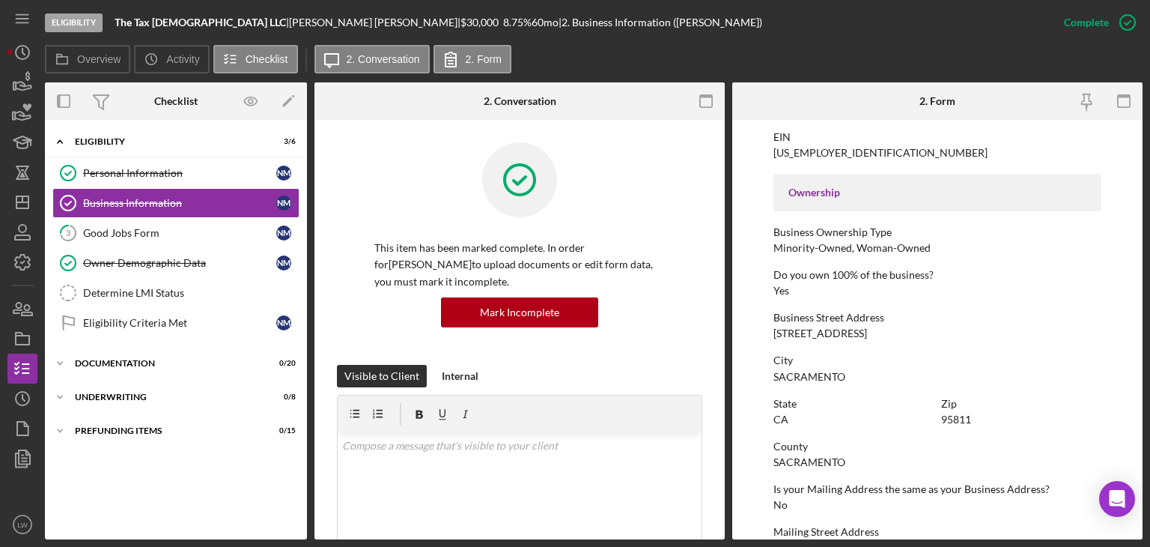
click at [818, 330] on div "[STREET_ADDRESS]" at bounding box center [821, 333] width 94 height 12
copy div "[STREET_ADDRESS]"
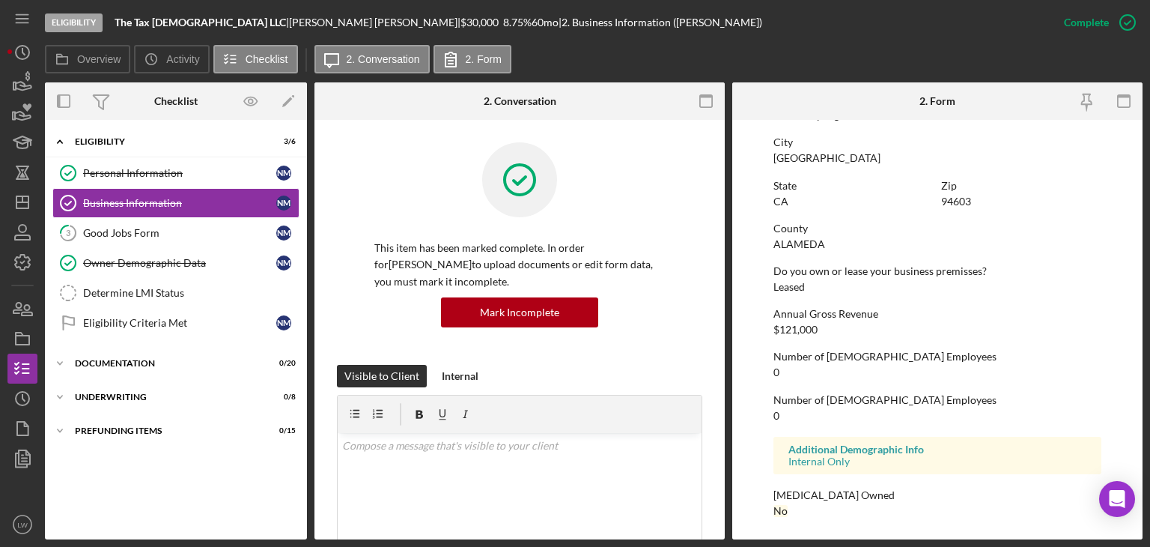
scroll to position [732, 0]
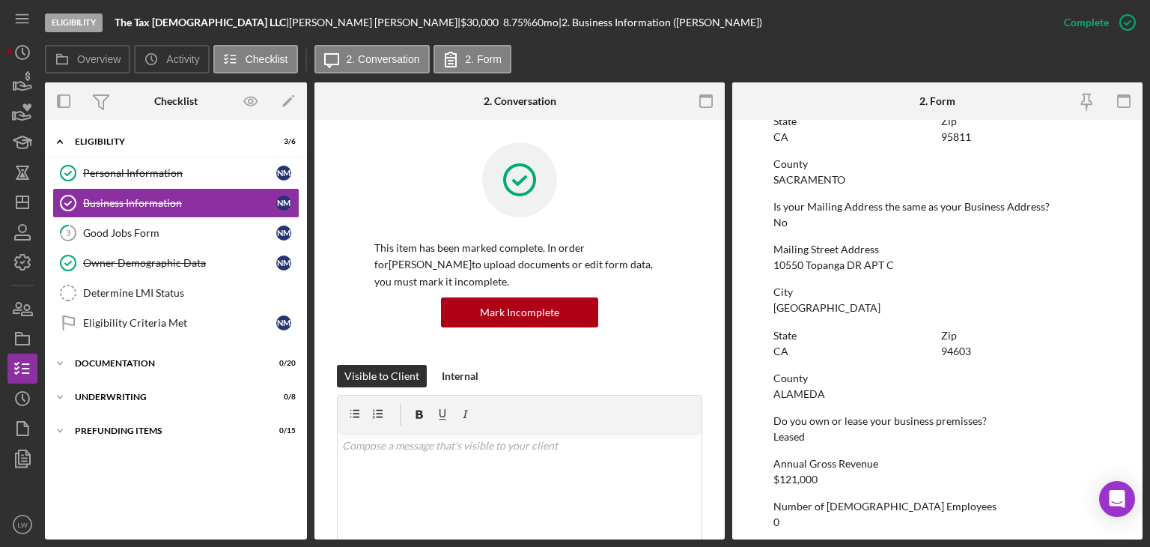
click at [813, 267] on div "10550 Topanga DR APT C" at bounding box center [834, 265] width 121 height 12
copy div "10550 Topanga DR APT C"
click at [145, 290] on div "Determine LMI Status" at bounding box center [191, 293] width 216 height 12
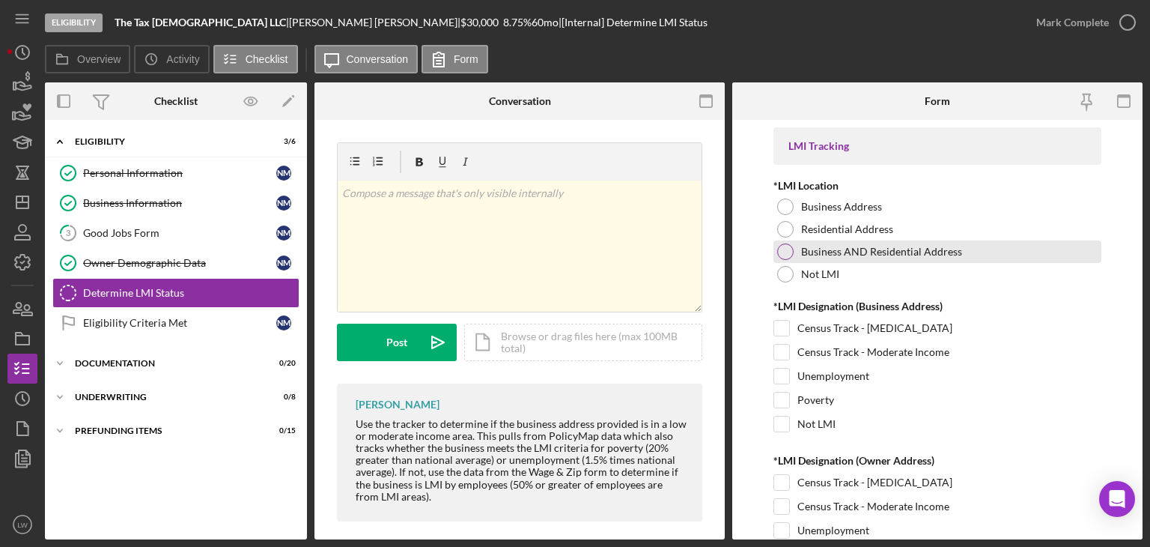
click at [788, 253] on div at bounding box center [785, 251] width 16 height 16
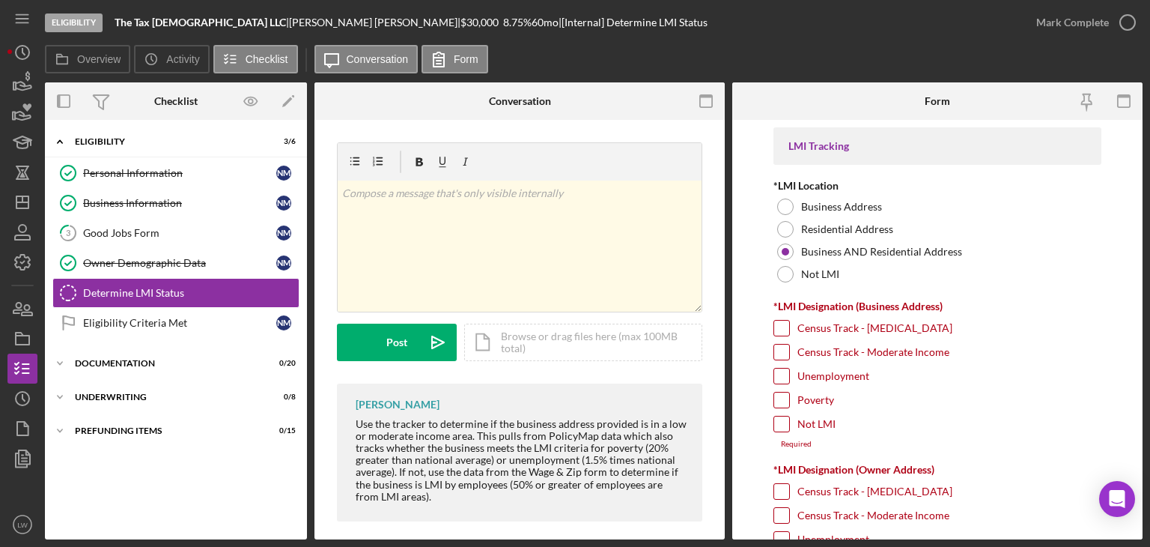
scroll to position [75, 0]
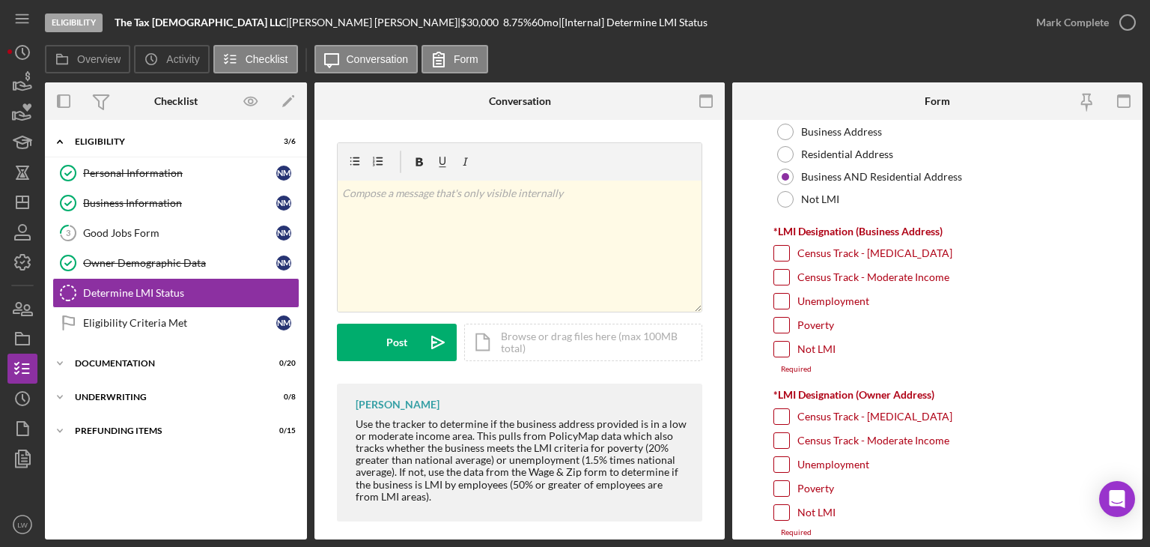
click at [783, 282] on input "Census Track - Moderate Income" at bounding box center [781, 277] width 15 height 15
checkbox input "true"
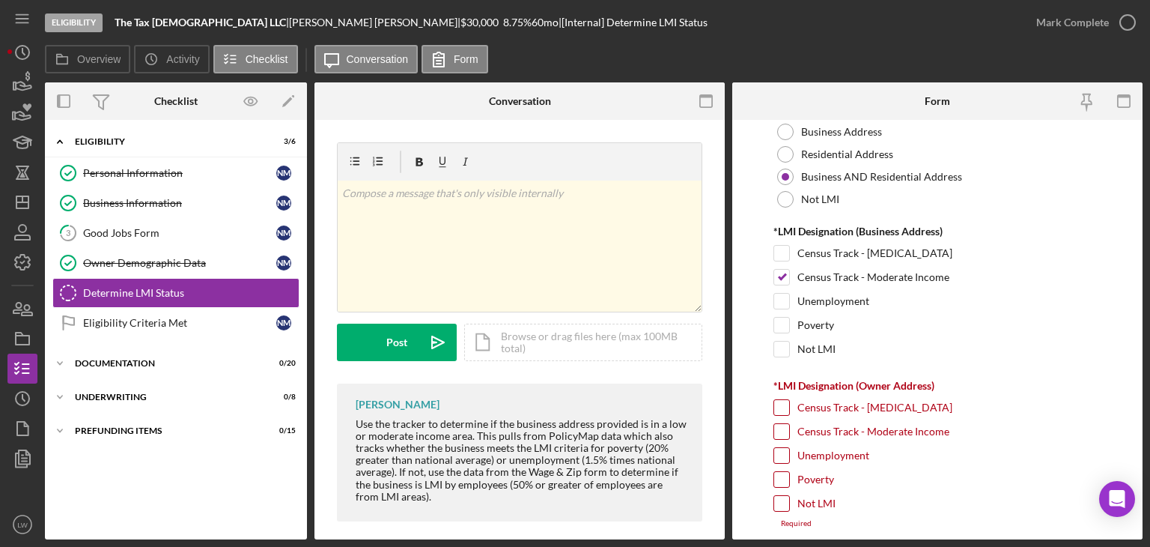
scroll to position [225, 0]
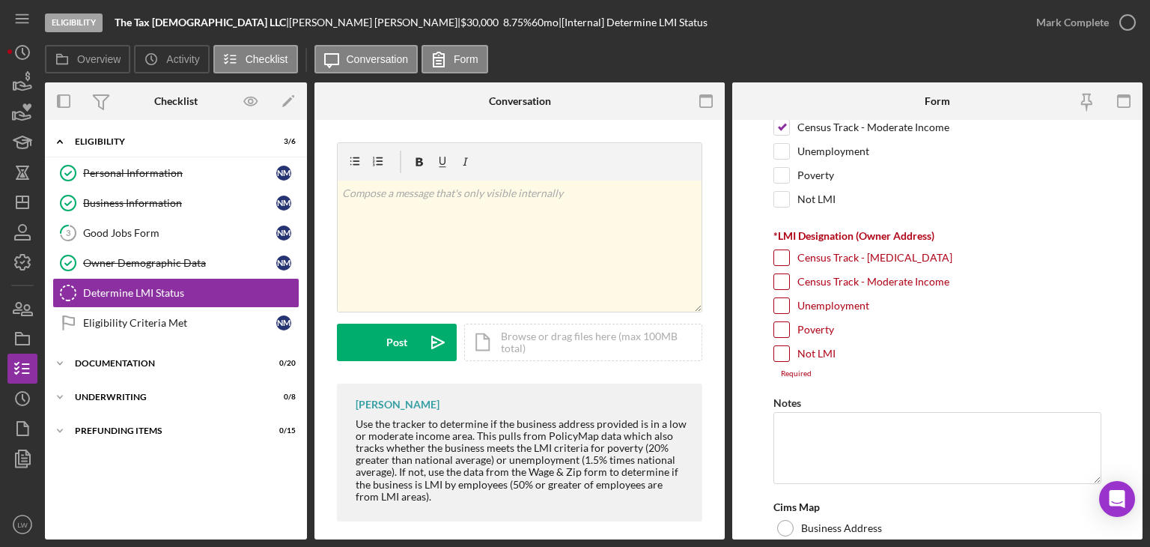
click at [782, 254] on input "Census Track - Low Income" at bounding box center [781, 257] width 15 height 15
checkbox input "true"
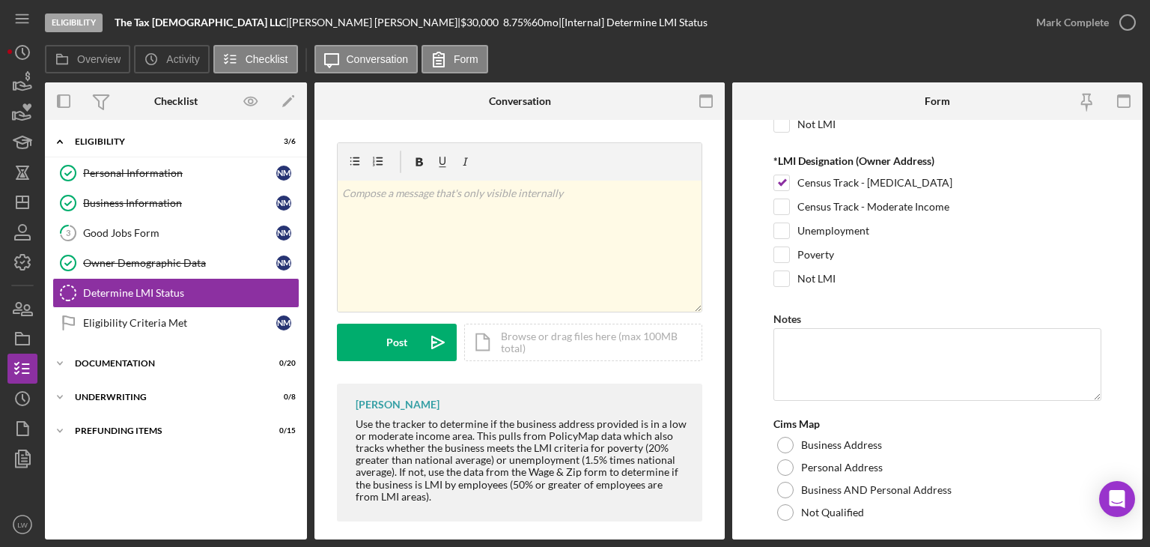
scroll to position [335, 0]
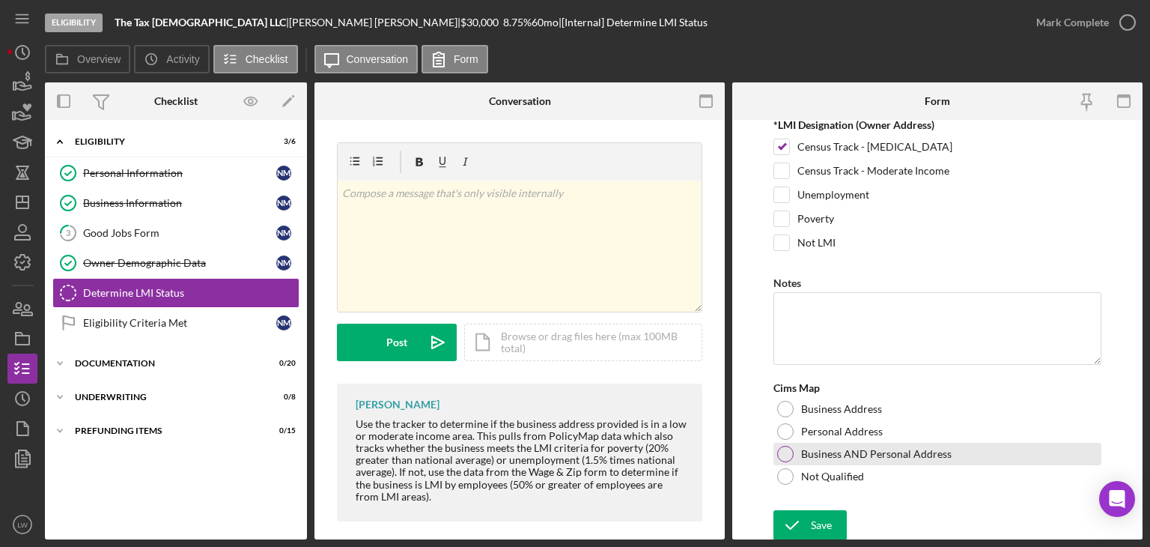
click at [782, 452] on div at bounding box center [785, 454] width 16 height 16
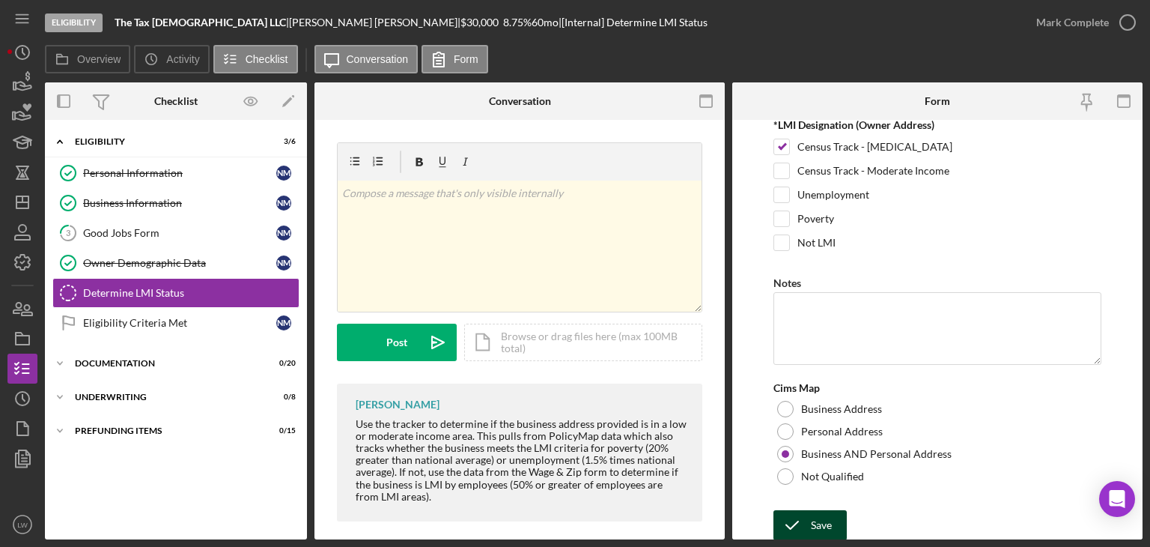
click at [824, 531] on div "Save" at bounding box center [821, 525] width 21 height 30
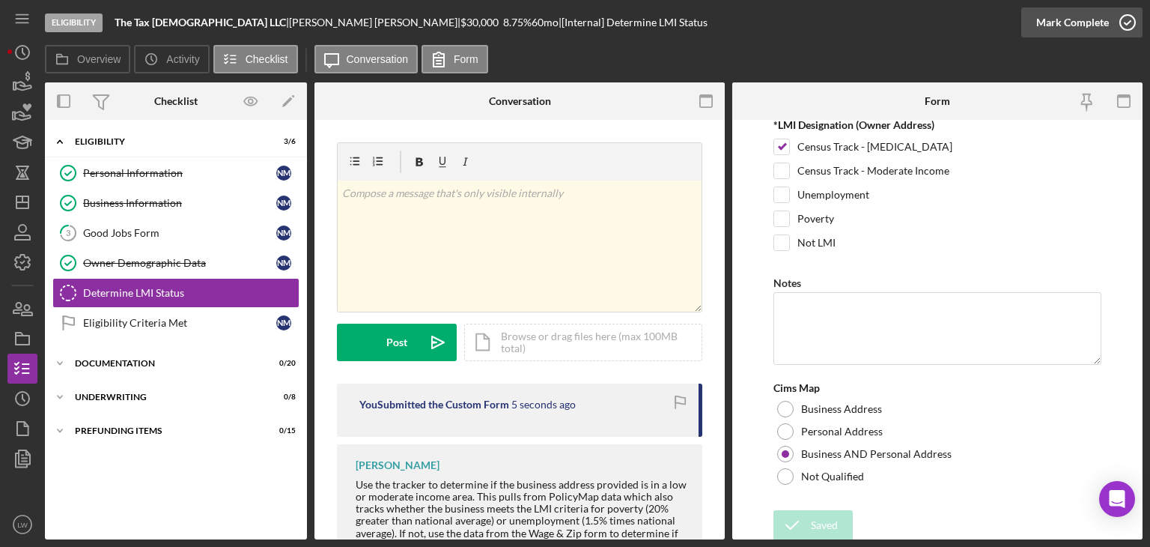
click at [1113, 13] on icon "button" at bounding box center [1127, 22] width 37 height 37
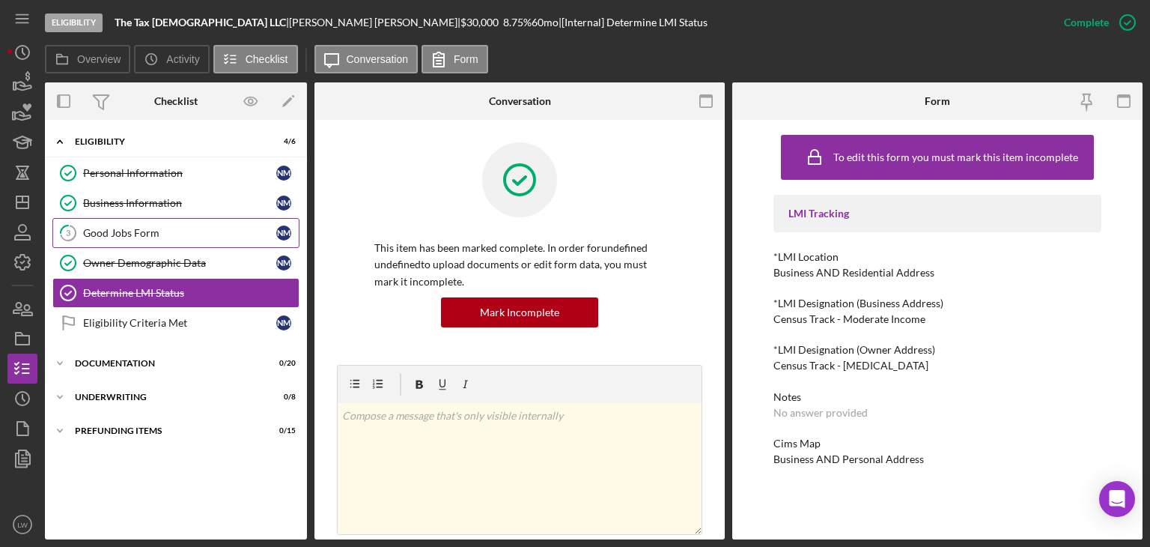
click at [146, 220] on link "3 Good Jobs Form N M" at bounding box center [175, 233] width 247 height 30
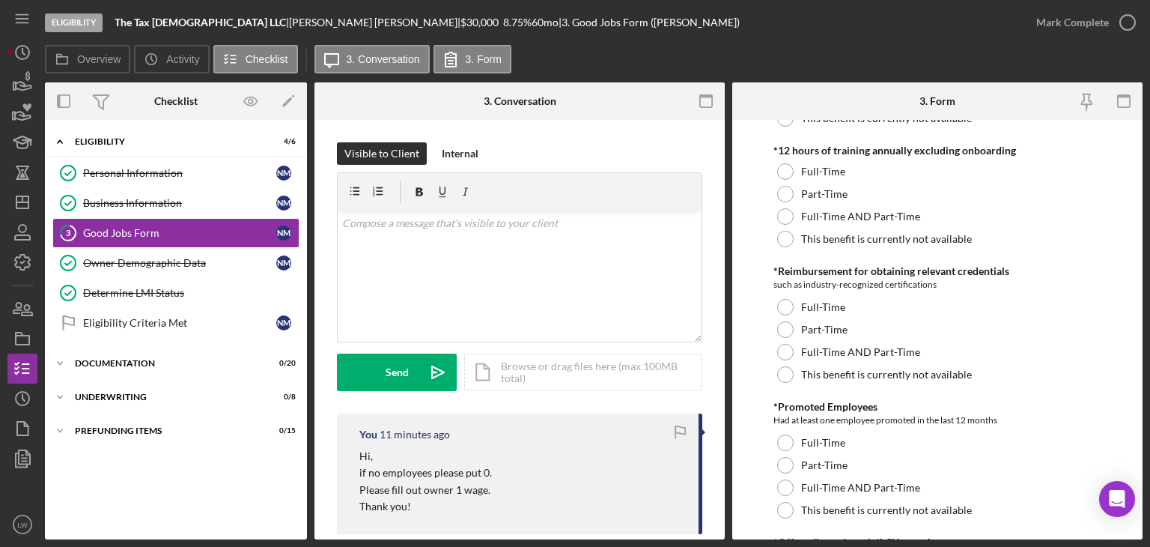
scroll to position [599, 0]
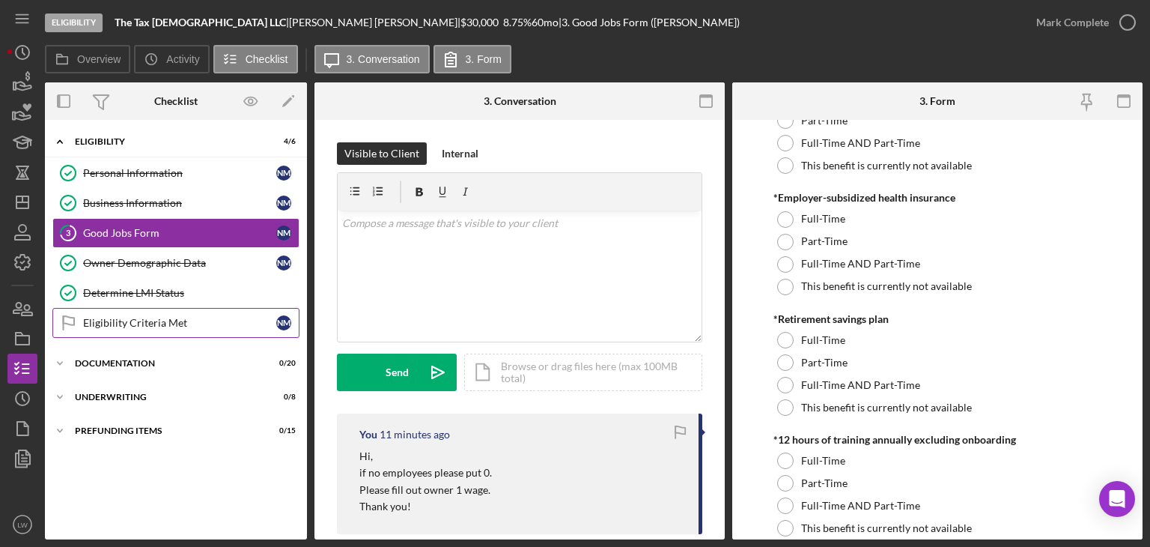
click at [119, 319] on div "Eligibility Criteria Met" at bounding box center [179, 323] width 193 height 12
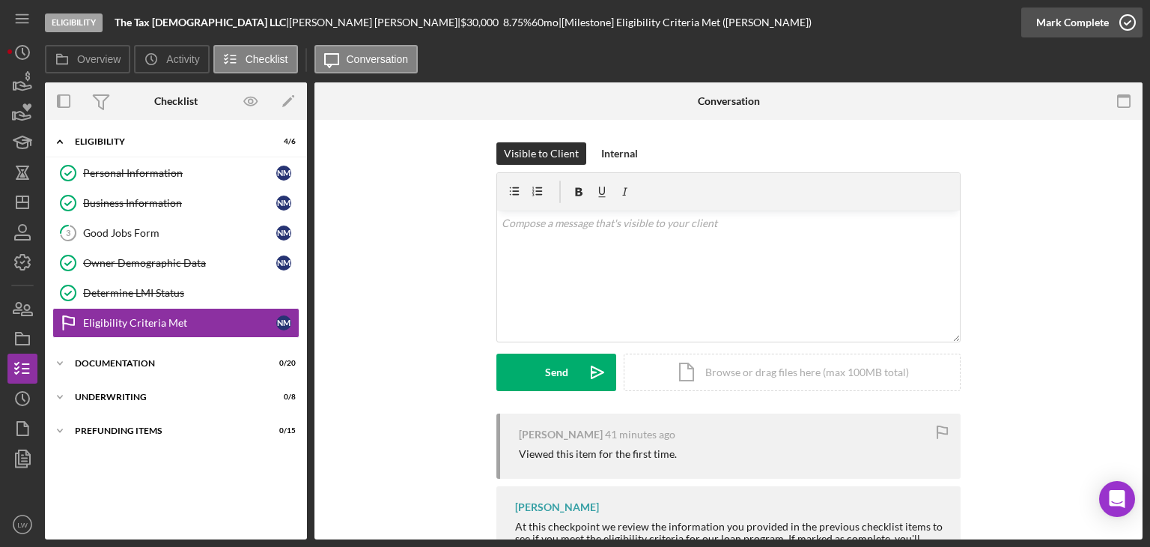
click at [1085, 16] on div "Mark Complete" at bounding box center [1072, 22] width 73 height 30
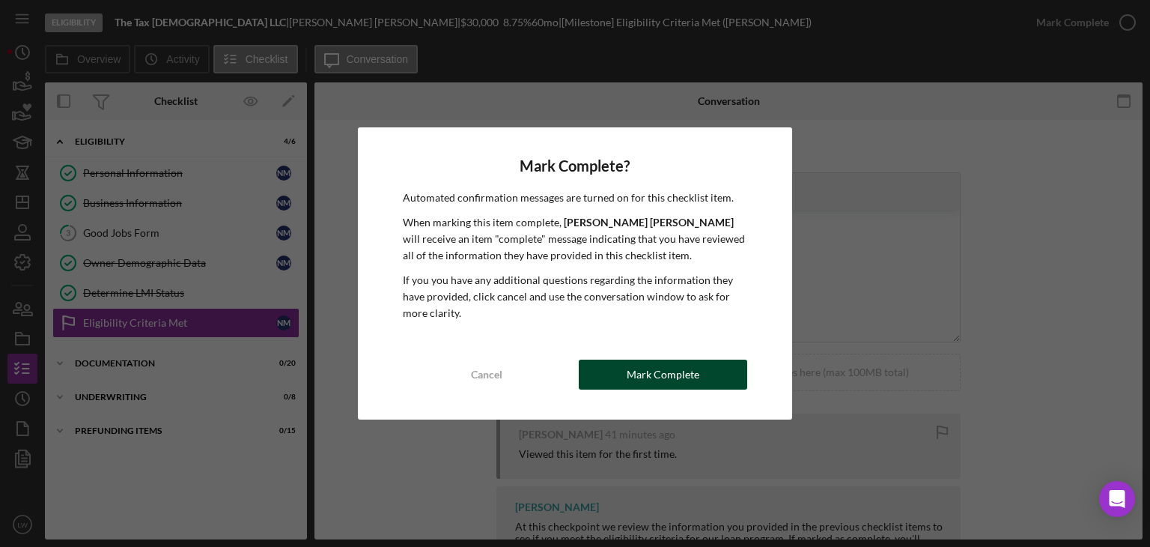
click at [657, 383] on div "Mark Complete" at bounding box center [663, 374] width 73 height 30
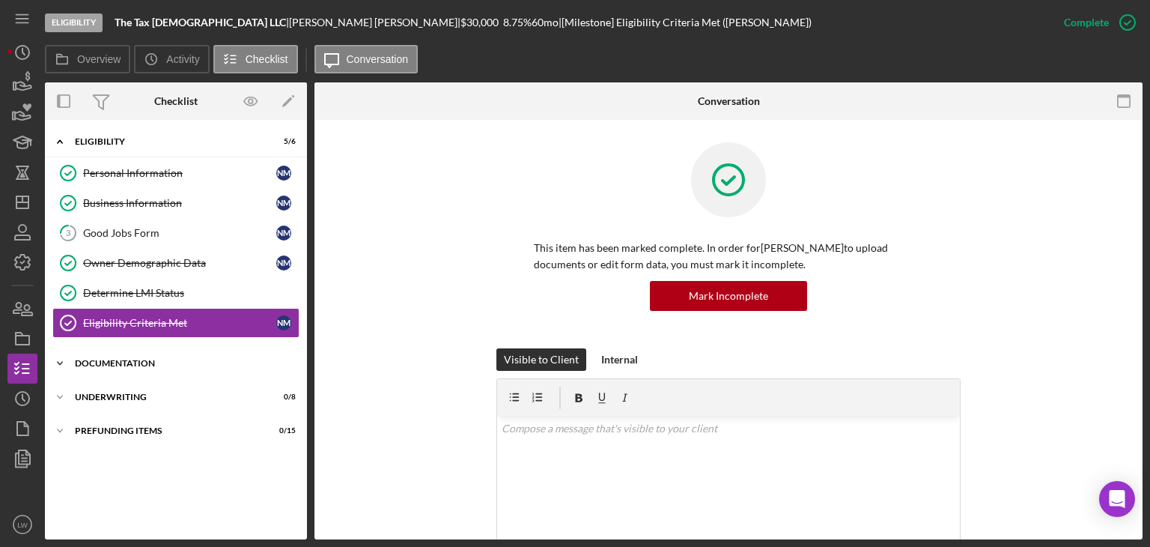
click at [155, 359] on div "Documentation" at bounding box center [181, 363] width 213 height 9
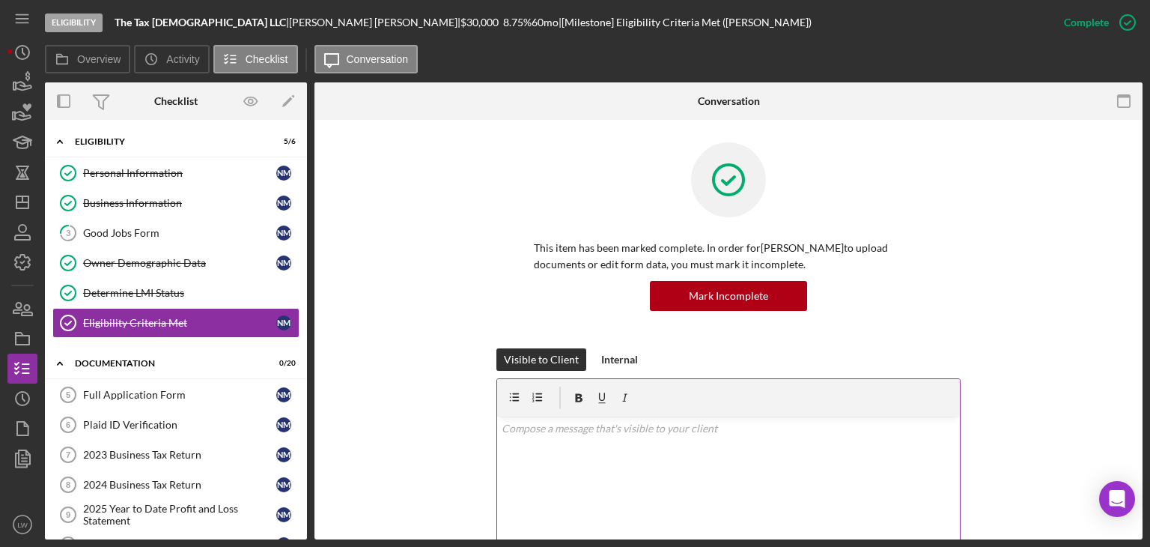
click at [755, 468] on div "v Color teal Color pink Remove color Add row above Add row below Add column bef…" at bounding box center [728, 481] width 463 height 131
click at [30, 85] on icon "button" at bounding box center [24, 86] width 16 height 8
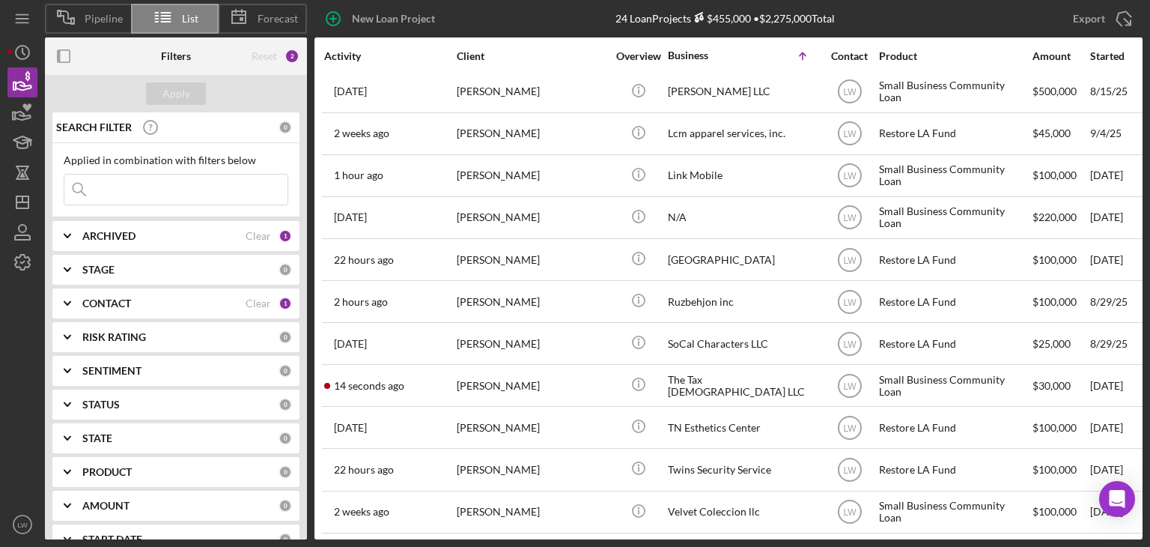
scroll to position [563, 0]
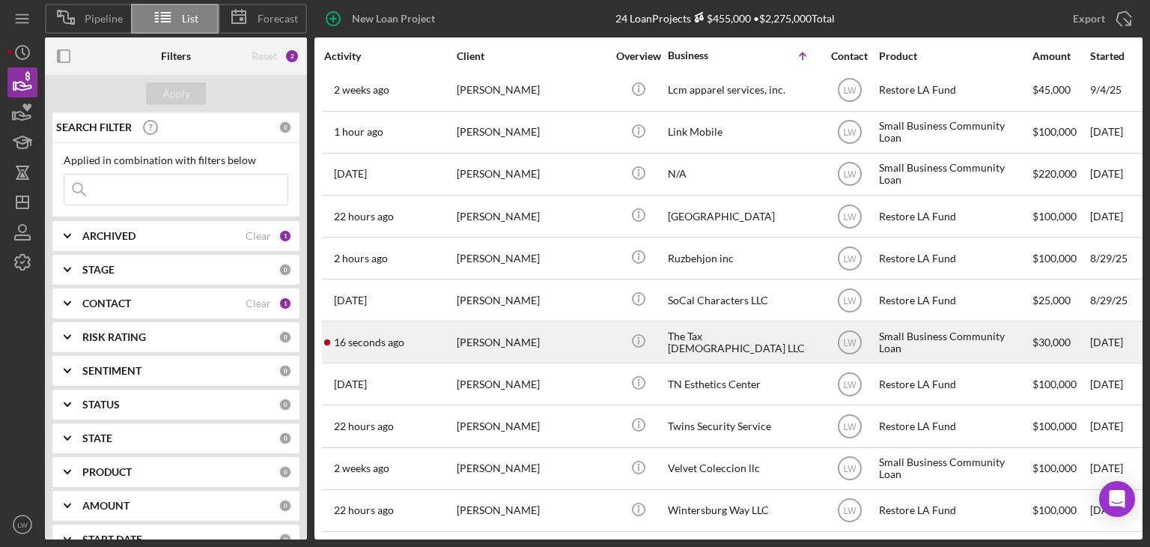
click at [559, 332] on div "[PERSON_NAME]" at bounding box center [532, 342] width 150 height 40
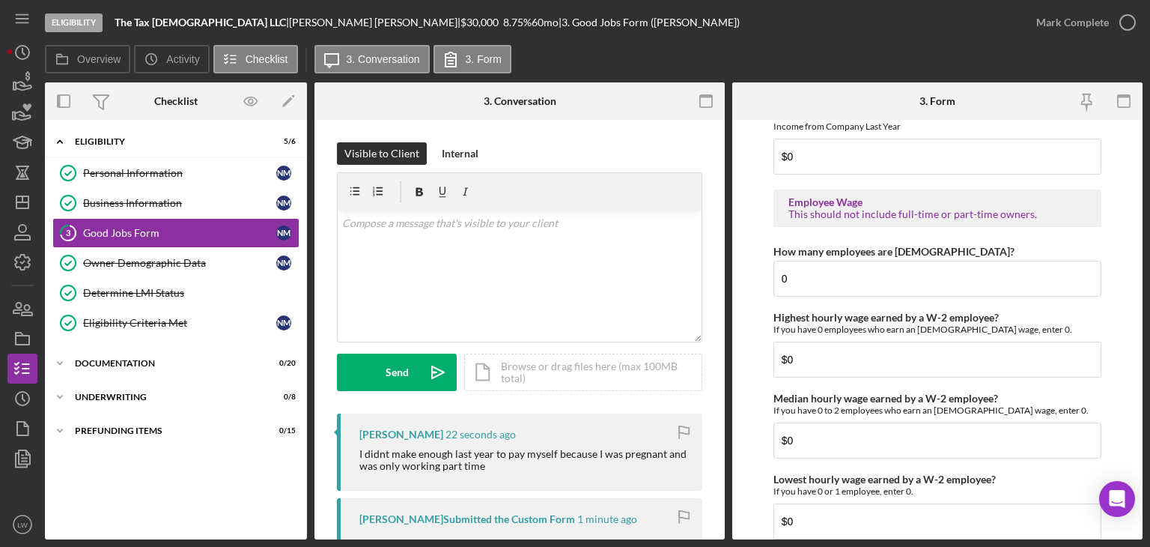
scroll to position [3452, 0]
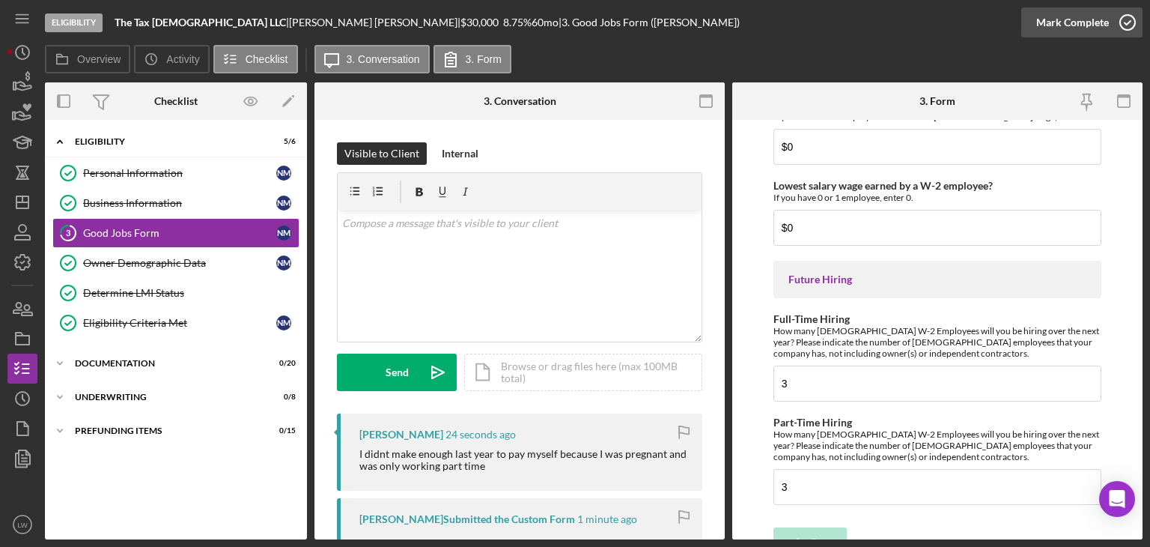
click at [1088, 20] on div "Mark Complete" at bounding box center [1072, 22] width 73 height 30
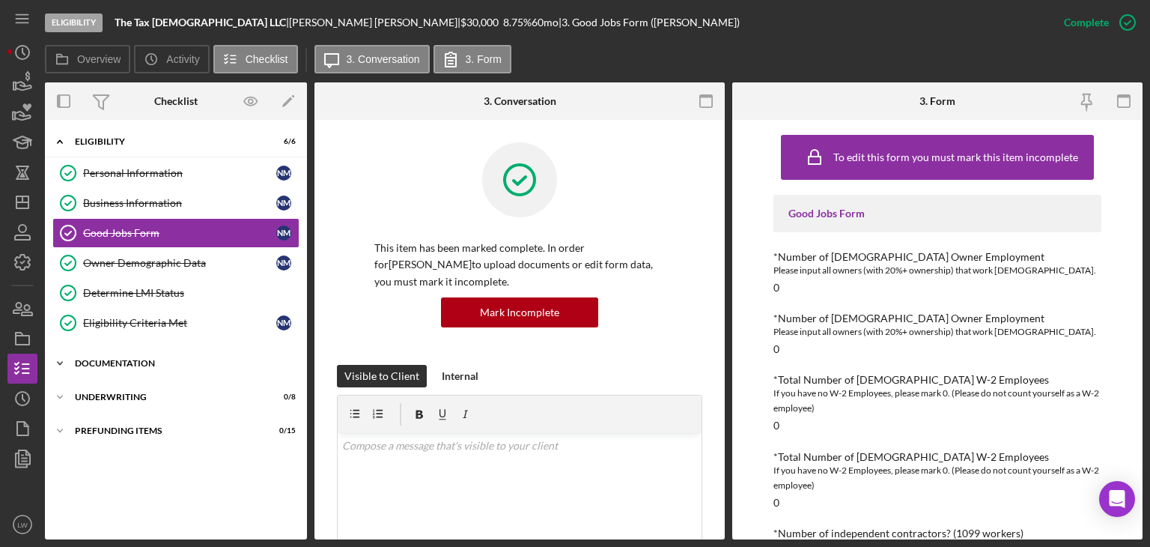
click at [166, 371] on div "Icon/Expander Documentation 0 / 20" at bounding box center [176, 363] width 262 height 30
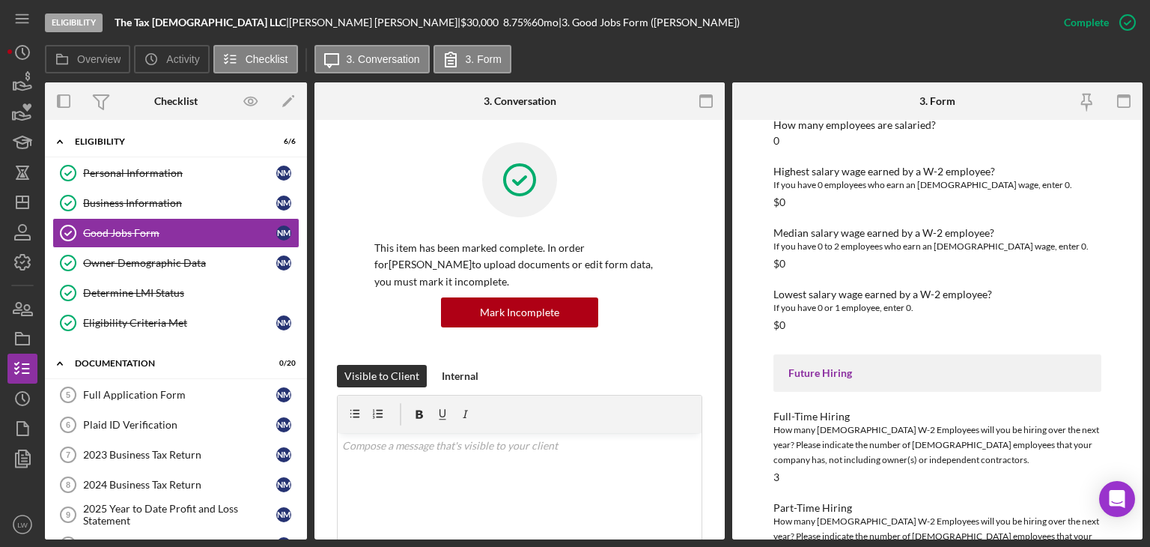
scroll to position [2135, 0]
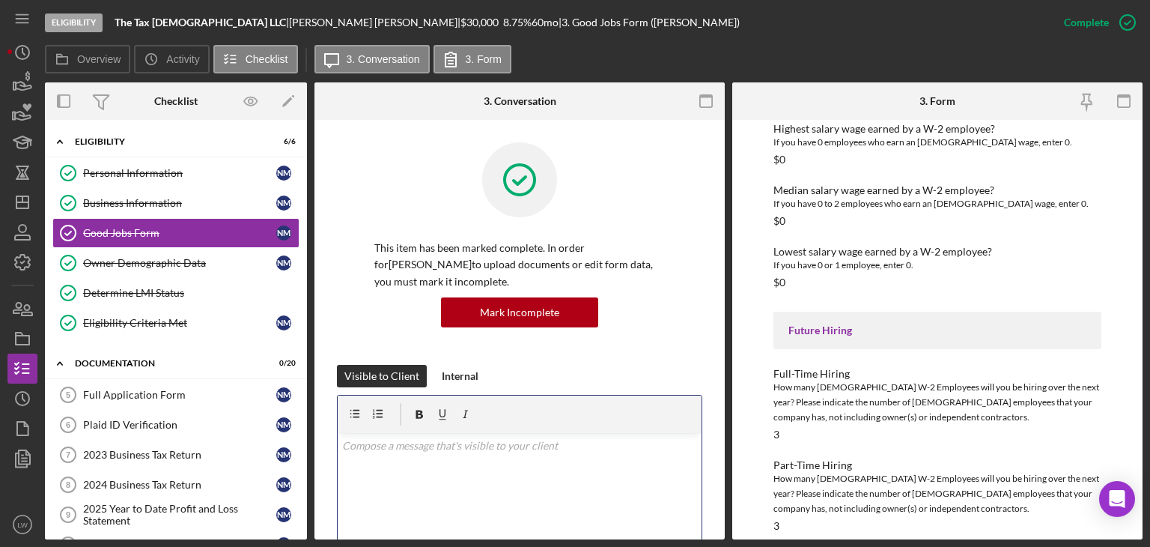
click at [606, 458] on div "v Color teal Color pink Remove color Add row above Add row below Add column bef…" at bounding box center [520, 498] width 364 height 131
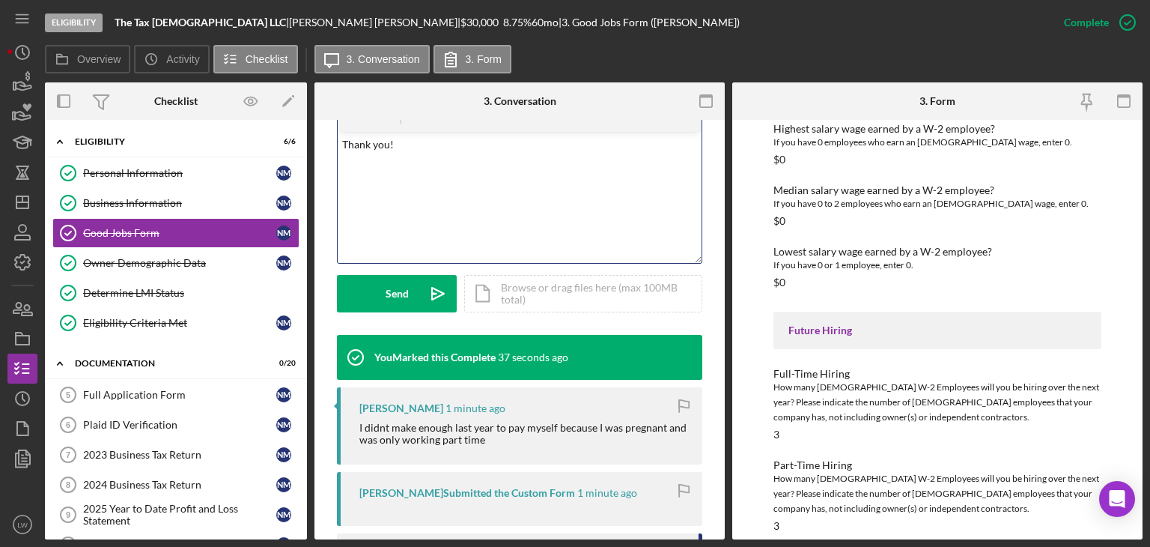
scroll to position [225, 0]
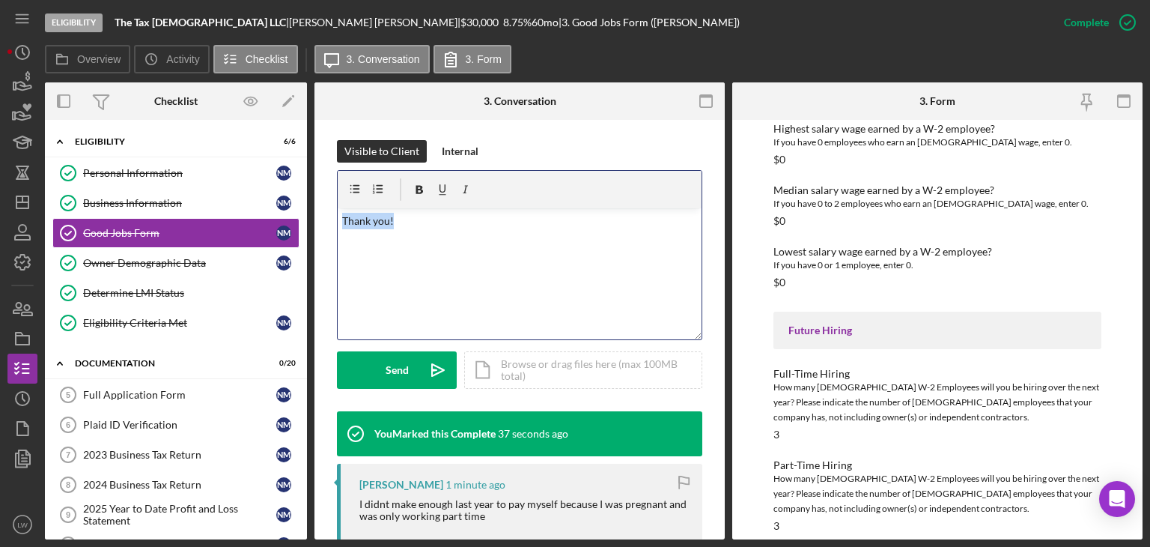
drag, startPoint x: 358, startPoint y: 215, endPoint x: 303, endPoint y: 204, distance: 56.4
click at [303, 204] on div "Overview Internal Workflow Stage Eligibility Icon/Dropdown Arrow Archive (can u…" at bounding box center [594, 310] width 1098 height 457
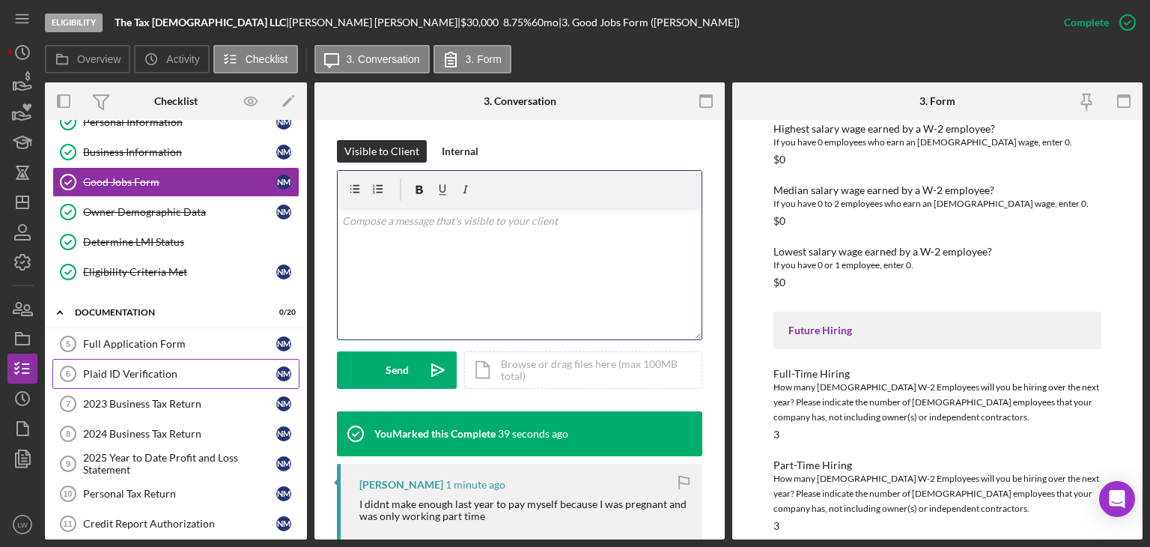
scroll to position [75, 0]
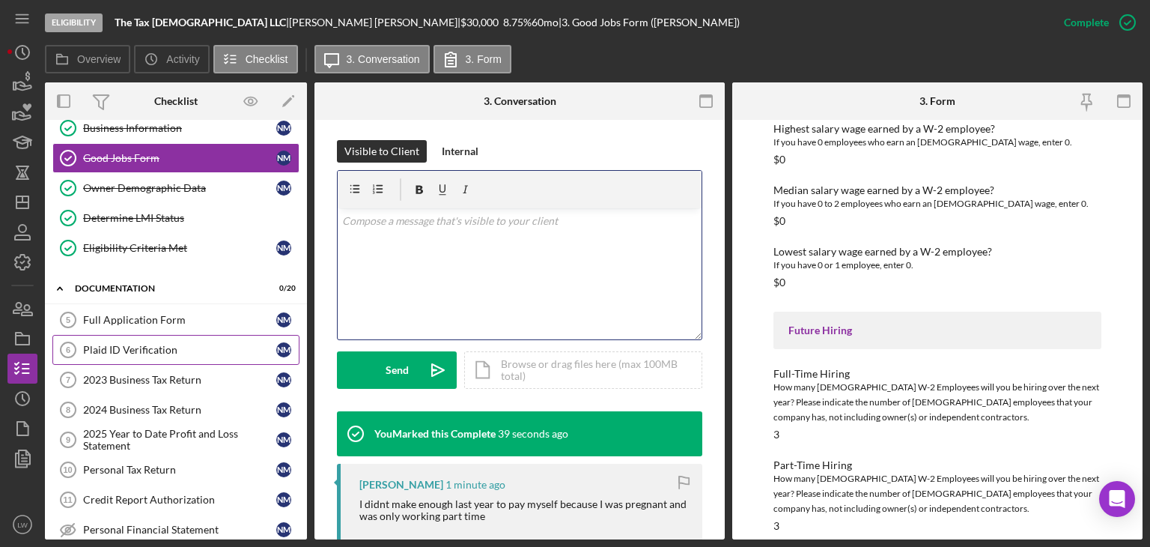
click at [132, 335] on link "Plaid ID Verification 6 Plaid ID Verification N M" at bounding box center [175, 350] width 247 height 30
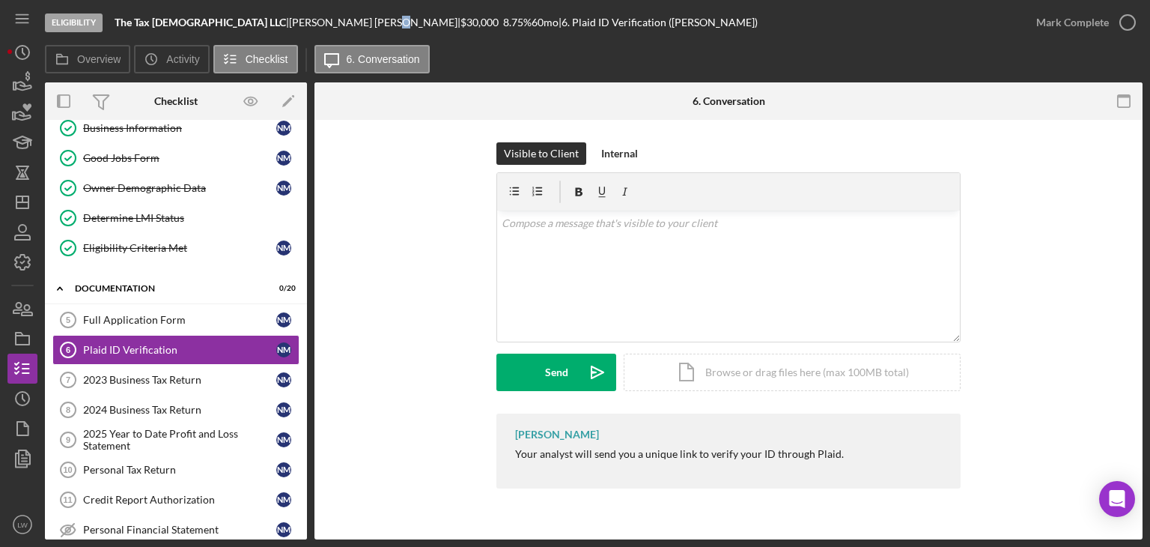
click at [289, 22] on div "Natasha Massie |" at bounding box center [374, 22] width 171 height 12
drag, startPoint x: 282, startPoint y: 22, endPoint x: 207, endPoint y: 22, distance: 75.6
click at [289, 22] on div "Natasha Massie |" at bounding box center [374, 22] width 171 height 12
drag, startPoint x: 276, startPoint y: 19, endPoint x: 218, endPoint y: 23, distance: 58.6
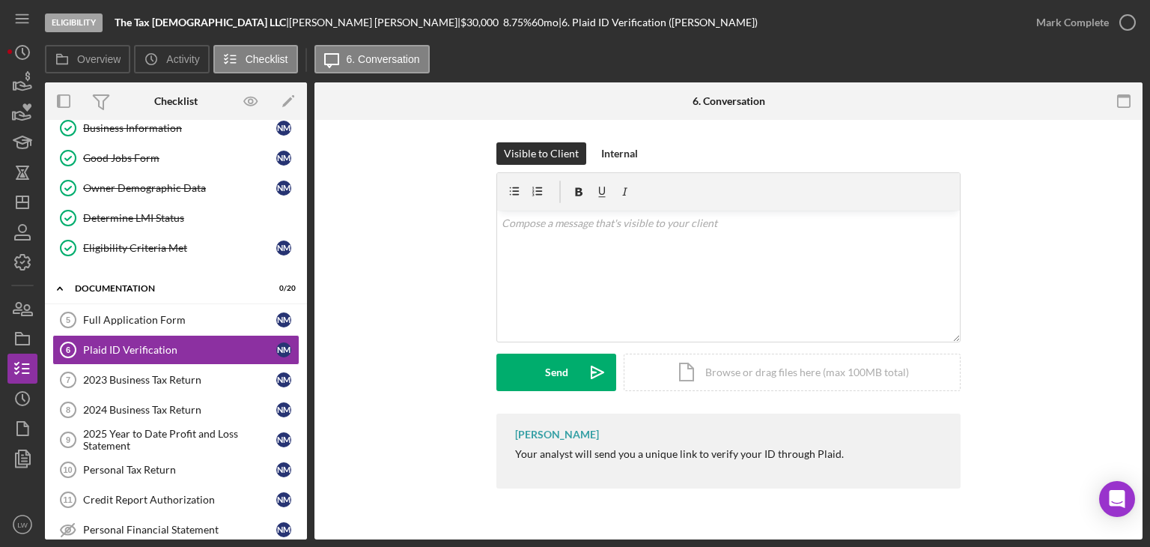
click at [204, 22] on div "The Tax Lady LLC | Natasha Massie | $30,000 $6,000 8.75 % 60 mo | 6. Plaid ID V…" at bounding box center [436, 22] width 643 height 12
copy div "Natasha Massie"
click at [148, 136] on link "Business Information Business Information N M" at bounding box center [175, 128] width 247 height 30
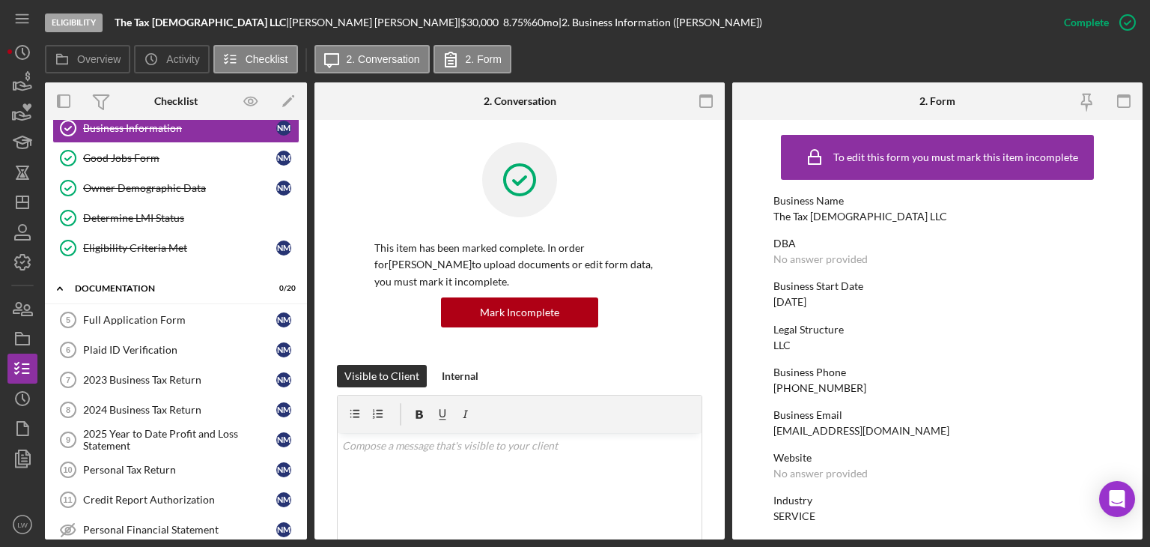
click at [816, 431] on div "[EMAIL_ADDRESS][DOMAIN_NAME]" at bounding box center [862, 431] width 176 height 12
copy div "[EMAIL_ADDRESS][DOMAIN_NAME]"
click at [156, 348] on div "Plaid ID Verification" at bounding box center [179, 350] width 193 height 12
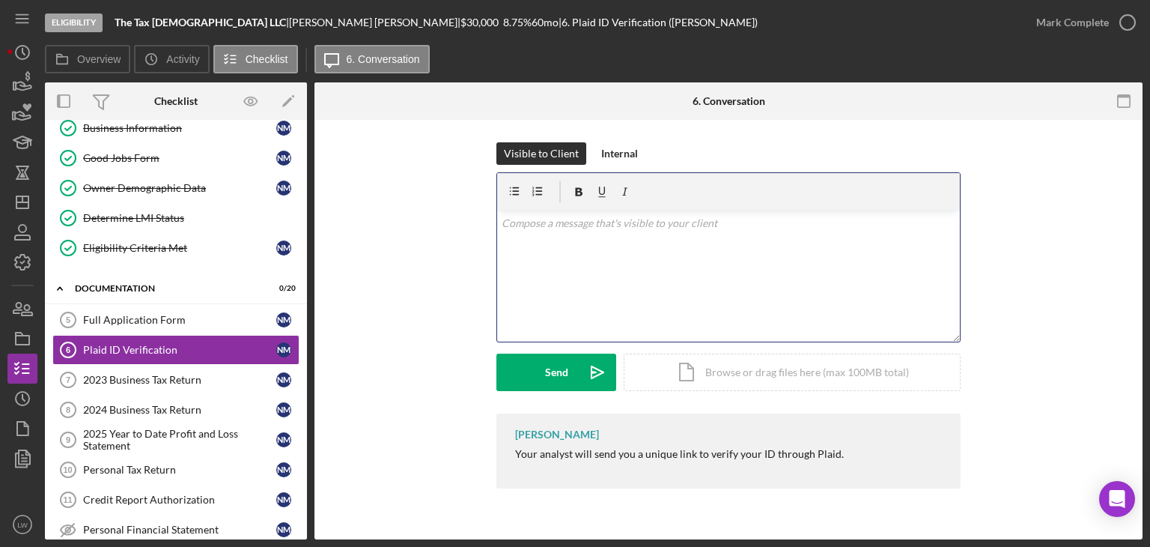
click at [702, 246] on div "v Color teal Color pink Remove color Add row above Add row below Add column bef…" at bounding box center [728, 275] width 463 height 131
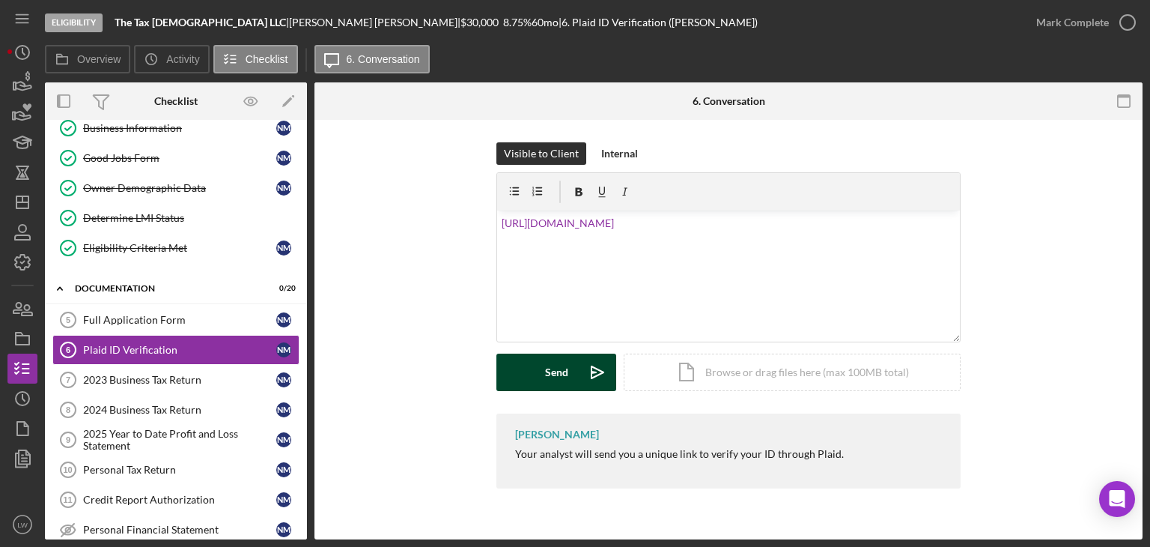
click at [525, 362] on button "Send Icon/icon-invite-send" at bounding box center [556, 371] width 120 height 37
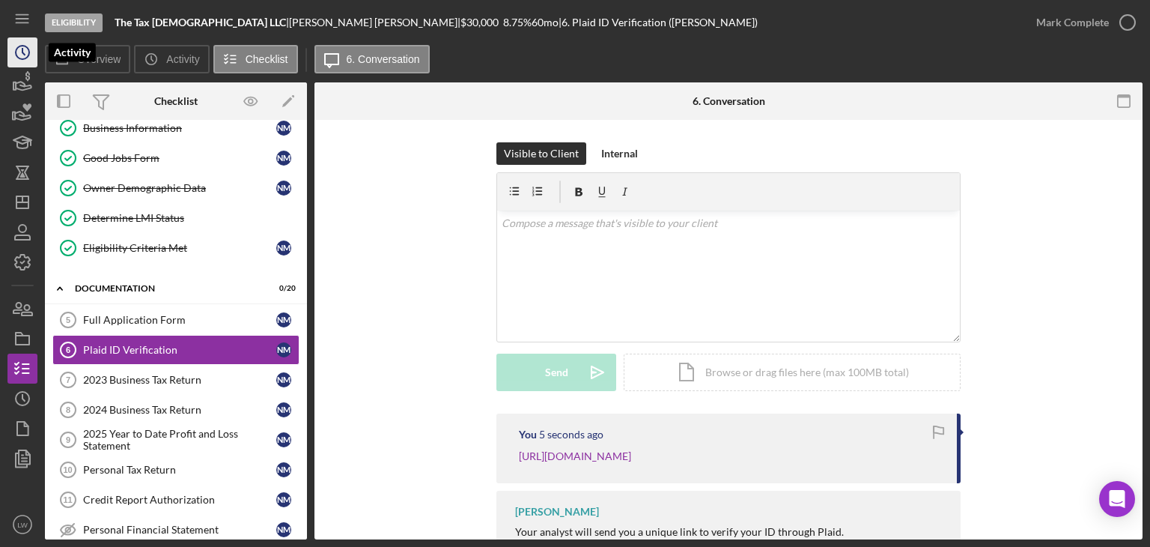
click at [21, 44] on icon "Icon/History" at bounding box center [22, 52] width 37 height 37
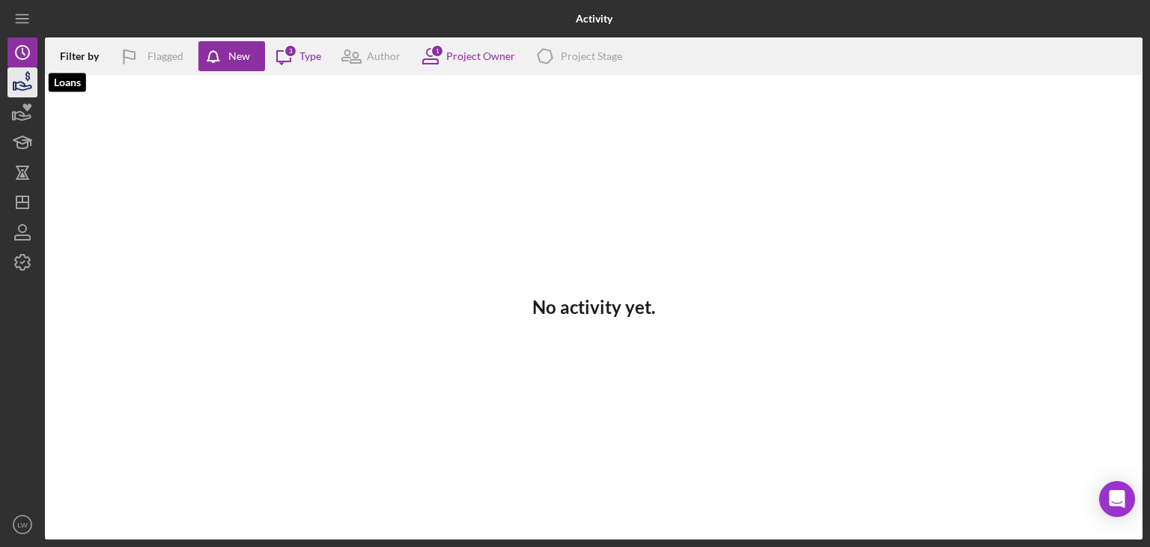
click at [22, 79] on icon "button" at bounding box center [22, 82] width 37 height 37
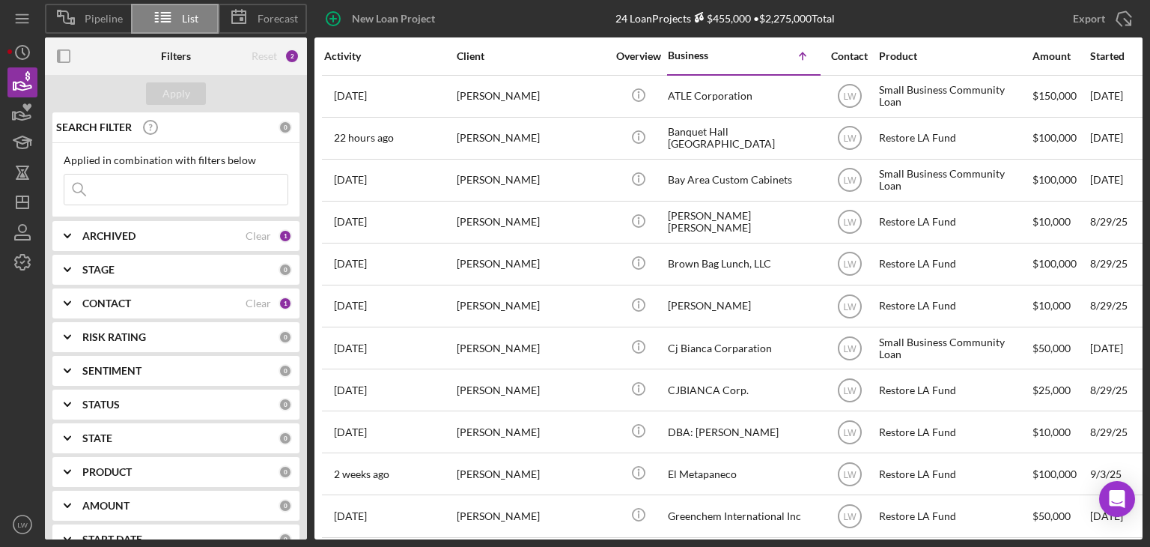
scroll to position [194, 0]
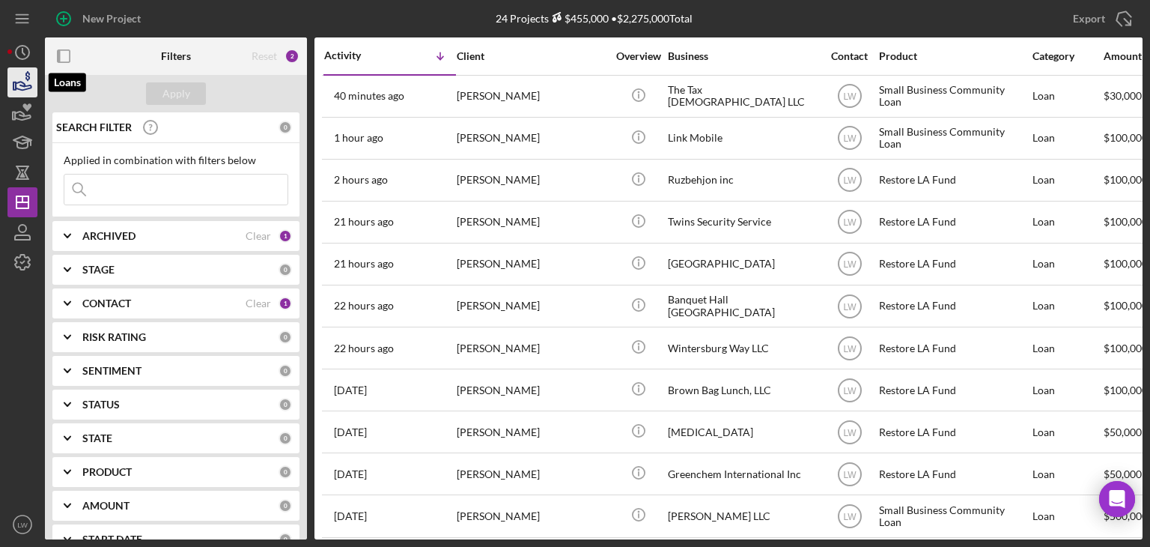
click at [28, 82] on icon "button" at bounding box center [22, 82] width 37 height 37
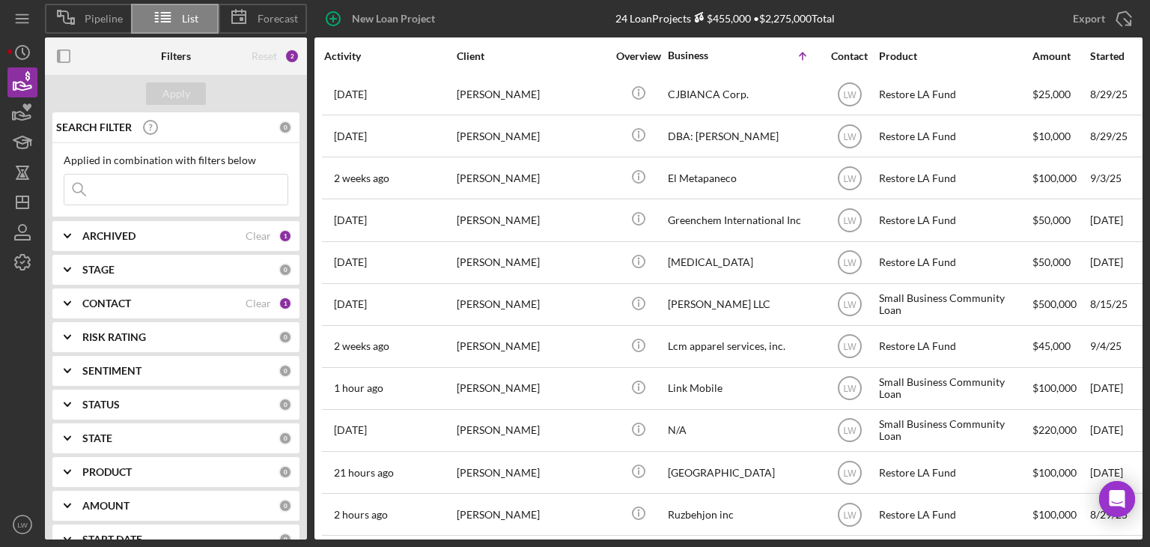
scroll to position [563, 0]
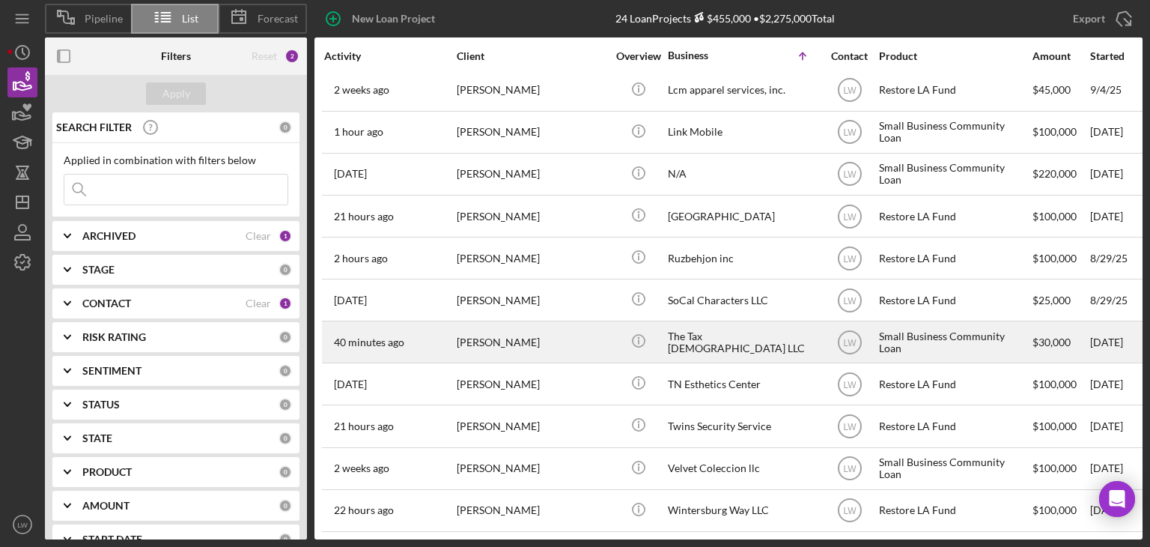
click at [520, 324] on div "[PERSON_NAME]" at bounding box center [532, 342] width 150 height 40
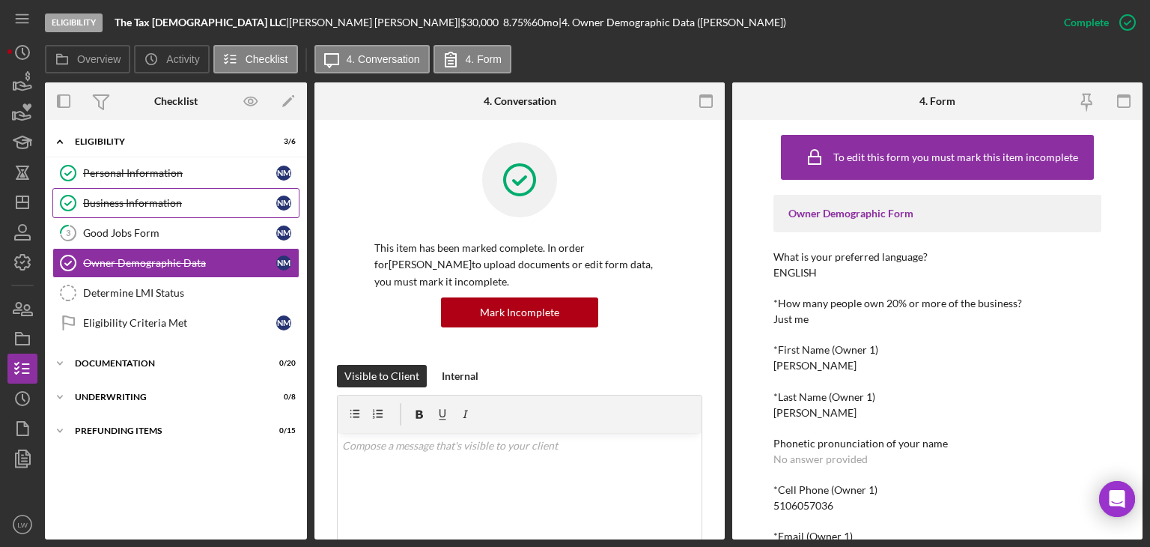
click at [159, 195] on link "Business Information Business Information N M" at bounding box center [175, 203] width 247 height 30
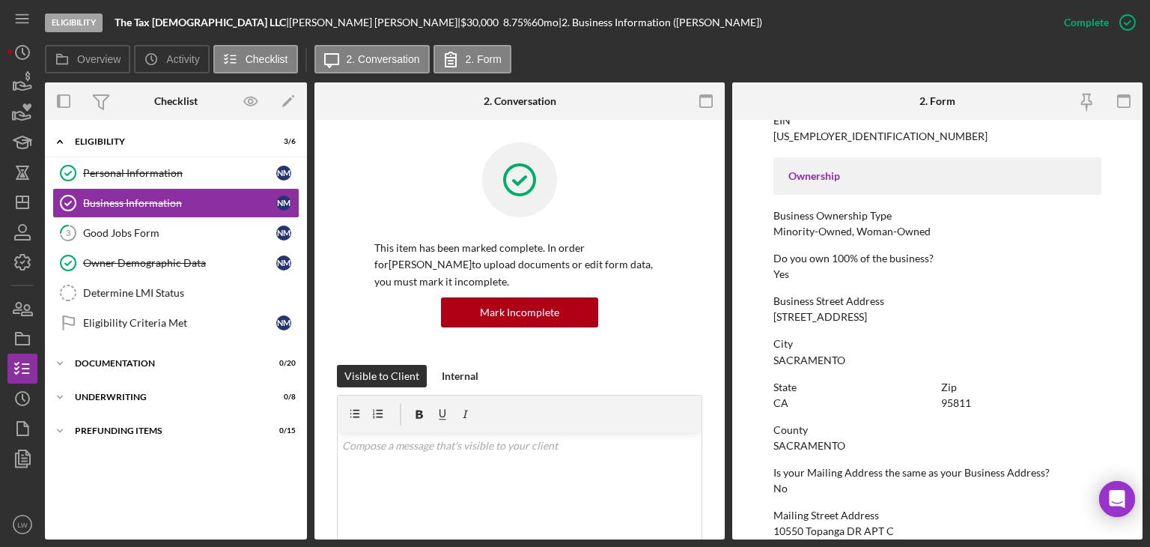
scroll to position [599, 0]
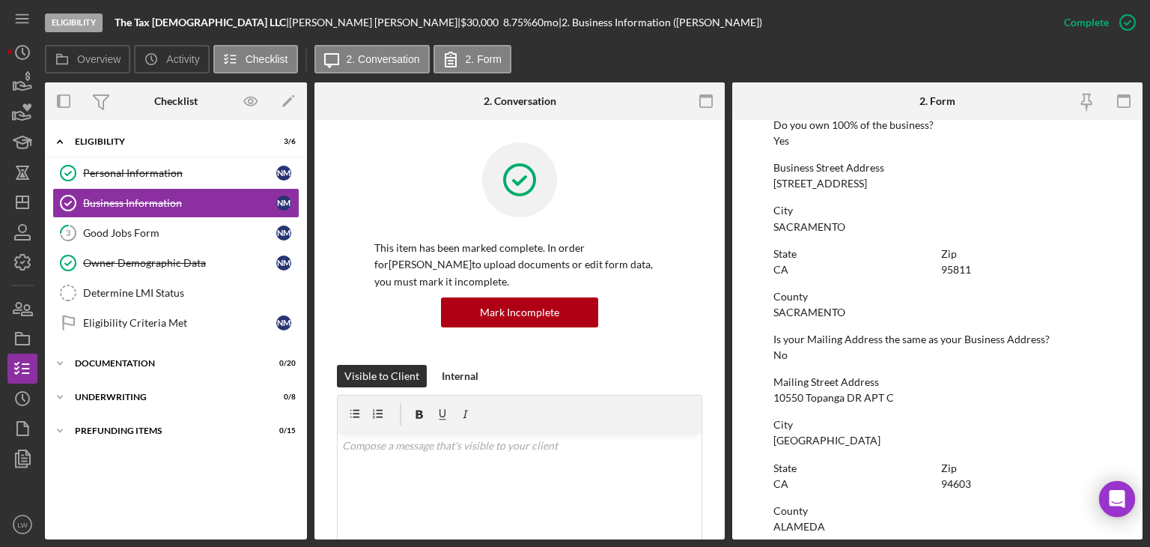
click at [810, 186] on div "[STREET_ADDRESS]" at bounding box center [821, 183] width 94 height 12
copy div "[STREET_ADDRESS]"
